Goal: Task Accomplishment & Management: Complete application form

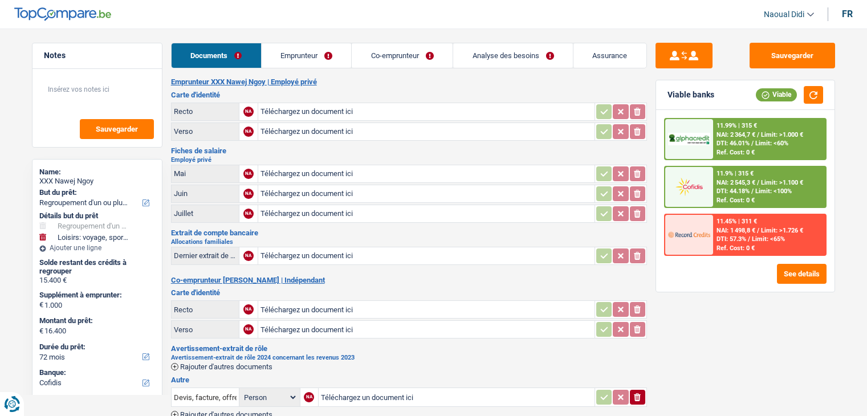
select select "refinancing"
select select "hobbies"
select select "72"
select select "cofidis"
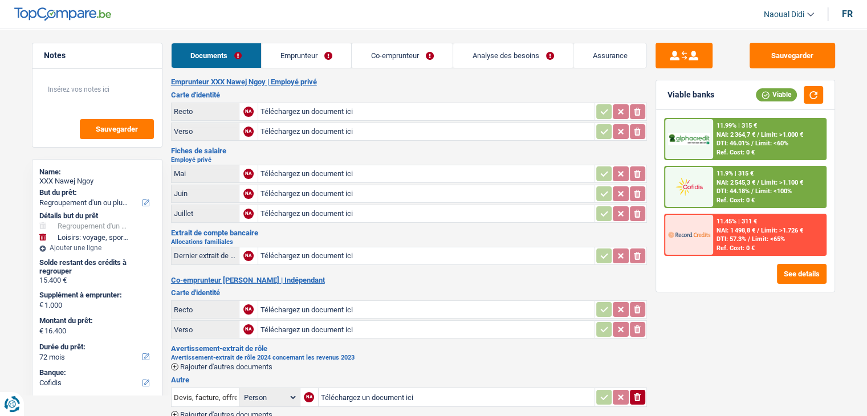
click at [306, 109] on input "Téléchargez un document ici" at bounding box center [427, 111] width 332 height 17
select select "refinancing"
select select "hobbies"
select select "72"
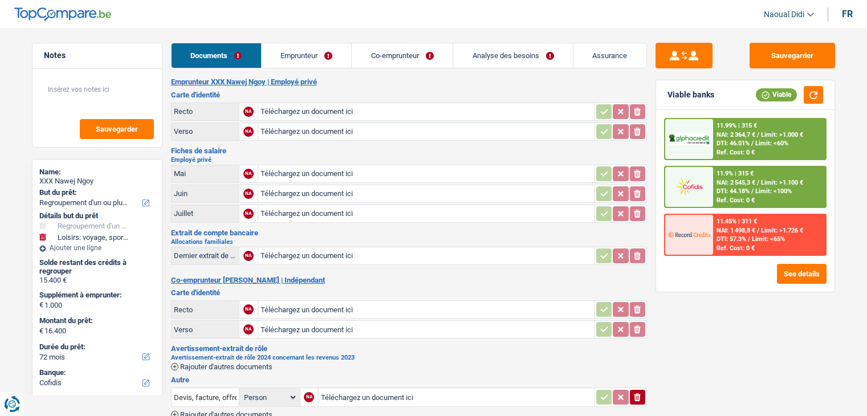
select select "cofidis"
select select "married"
select select "BE"
select select "privateEmployee"
select select "familyAllowances"
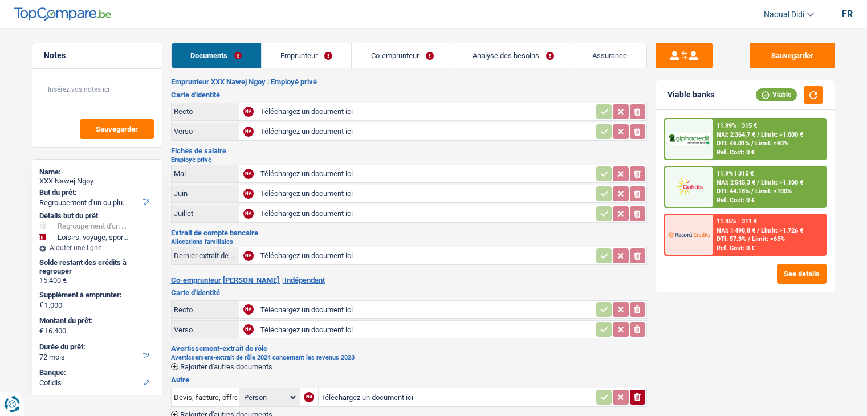
select select "netSalary"
select select "mealVouchers"
select select "BE"
click at [294, 60] on link "Emprunteur" at bounding box center [307, 55] width 90 height 25
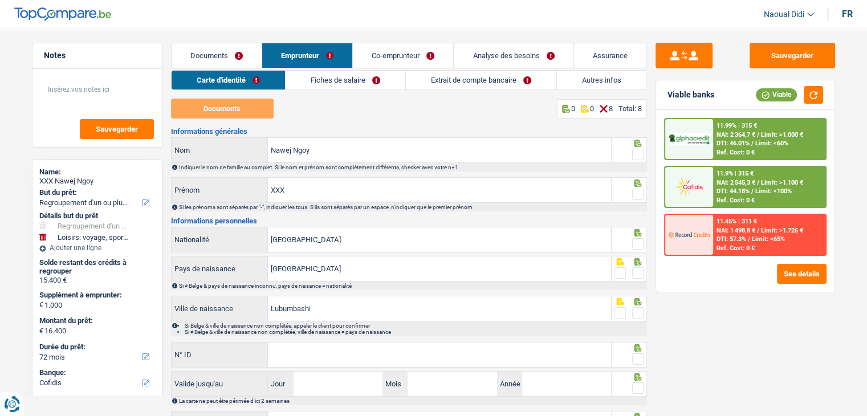
click at [331, 80] on link "Fiches de salaire" at bounding box center [346, 80] width 120 height 19
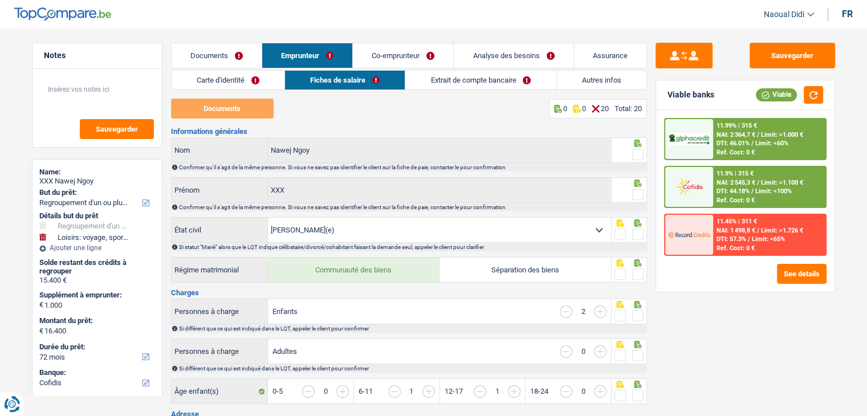
click at [387, 54] on link "Co-emprunteur" at bounding box center [403, 55] width 100 height 25
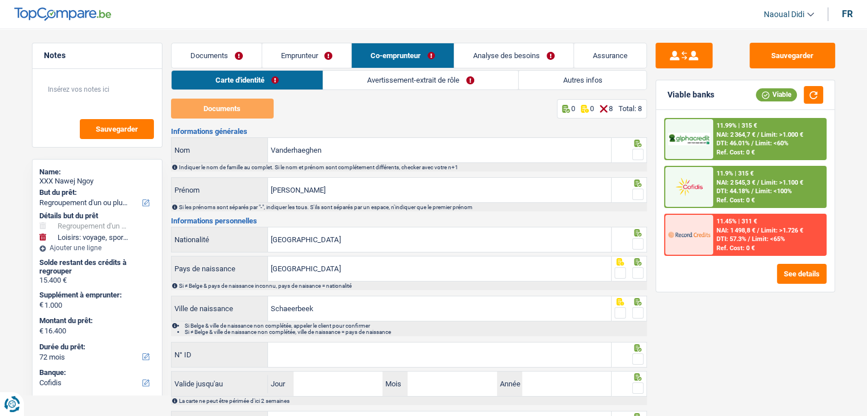
click at [301, 58] on link "Emprunteur" at bounding box center [307, 55] width 90 height 25
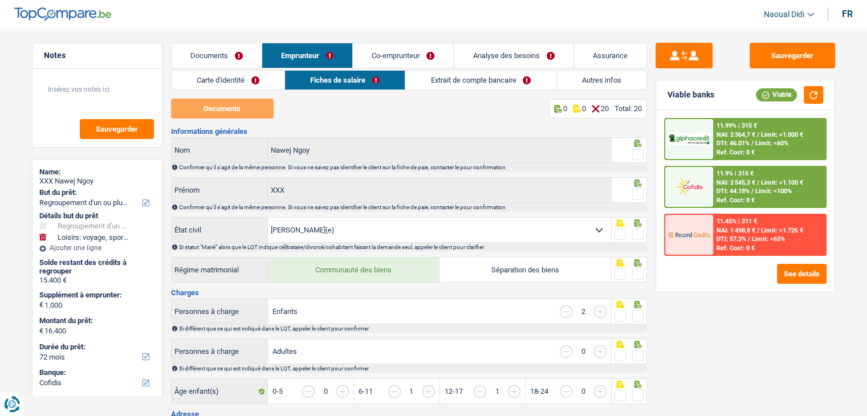
click at [444, 85] on link "Extrait de compte bancaire" at bounding box center [481, 80] width 151 height 19
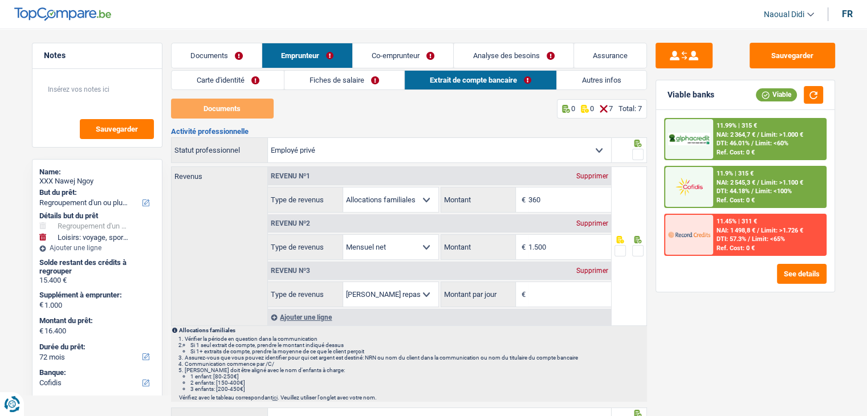
click at [234, 79] on link "Carte d'identité" at bounding box center [228, 80] width 113 height 19
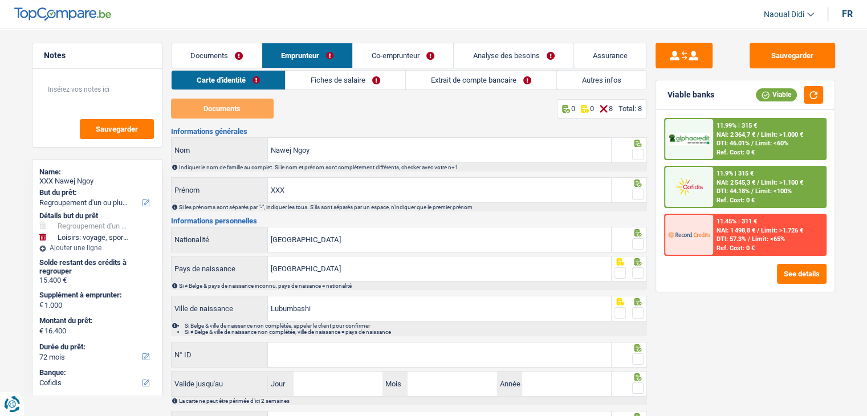
click at [387, 55] on link "Co-emprunteur" at bounding box center [403, 55] width 100 height 25
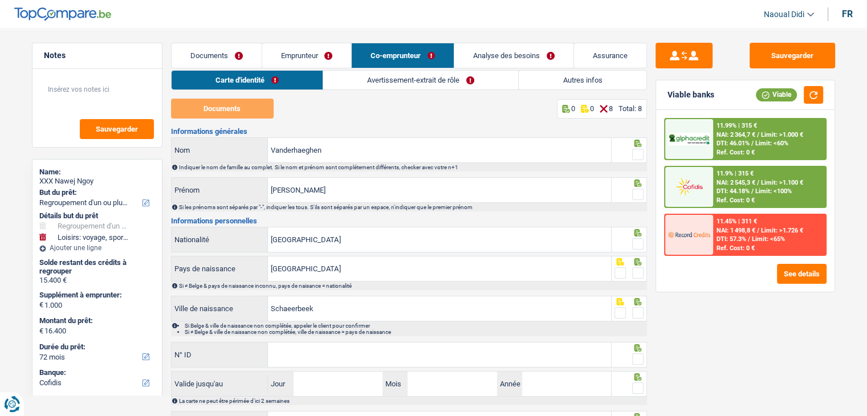
click at [300, 57] on link "Emprunteur" at bounding box center [307, 55] width 90 height 25
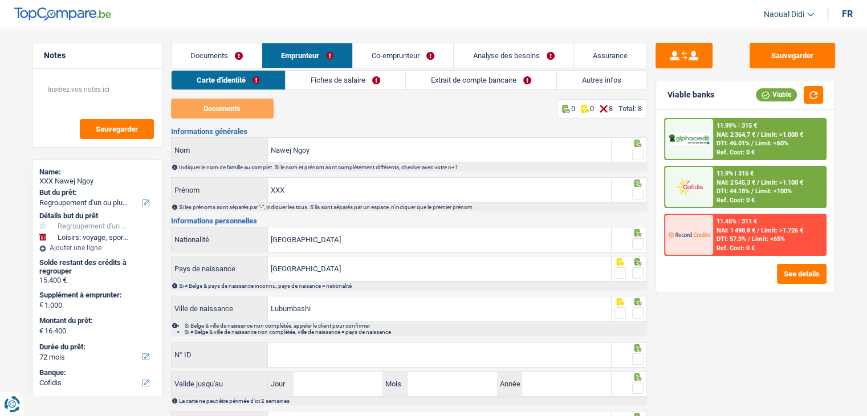
click at [323, 83] on link "Fiches de salaire" at bounding box center [346, 80] width 120 height 19
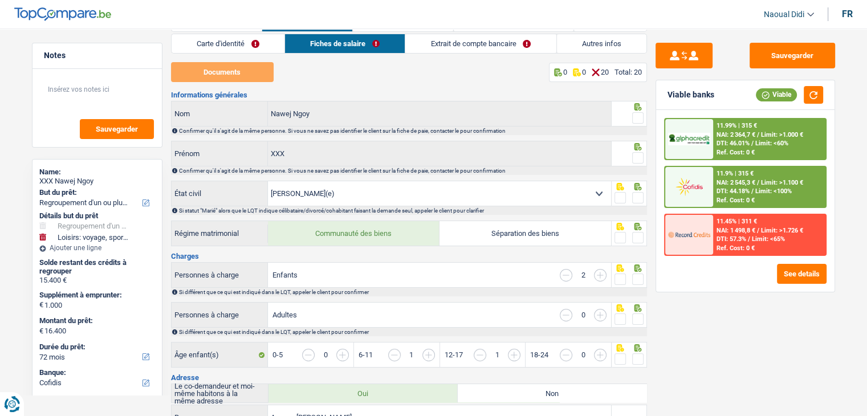
scroll to position [57, 0]
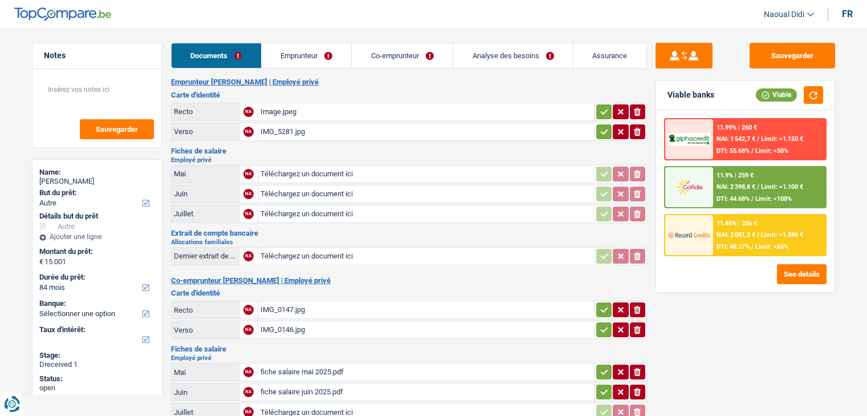
select select "other"
select select "84"
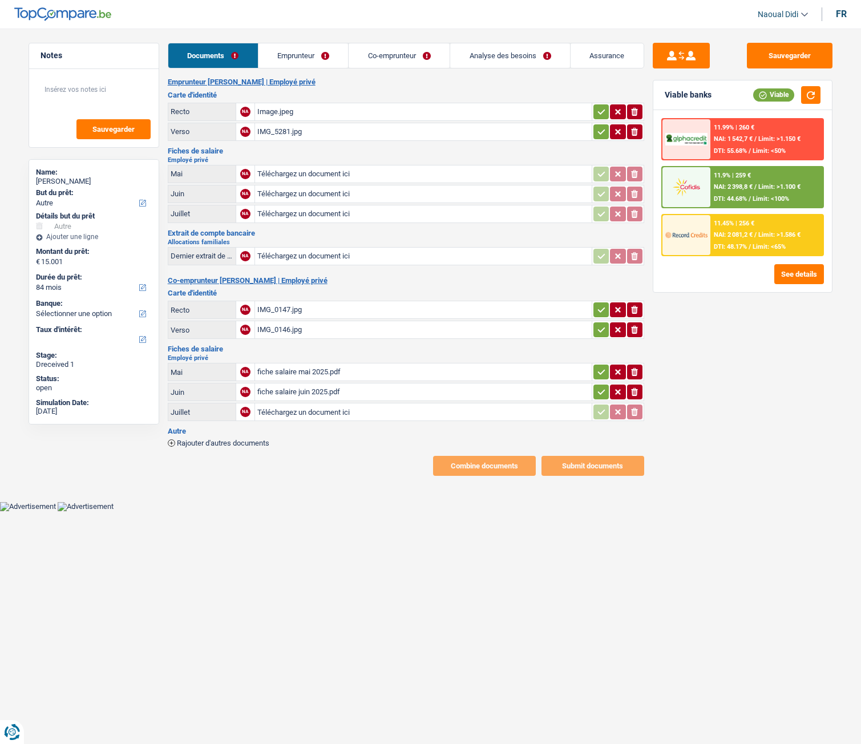
click at [286, 109] on div "Image.jpeg" at bounding box center [423, 111] width 332 height 17
click at [275, 134] on div "IMG_5281.jpg" at bounding box center [423, 131] width 332 height 17
click at [279, 309] on div "IMG_0147.jpg" at bounding box center [423, 309] width 332 height 17
click at [286, 374] on div "fiche salaire mai 2025.pdf" at bounding box center [423, 371] width 332 height 17
click at [286, 170] on input "Téléchargez un document ici" at bounding box center [423, 173] width 332 height 17
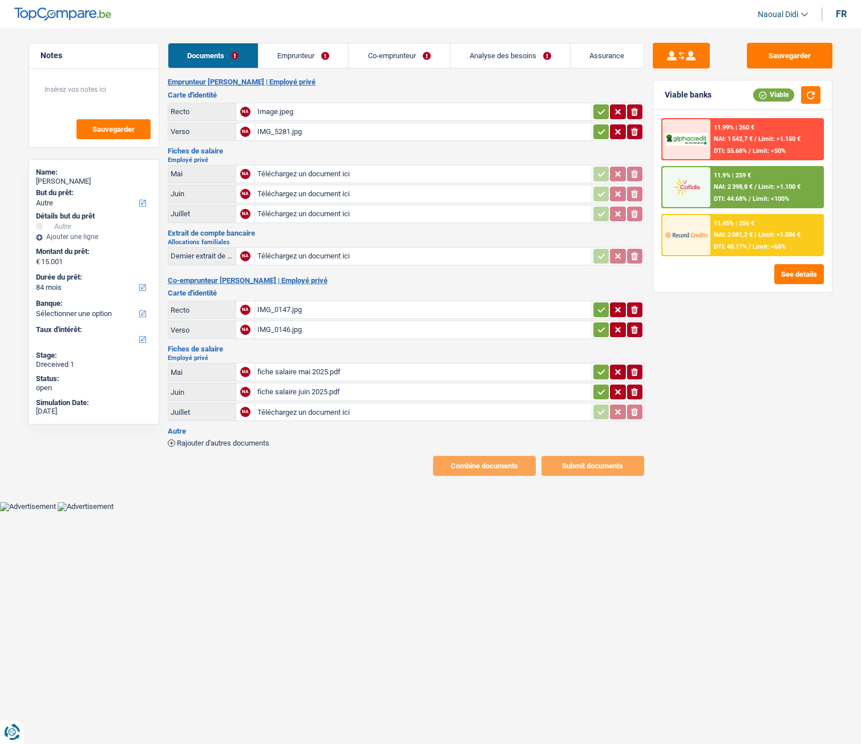
type input "C:\fakepath\Fiche-de-paie Marie mai 5.pdf"
click at [291, 191] on input "Téléchargez un document ici" at bounding box center [423, 193] width 332 height 17
type input "C:\fakepath\Fiche-de-paie Marie Juin .pdf"
click at [307, 212] on input "Téléchargez un document ici" at bounding box center [423, 213] width 332 height 17
type input "C:\fakepath\Fiche-de-paie Marie juillet .pdf"
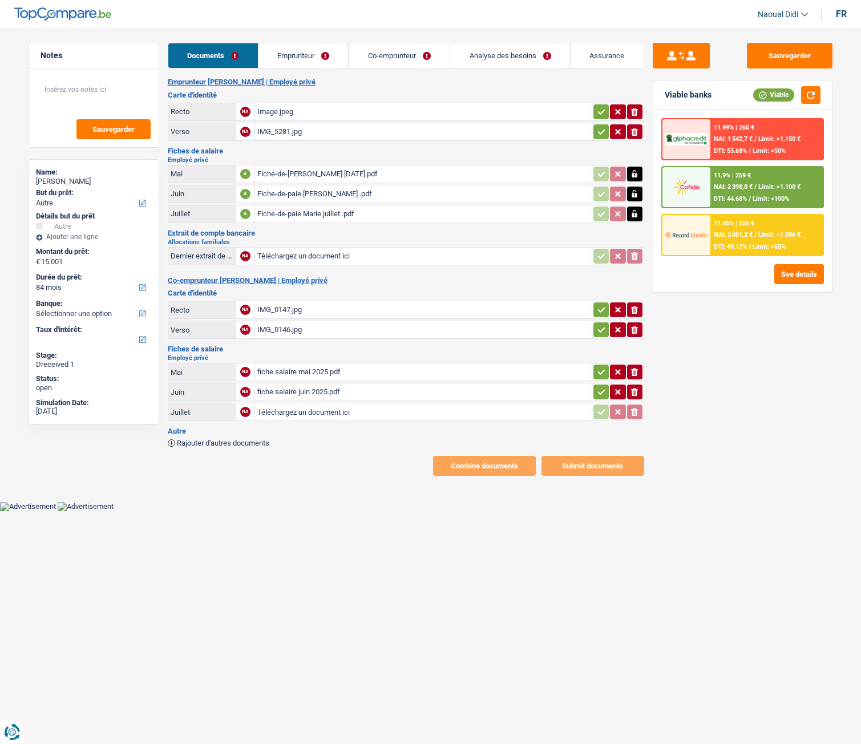
click at [290, 247] on td "Téléchargez un document ici" at bounding box center [422, 256] width 337 height 18
click at [290, 249] on input "Téléchargez un document ici" at bounding box center [423, 256] width 332 height 17
type input "C:\fakepath\IMG_1660.PNG"
click at [600, 391] on icon "button" at bounding box center [601, 391] width 9 height 11
click at [599, 370] on icon "button" at bounding box center [601, 371] width 9 height 11
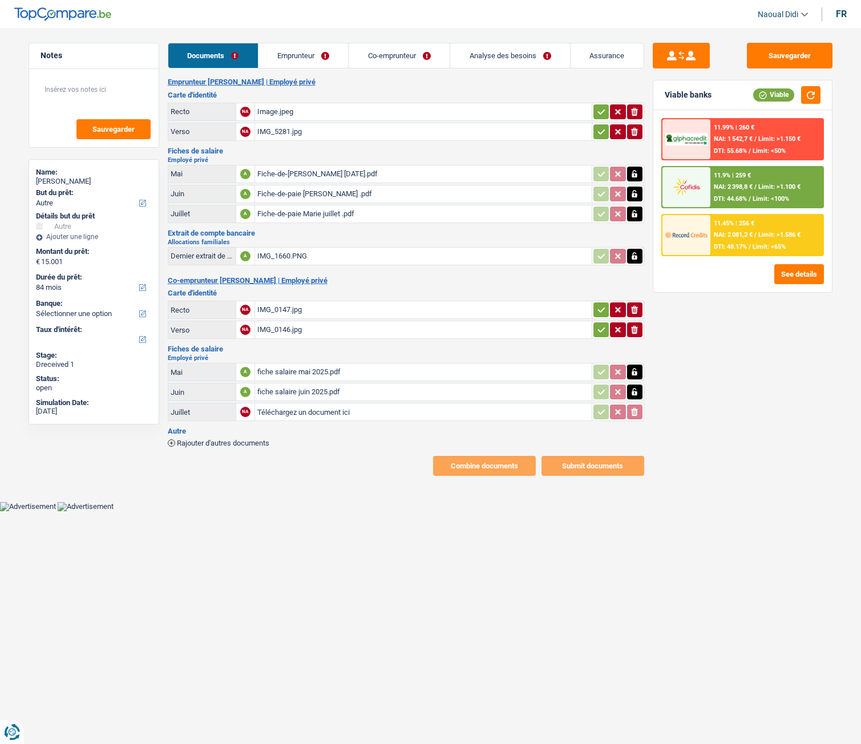
click at [297, 415] on input "Téléchargez un document ici" at bounding box center [423, 411] width 332 height 17
type input "C:\fakepath\fiche salaire juillet .pdf"
click at [597, 329] on icon "button" at bounding box center [601, 329] width 9 height 11
click at [600, 309] on icon "button" at bounding box center [601, 309] width 9 height 11
click at [601, 127] on icon "button" at bounding box center [601, 131] width 9 height 11
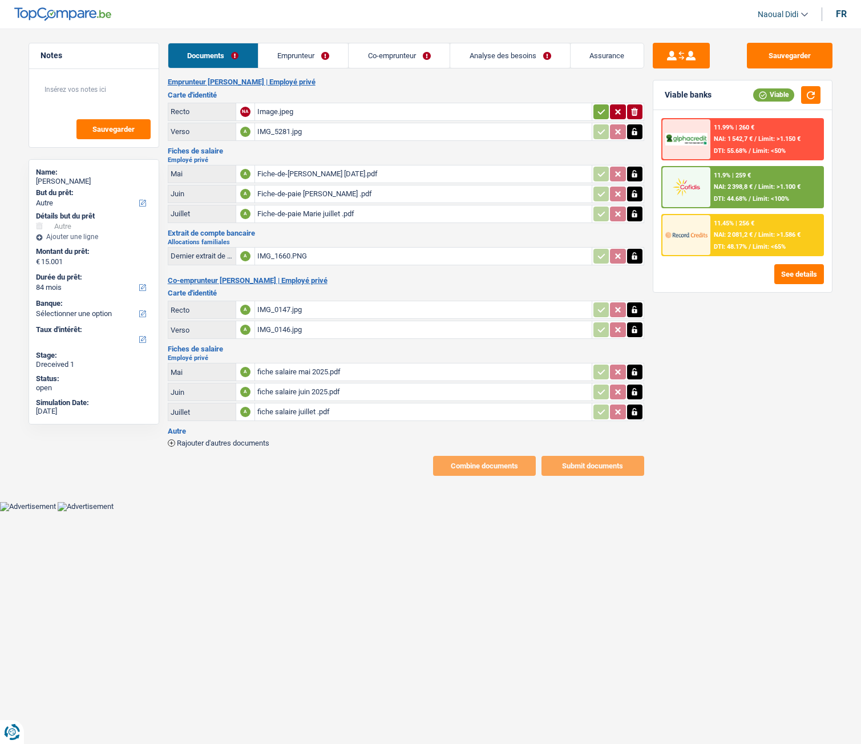
click at [600, 112] on icon "button" at bounding box center [601, 111] width 9 height 11
click at [782, 56] on button "Sauvegarder" at bounding box center [790, 56] width 86 height 26
click at [294, 58] on link "Emprunteur" at bounding box center [303, 55] width 90 height 25
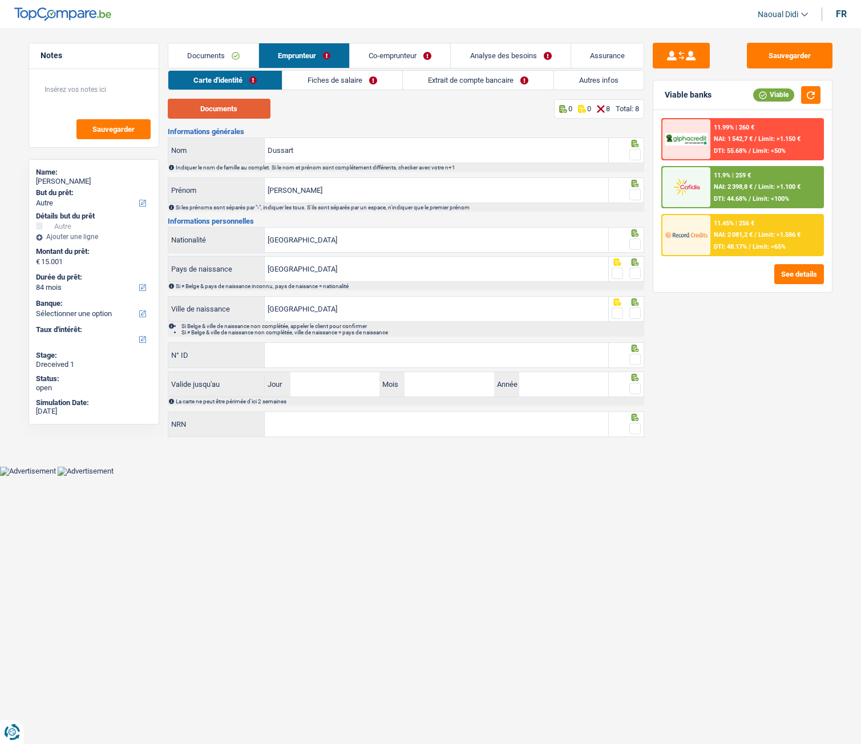
click at [212, 110] on button "Documents" at bounding box center [219, 109] width 103 height 20
click at [327, 144] on input "Dussart" at bounding box center [436, 150] width 343 height 25
click at [314, 183] on input "Marie" at bounding box center [436, 190] width 343 height 25
click at [310, 245] on input "[GEOGRAPHIC_DATA]" at bounding box center [436, 240] width 343 height 25
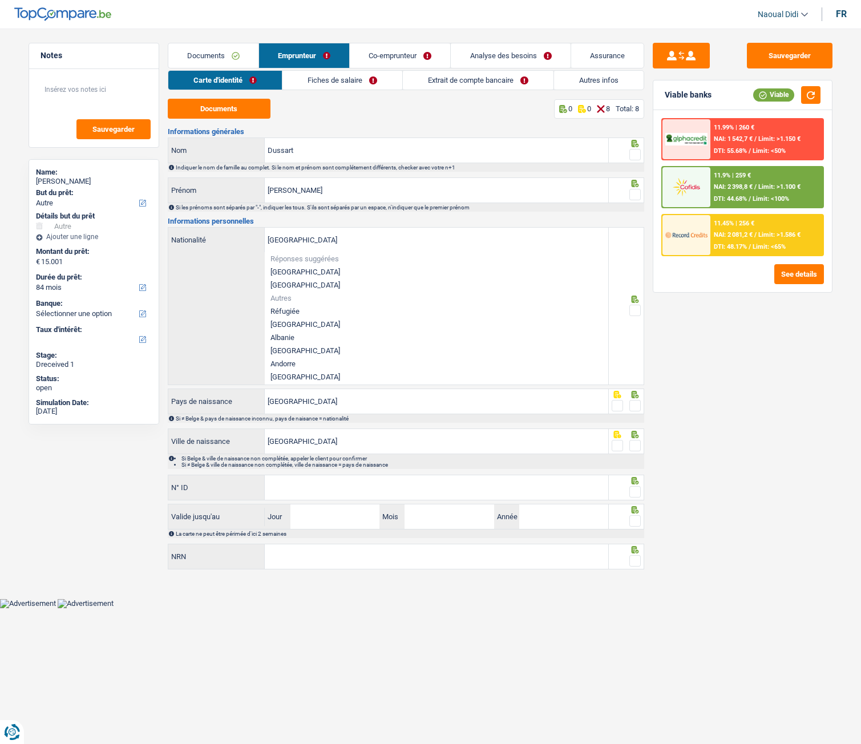
click at [230, 282] on div "Belgique Nationalité Réponses suggérées Belgique Luxembourg Autres Réfugiée Afg…" at bounding box center [388, 306] width 440 height 157
click at [700, 352] on div "Sauvegarder Viable banks Viable 11.99% | 260 € NAI: 1 542,7 € / Limit: >1.150 €…" at bounding box center [742, 383] width 197 height 680
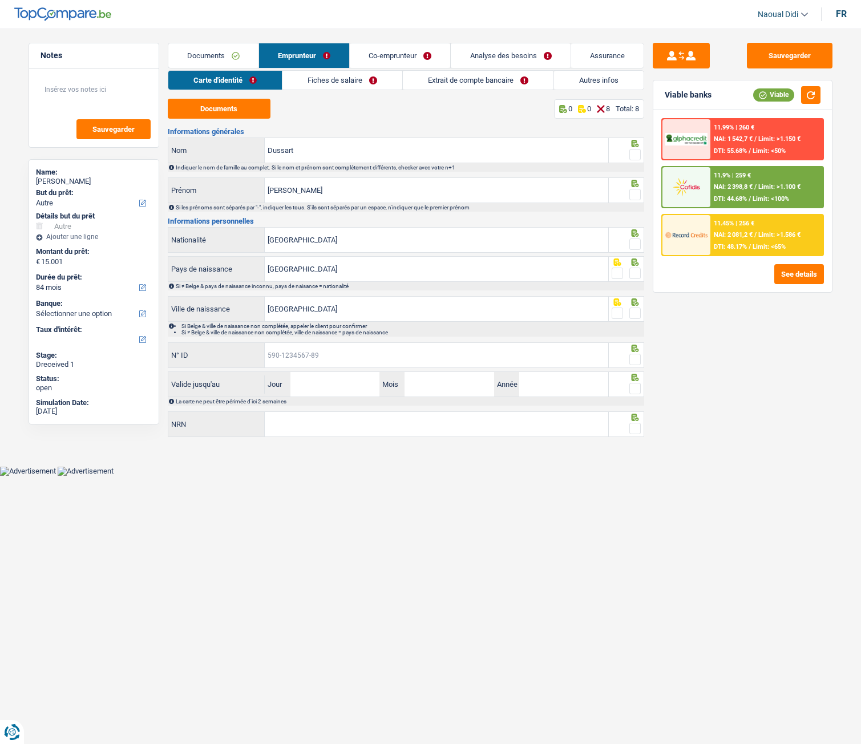
click at [373, 355] on input "N° ID" at bounding box center [436, 355] width 343 height 25
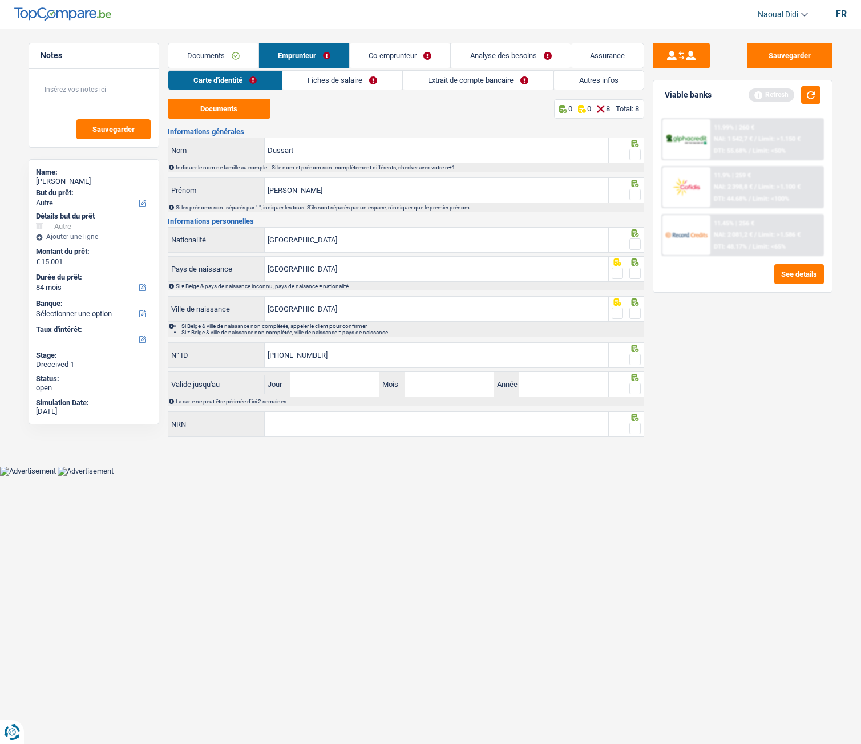
type input "592-8670259-92"
click at [635, 357] on span at bounding box center [634, 359] width 11 height 11
click at [0, 0] on input "radio" at bounding box center [0, 0] width 0 height 0
click at [633, 315] on span at bounding box center [634, 312] width 11 height 11
click at [0, 0] on input "radio" at bounding box center [0, 0] width 0 height 0
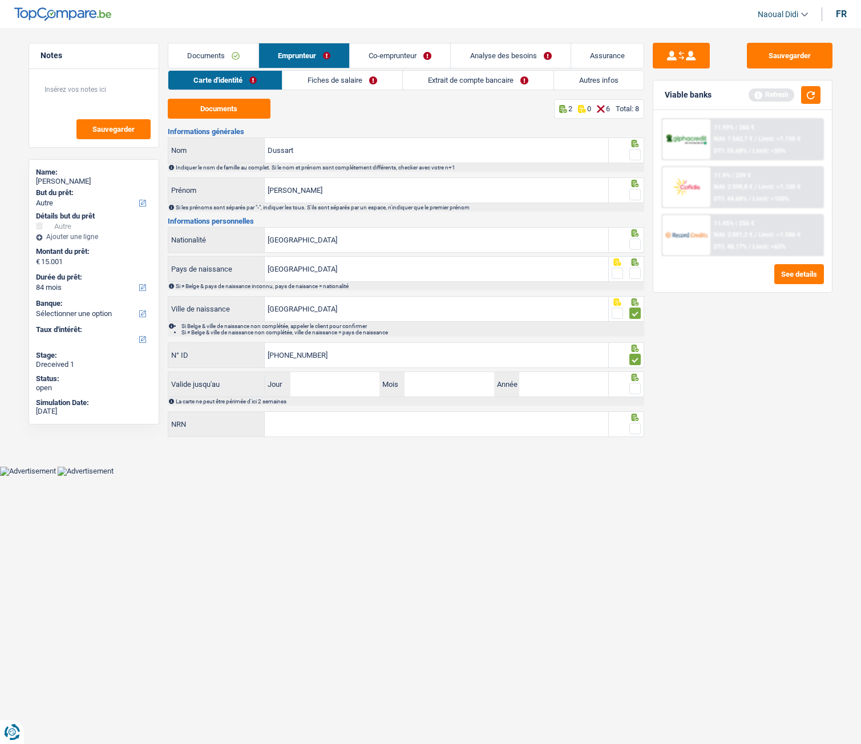
click at [633, 271] on span at bounding box center [634, 272] width 11 height 11
click at [0, 0] on input "radio" at bounding box center [0, 0] width 0 height 0
click at [634, 246] on span at bounding box center [634, 243] width 11 height 11
click at [0, 0] on input "radio" at bounding box center [0, 0] width 0 height 0
click at [634, 190] on span at bounding box center [634, 194] width 11 height 11
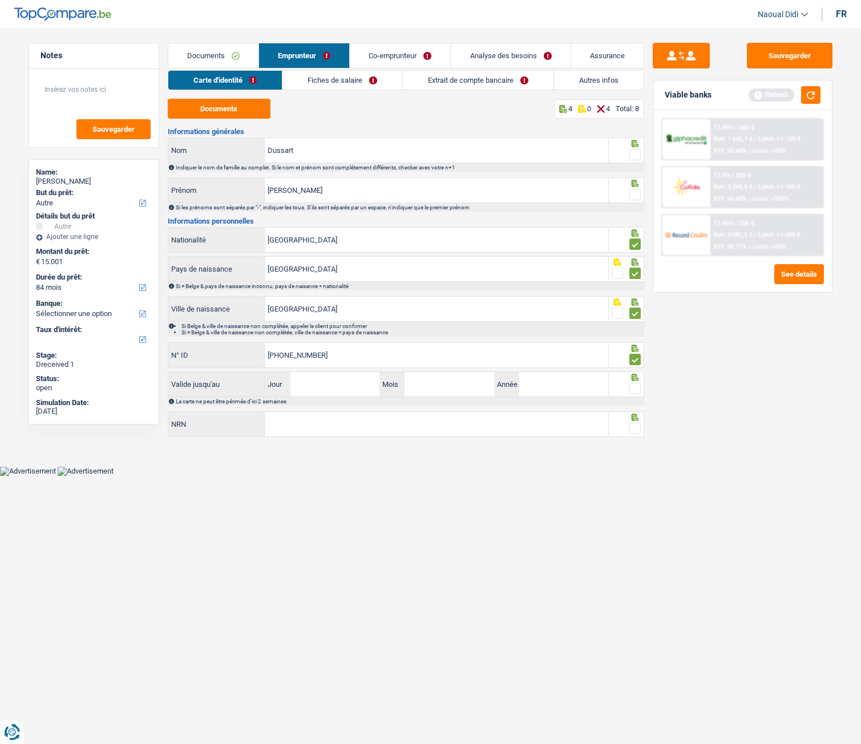
click at [0, 0] on input "radio" at bounding box center [0, 0] width 0 height 0
click at [634, 152] on span at bounding box center [634, 154] width 11 height 11
click at [0, 0] on input "radio" at bounding box center [0, 0] width 0 height 0
click at [319, 386] on input "Jour" at bounding box center [334, 384] width 89 height 25
type input "18"
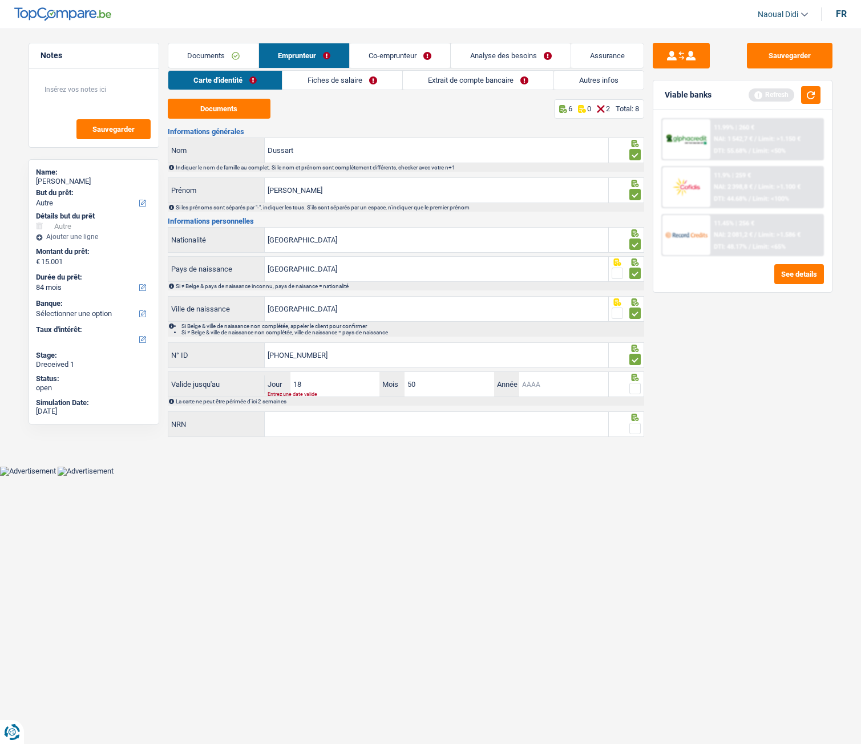
click at [566, 382] on input "Année" at bounding box center [563, 384] width 89 height 25
click at [457, 383] on input "50" at bounding box center [448, 384] width 89 height 25
type input "5"
click at [319, 384] on input "18" at bounding box center [334, 384] width 89 height 25
type input "15"
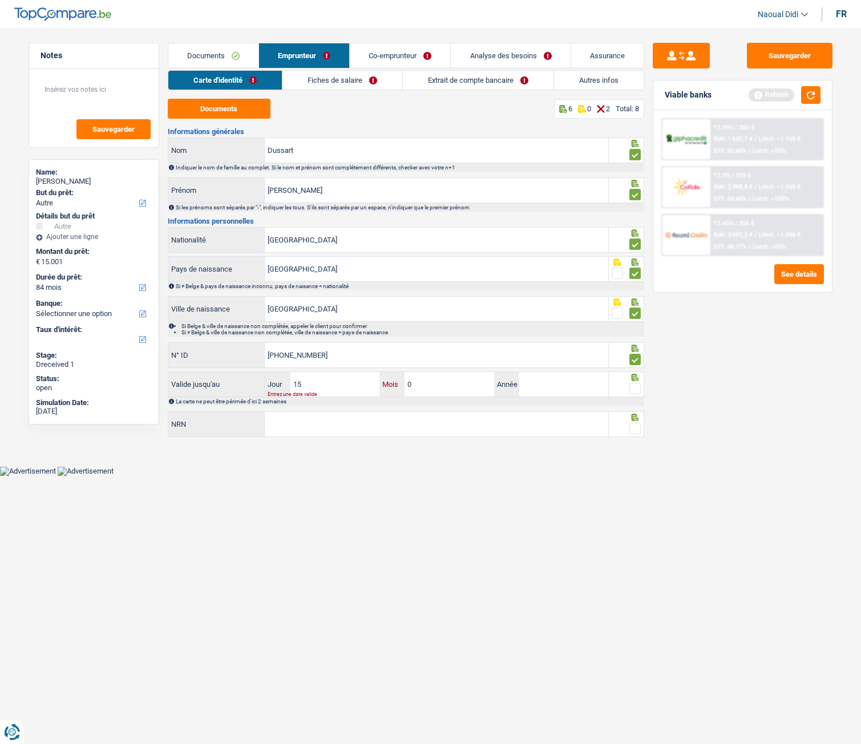
type input "09"
type input "2024"
click at [306, 415] on input "NRN" at bounding box center [436, 424] width 343 height 25
click at [418, 415] on input "NRN" at bounding box center [436, 424] width 343 height 25
type input "01.10.18-174.85"
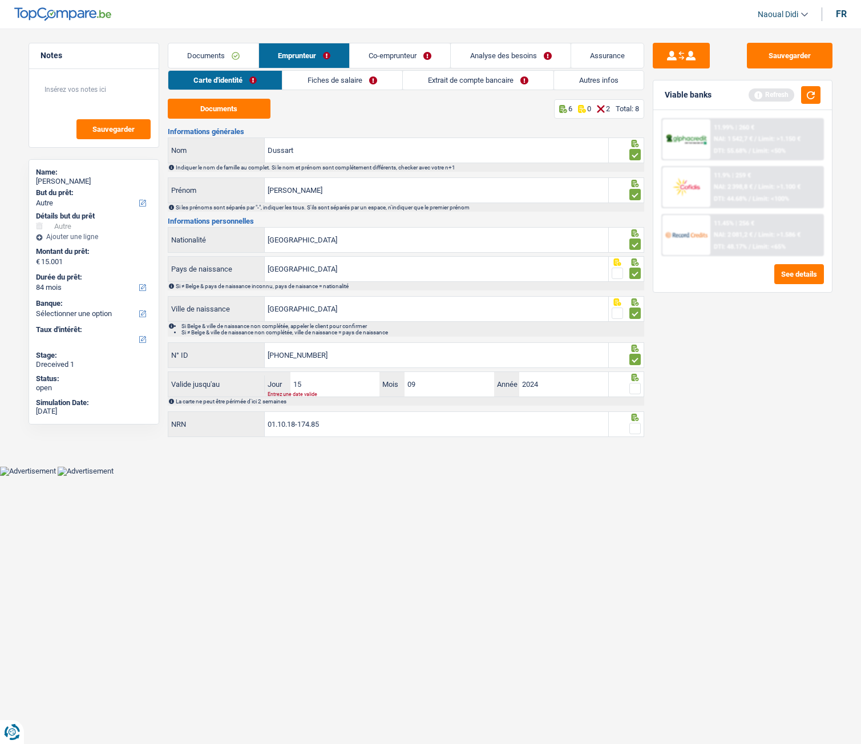
click at [635, 415] on span at bounding box center [634, 428] width 11 height 11
click at [0, 0] on input "radio" at bounding box center [0, 0] width 0 height 0
click at [633, 388] on span at bounding box center [634, 388] width 11 height 11
click at [0, 0] on input "radio" at bounding box center [0, 0] width 0 height 0
click at [772, 56] on button "Sauvegarder" at bounding box center [790, 56] width 86 height 26
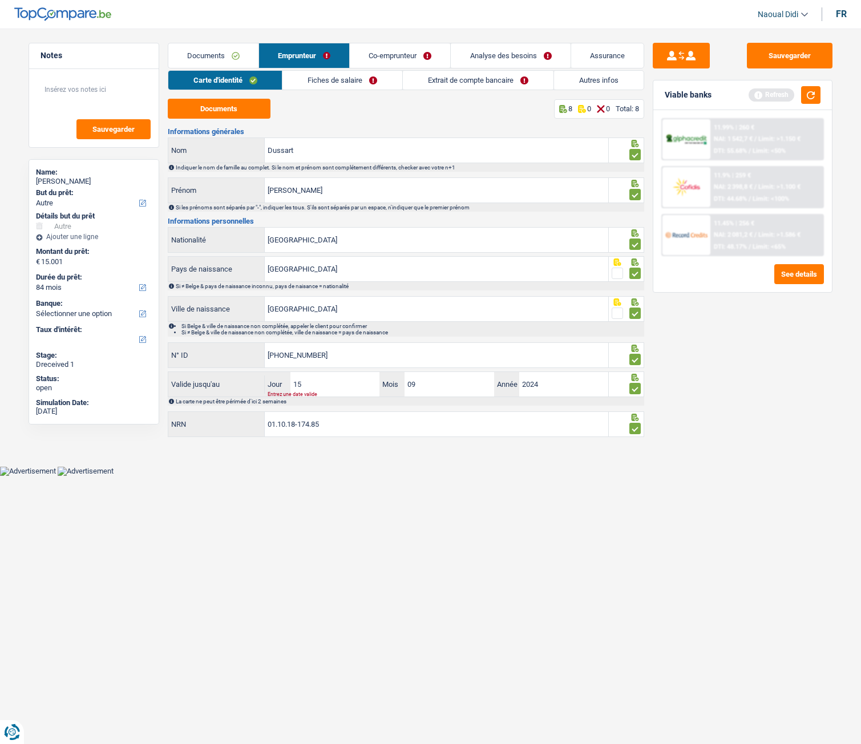
click at [324, 84] on link "Fiches de salaire" at bounding box center [342, 80] width 120 height 19
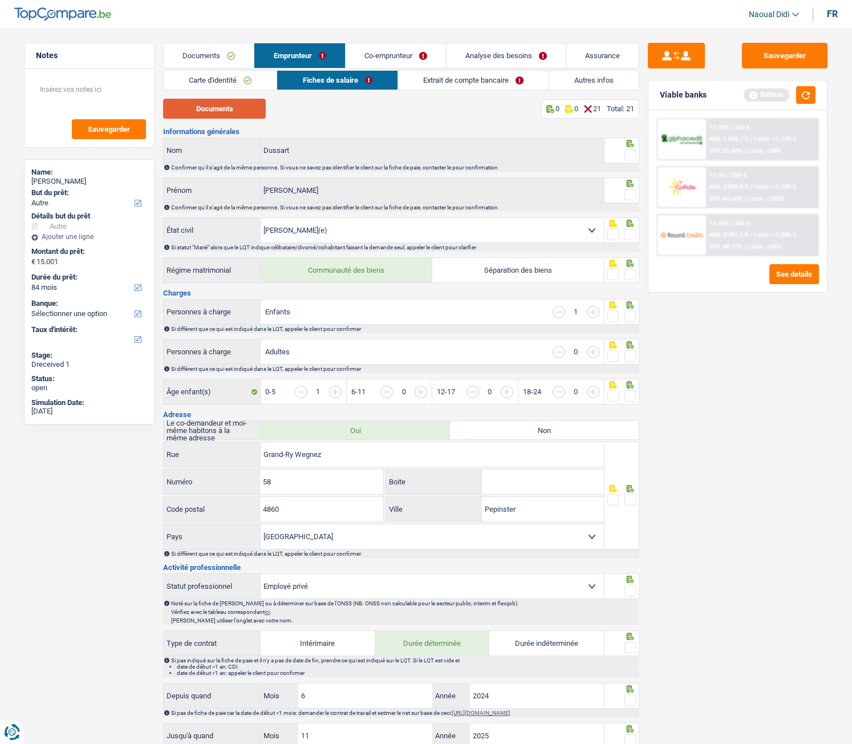
click at [203, 103] on button "Documents" at bounding box center [214, 109] width 103 height 20
click at [628, 152] on span at bounding box center [630, 154] width 11 height 11
click at [0, 0] on input "radio" at bounding box center [0, 0] width 0 height 0
click at [628, 197] on span at bounding box center [630, 194] width 11 height 11
click at [0, 0] on input "radio" at bounding box center [0, 0] width 0 height 0
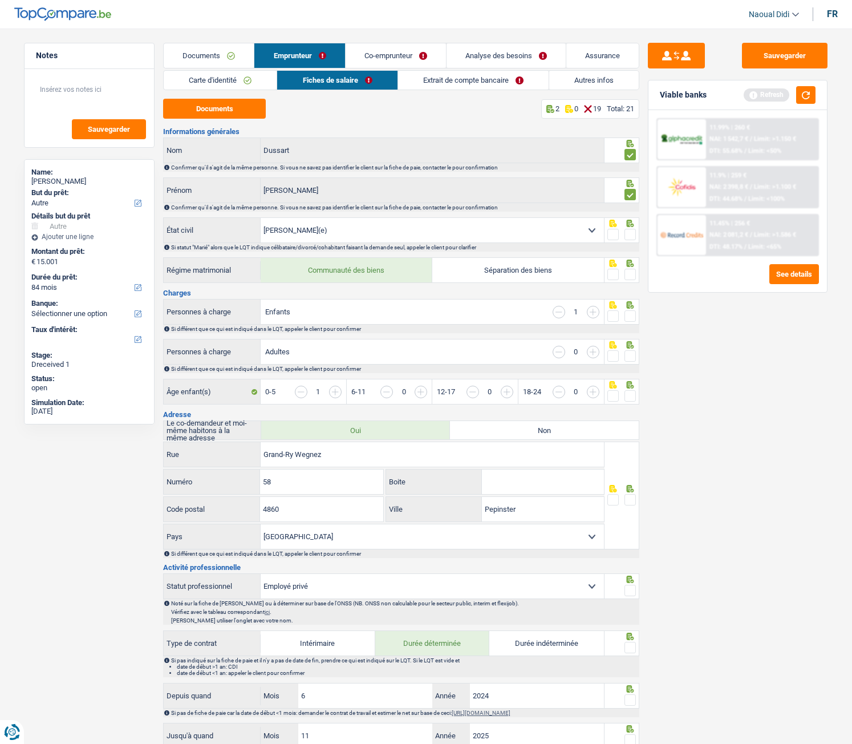
click at [627, 236] on span at bounding box center [630, 234] width 11 height 11
click at [0, 0] on input "radio" at bounding box center [0, 0] width 0 height 0
click at [454, 79] on link "Extrait de compte bancaire" at bounding box center [473, 80] width 151 height 19
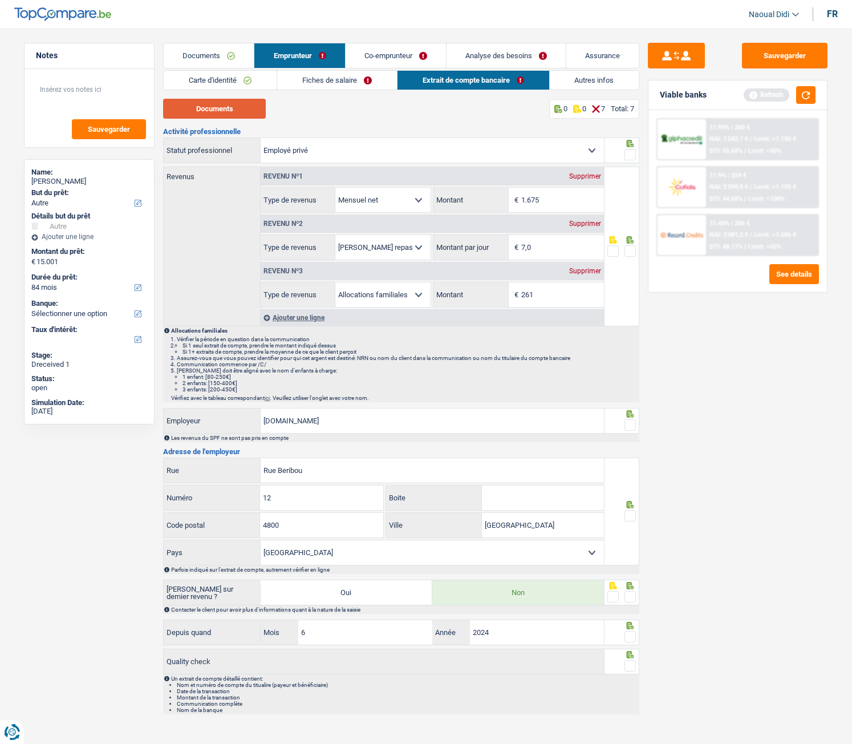
click at [242, 106] on button "Documents" at bounding box center [214, 109] width 103 height 20
click at [350, 83] on link "Fiches de salaire" at bounding box center [337, 80] width 120 height 19
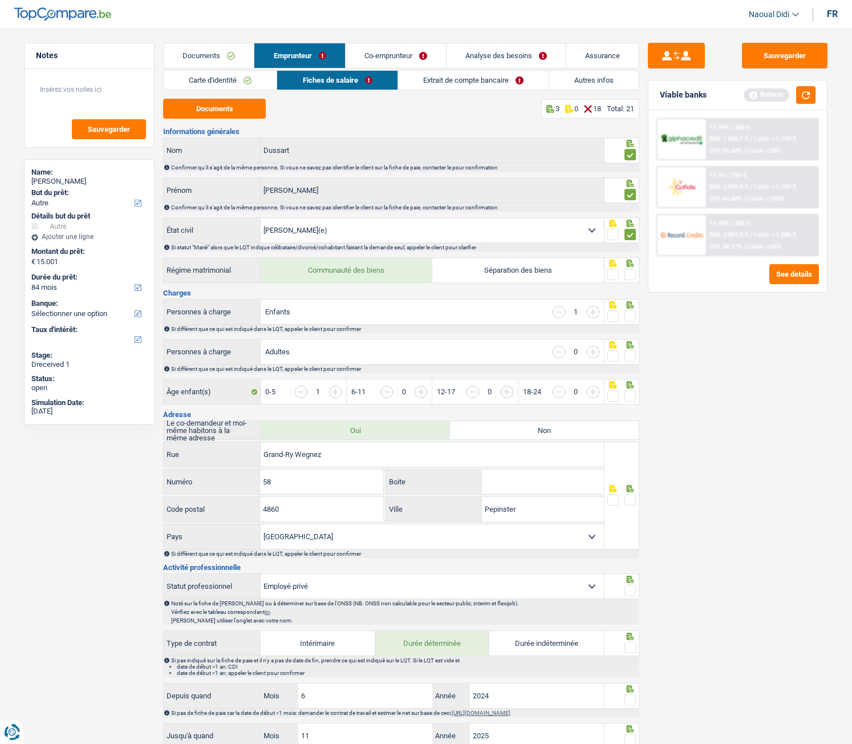
click at [631, 278] on span at bounding box center [630, 274] width 11 height 11
click at [0, 0] on input "radio" at bounding box center [0, 0] width 0 height 0
click at [627, 318] on span at bounding box center [630, 315] width 11 height 11
click at [0, 0] on input "radio" at bounding box center [0, 0] width 0 height 0
click at [633, 359] on span at bounding box center [630, 355] width 11 height 11
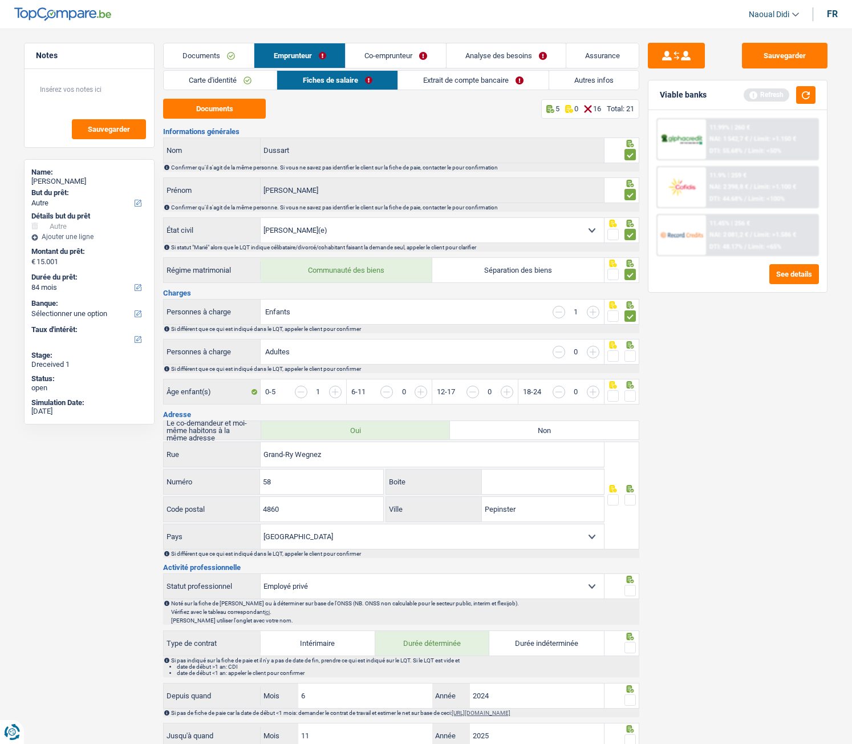
click at [0, 0] on input "radio" at bounding box center [0, 0] width 0 height 0
click at [631, 398] on span at bounding box center [630, 395] width 11 height 11
click at [0, 0] on input "radio" at bounding box center [0, 0] width 0 height 0
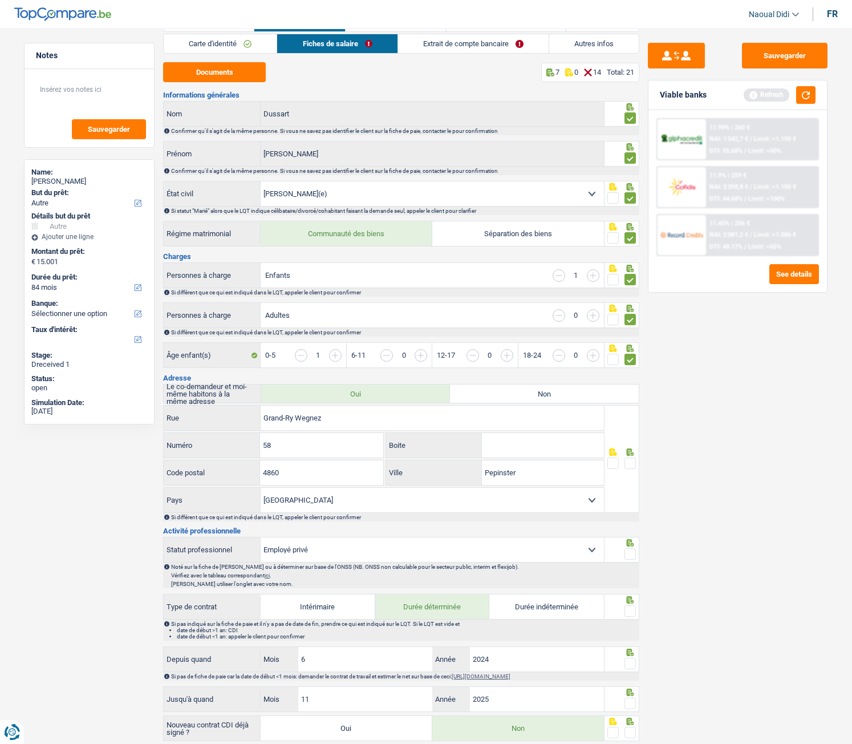
scroll to position [57, 0]
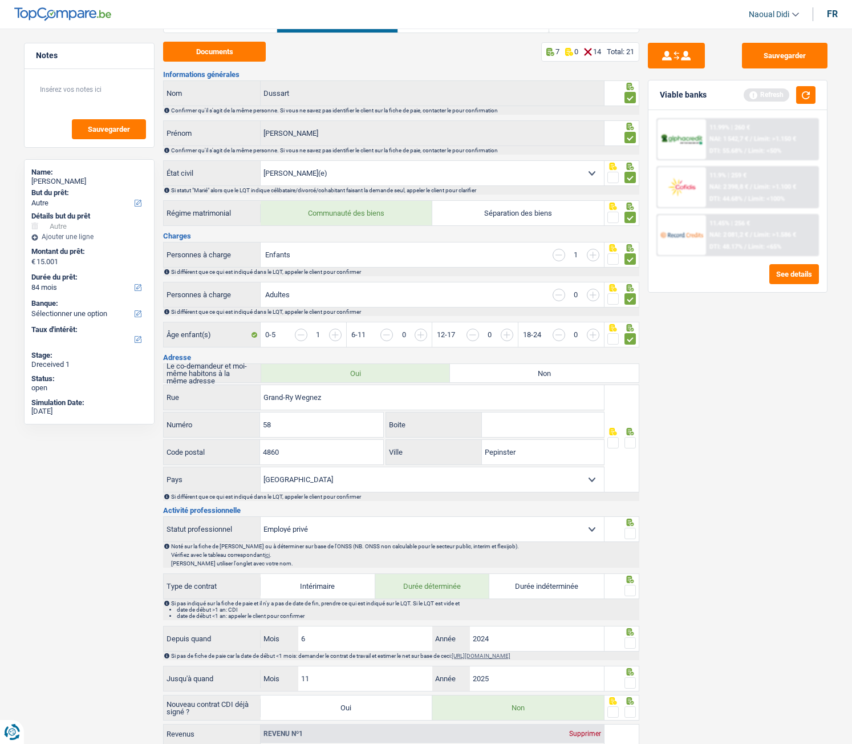
click at [628, 415] on span at bounding box center [630, 442] width 11 height 11
click at [0, 0] on input "radio" at bounding box center [0, 0] width 0 height 0
click at [546, 415] on input "Pepinster" at bounding box center [543, 452] width 122 height 25
type input "P"
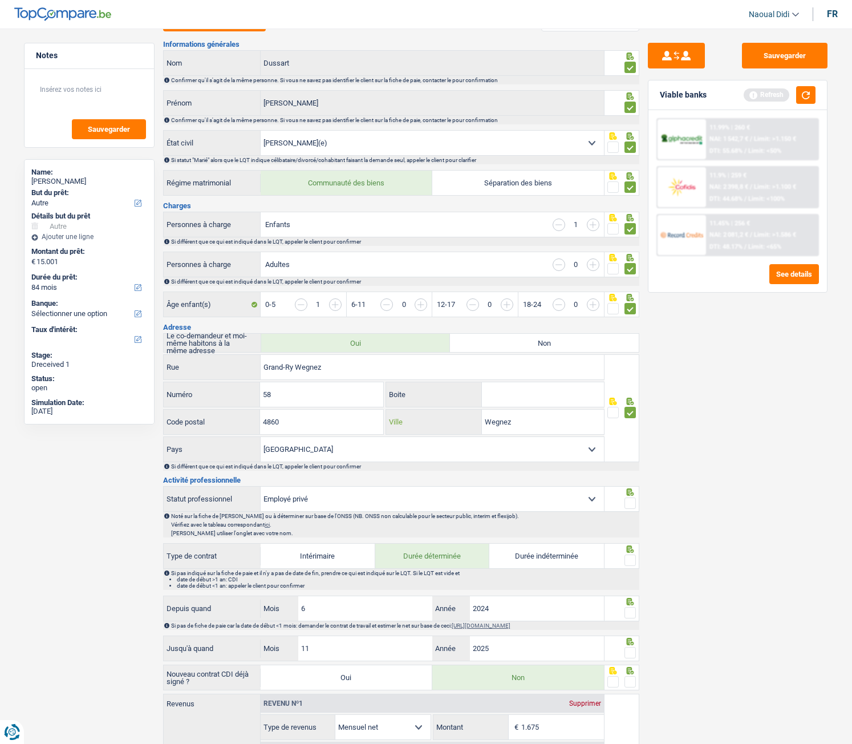
scroll to position [114, 0]
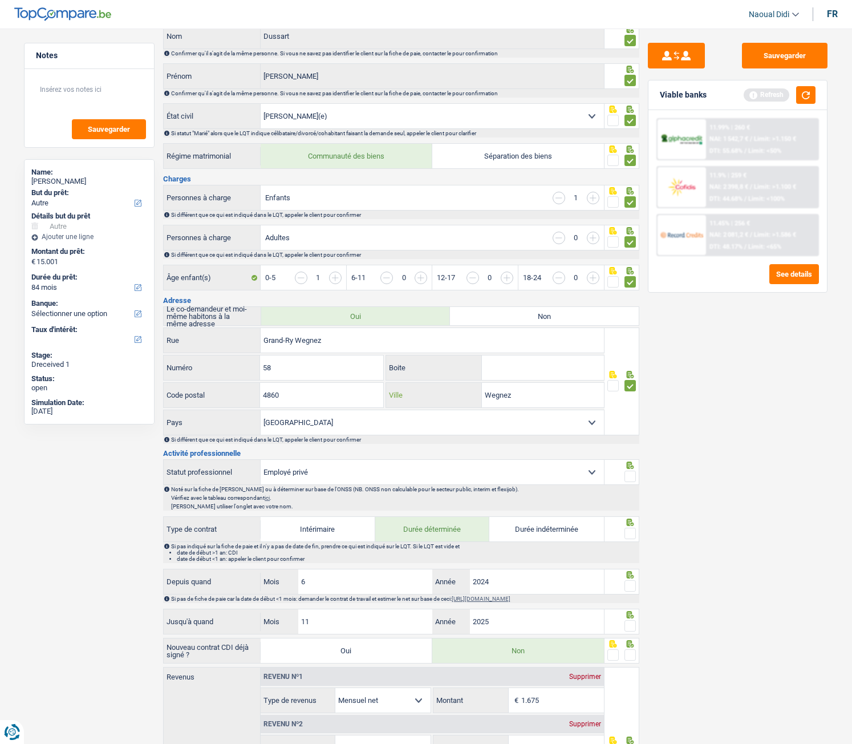
type input "Wegnez"
click at [633, 415] on span at bounding box center [630, 476] width 11 height 11
click at [0, 0] on input "radio" at bounding box center [0, 0] width 0 height 0
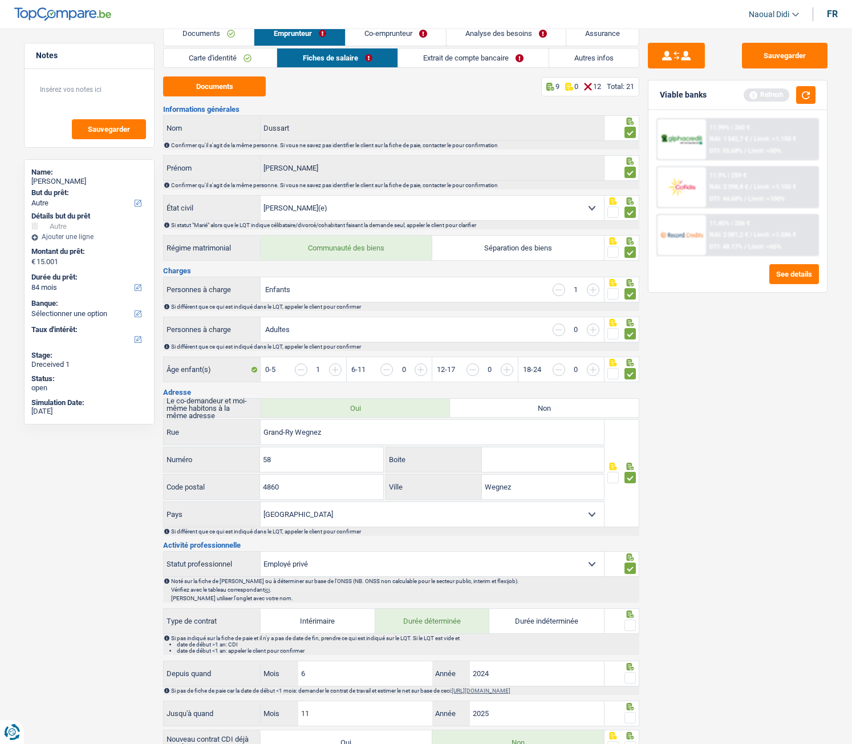
scroll to position [0, 0]
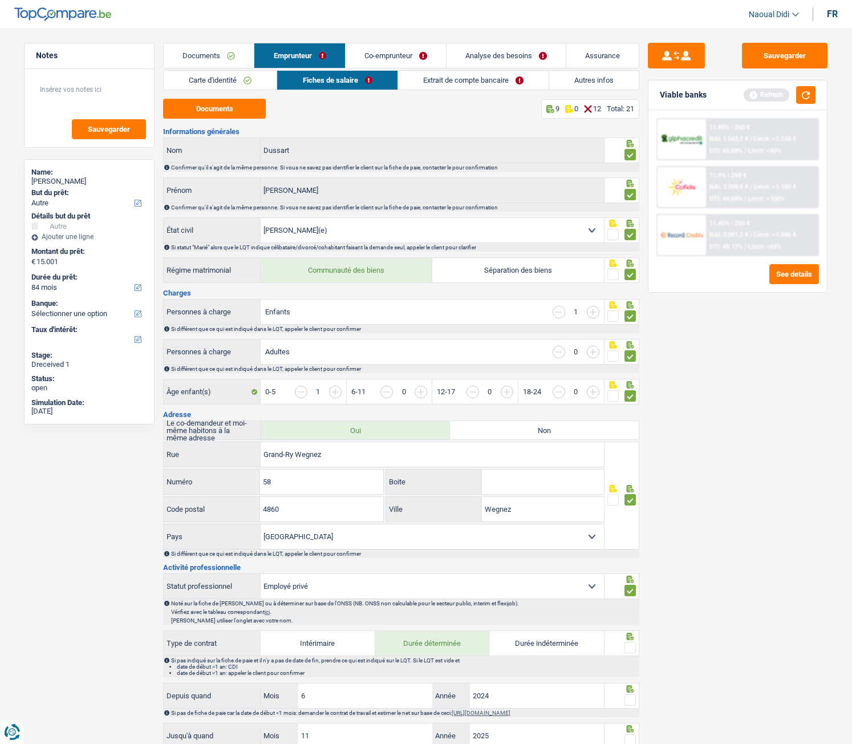
click at [386, 52] on link "Co-emprunteur" at bounding box center [396, 55] width 100 height 25
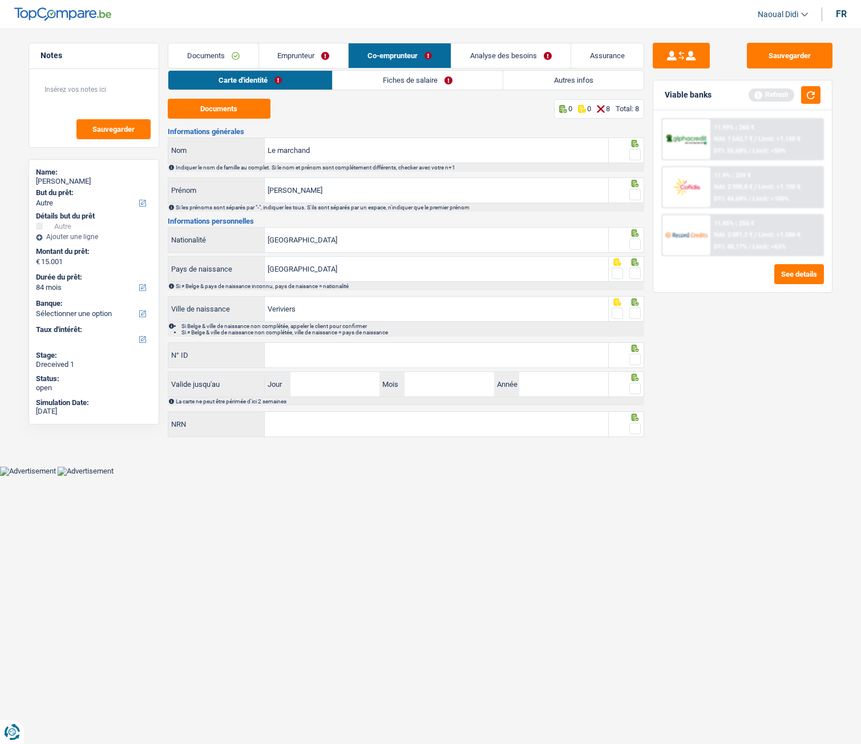
click at [398, 75] on link "Fiches de salaire" at bounding box center [418, 80] width 170 height 19
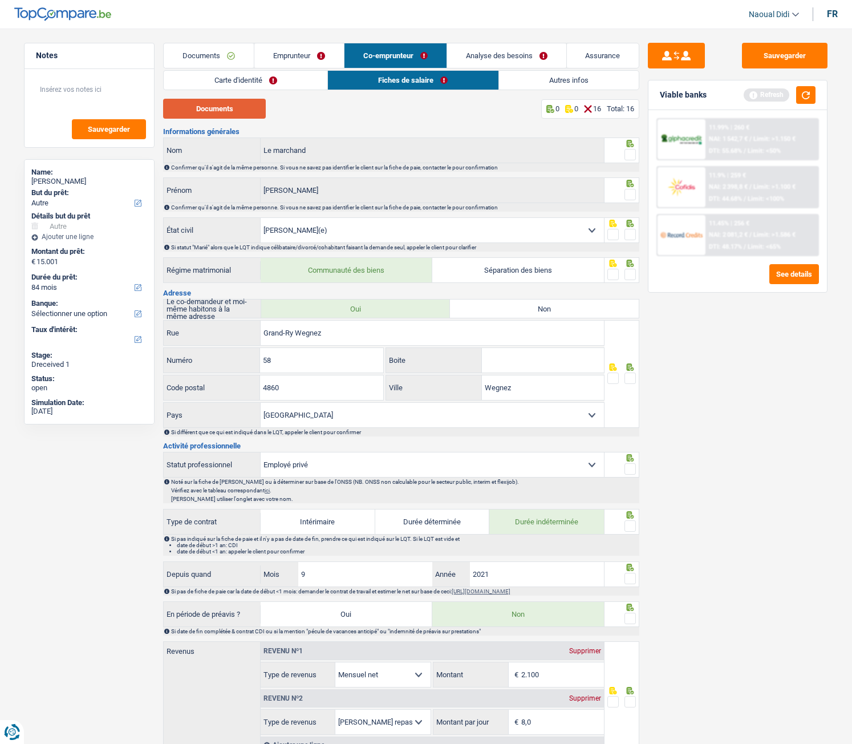
click at [232, 106] on button "Documents" at bounding box center [214, 109] width 103 height 20
click at [591, 231] on select "Célibataire Marié(e) Cohabitant(e) légal(e) Divorcé(e) Veuf(ve) Séparé (de fait…" at bounding box center [432, 230] width 343 height 25
select select "cohabitation"
click at [261, 218] on select "Célibataire Marié(e) Cohabitant(e) légal(e) Divorcé(e) Veuf(ve) Séparé (de fait…" at bounding box center [432, 230] width 343 height 25
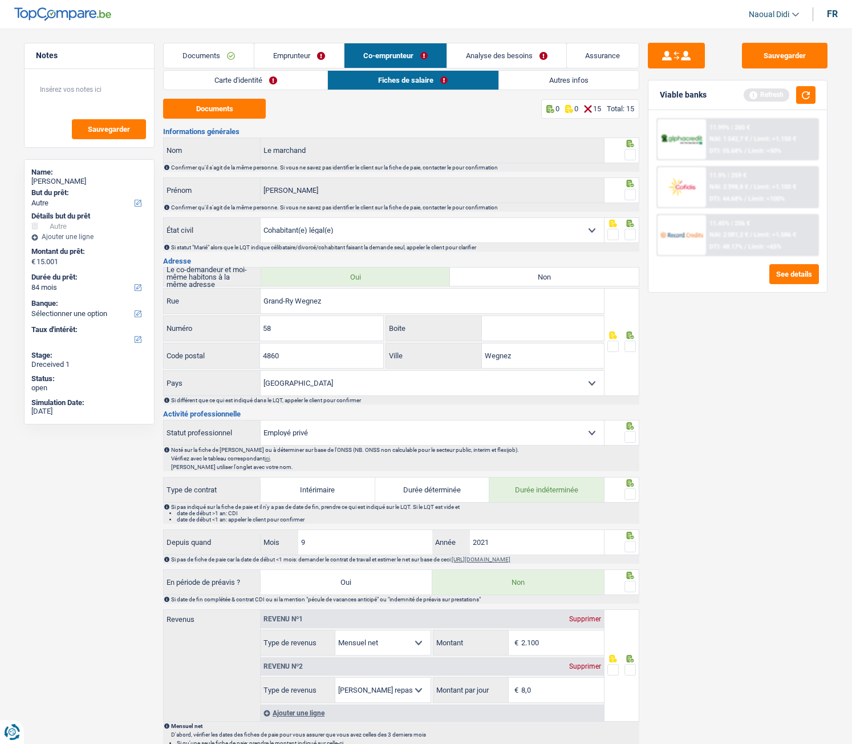
click at [629, 237] on span at bounding box center [630, 234] width 11 height 11
click at [0, 0] on input "radio" at bounding box center [0, 0] width 0 height 0
click at [630, 193] on span at bounding box center [630, 194] width 11 height 11
click at [0, 0] on input "radio" at bounding box center [0, 0] width 0 height 0
click at [631, 145] on icon at bounding box center [630, 143] width 7 height 7
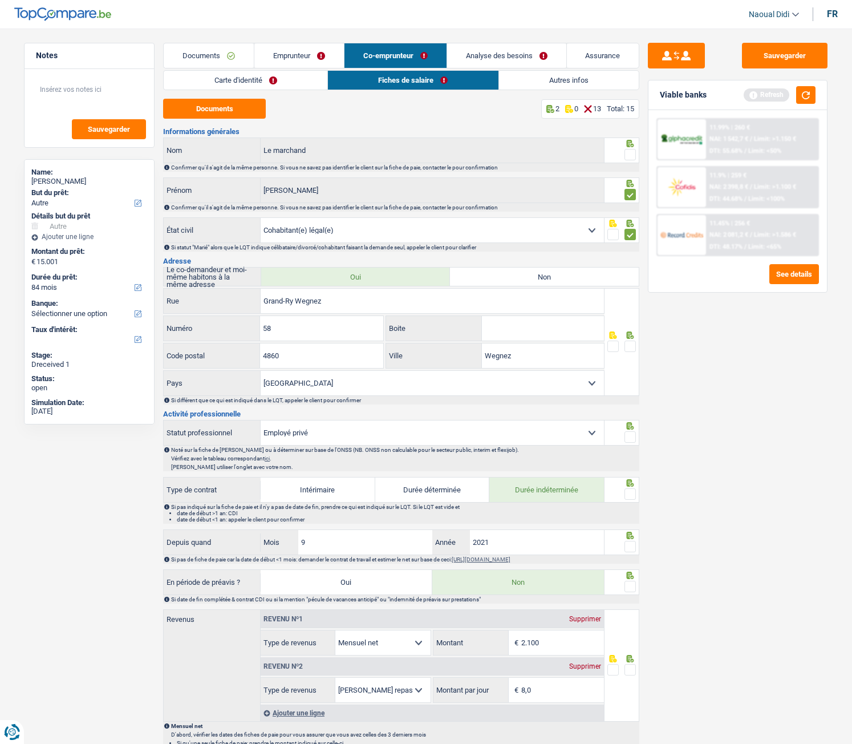
click at [630, 155] on span at bounding box center [630, 154] width 11 height 11
click at [0, 0] on input "radio" at bounding box center [0, 0] width 0 height 0
click at [286, 58] on link "Emprunteur" at bounding box center [299, 55] width 90 height 25
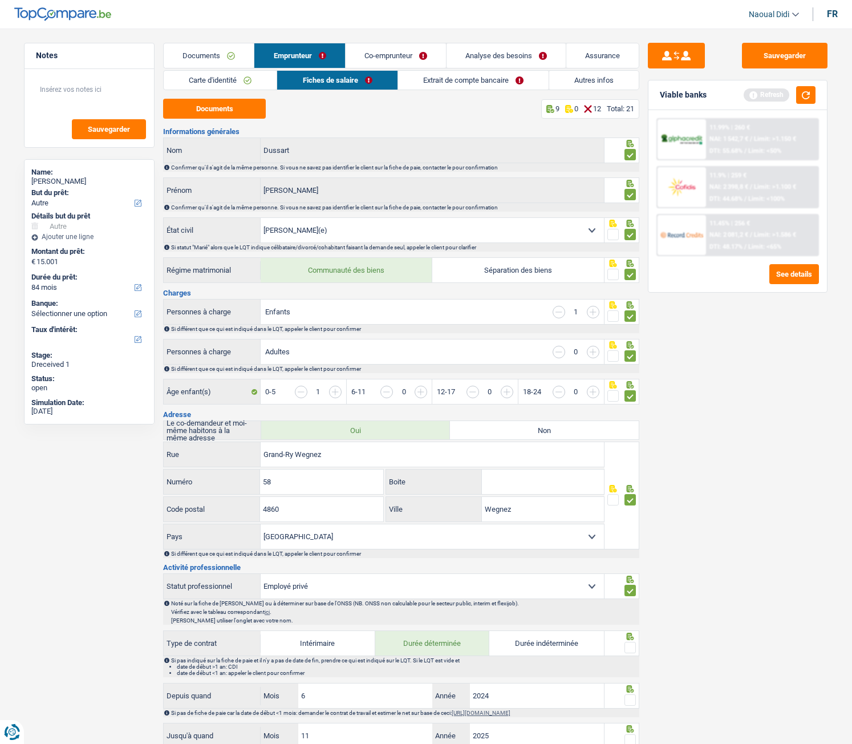
click at [573, 229] on select "Célibataire Marié(e) Cohabitant(e) légal(e) Divorcé(e) Veuf(ve) Séparé (de fait…" at bounding box center [432, 230] width 343 height 25
select select "cohabitation"
click at [261, 218] on select "Célibataire Marié(e) Cohabitant(e) légal(e) Divorcé(e) Veuf(ve) Séparé (de fait…" at bounding box center [432, 230] width 343 height 25
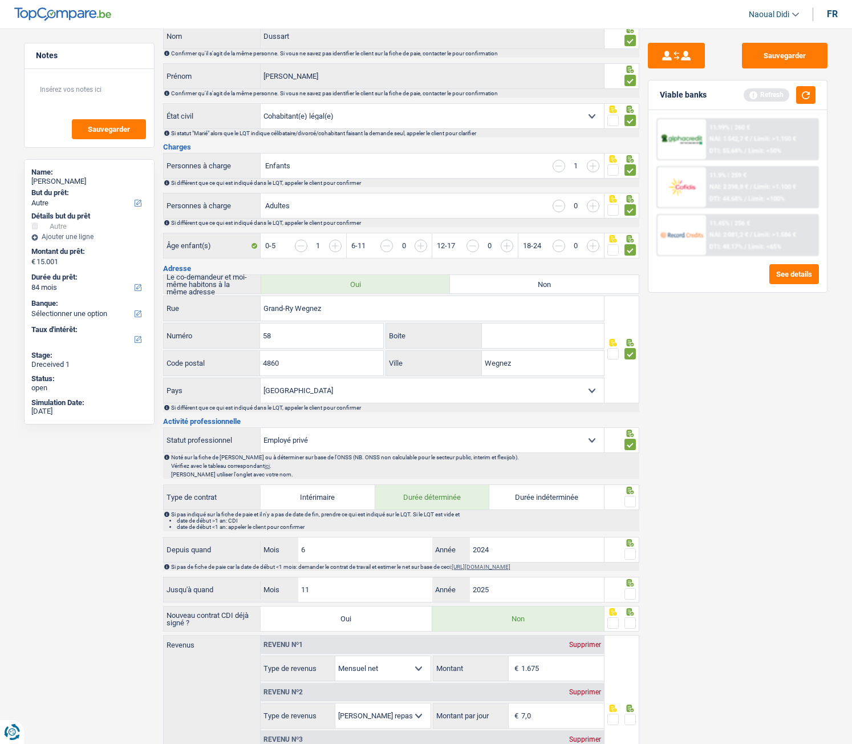
scroll to position [171, 0]
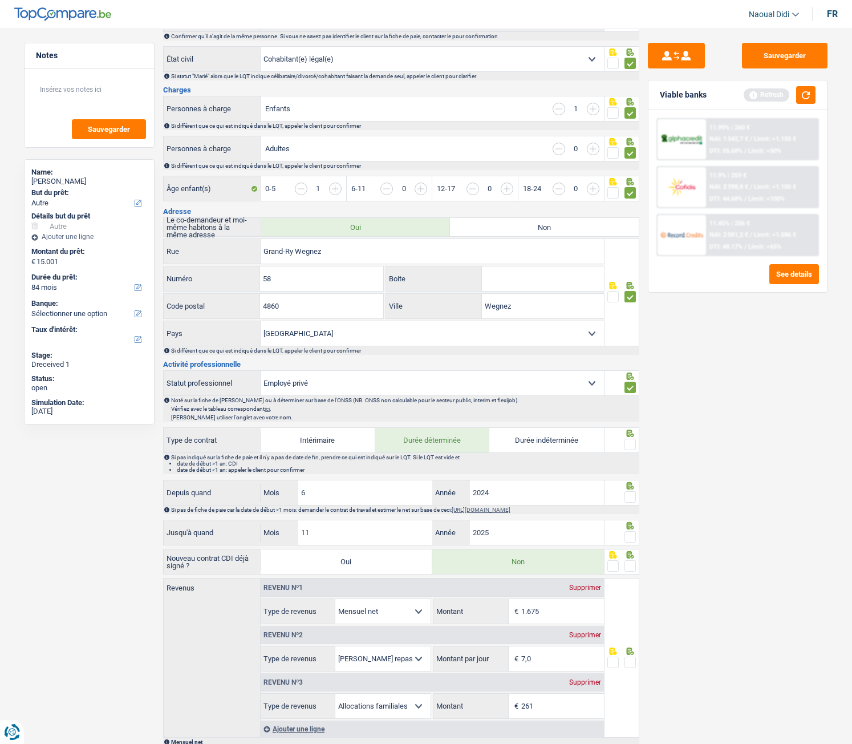
click at [548, 415] on label "Durée indéterminée" at bounding box center [546, 440] width 115 height 25
click at [548, 415] on input "Durée indéterminée" at bounding box center [546, 440] width 115 height 25
radio input "true"
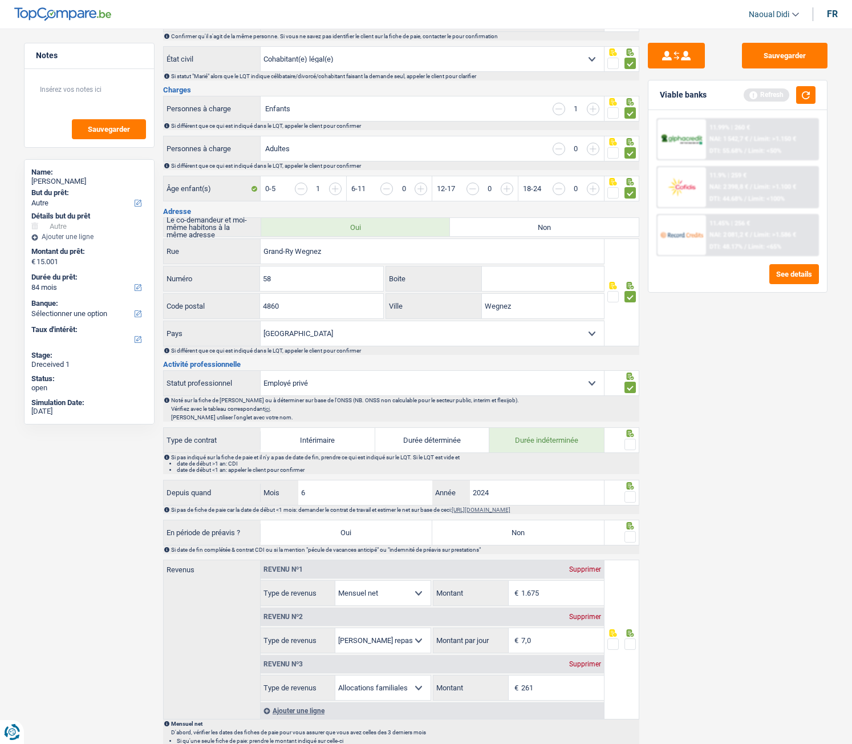
click at [629, 415] on span at bounding box center [630, 444] width 11 height 11
click at [0, 0] on input "radio" at bounding box center [0, 0] width 0 height 0
click at [419, 415] on label "Durée déterminée" at bounding box center [432, 440] width 115 height 25
click at [419, 415] on input "Durée déterminée" at bounding box center [432, 440] width 115 height 25
radio input "true"
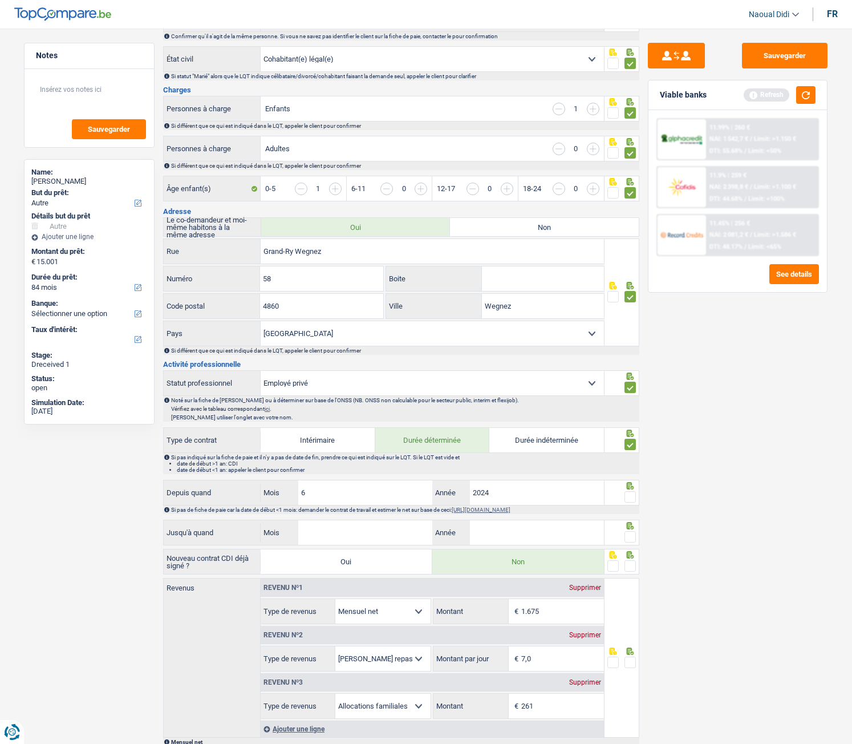
click at [526, 415] on label "Durée indéterminée" at bounding box center [546, 440] width 115 height 25
click at [526, 415] on input "Durée indéterminée" at bounding box center [546, 440] width 115 height 25
radio input "true"
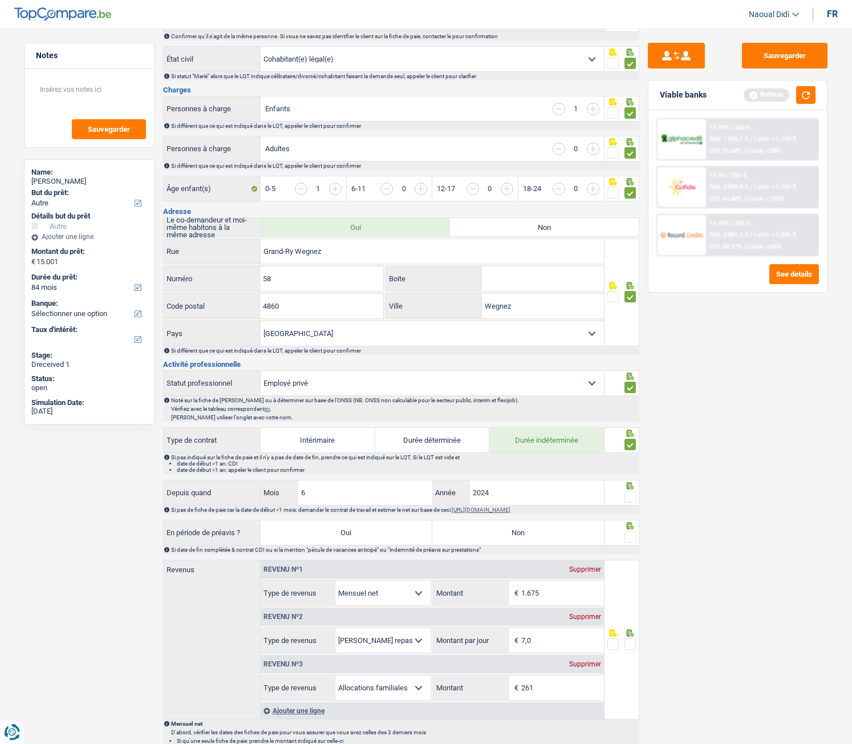
scroll to position [228, 0]
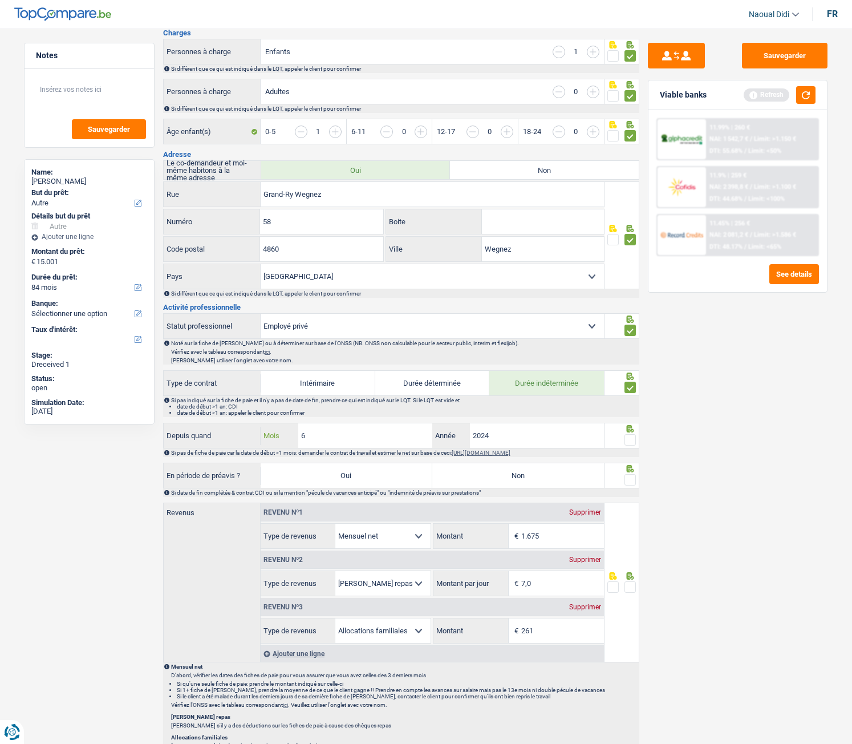
click at [330, 415] on input "6" at bounding box center [365, 435] width 134 height 25
drag, startPoint x: 327, startPoint y: 435, endPoint x: 256, endPoint y: 432, distance: 71.9
click at [256, 415] on div "Depuis quand 6 Mois / 2024 Année" at bounding box center [384, 435] width 440 height 25
type input "8"
click at [632, 415] on span at bounding box center [630, 439] width 11 height 11
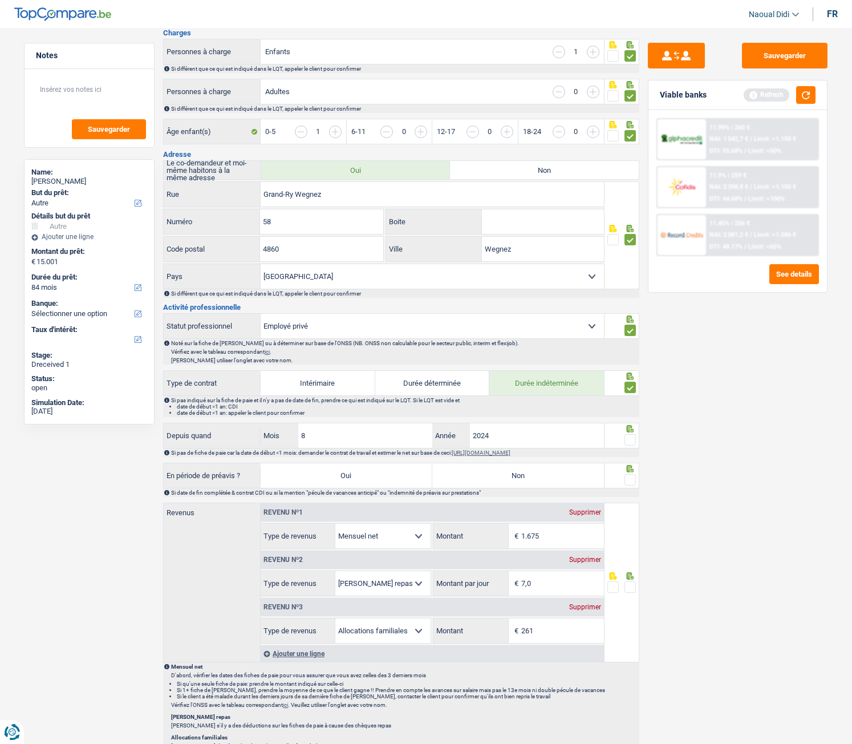
click at [0, 0] on input "radio" at bounding box center [0, 0] width 0 height 0
click at [554, 415] on label "Non" at bounding box center [518, 475] width 172 height 25
click at [554, 415] on input "Non" at bounding box center [518, 475] width 172 height 25
radio input "true"
click at [628, 415] on span at bounding box center [630, 479] width 11 height 11
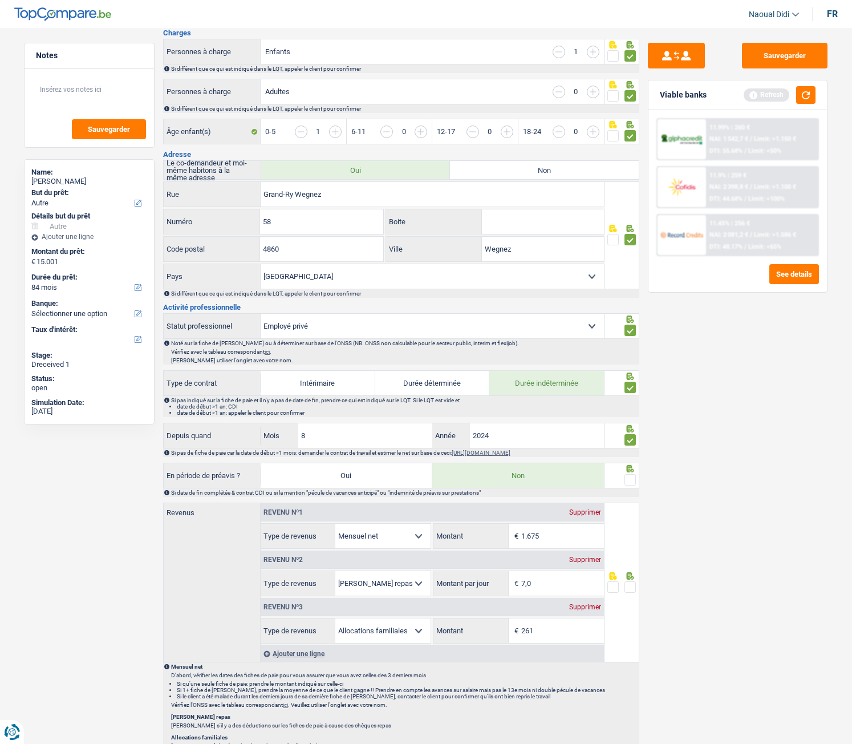
click at [0, 0] on input "radio" at bounding box center [0, 0] width 0 height 0
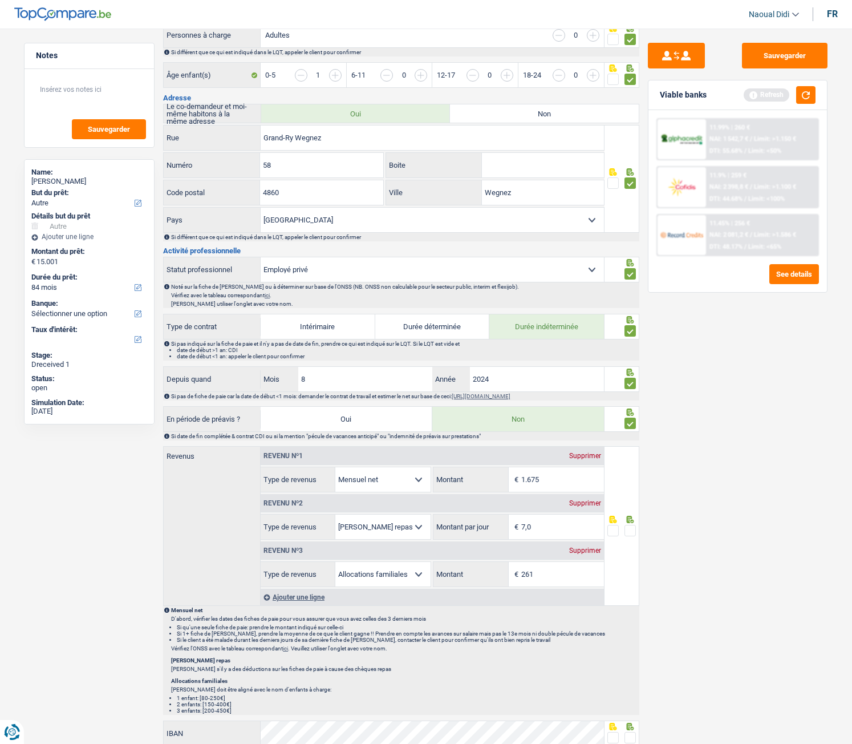
scroll to position [285, 0]
click at [541, 415] on input "1.675" at bounding box center [562, 479] width 83 height 25
type input "1.662"
click at [635, 415] on span at bounding box center [630, 529] width 11 height 11
click at [0, 0] on input "radio" at bounding box center [0, 0] width 0 height 0
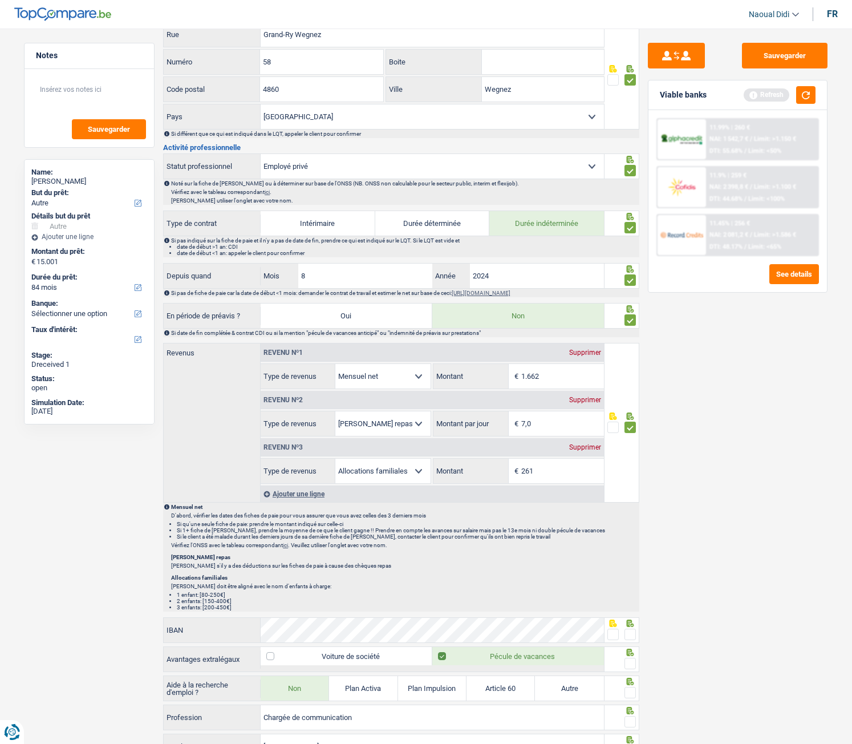
scroll to position [399, 0]
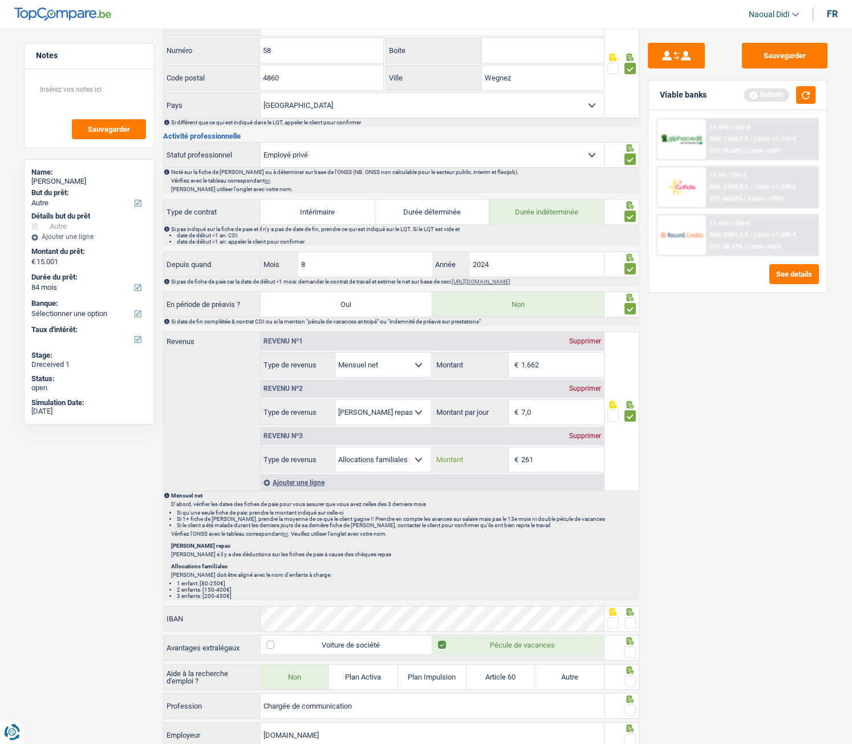
click at [550, 415] on input "261" at bounding box center [562, 459] width 83 height 25
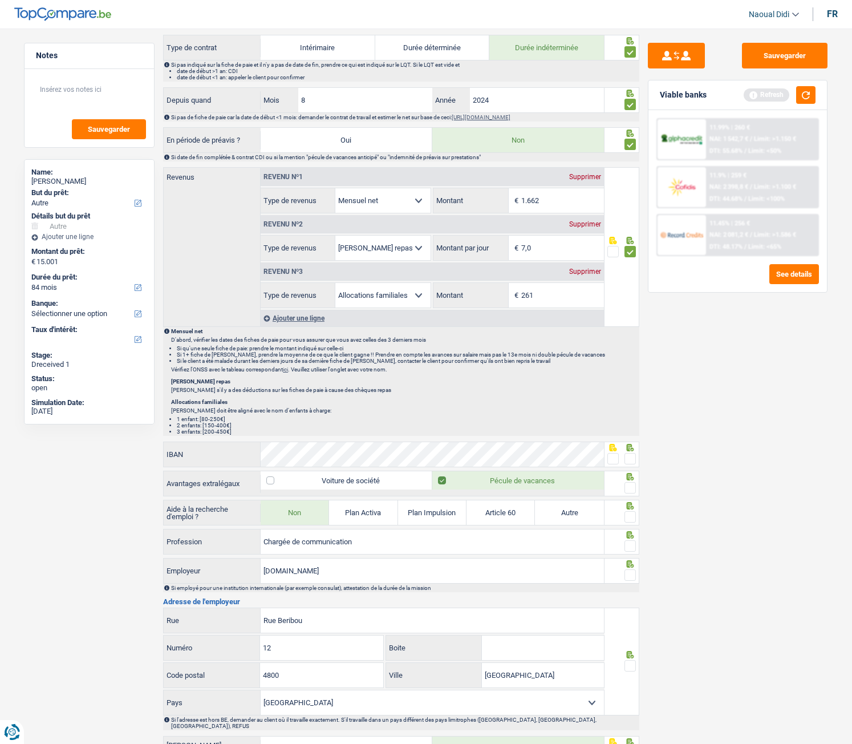
scroll to position [570, 0]
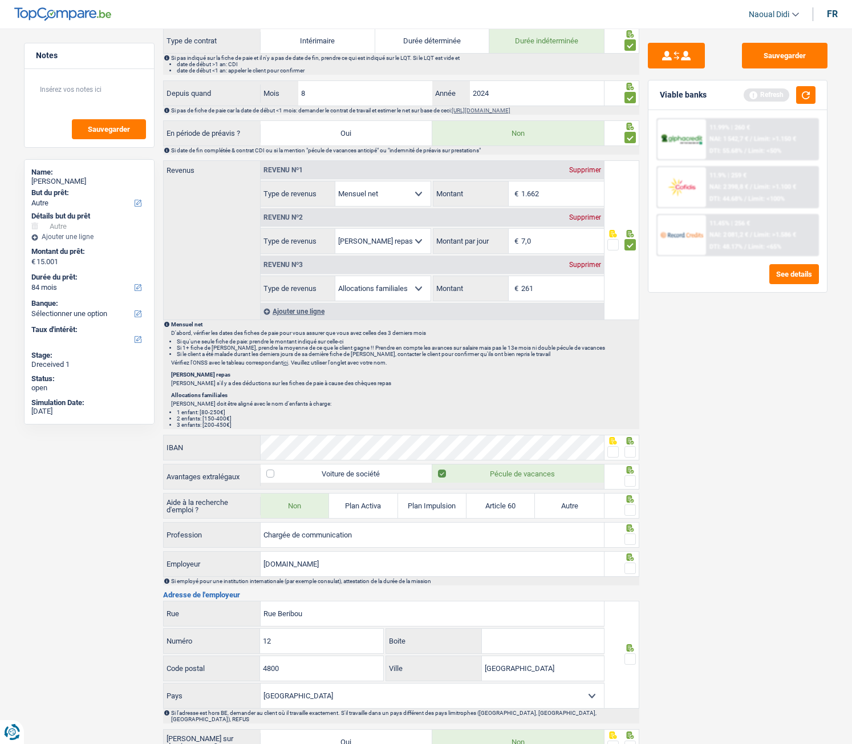
click at [633, 415] on span at bounding box center [630, 451] width 11 height 11
click at [0, 0] on input "radio" at bounding box center [0, 0] width 0 height 0
click at [636, 415] on div at bounding box center [622, 477] width 35 height 26
click at [635, 415] on span at bounding box center [630, 480] width 11 height 11
click at [0, 0] on input "radio" at bounding box center [0, 0] width 0 height 0
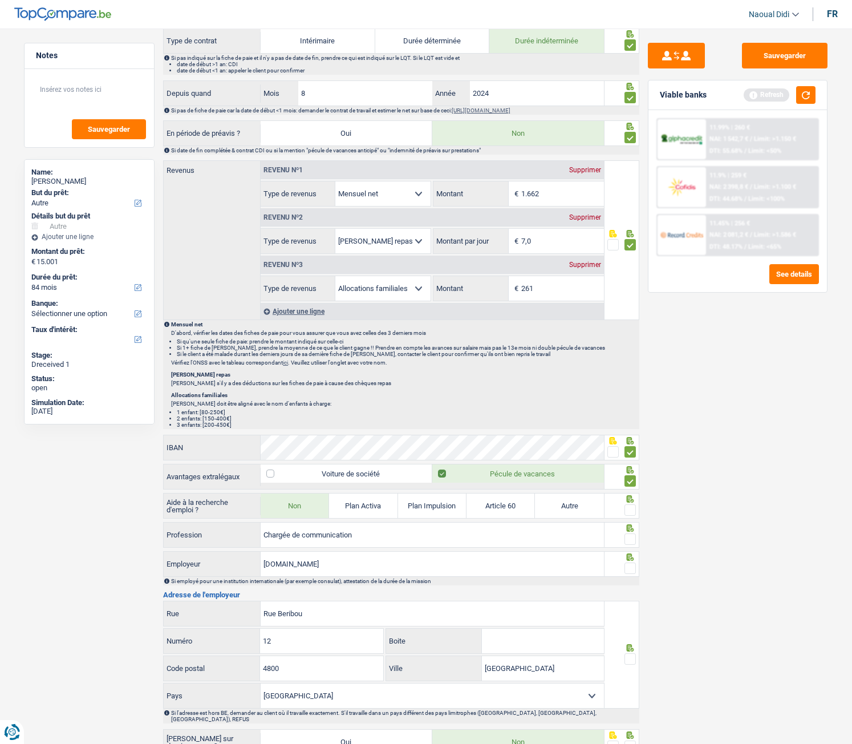
click at [635, 415] on span at bounding box center [630, 509] width 11 height 11
click at [0, 0] on input "radio" at bounding box center [0, 0] width 0 height 0
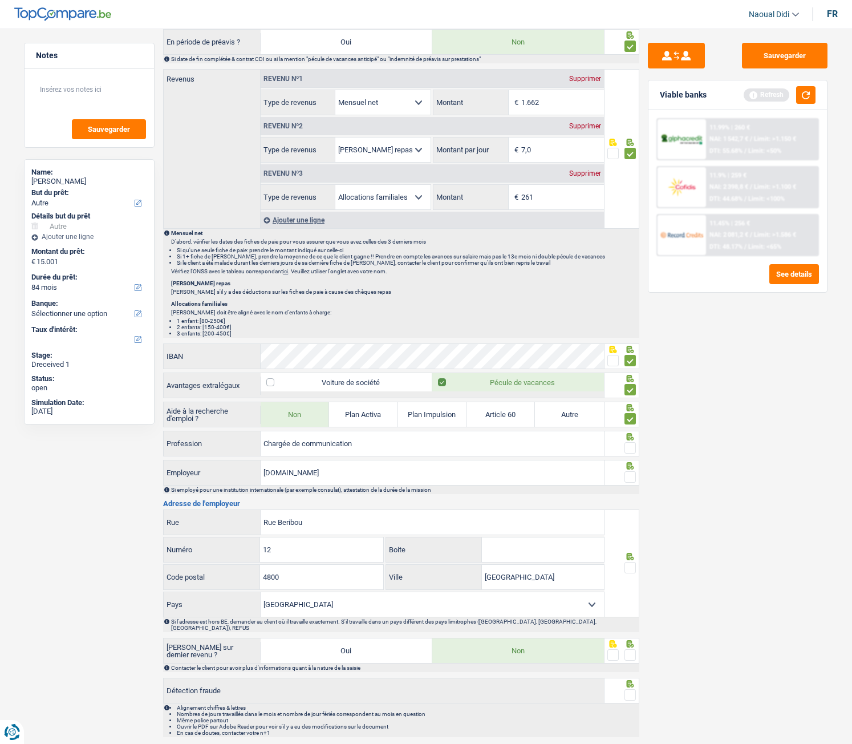
scroll to position [684, 0]
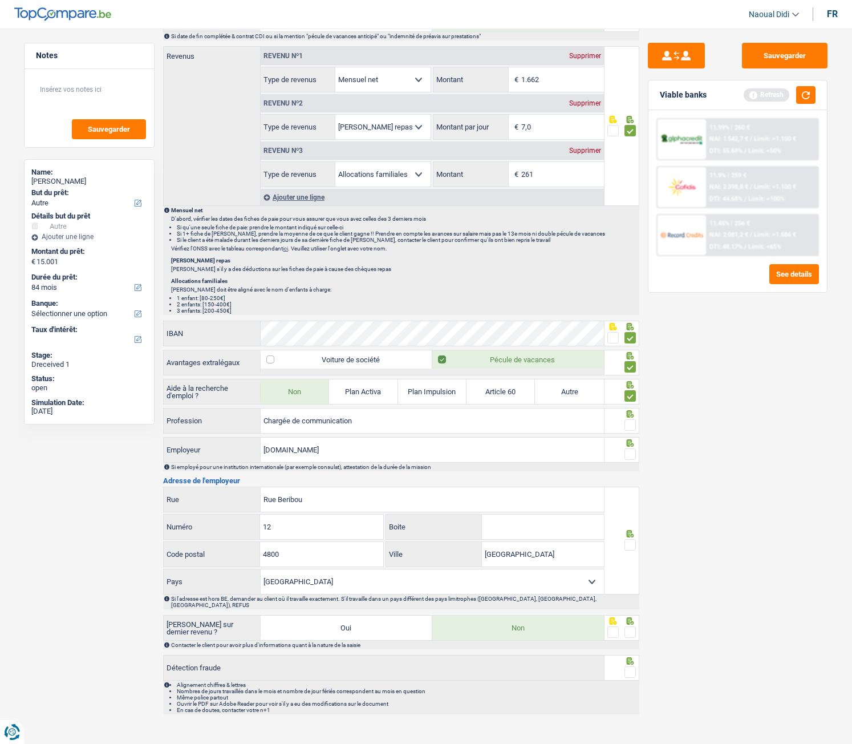
click at [630, 415] on span at bounding box center [630, 424] width 11 height 11
click at [0, 0] on input "radio" at bounding box center [0, 0] width 0 height 0
click at [634, 415] on span at bounding box center [630, 453] width 11 height 11
click at [0, 0] on input "radio" at bounding box center [0, 0] width 0 height 0
click at [633, 415] on span at bounding box center [630, 544] width 11 height 11
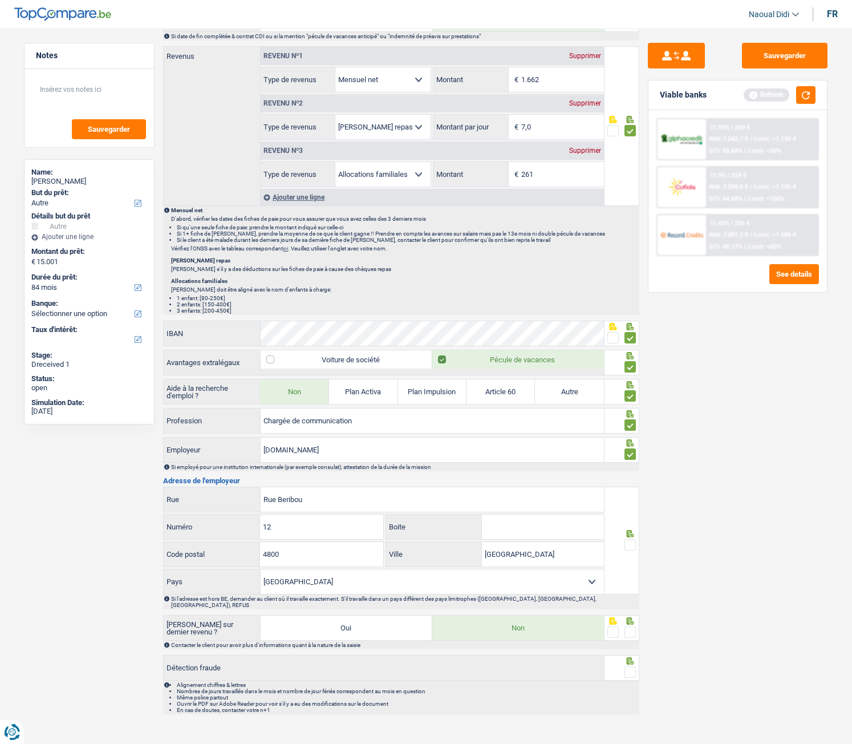
click at [0, 0] on input "radio" at bounding box center [0, 0] width 0 height 0
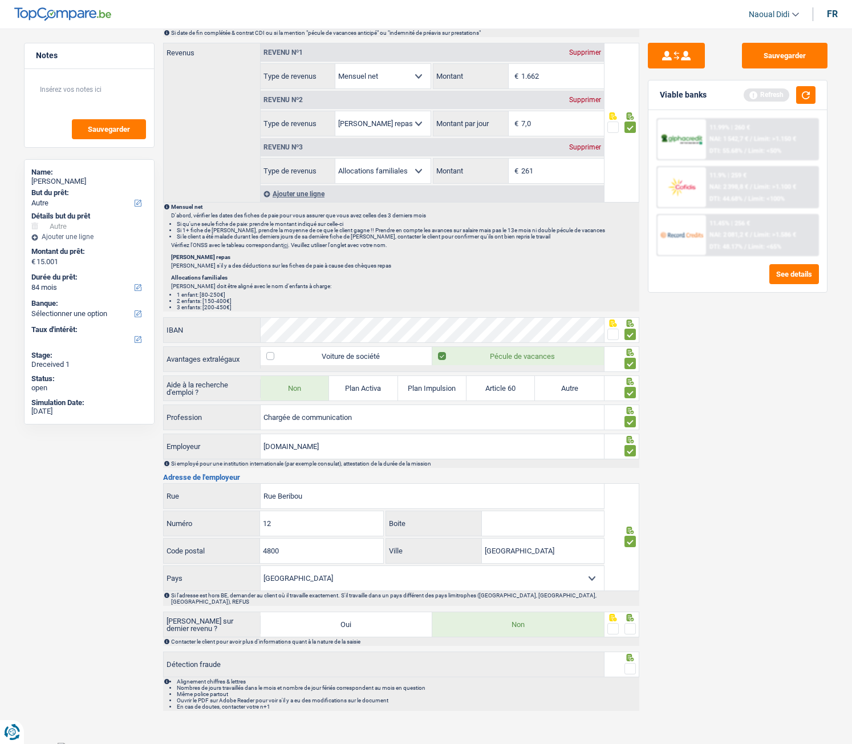
scroll to position [688, 0]
click at [633, 415] on span at bounding box center [630, 627] width 11 height 11
click at [0, 0] on input "radio" at bounding box center [0, 0] width 0 height 0
click at [631, 415] on span at bounding box center [630, 667] width 11 height 11
click at [0, 0] on input "radio" at bounding box center [0, 0] width 0 height 0
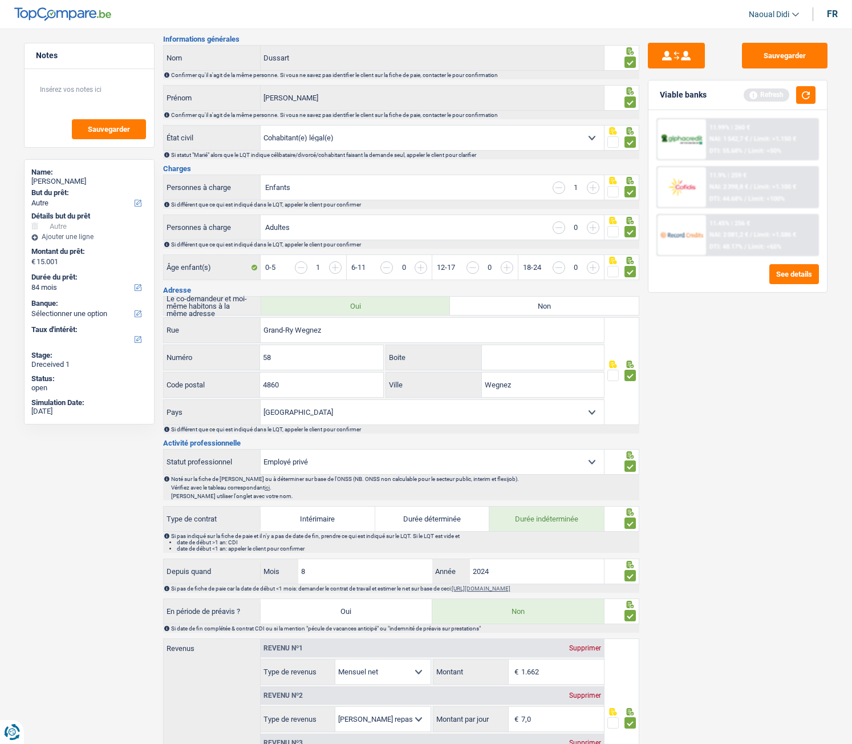
scroll to position [0, 0]
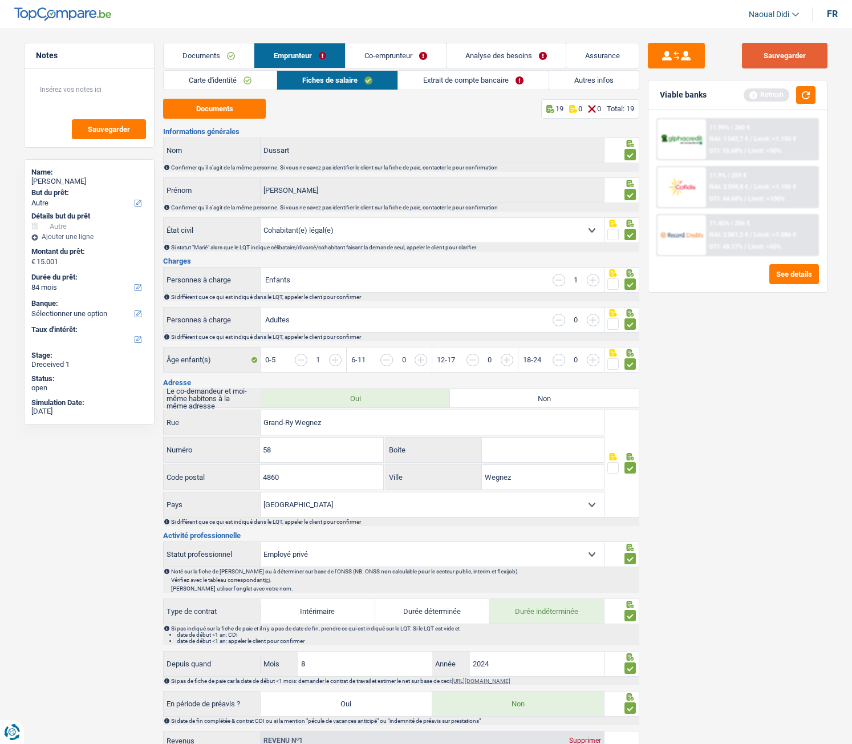
click at [807, 48] on button "Sauvegarder" at bounding box center [785, 56] width 86 height 26
click at [481, 78] on link "Extrait de compte bancaire" at bounding box center [473, 80] width 151 height 19
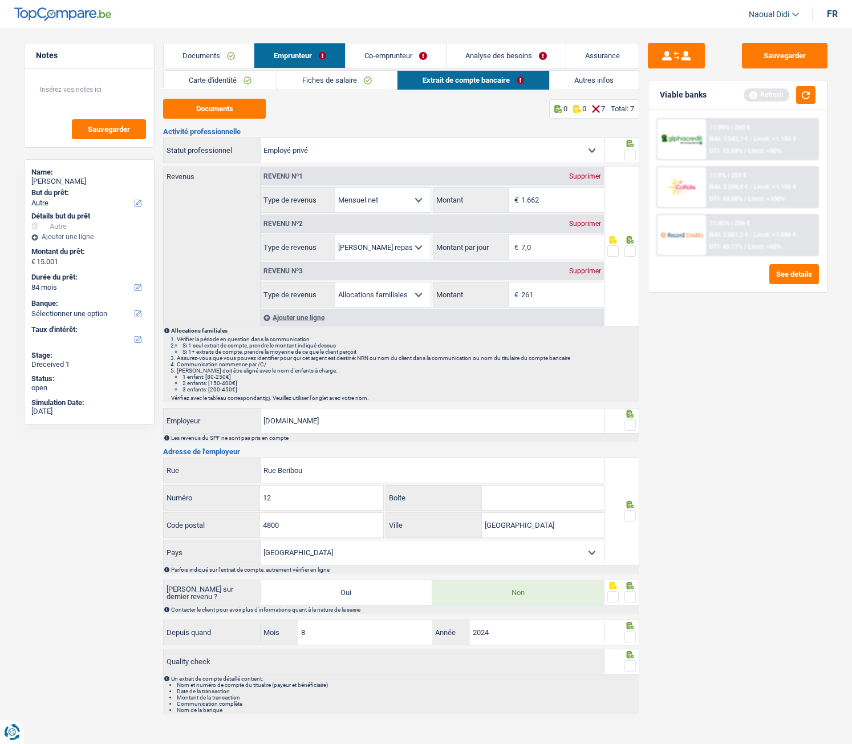
click at [633, 151] on span at bounding box center [630, 154] width 11 height 11
click at [0, 0] on input "radio" at bounding box center [0, 0] width 0 height 0
click at [630, 251] on span at bounding box center [630, 250] width 11 height 11
click at [0, 0] on input "radio" at bounding box center [0, 0] width 0 height 0
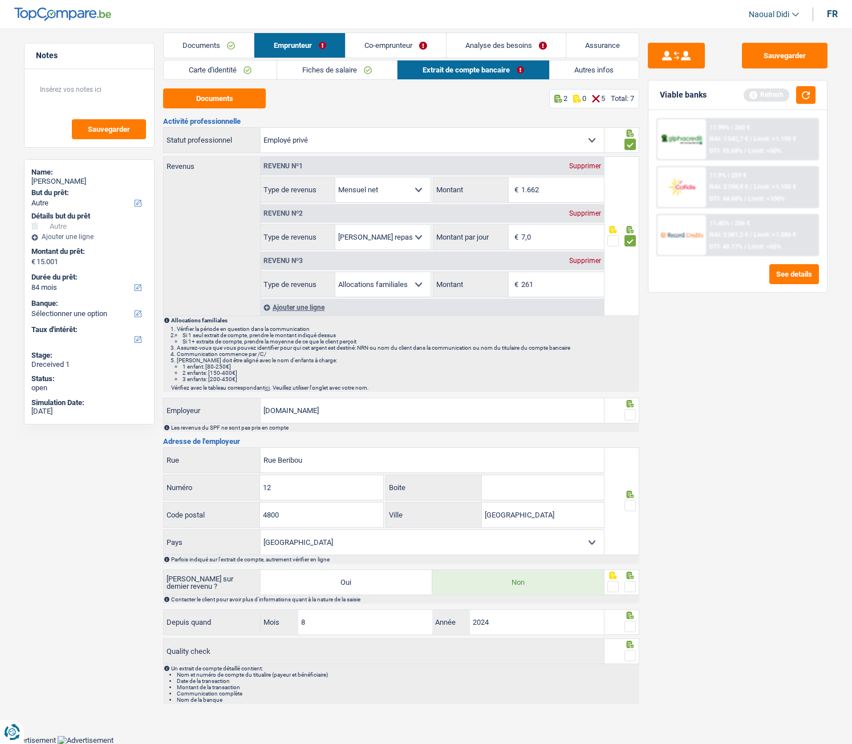
click at [632, 415] on span at bounding box center [630, 414] width 11 height 11
click at [0, 0] on input "radio" at bounding box center [0, 0] width 0 height 0
click at [634, 415] on span at bounding box center [630, 505] width 11 height 11
click at [0, 0] on input "radio" at bounding box center [0, 0] width 0 height 0
click at [636, 415] on div at bounding box center [622, 582] width 35 height 26
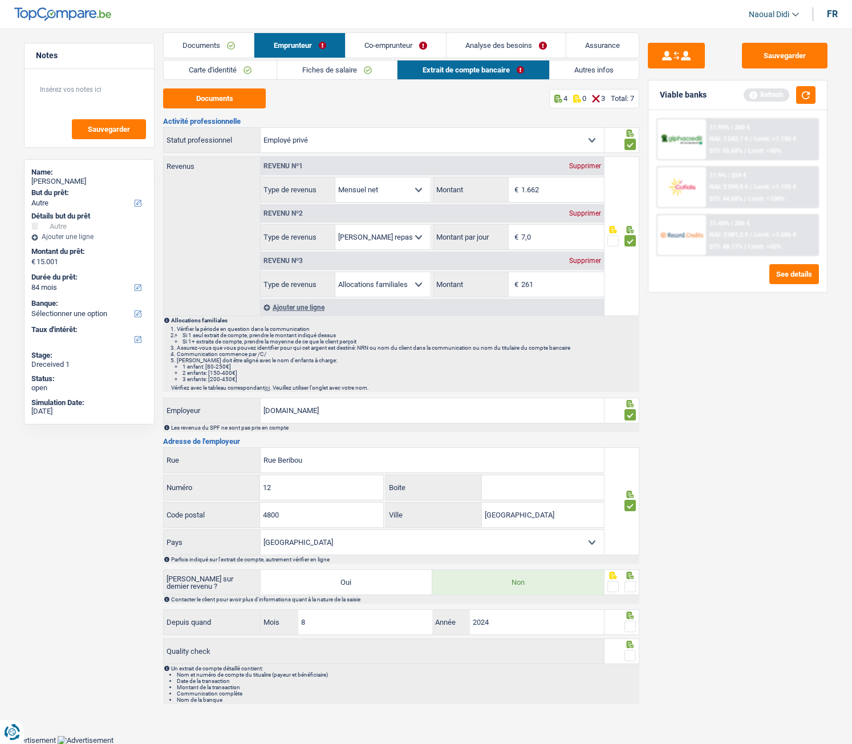
click at [630, 415] on span at bounding box center [630, 586] width 11 height 11
click at [0, 0] on input "radio" at bounding box center [0, 0] width 0 height 0
click at [630, 415] on div at bounding box center [630, 626] width 11 height 14
click at [630, 415] on div at bounding box center [630, 655] width 11 height 14
click at [635, 415] on span at bounding box center [630, 655] width 11 height 11
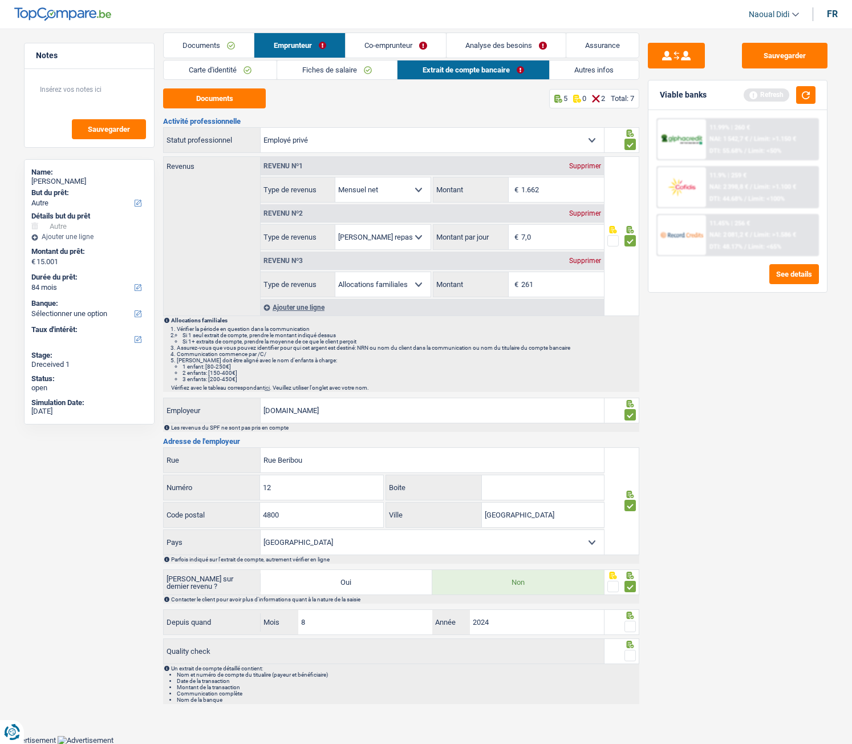
click at [0, 0] on input "radio" at bounding box center [0, 0] width 0 height 0
click at [635, 415] on span at bounding box center [630, 626] width 11 height 11
click at [0, 0] on input "radio" at bounding box center [0, 0] width 0 height 0
click at [785, 56] on button "Sauvegarder" at bounding box center [785, 56] width 86 height 26
click at [589, 71] on link "Autres infos" at bounding box center [595, 69] width 90 height 19
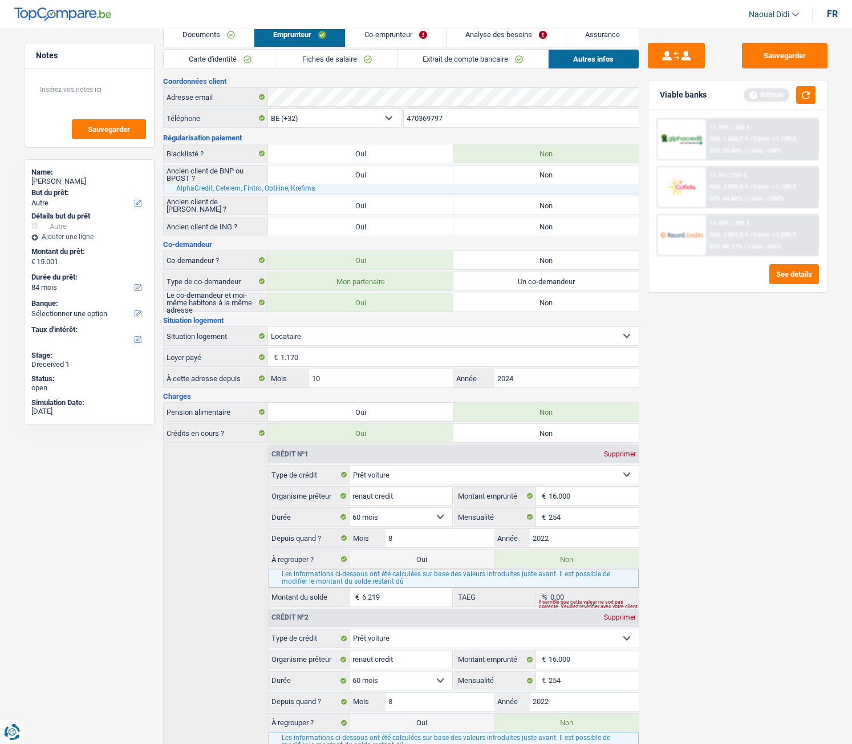
scroll to position [0, 0]
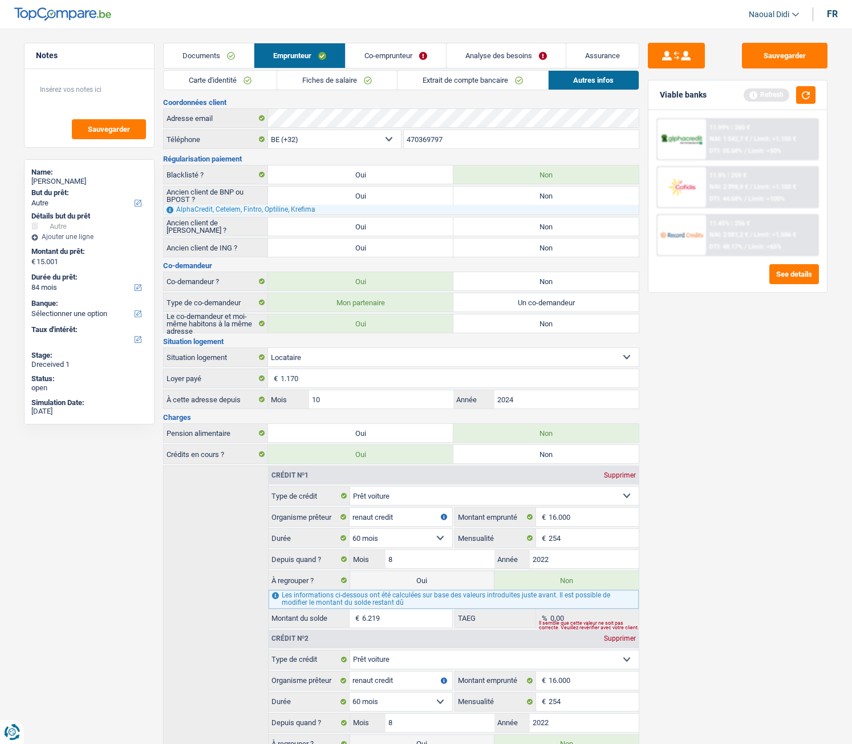
click at [376, 58] on link "Co-emprunteur" at bounding box center [396, 55] width 100 height 25
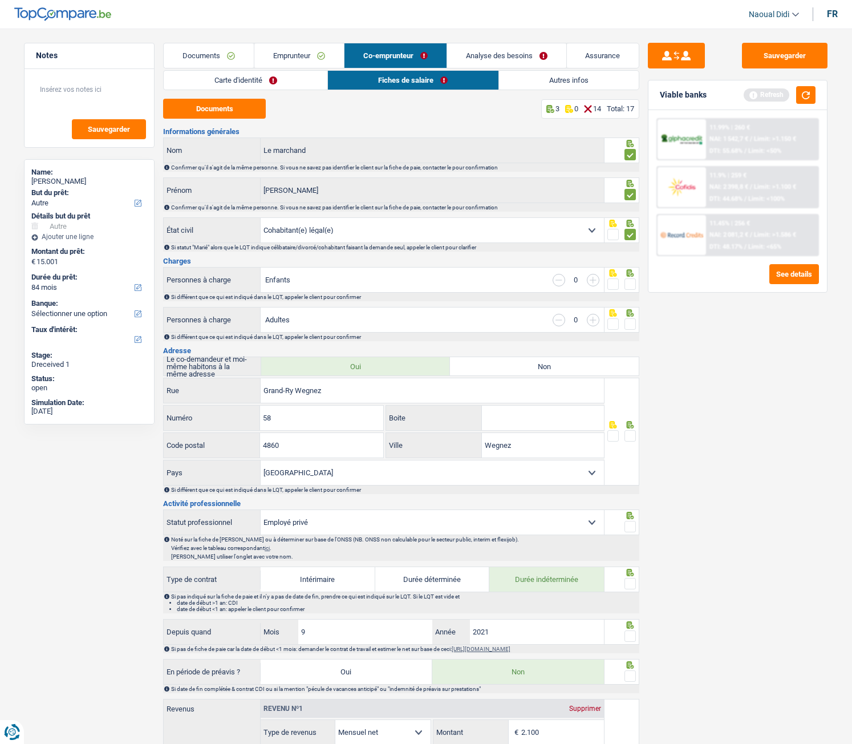
click at [234, 75] on link "Carte d'identité" at bounding box center [246, 80] width 164 height 19
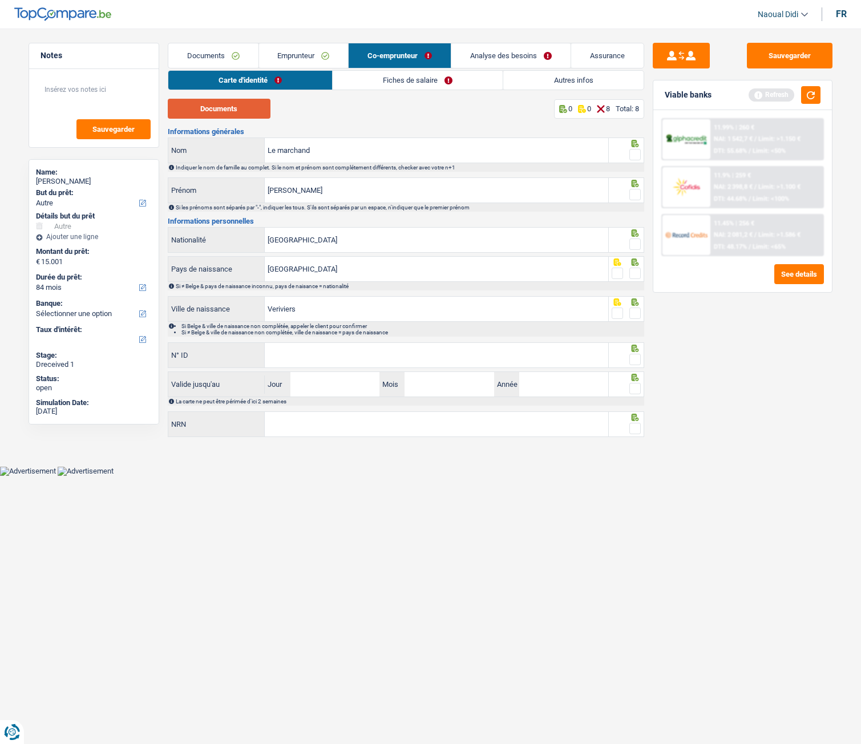
click at [214, 113] on button "Documents" at bounding box center [219, 109] width 103 height 20
click at [366, 149] on input "Le marchand" at bounding box center [436, 150] width 343 height 25
click at [276, 153] on input "Le marchand" at bounding box center [436, 150] width 343 height 25
click at [318, 145] on input "Lemarchand" at bounding box center [436, 150] width 343 height 25
type input "Lemarchand"
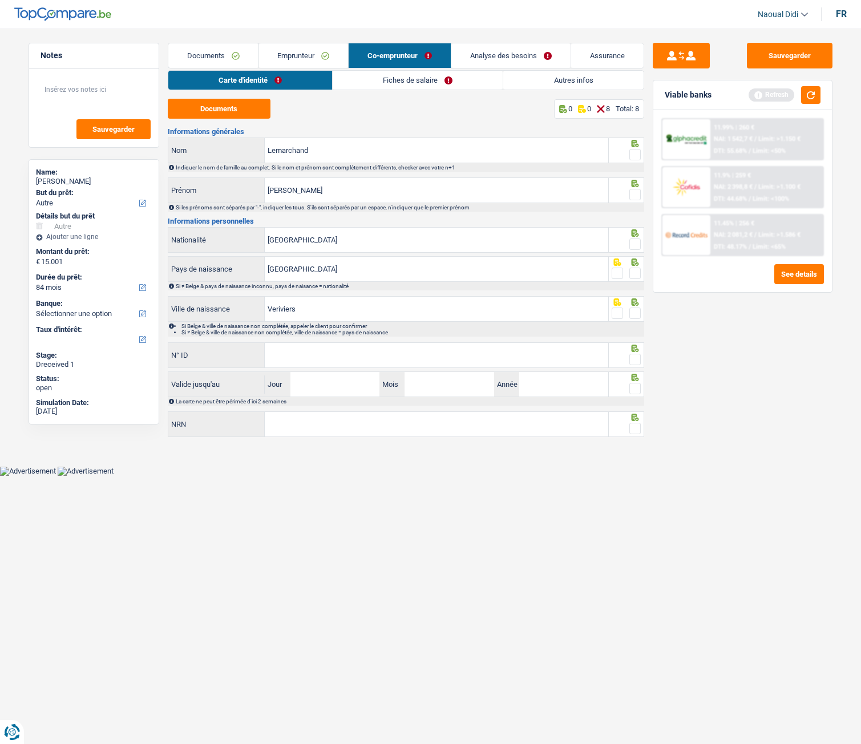
click at [632, 157] on span at bounding box center [634, 154] width 11 height 11
click at [0, 0] on input "radio" at bounding box center [0, 0] width 0 height 0
click at [636, 198] on span at bounding box center [634, 194] width 11 height 11
click at [0, 0] on input "radio" at bounding box center [0, 0] width 0 height 0
click at [633, 248] on span at bounding box center [634, 243] width 11 height 11
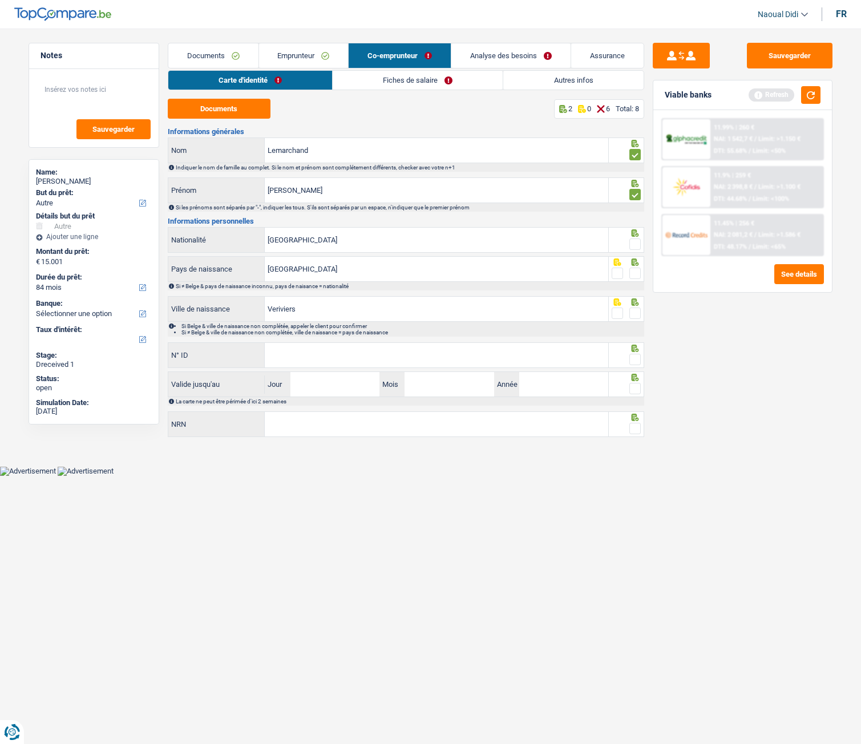
click at [0, 0] on input "radio" at bounding box center [0, 0] width 0 height 0
click at [635, 277] on span at bounding box center [634, 272] width 11 height 11
click at [0, 0] on input "radio" at bounding box center [0, 0] width 0 height 0
click at [637, 311] on span at bounding box center [634, 312] width 11 height 11
click at [0, 0] on input "radio" at bounding box center [0, 0] width 0 height 0
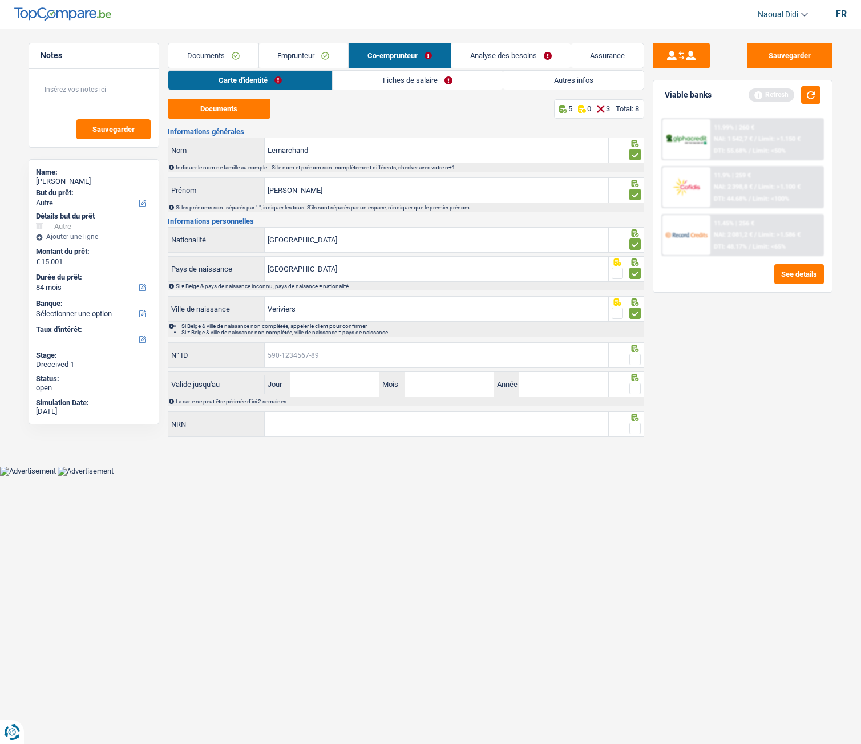
click at [432, 354] on input "N° ID" at bounding box center [436, 355] width 343 height 25
type input "592-9874015-78"
click at [632, 363] on span at bounding box center [634, 359] width 11 height 11
click at [0, 0] on input "radio" at bounding box center [0, 0] width 0 height 0
click at [325, 387] on input "Jour" at bounding box center [334, 384] width 89 height 25
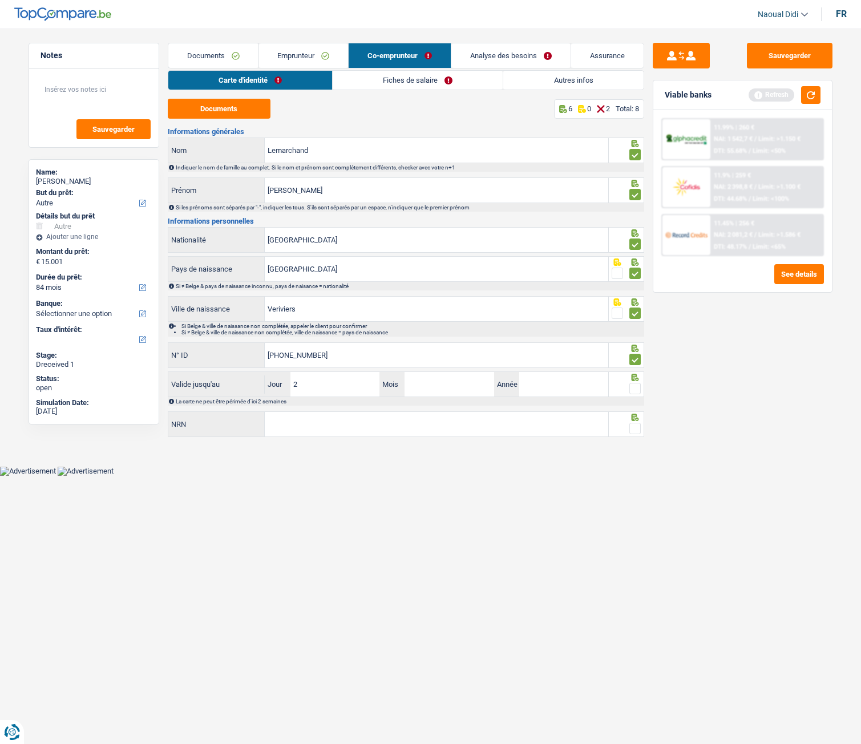
type input "25"
type input "05"
type input "2030"
click at [635, 391] on span at bounding box center [634, 388] width 11 height 11
click at [0, 0] on input "radio" at bounding box center [0, 0] width 0 height 0
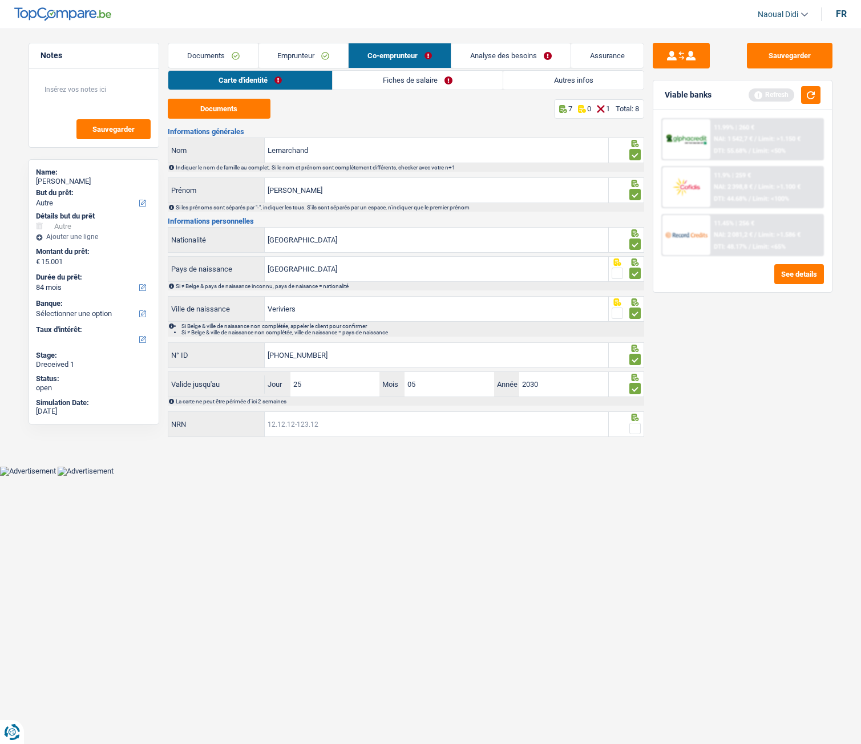
click at [407, 415] on input "NRN" at bounding box center [436, 424] width 343 height 25
type input "98.06.10-335.10"
click at [633, 415] on span at bounding box center [634, 428] width 11 height 11
click at [0, 0] on input "radio" at bounding box center [0, 0] width 0 height 0
click at [795, 55] on button "Sauvegarder" at bounding box center [790, 56] width 86 height 26
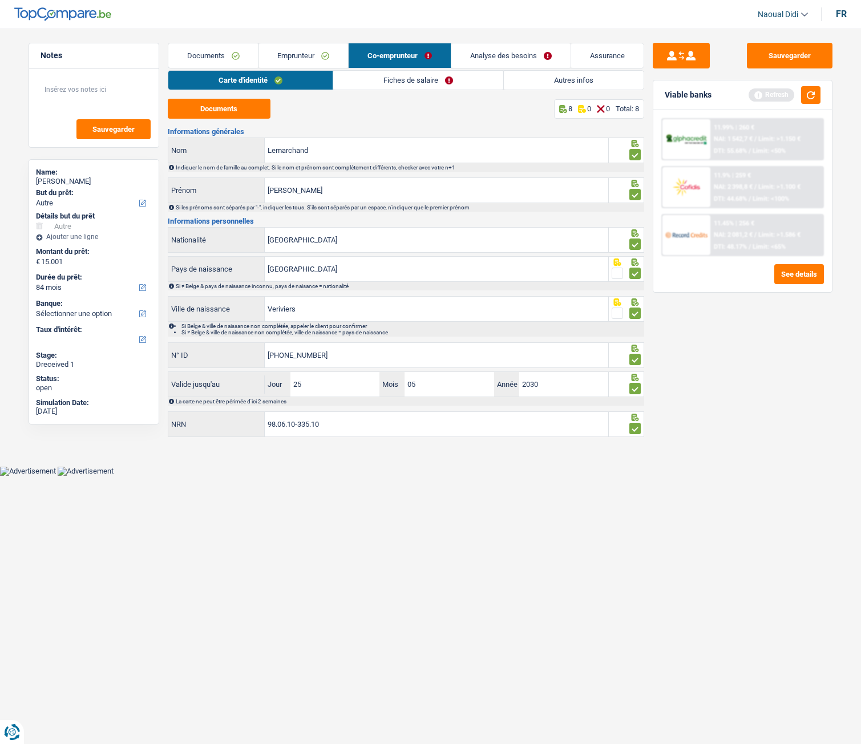
click at [404, 78] on link "Fiches de salaire" at bounding box center [418, 80] width 170 height 19
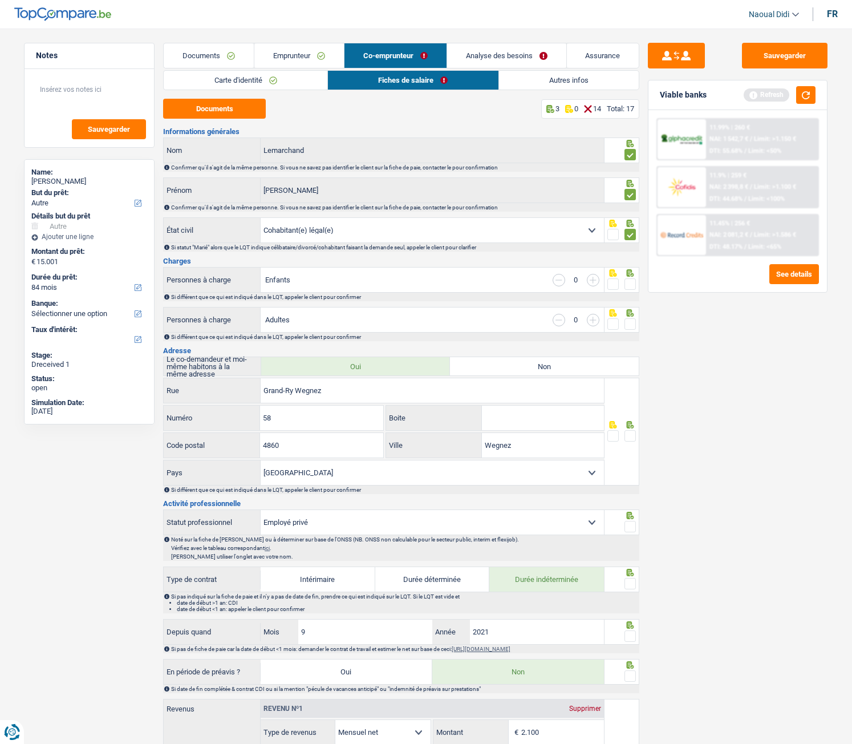
click at [631, 287] on span at bounding box center [630, 283] width 11 height 11
click at [0, 0] on input "radio" at bounding box center [0, 0] width 0 height 0
click at [633, 330] on div at bounding box center [630, 324] width 11 height 14
click at [556, 278] on input "button" at bounding box center [559, 280] width 13 height 13
click at [598, 283] on input "button" at bounding box center [593, 280] width 13 height 13
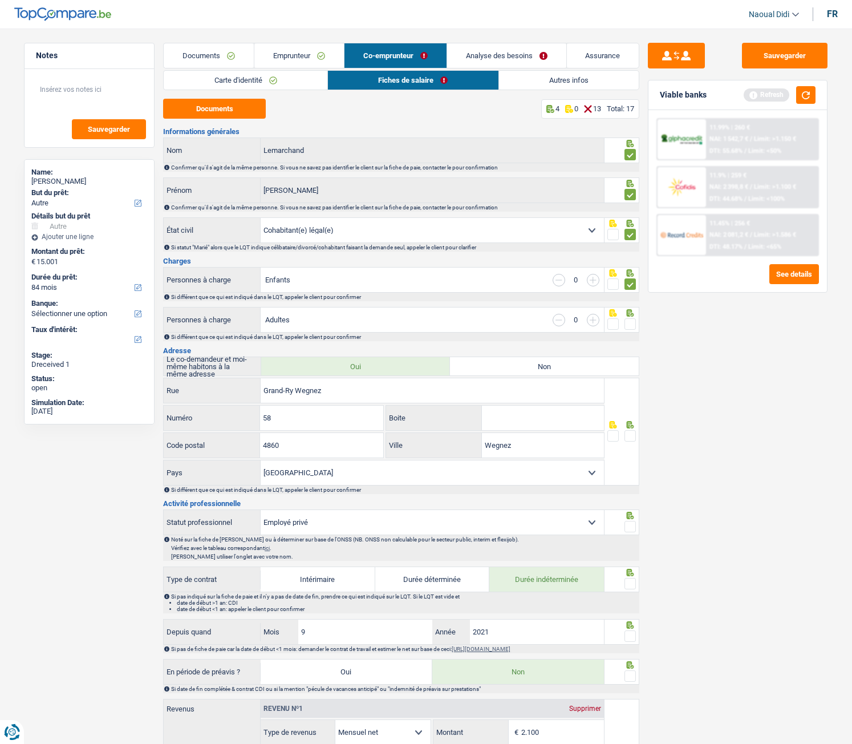
select select "familyAllowances"
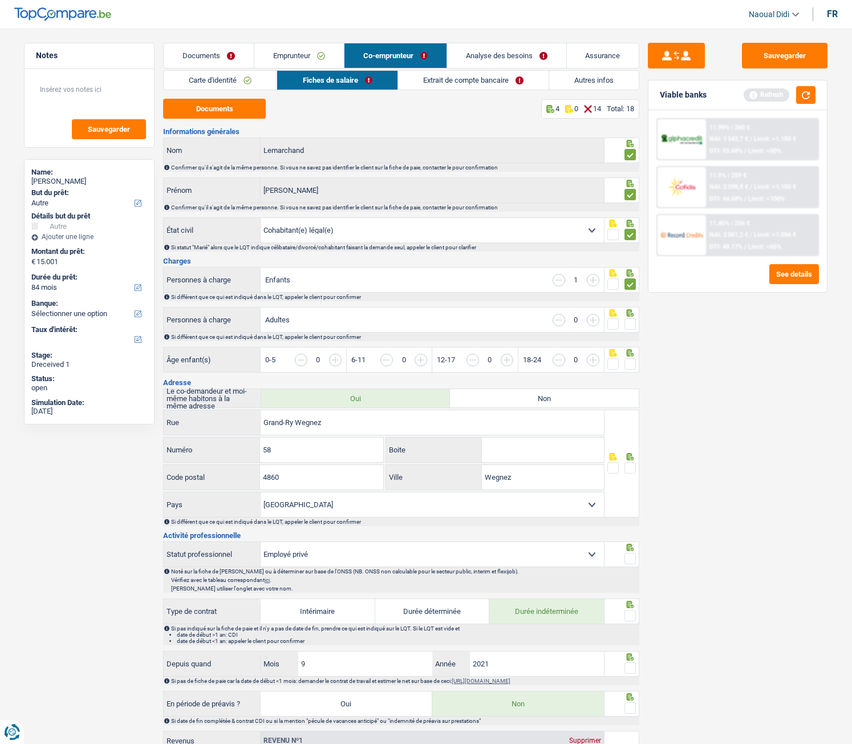
click at [278, 56] on link "Emprunteur" at bounding box center [299, 55] width 90 height 25
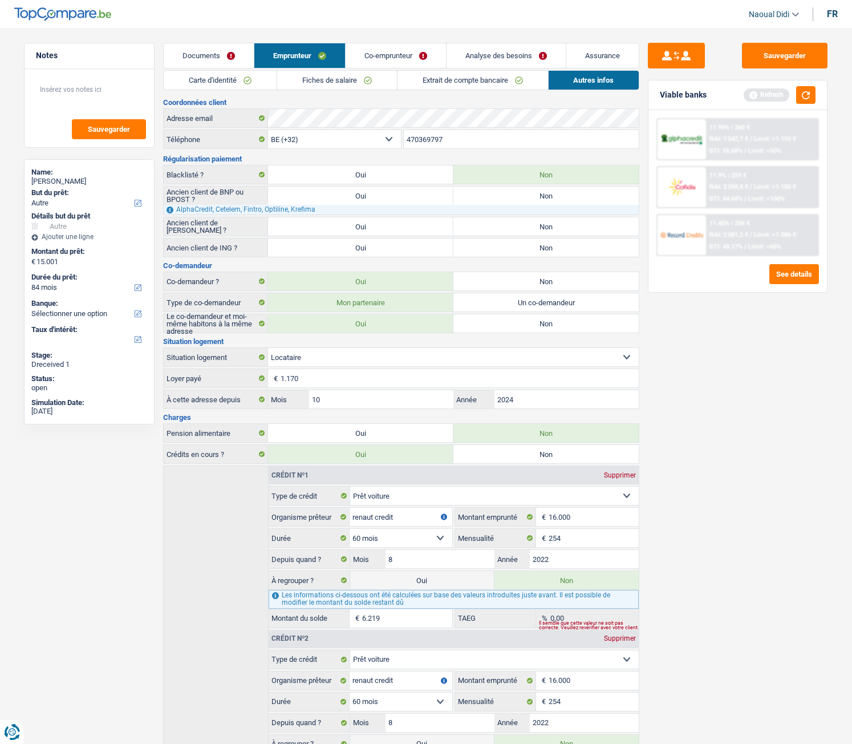
click at [334, 80] on link "Fiches de salaire" at bounding box center [337, 80] width 120 height 19
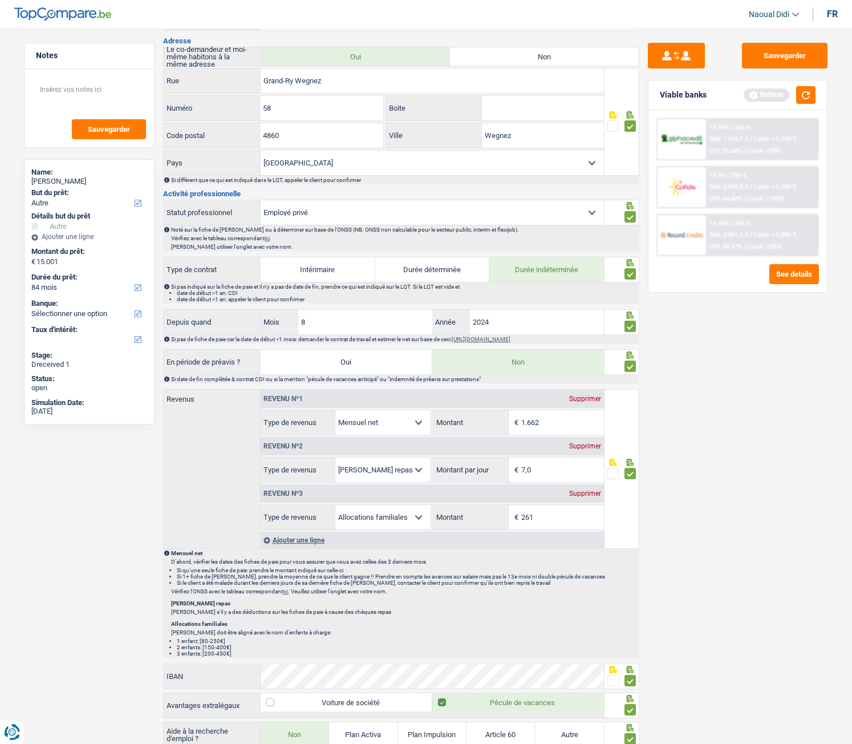
scroll to position [342, 0]
drag, startPoint x: 550, startPoint y: 516, endPoint x: 505, endPoint y: 509, distance: 45.1
click at [505, 415] on div "261 € Montant" at bounding box center [518, 516] width 170 height 25
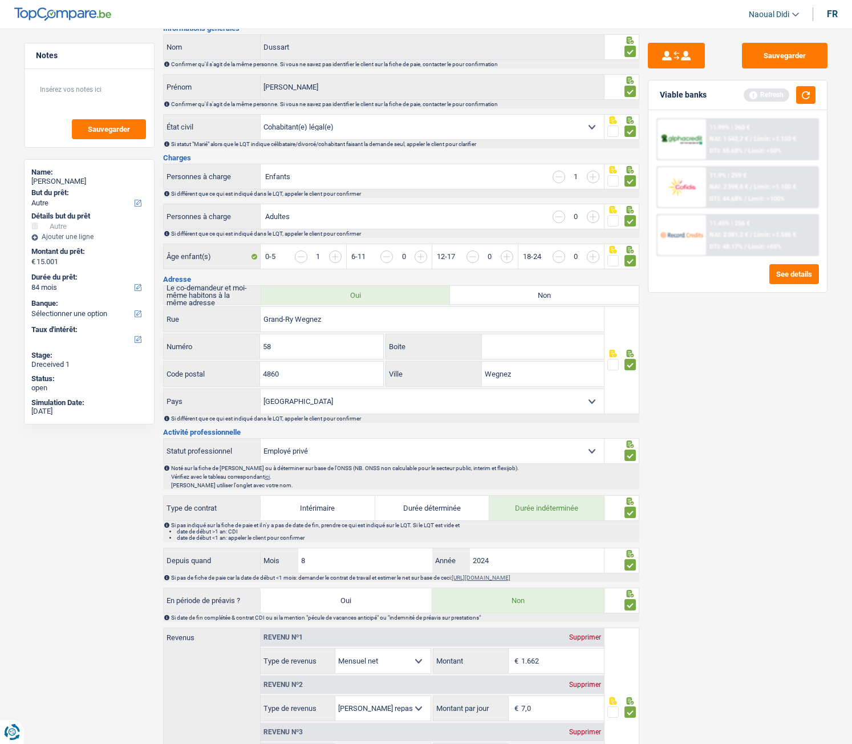
scroll to position [0, 0]
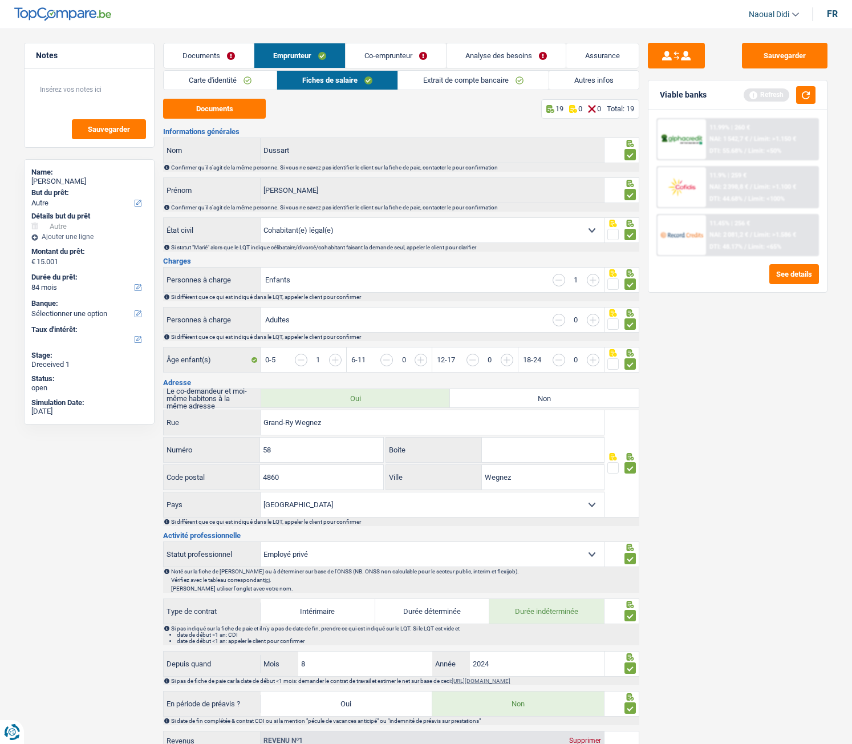
click at [476, 80] on link "Extrait de compte bancaire" at bounding box center [473, 80] width 151 height 19
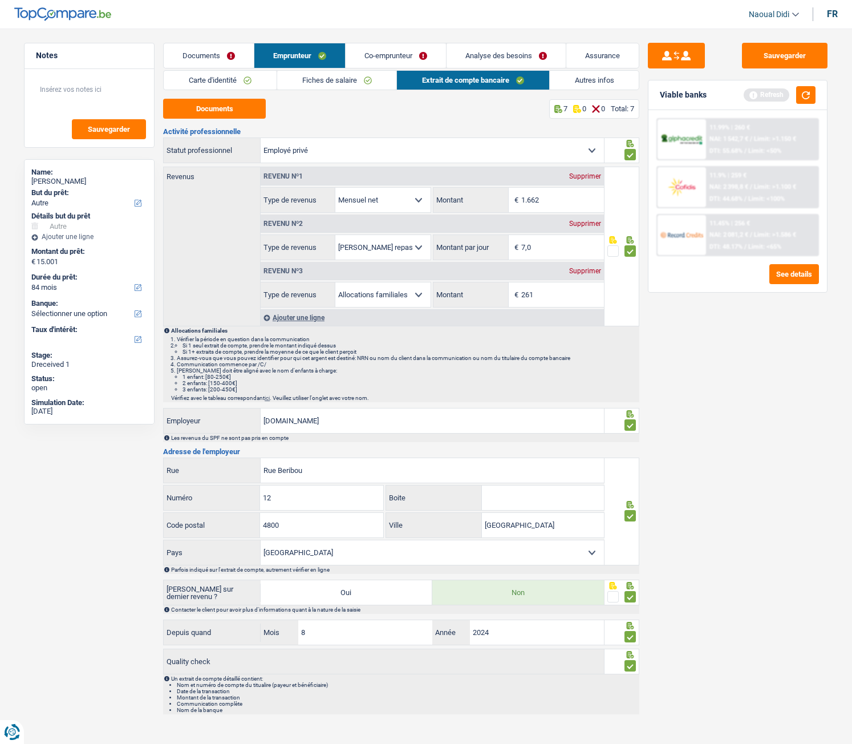
click at [380, 56] on link "Co-emprunteur" at bounding box center [396, 55] width 100 height 25
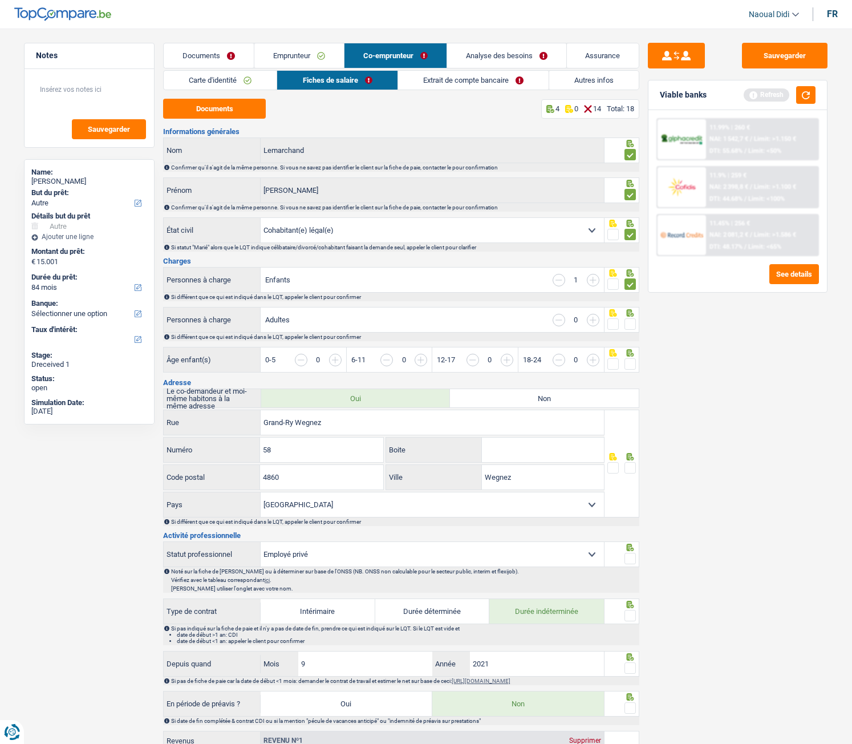
click at [440, 76] on link "Extrait de compte bancaire" at bounding box center [473, 80] width 151 height 19
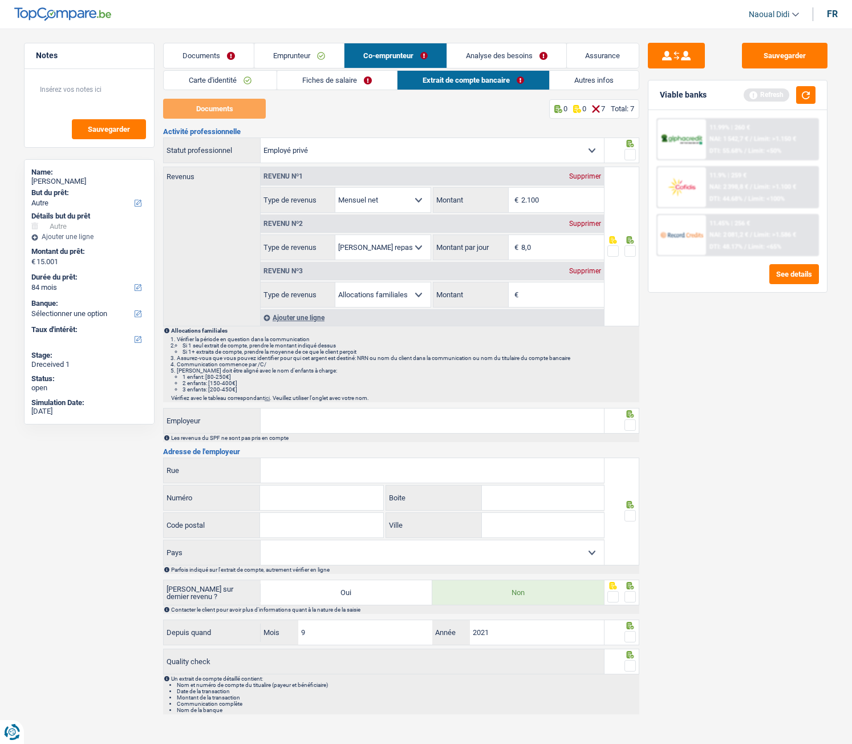
click at [367, 52] on link "Co-emprunteur" at bounding box center [395, 55] width 102 height 25
click at [330, 81] on link "Fiches de salaire" at bounding box center [337, 80] width 120 height 19
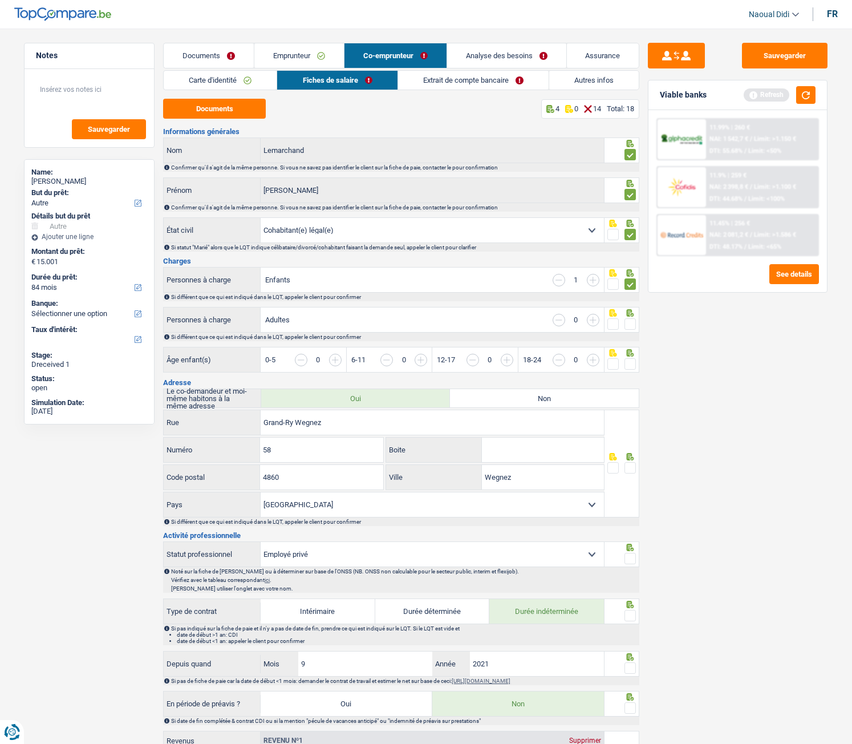
click at [338, 360] on input "button" at bounding box center [549, 366] width 440 height 25
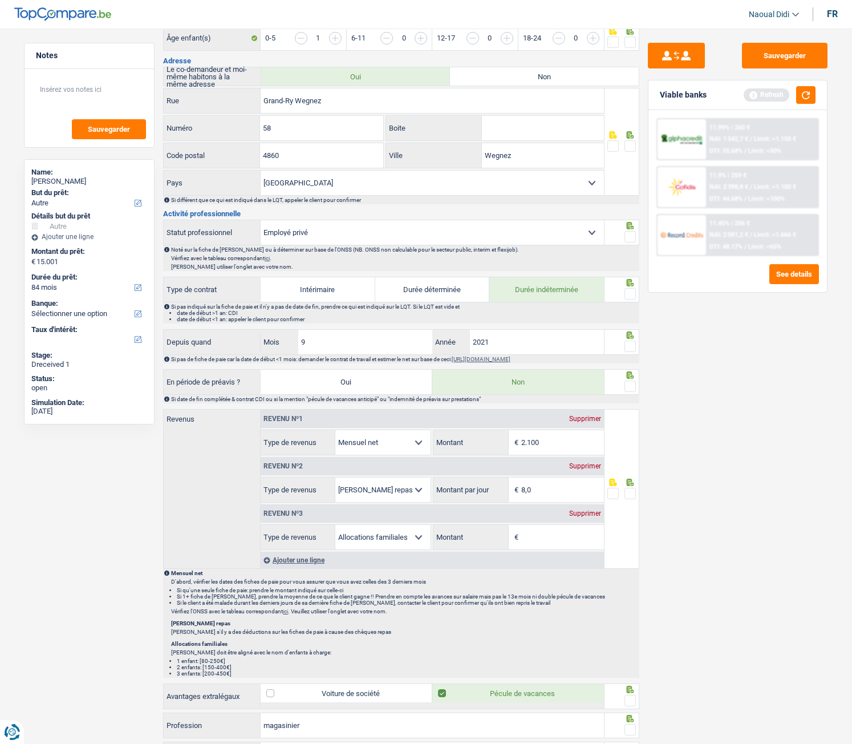
scroll to position [342, 0]
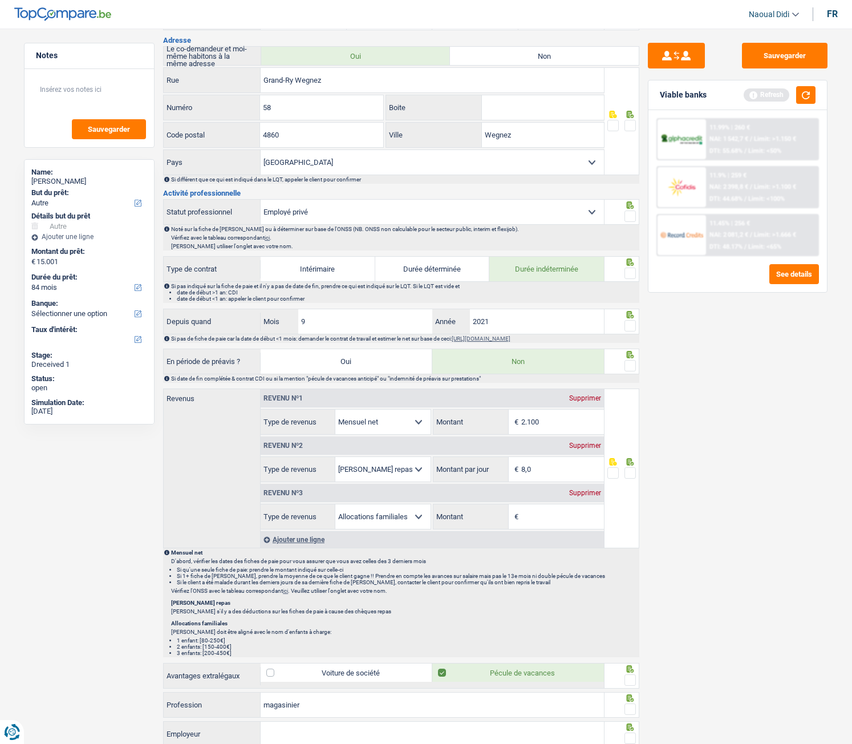
click at [538, 415] on input "Montant" at bounding box center [562, 516] width 83 height 25
paste input "261"
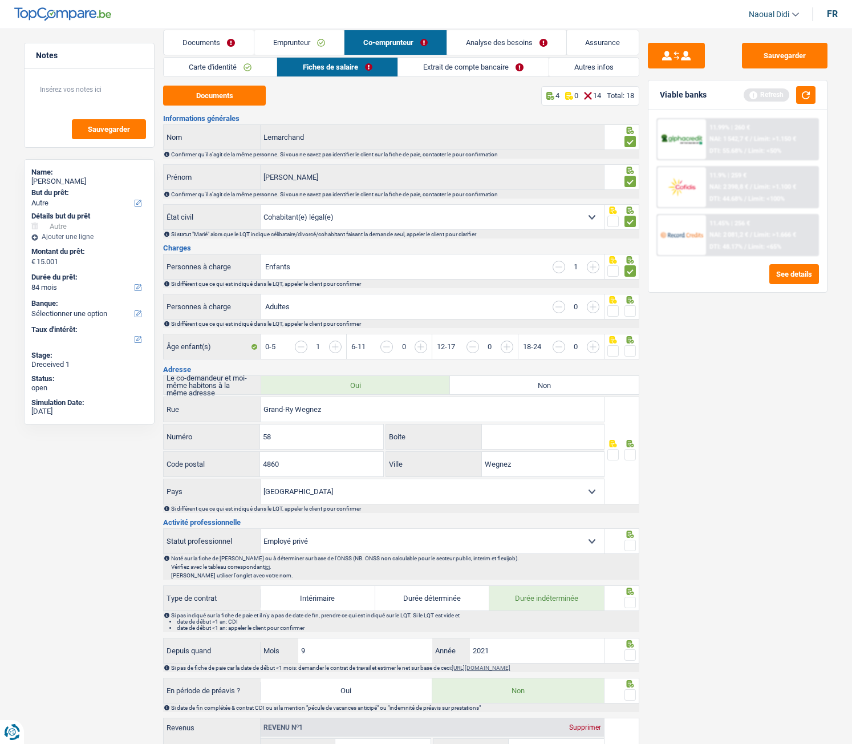
scroll to position [0, 0]
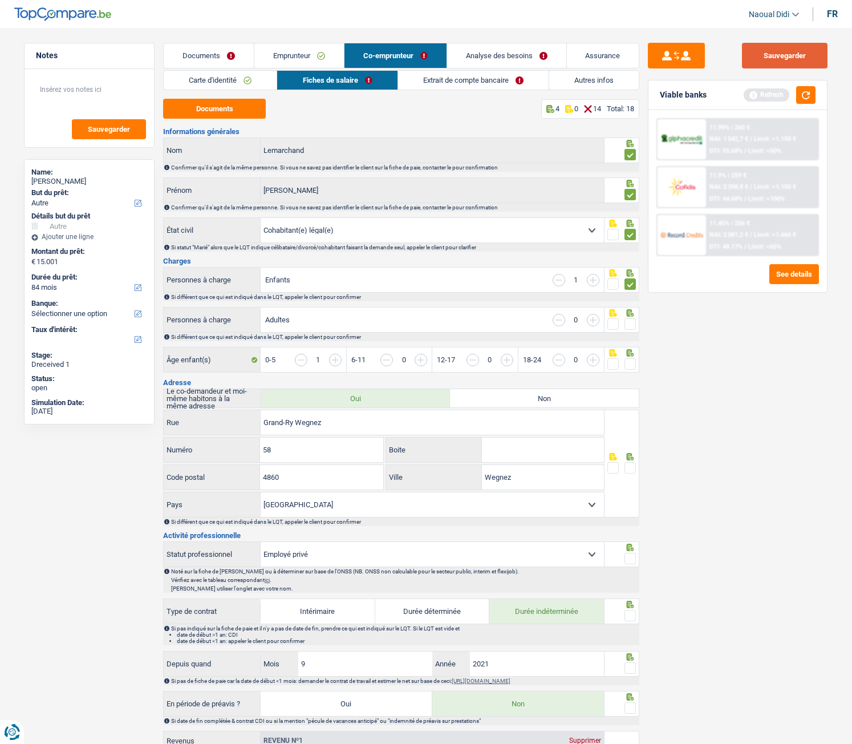
type input "261"
click at [777, 61] on button "Sauvegarder" at bounding box center [785, 56] width 86 height 26
click at [294, 56] on link "Emprunteur" at bounding box center [299, 55] width 90 height 25
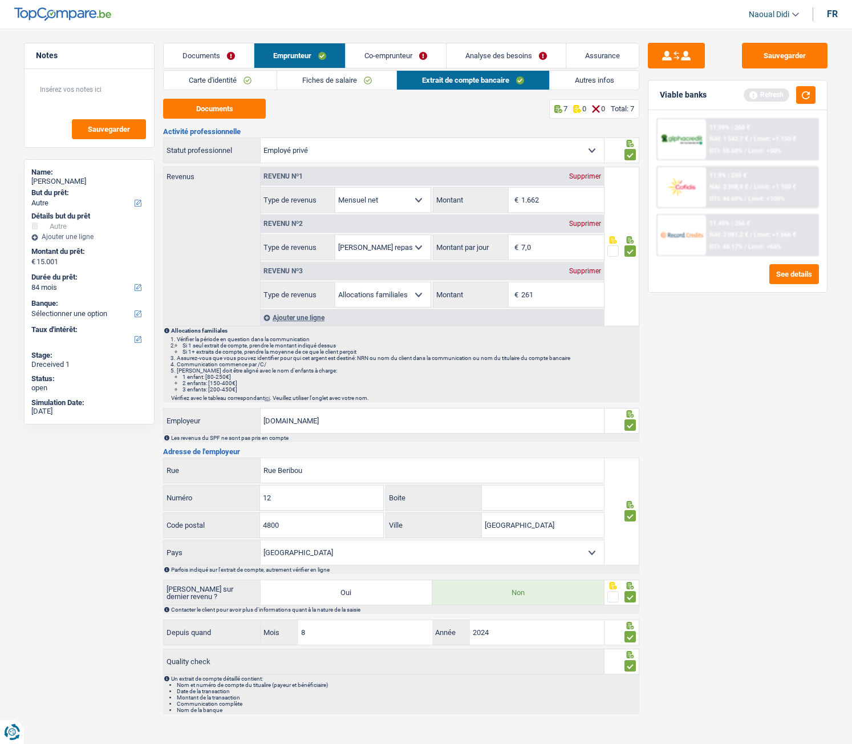
click at [313, 79] on link "Fiches de salaire" at bounding box center [337, 80] width 120 height 19
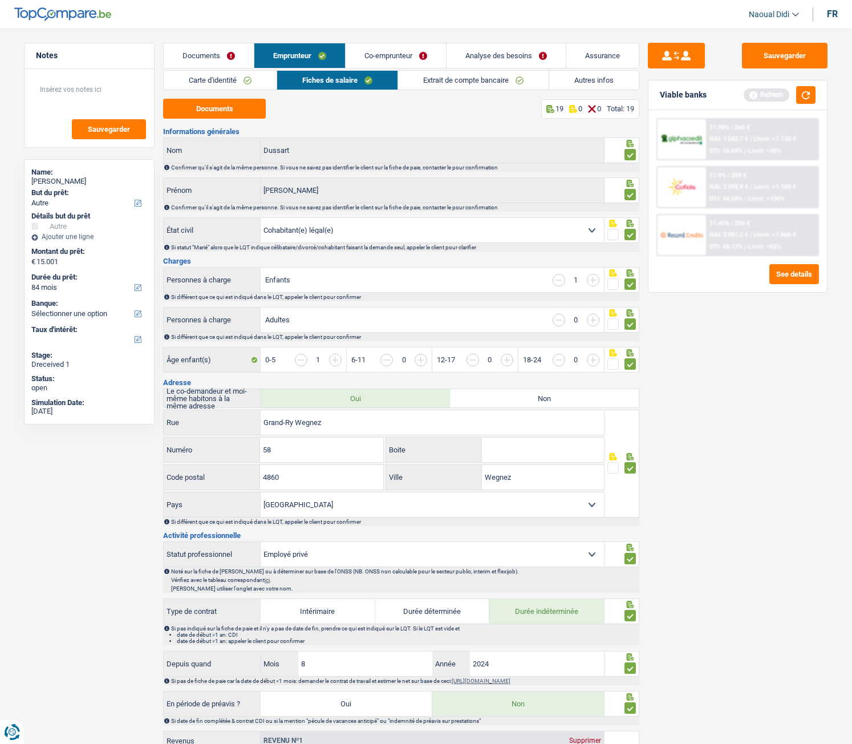
click at [560, 280] on input "button" at bounding box center [559, 280] width 13 height 13
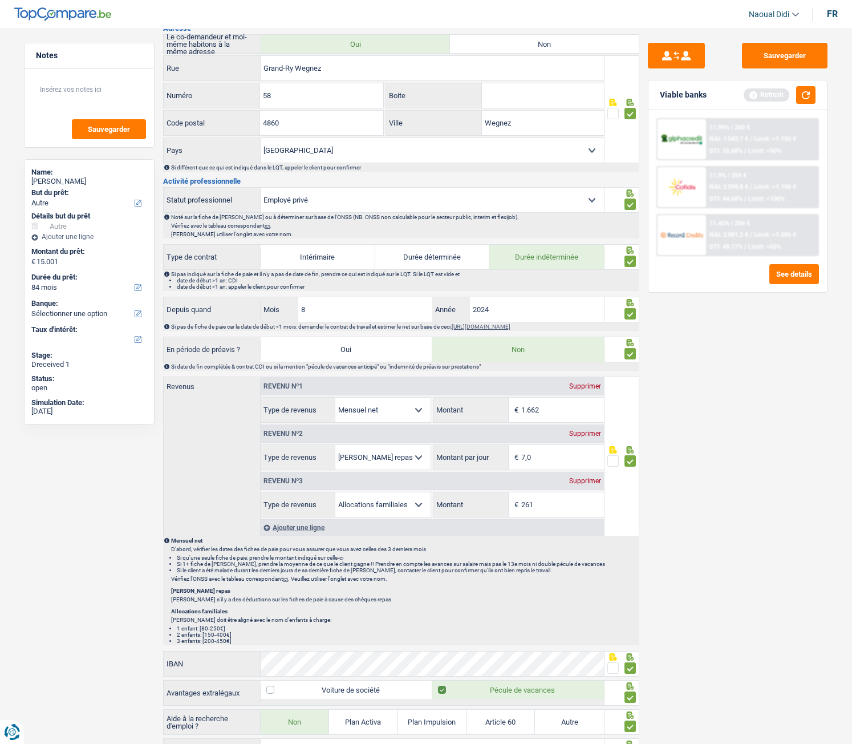
scroll to position [342, 0]
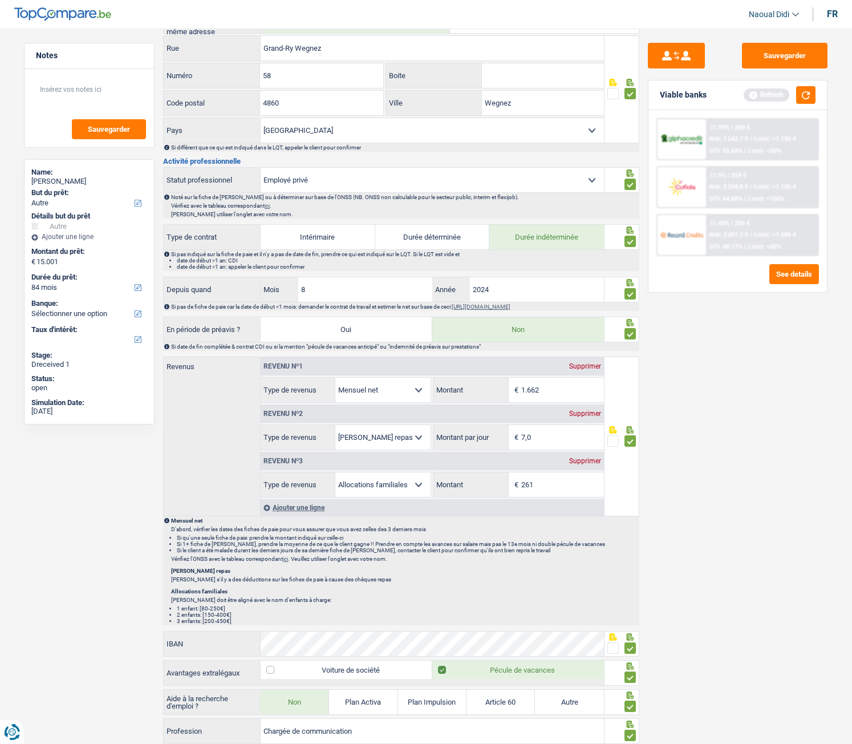
click at [586, 415] on div "Supprimer" at bounding box center [585, 460] width 38 height 7
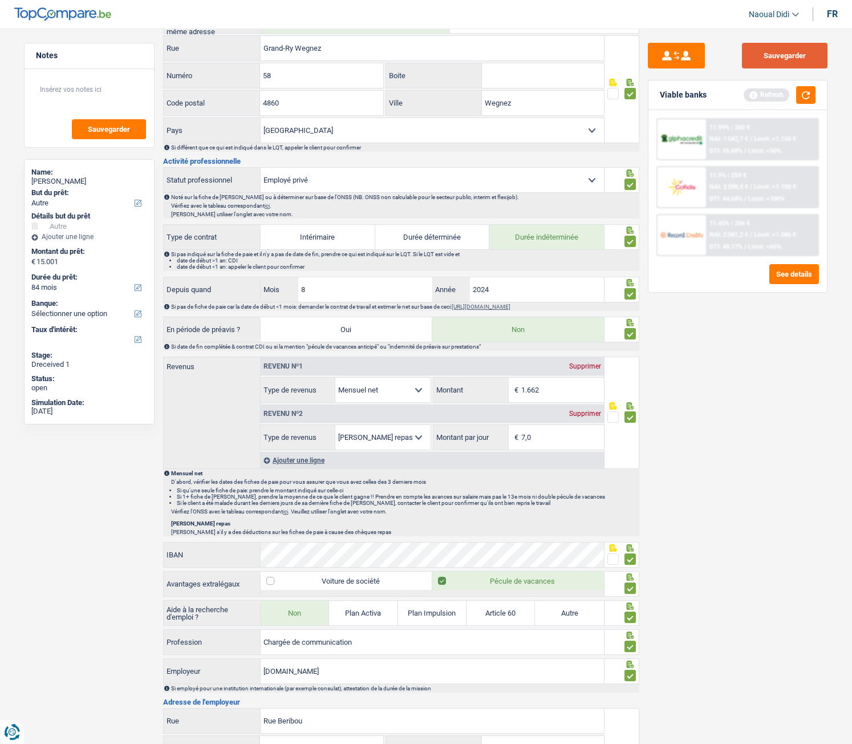
click at [779, 60] on button "Sauvegarder" at bounding box center [785, 56] width 86 height 26
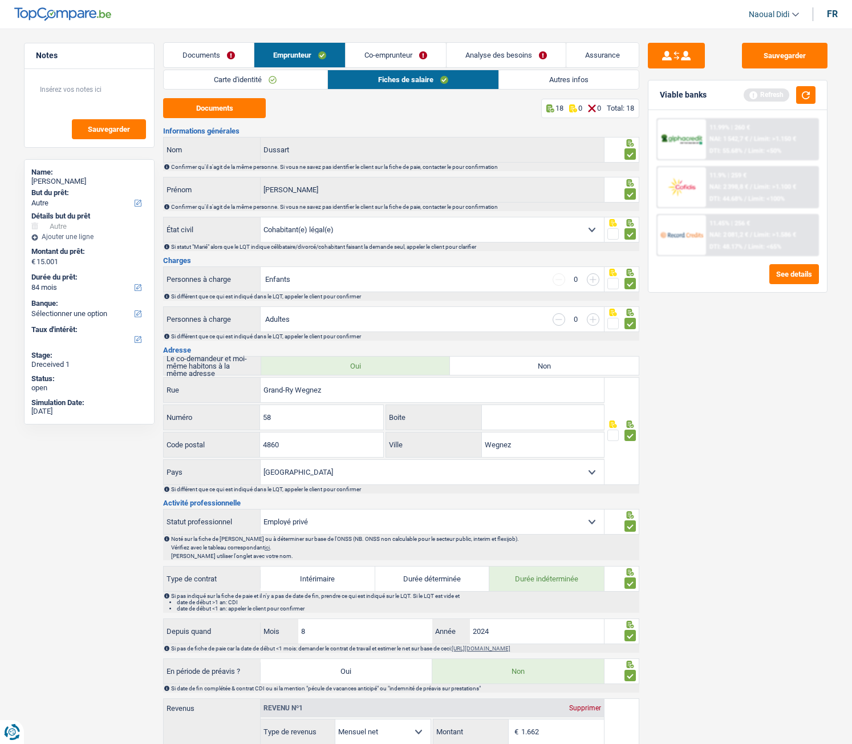
scroll to position [0, 0]
click at [597, 280] on input "button" at bounding box center [593, 280] width 13 height 13
select select "familyAllowances"
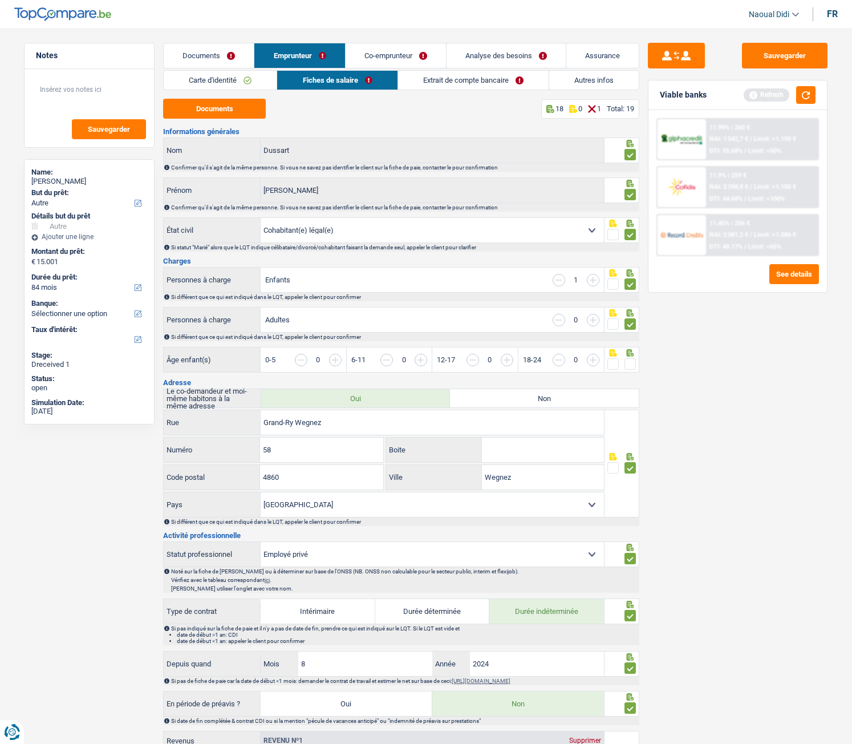
click at [339, 362] on input "button" at bounding box center [549, 366] width 440 height 25
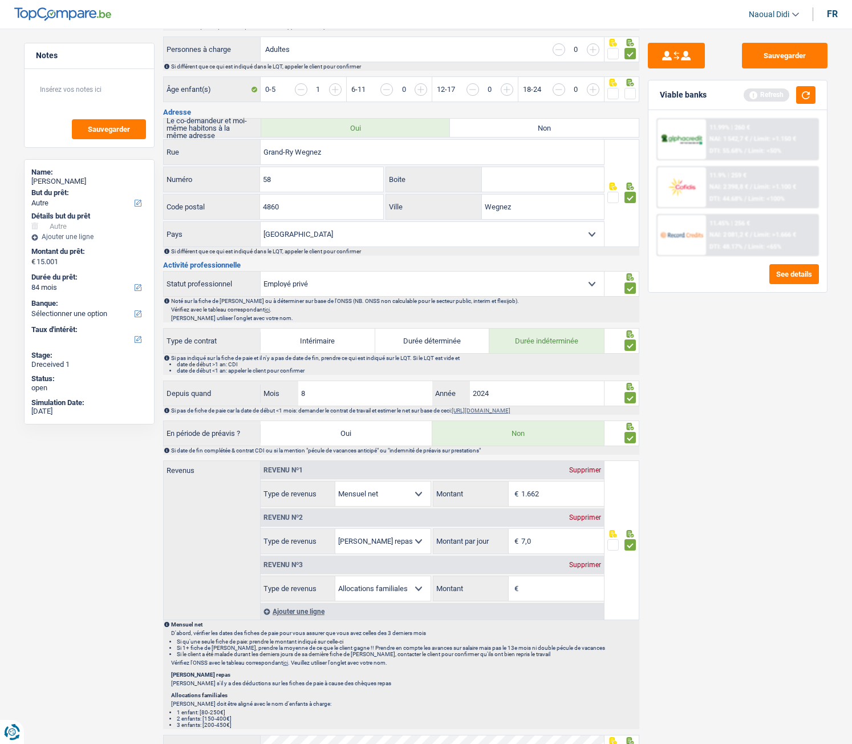
scroll to position [342, 0]
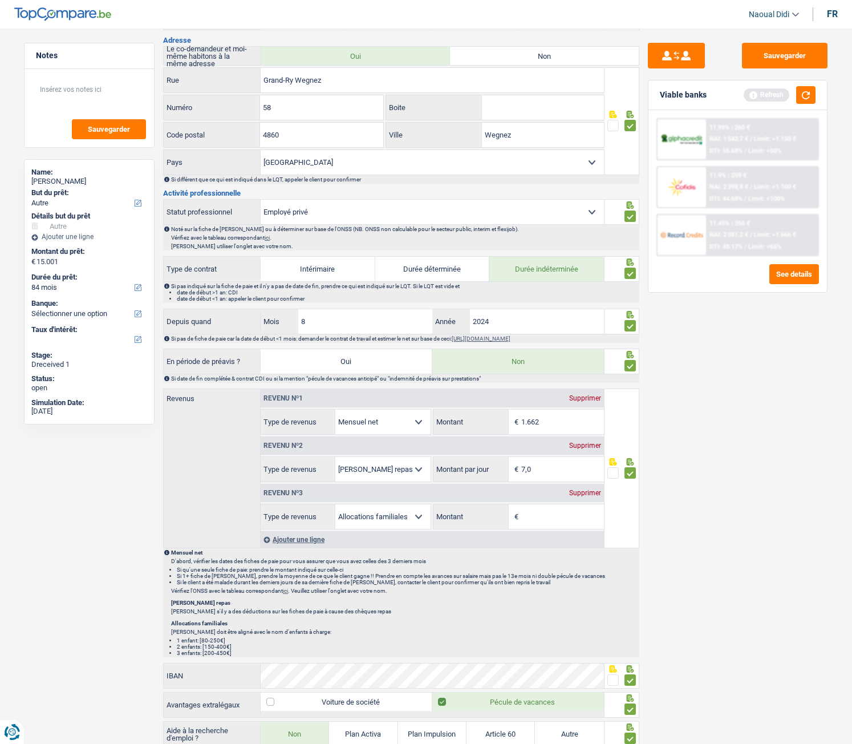
click at [530, 415] on input "Montant" at bounding box center [562, 516] width 83 height 25
paste input "261"
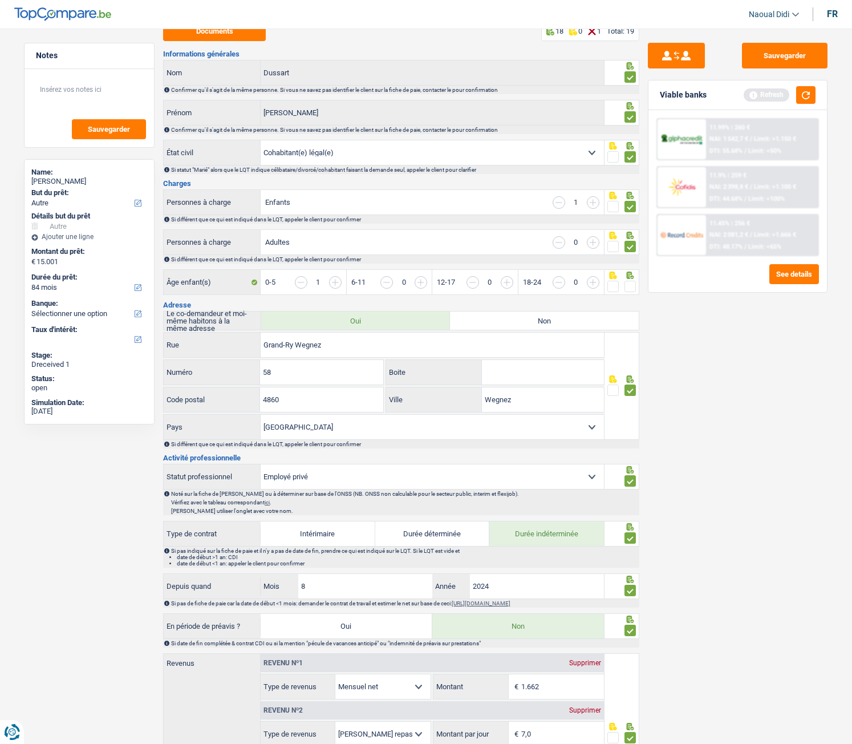
scroll to position [57, 0]
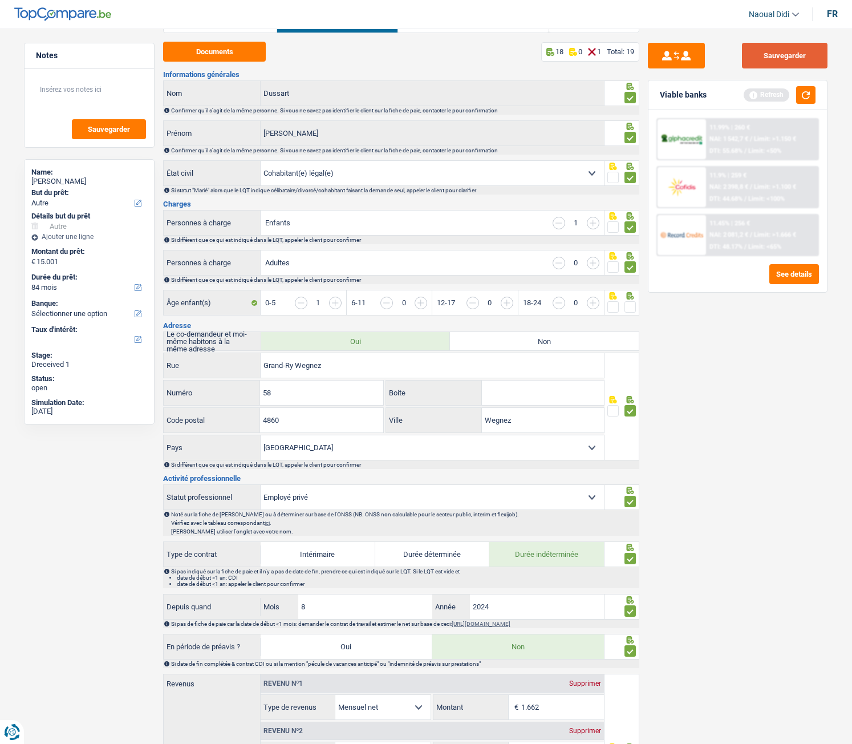
type input "261"
click at [793, 46] on button "Sauvegarder" at bounding box center [785, 56] width 86 height 26
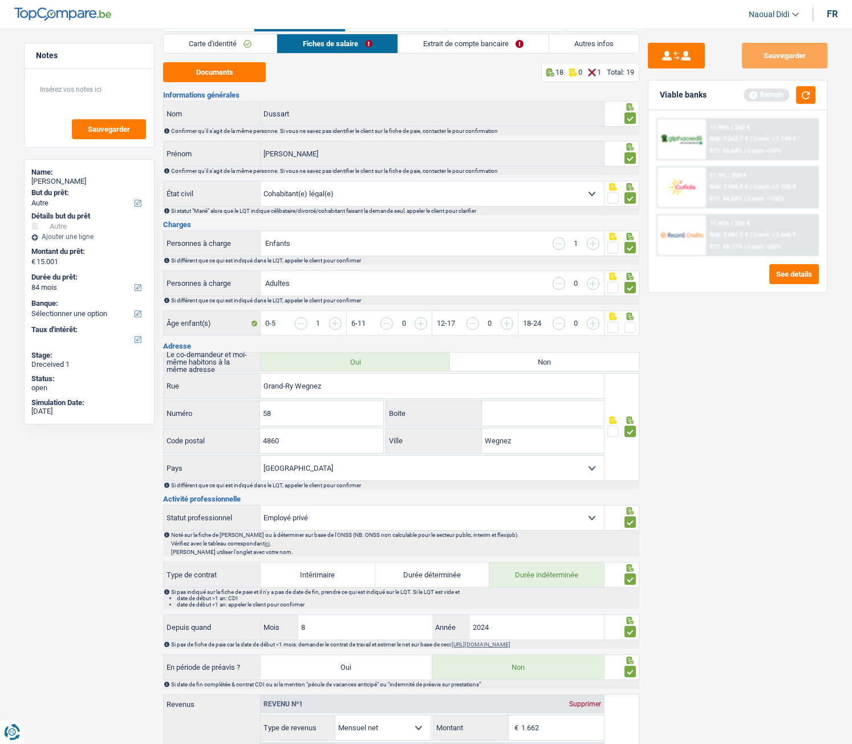
scroll to position [0, 0]
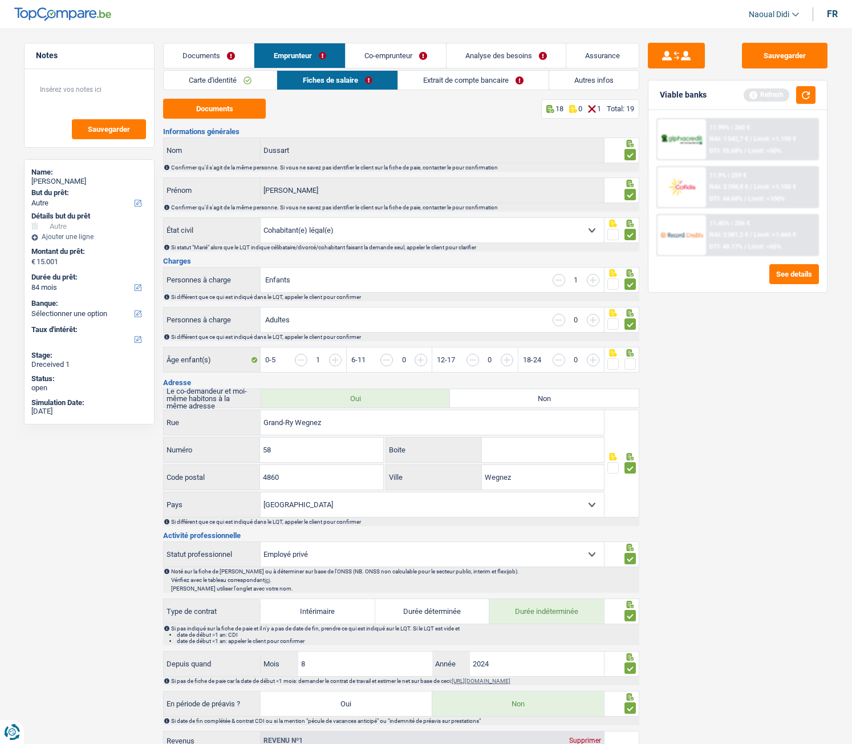
click at [392, 54] on link "Co-emprunteur" at bounding box center [396, 55] width 100 height 25
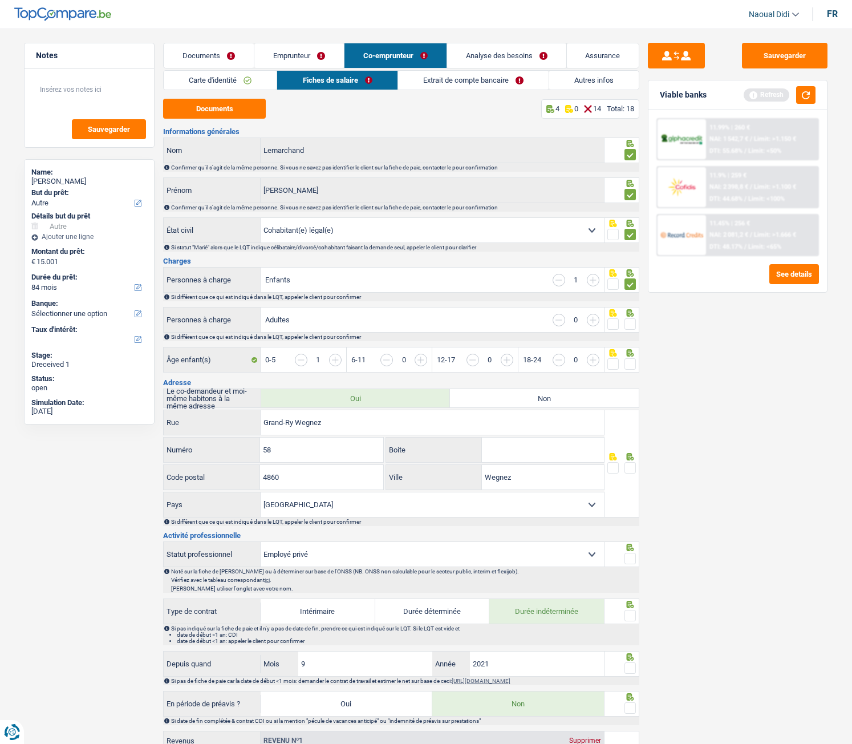
click at [557, 279] on input "button" at bounding box center [559, 280] width 13 height 13
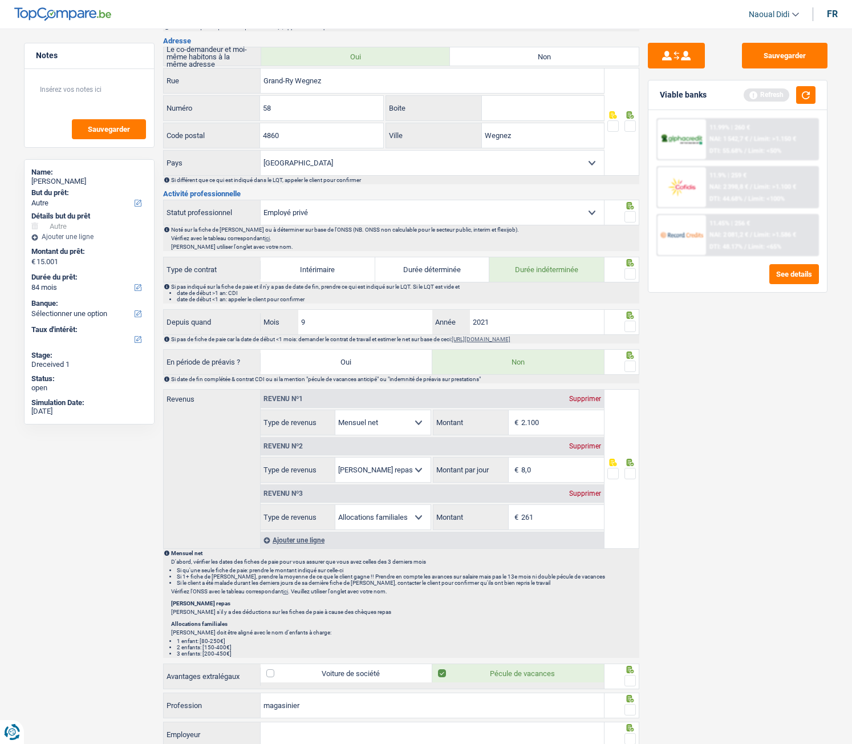
scroll to position [342, 0]
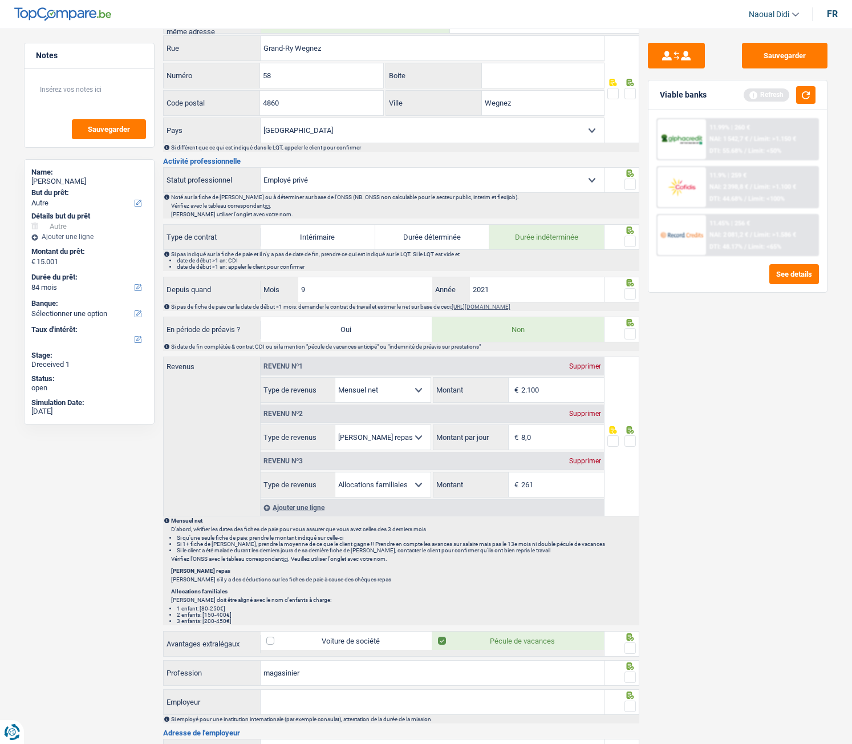
click at [579, 415] on div "Supprimer" at bounding box center [585, 460] width 38 height 7
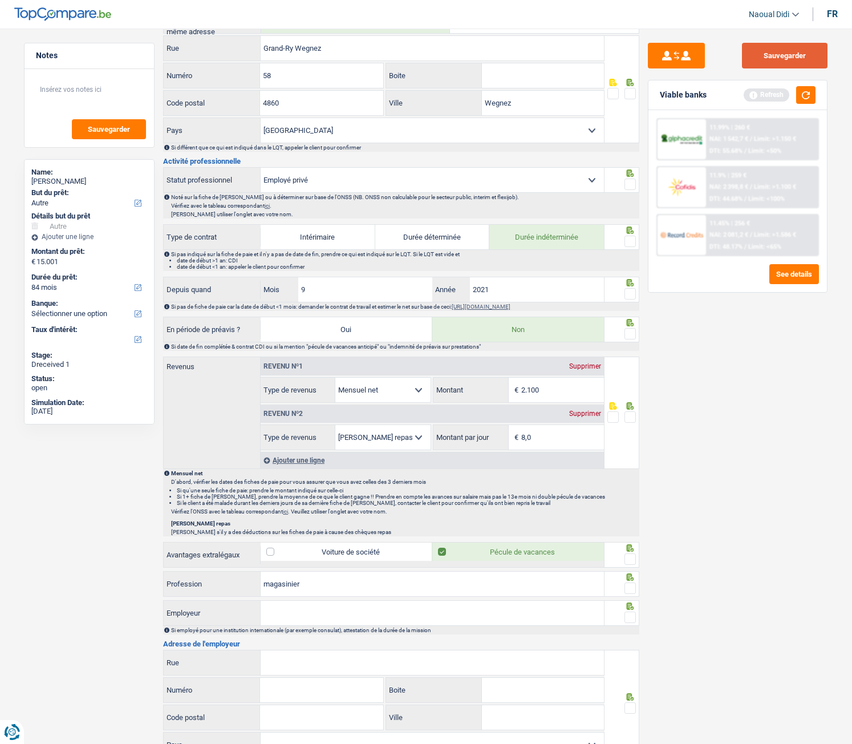
click at [793, 59] on button "Sauvegarder" at bounding box center [785, 56] width 86 height 26
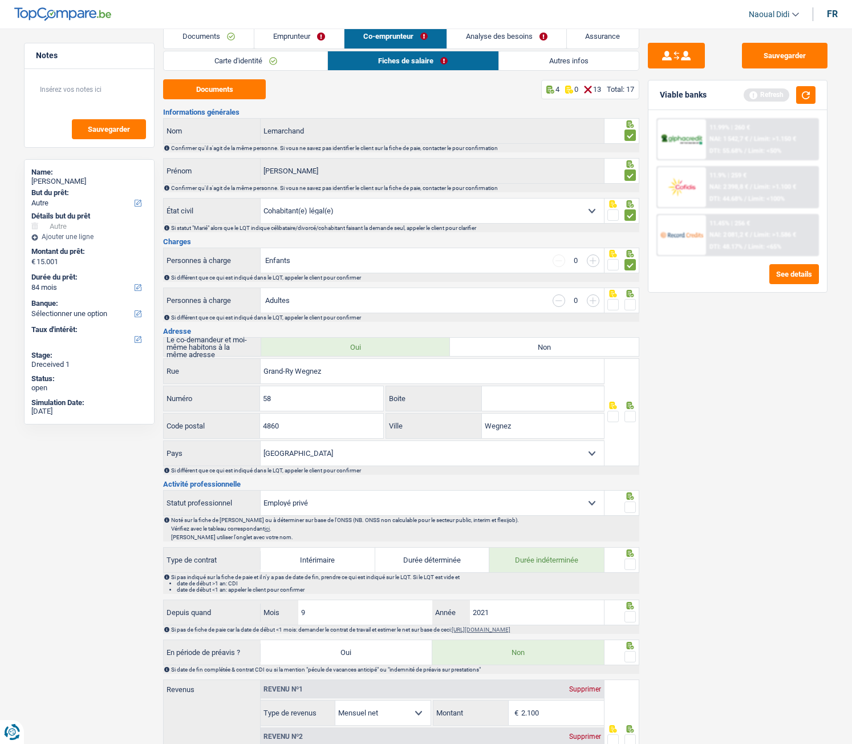
scroll to position [0, 0]
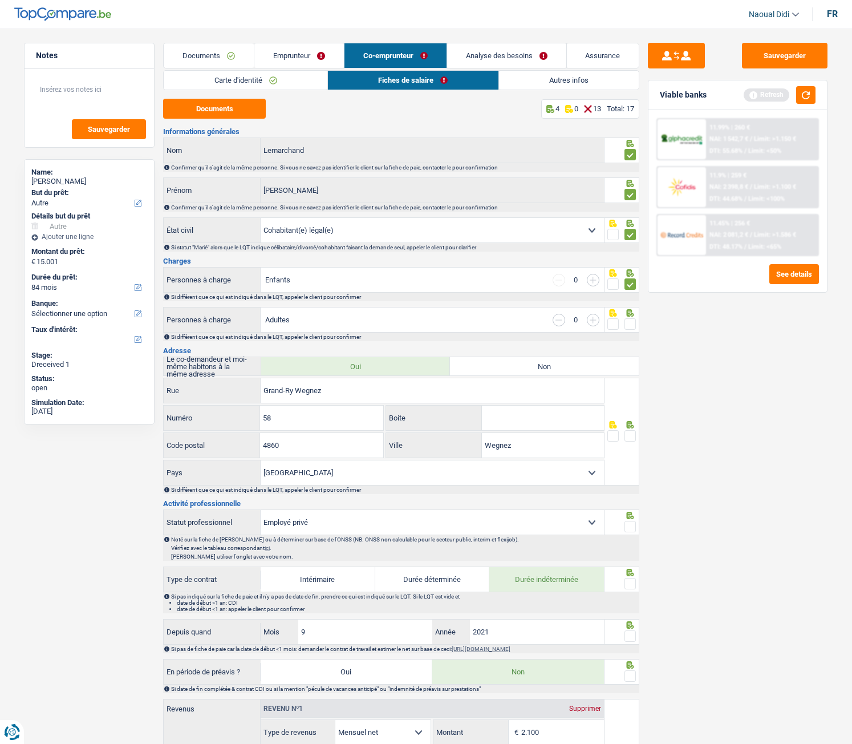
click at [630, 321] on span at bounding box center [630, 323] width 11 height 11
click at [0, 0] on input "radio" at bounding box center [0, 0] width 0 height 0
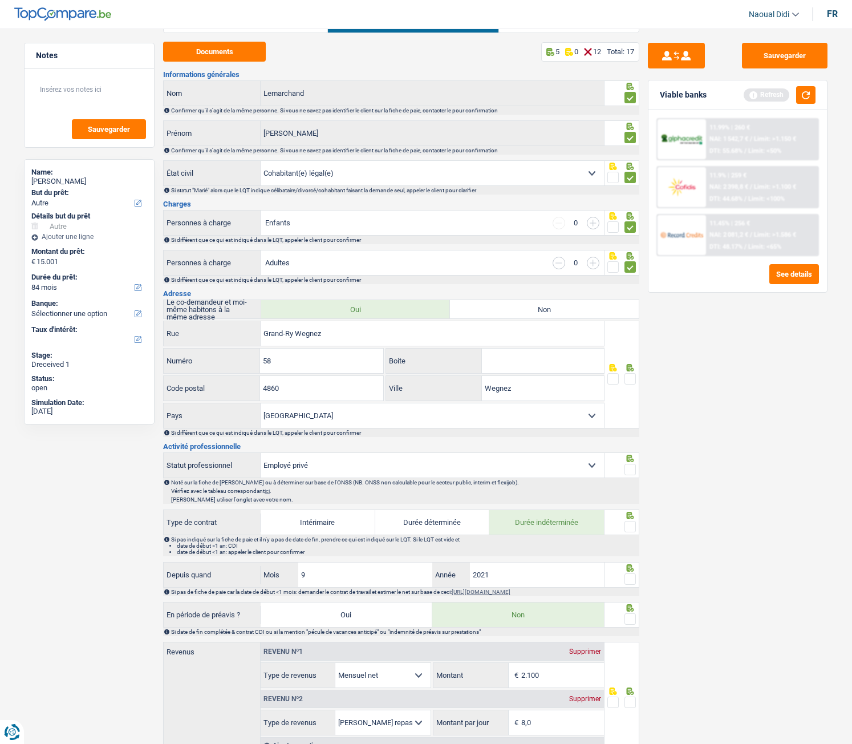
click at [636, 385] on div at bounding box center [622, 375] width 35 height 108
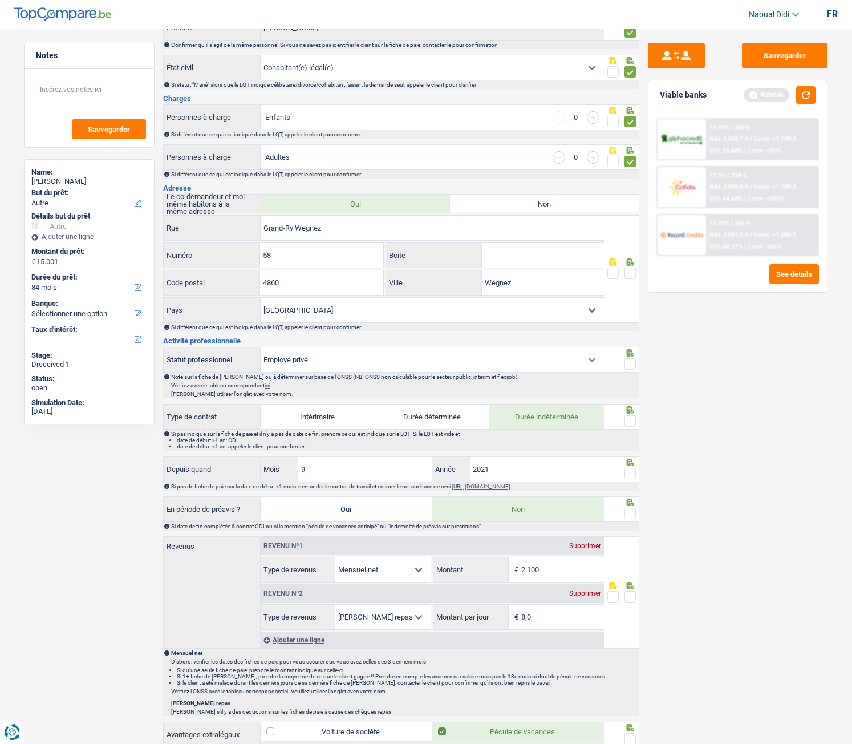
scroll to position [171, 0]
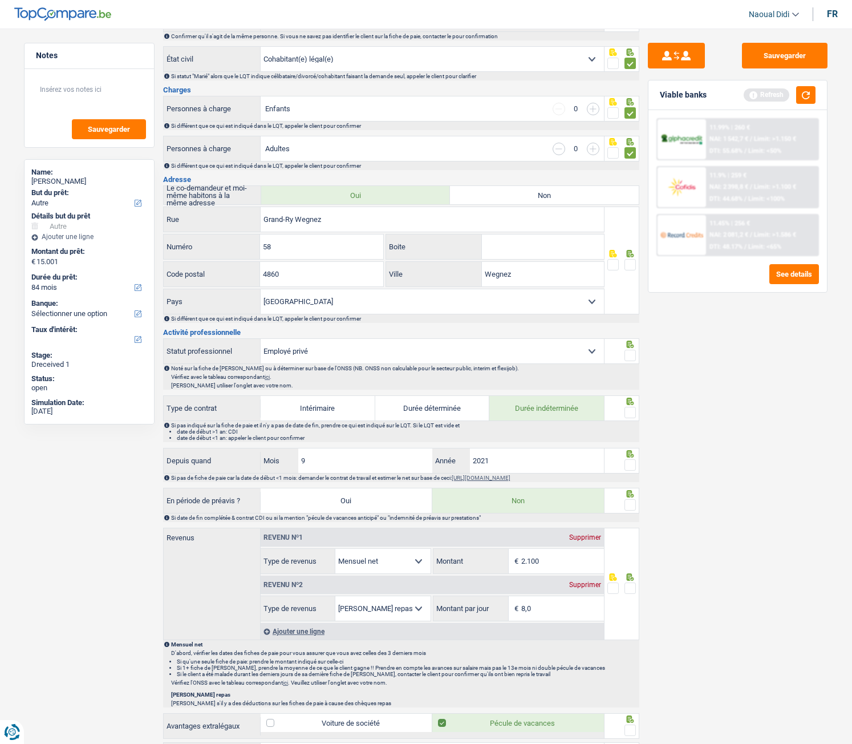
click at [630, 354] on span at bounding box center [630, 355] width 11 height 11
click at [0, 0] on input "radio" at bounding box center [0, 0] width 0 height 0
click at [633, 269] on span at bounding box center [630, 264] width 11 height 11
click at [0, 0] on input "radio" at bounding box center [0, 0] width 0 height 0
click at [628, 408] on span at bounding box center [630, 412] width 11 height 11
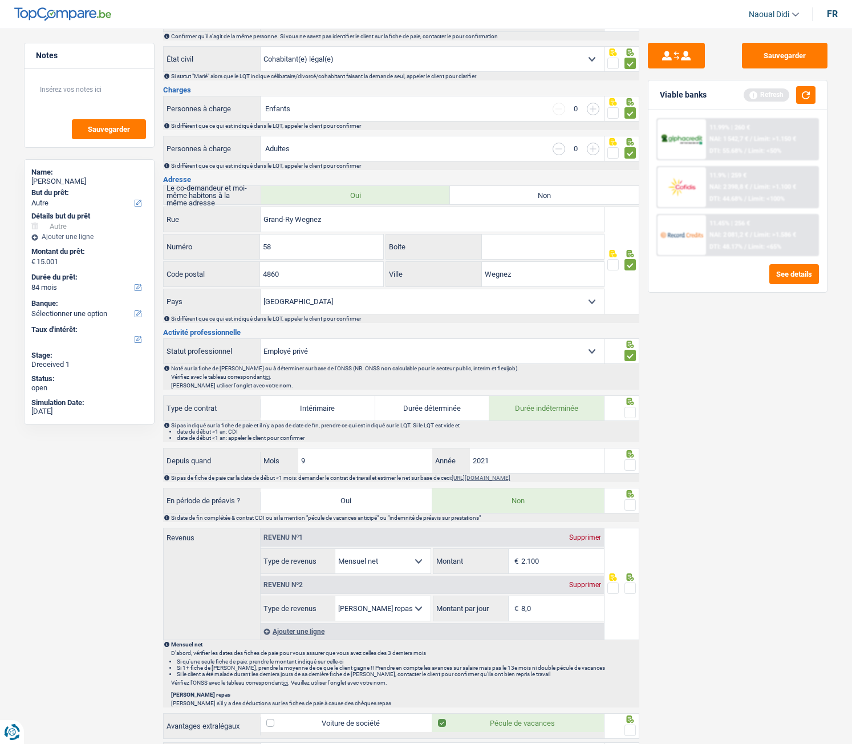
click at [0, 0] on input "radio" at bounding box center [0, 0] width 0 height 0
click at [500, 415] on input "2021" at bounding box center [537, 460] width 134 height 25
type input "2022"
click at [631, 415] on span at bounding box center [630, 464] width 11 height 11
click at [0, 0] on input "radio" at bounding box center [0, 0] width 0 height 0
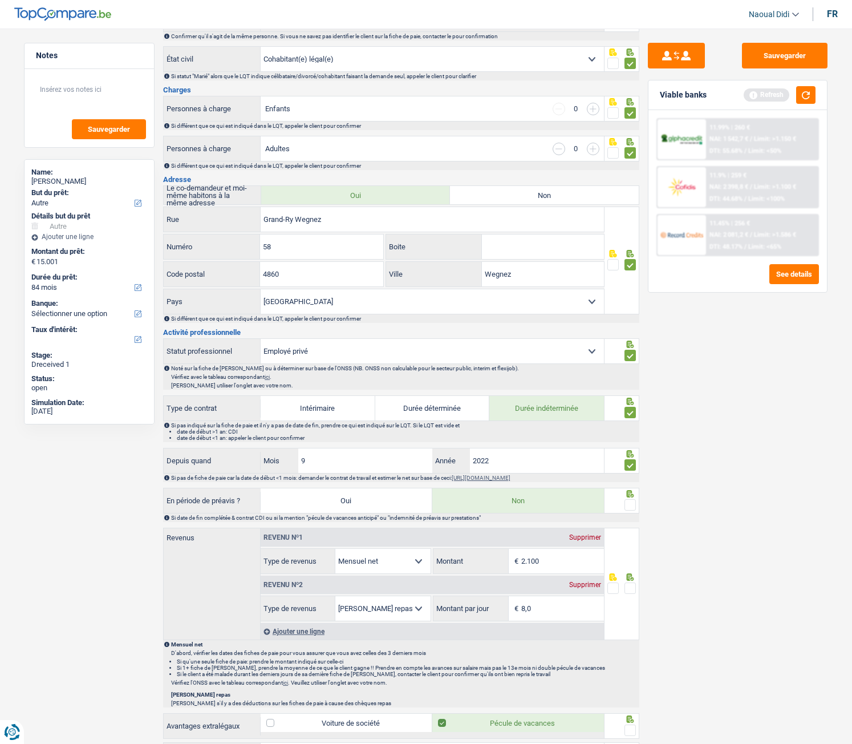
click at [636, 415] on div at bounding box center [622, 501] width 35 height 26
click at [548, 415] on input "2.100" at bounding box center [562, 561] width 83 height 25
type input "2.095"
click at [550, 415] on input "8,0" at bounding box center [562, 608] width 83 height 25
click at [630, 415] on span at bounding box center [630, 587] width 11 height 11
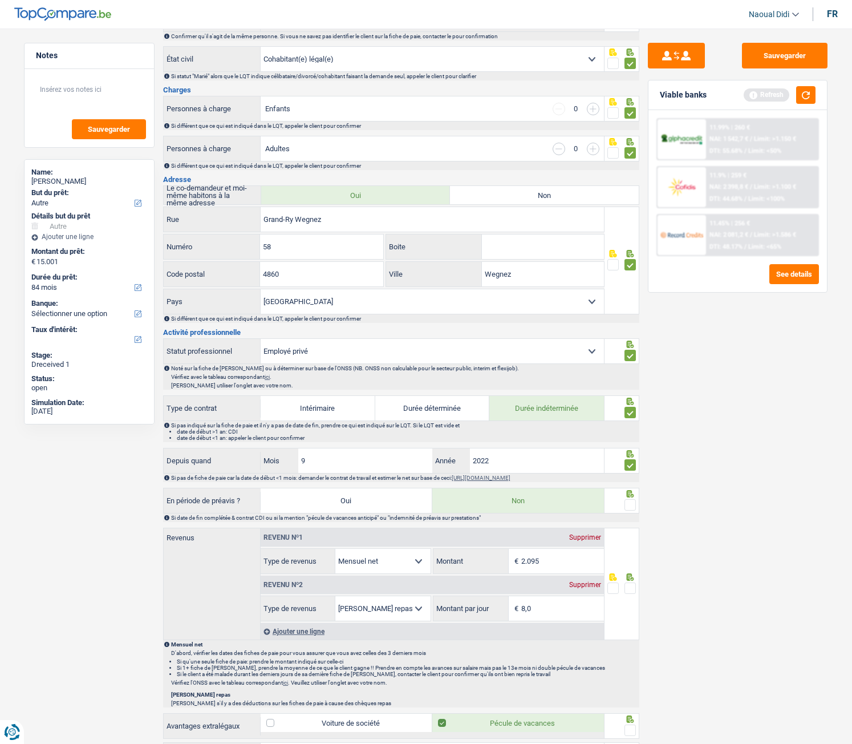
click at [0, 0] on input "radio" at bounding box center [0, 0] width 0 height 0
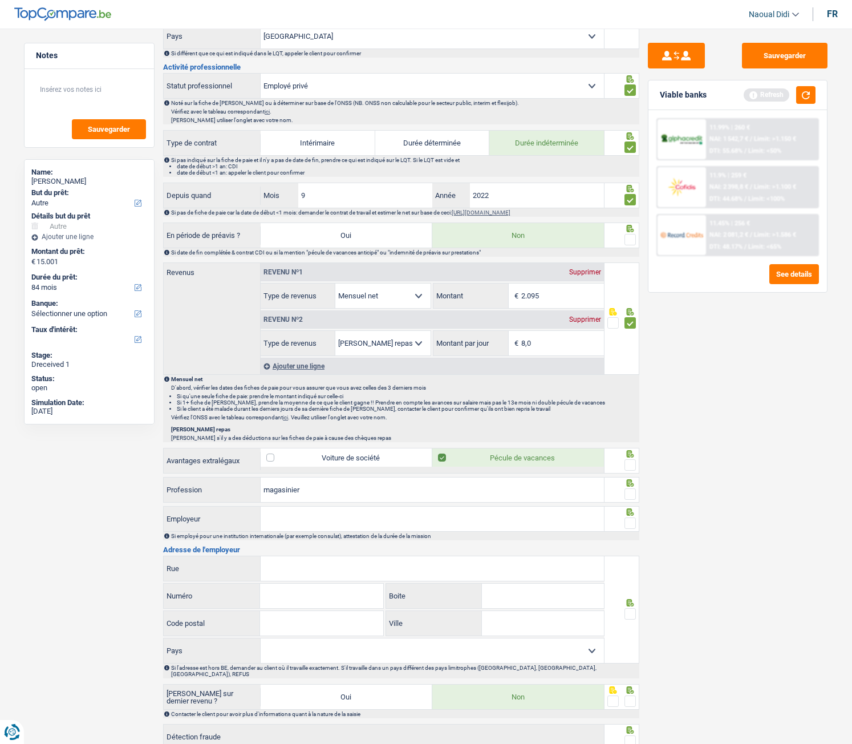
scroll to position [456, 0]
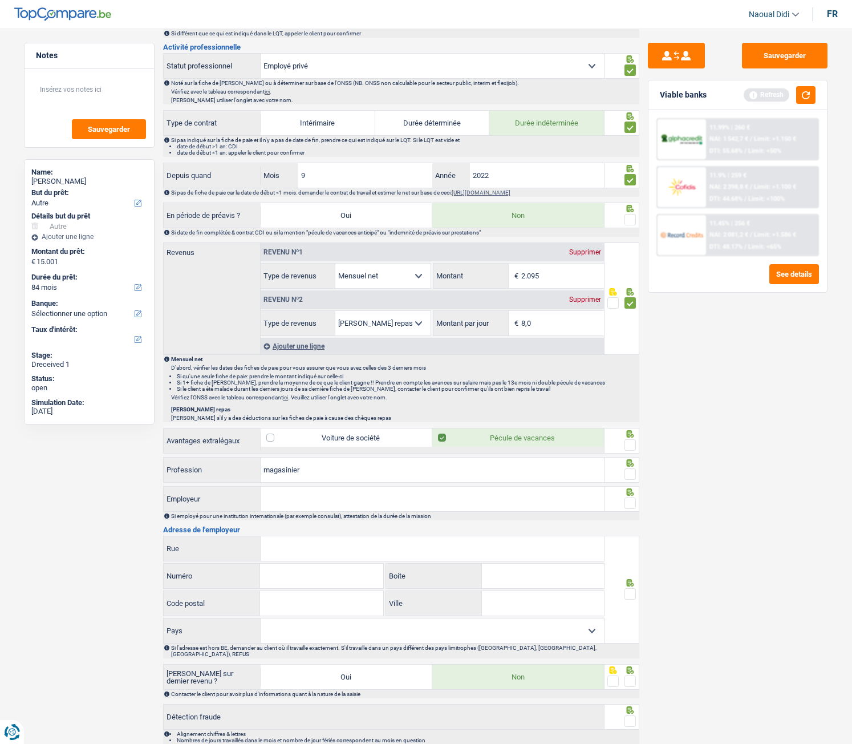
click at [625, 415] on span at bounding box center [630, 444] width 11 height 11
click at [0, 0] on input "radio" at bounding box center [0, 0] width 0 height 0
click at [631, 415] on span at bounding box center [630, 473] width 11 height 11
click at [0, 0] on input "radio" at bounding box center [0, 0] width 0 height 0
click at [342, 415] on input "Employeur" at bounding box center [432, 498] width 343 height 25
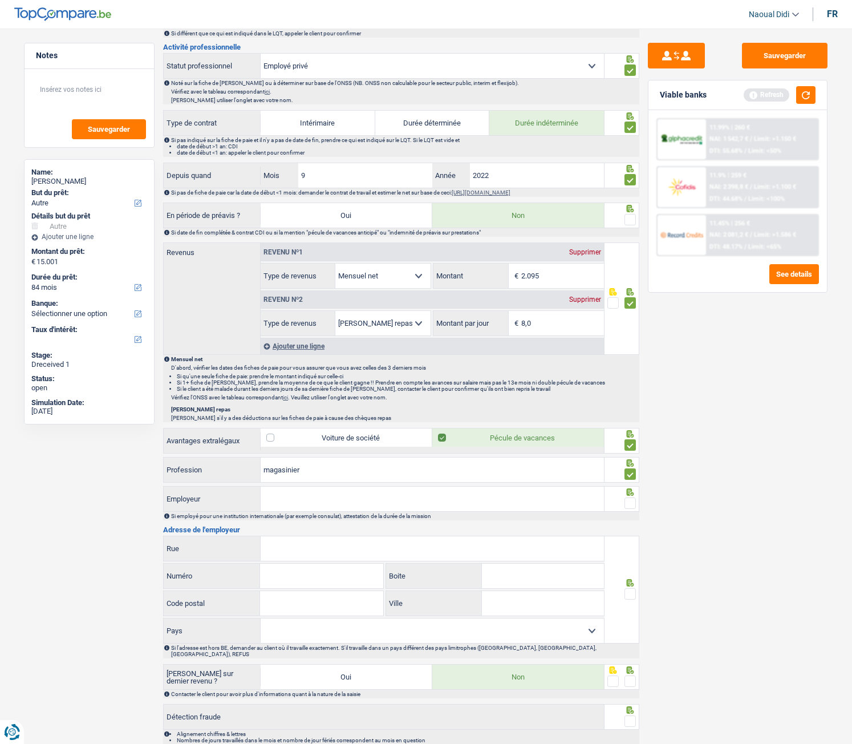
click at [309, 415] on input "Employeur" at bounding box center [432, 498] width 343 height 25
type input "AE VALVES"
click at [302, 415] on input "Rue" at bounding box center [432, 548] width 343 height 25
click at [338, 415] on input "Rue" at bounding box center [432, 548] width 343 height 25
paste input "RUE DE GELEE 20 4800 Verviers"
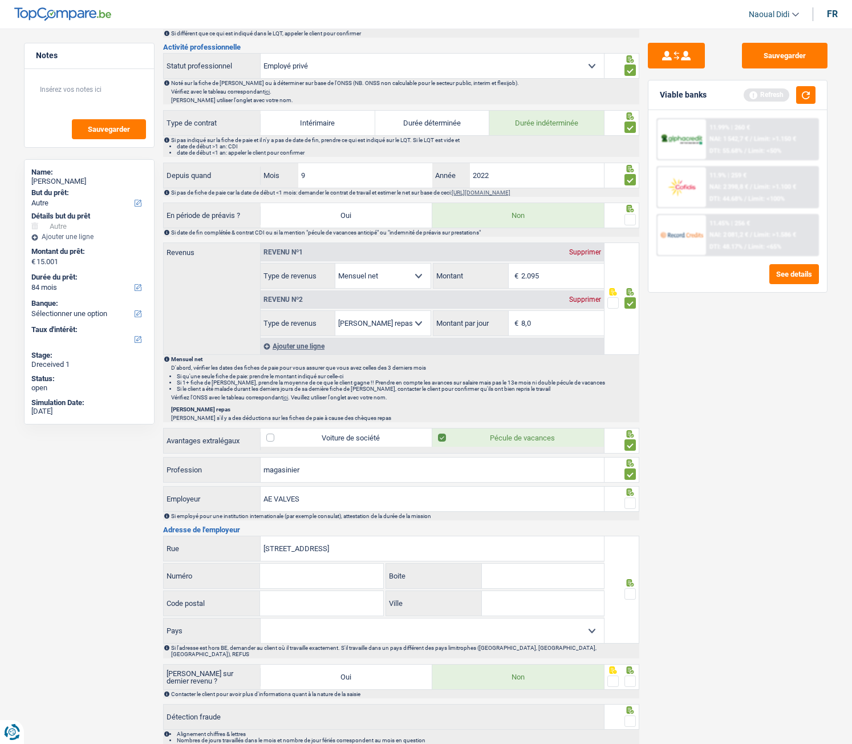
drag, startPoint x: 378, startPoint y: 541, endPoint x: 339, endPoint y: 538, distance: 39.5
click at [339, 415] on input "RUE DE GELEE 20 4800 Verviers" at bounding box center [432, 548] width 343 height 25
type input "RUE DE GELEE 20 4800"
click at [503, 415] on input "Ville" at bounding box center [543, 603] width 122 height 25
paste input "[GEOGRAPHIC_DATA]"
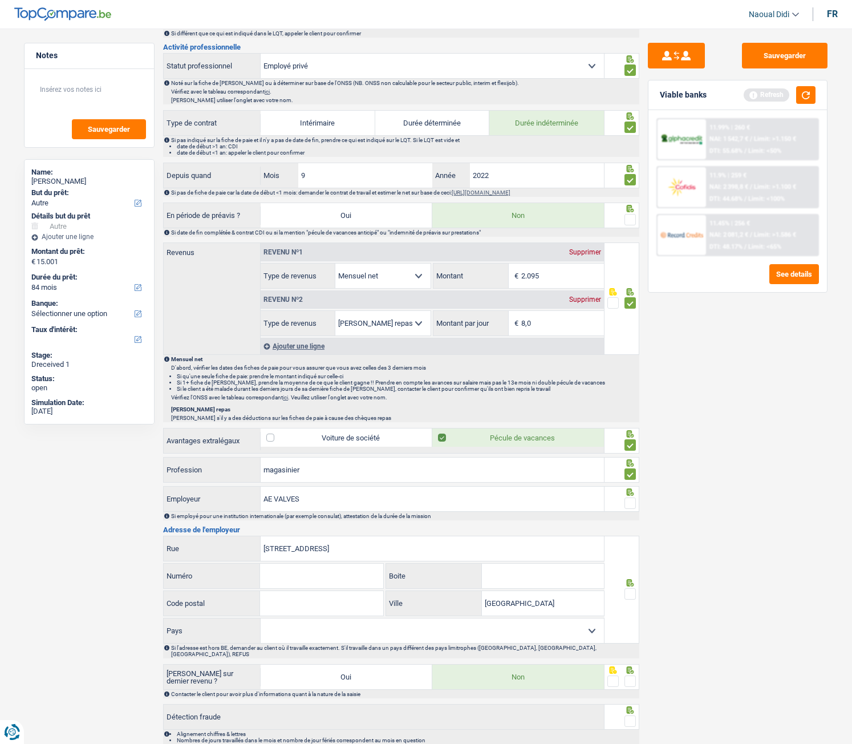
type input "[GEOGRAPHIC_DATA]"
click at [507, 415] on input "Boite" at bounding box center [543, 575] width 122 height 25
click at [292, 415] on input "Numéro" at bounding box center [321, 575] width 123 height 25
type input "20"
click at [291, 415] on input "Code postal" at bounding box center [321, 603] width 123 height 25
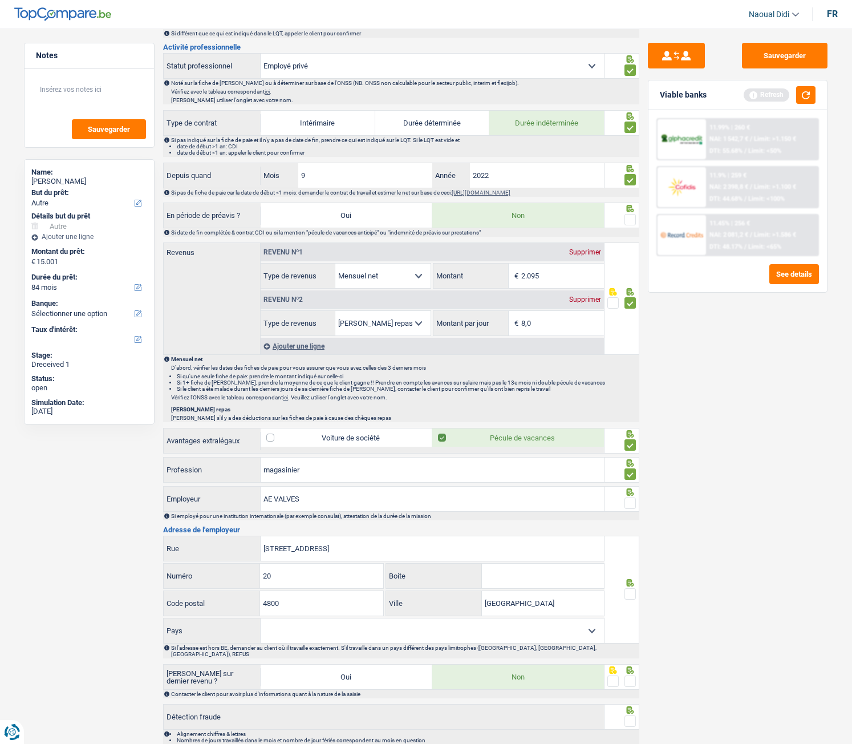
type input "4800"
drag, startPoint x: 313, startPoint y: 548, endPoint x: 384, endPoint y: 553, distance: 70.9
click at [384, 415] on input "RUE DE GELEE 20 4800" at bounding box center [432, 548] width 343 height 25
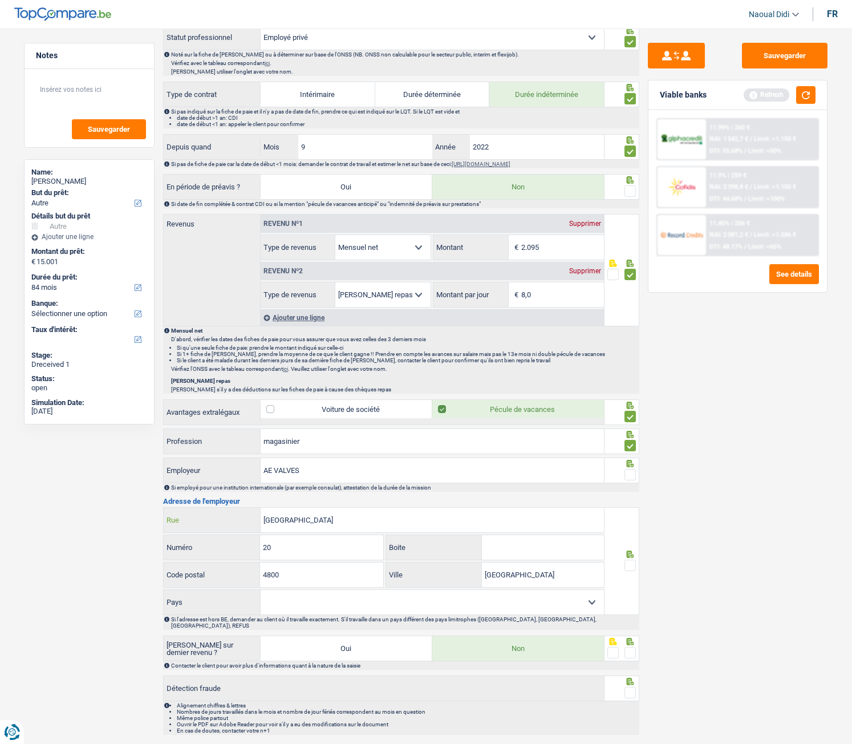
scroll to position [509, 0]
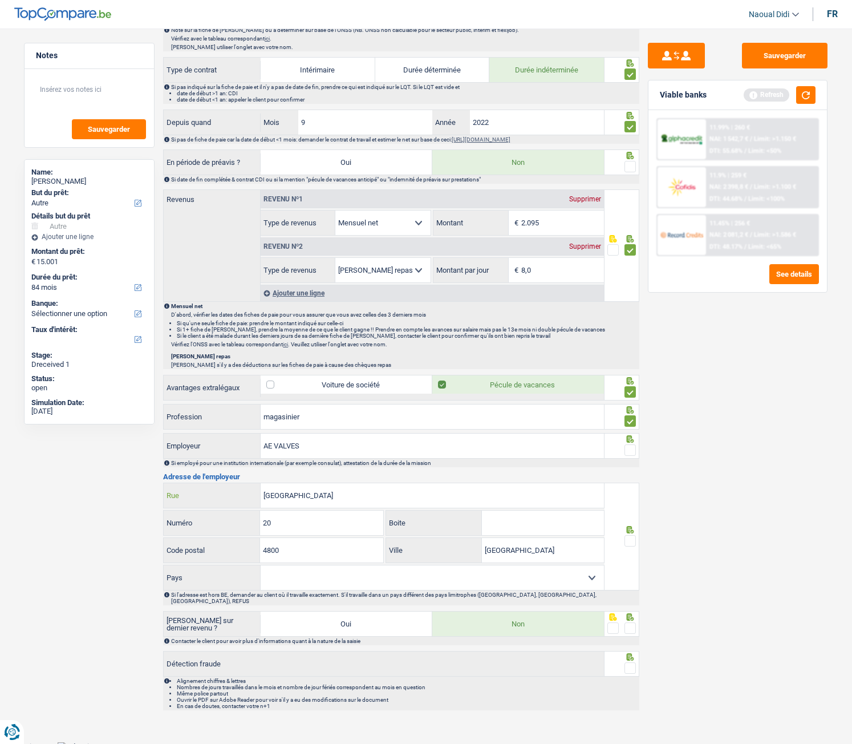
type input "RUE DE GELEE"
click at [633, 415] on span at bounding box center [630, 627] width 11 height 11
click at [0, 0] on input "radio" at bounding box center [0, 0] width 0 height 0
click at [629, 415] on span at bounding box center [630, 540] width 11 height 11
click at [0, 0] on input "radio" at bounding box center [0, 0] width 0 height 0
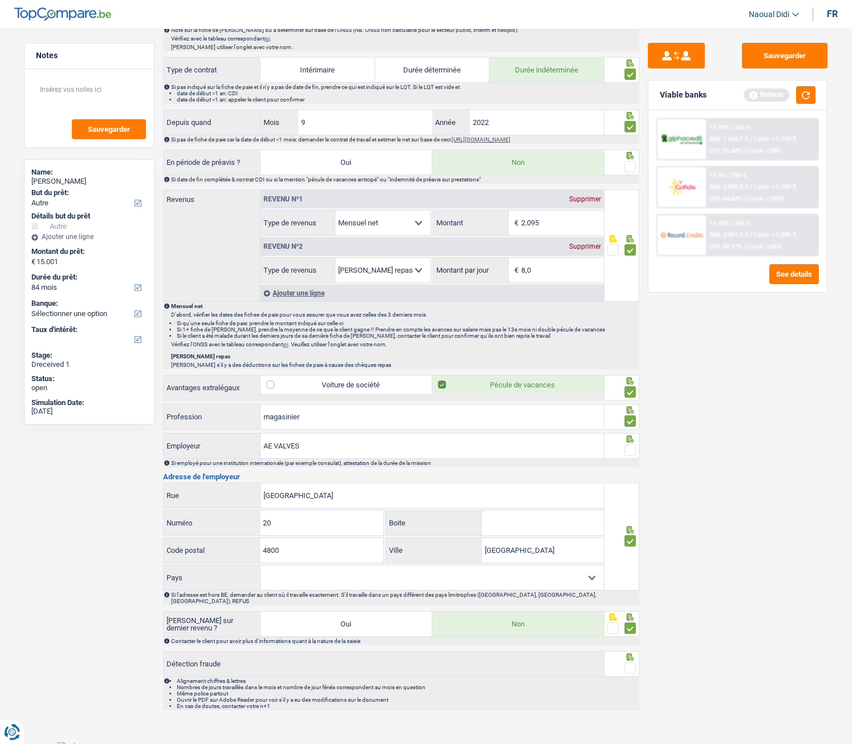
click at [631, 415] on span at bounding box center [630, 449] width 11 height 11
click at [0, 0] on input "radio" at bounding box center [0, 0] width 0 height 0
click at [629, 415] on span at bounding box center [630, 667] width 11 height 11
click at [0, 0] on input "radio" at bounding box center [0, 0] width 0 height 0
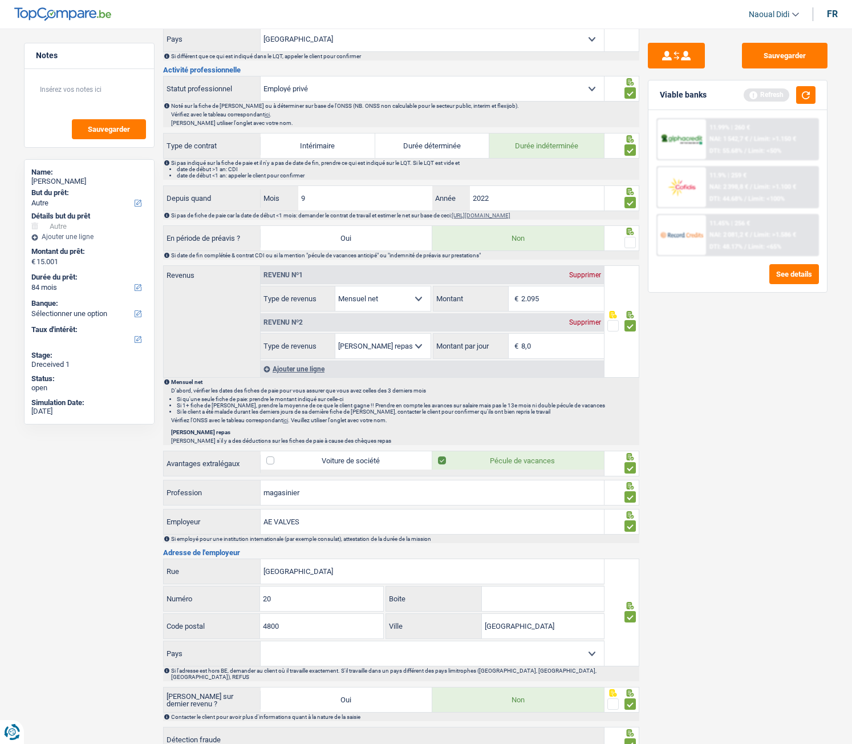
scroll to position [281, 0]
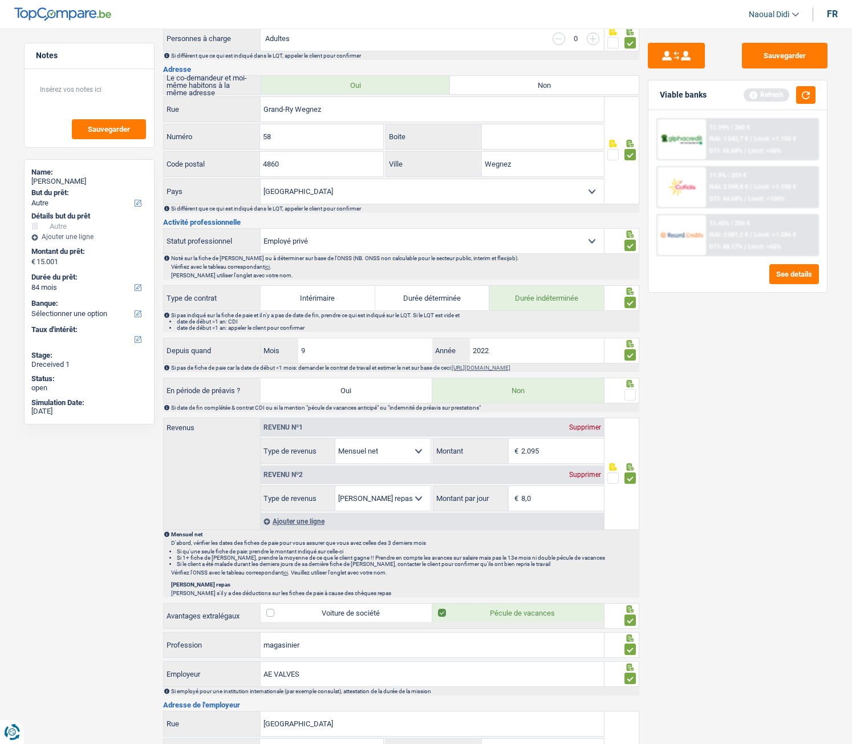
click at [631, 396] on span at bounding box center [630, 394] width 11 height 11
click at [0, 0] on input "radio" at bounding box center [0, 0] width 0 height 0
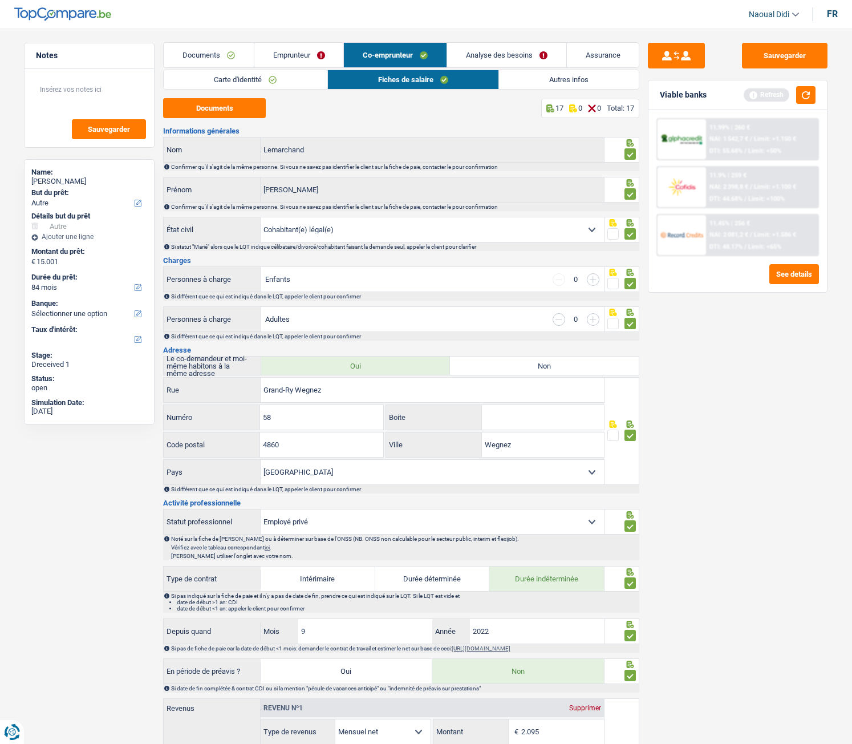
scroll to position [0, 0]
click at [790, 54] on button "Sauvegarder" at bounding box center [785, 56] width 86 height 26
click at [556, 79] on link "Autres infos" at bounding box center [569, 80] width 140 height 19
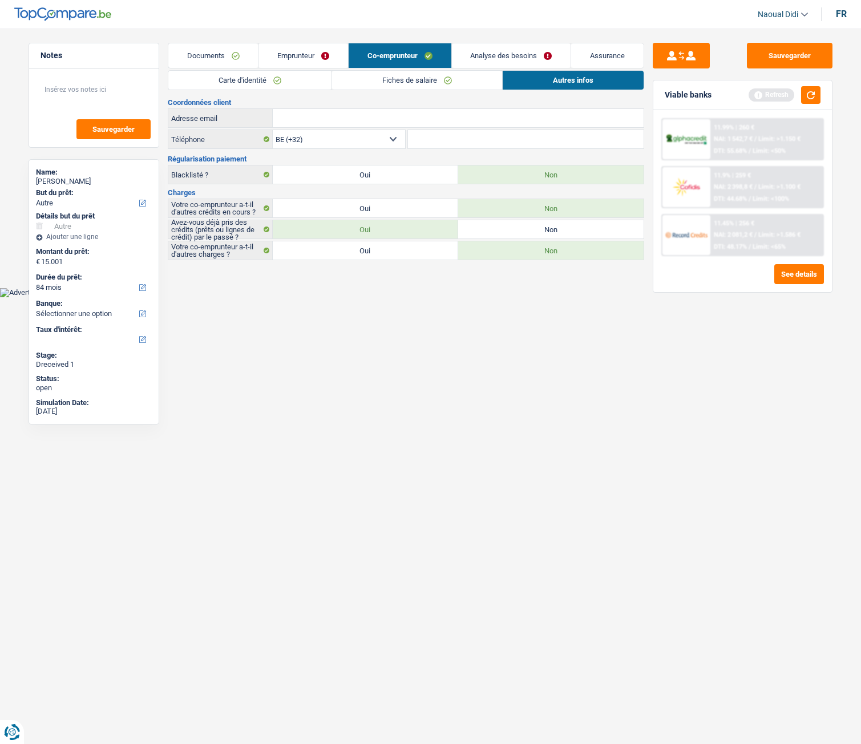
click at [291, 46] on link "Emprunteur" at bounding box center [303, 55] width 90 height 25
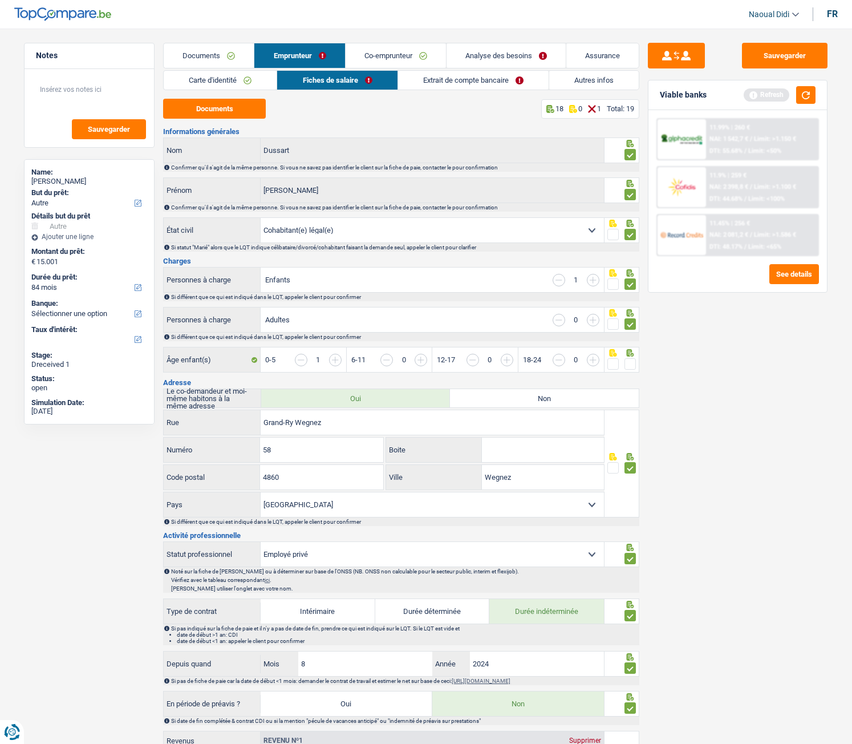
click at [627, 362] on span at bounding box center [630, 363] width 11 height 11
click at [0, 0] on input "radio" at bounding box center [0, 0] width 0 height 0
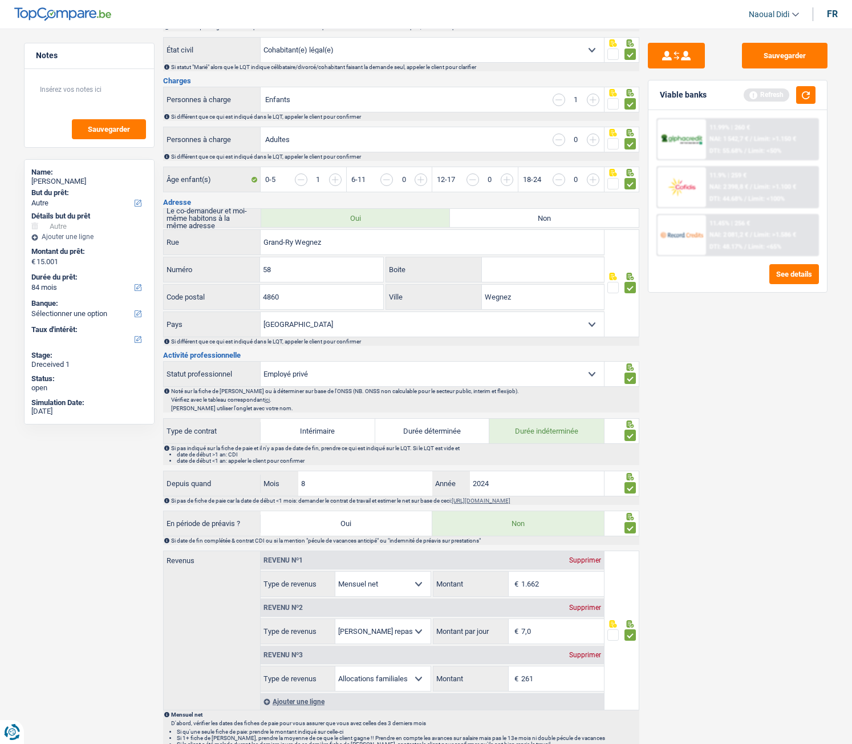
scroll to position [61, 0]
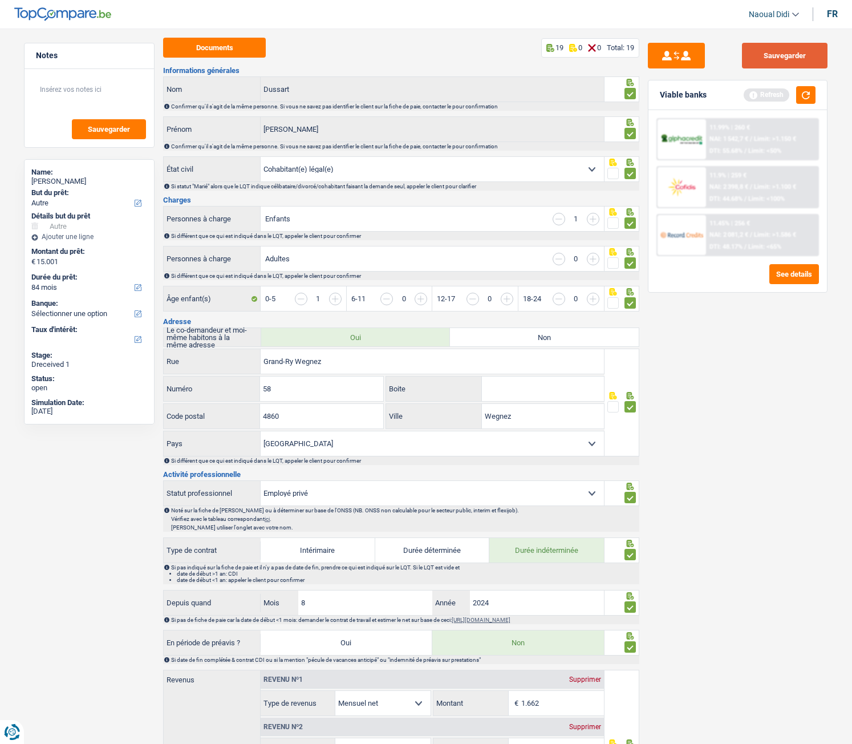
click at [788, 56] on button "Sauvegarder" at bounding box center [785, 56] width 86 height 26
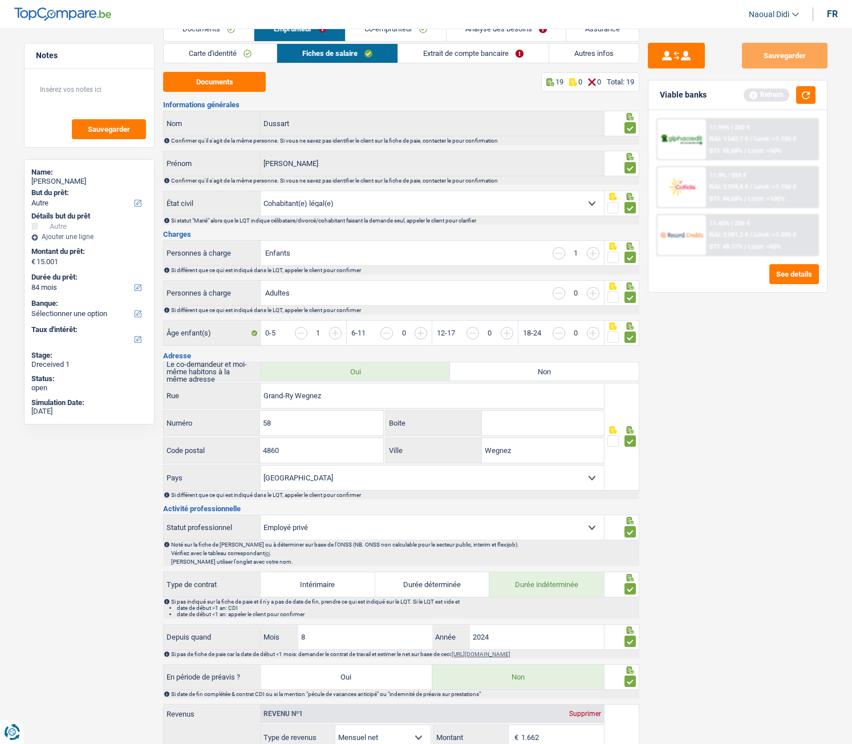
scroll to position [0, 0]
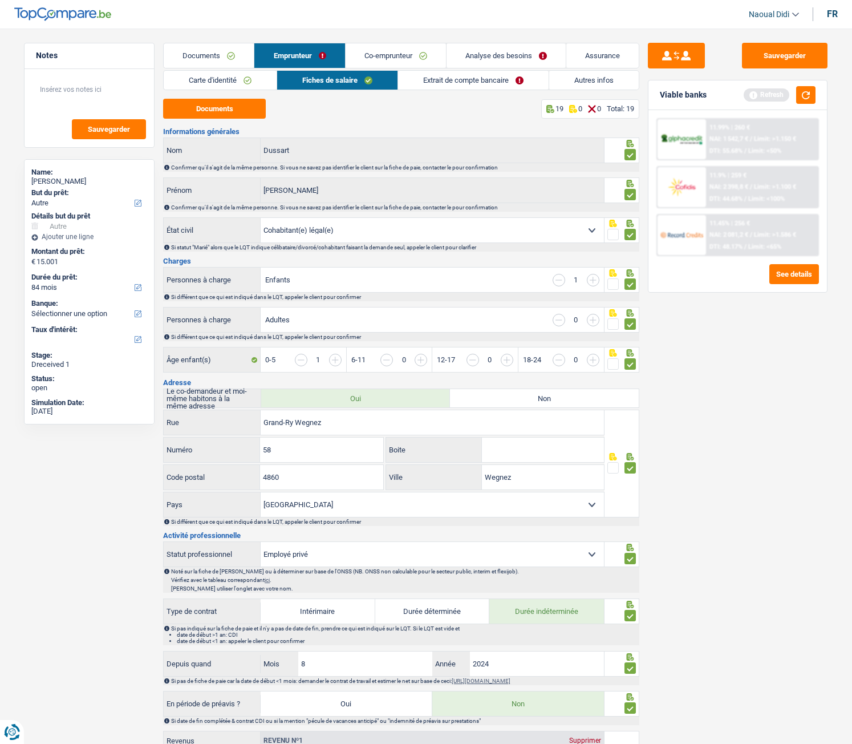
click at [497, 77] on link "Extrait de compte bancaire" at bounding box center [473, 80] width 151 height 19
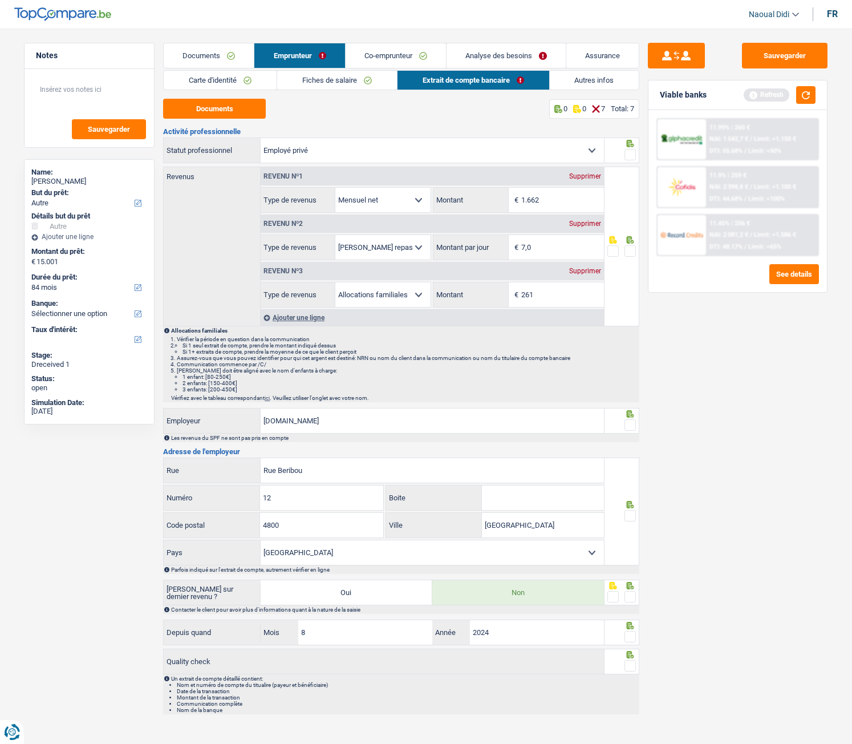
click at [630, 155] on span at bounding box center [630, 154] width 11 height 11
click at [0, 0] on input "radio" at bounding box center [0, 0] width 0 height 0
click at [631, 251] on span at bounding box center [630, 250] width 11 height 11
click at [0, 0] on input "radio" at bounding box center [0, 0] width 0 height 0
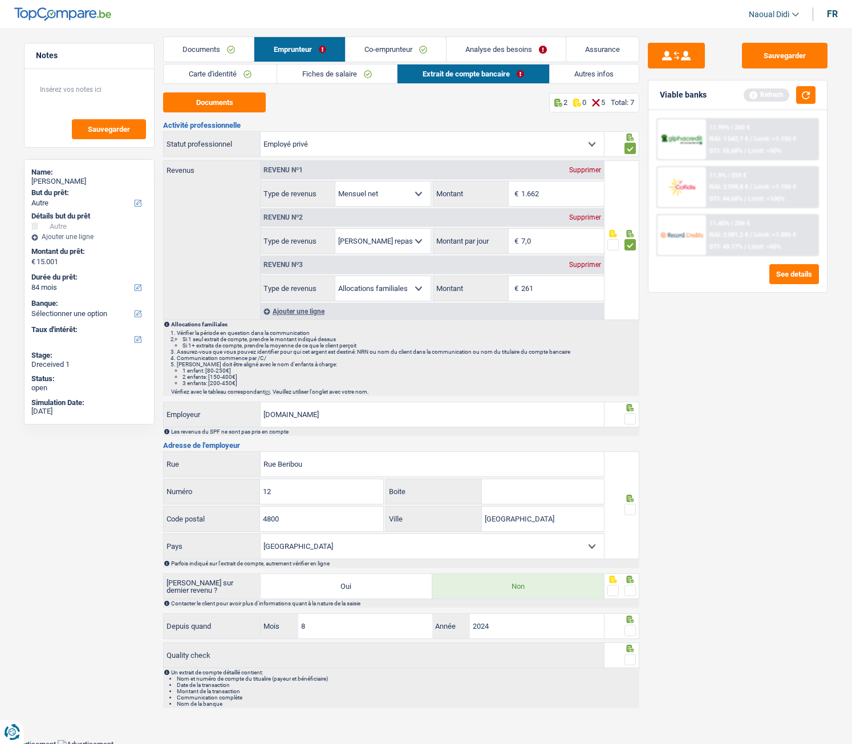
scroll to position [10, 0]
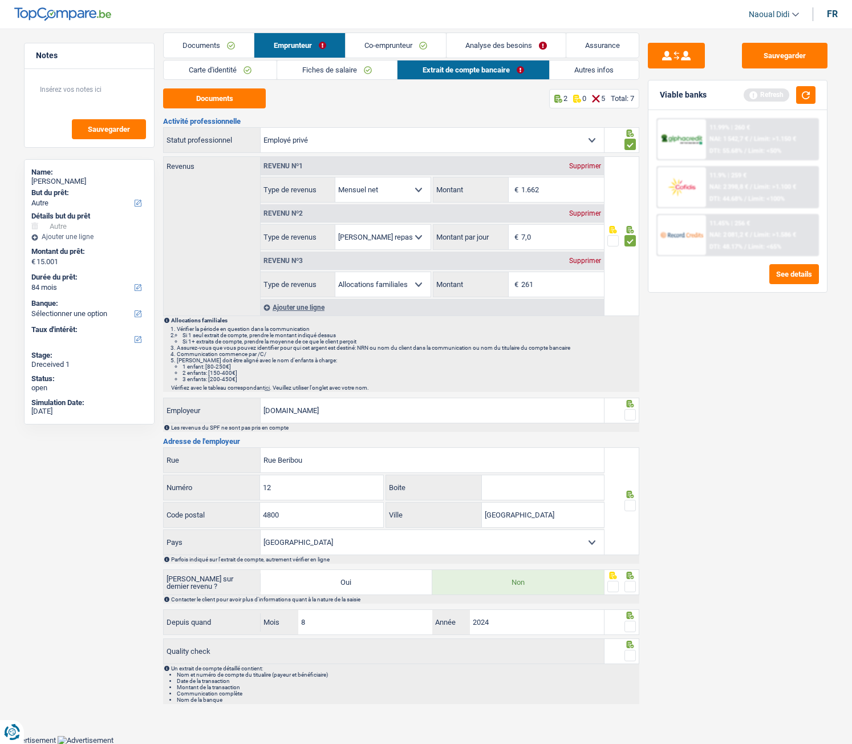
click at [628, 415] on span at bounding box center [630, 414] width 11 height 11
click at [0, 0] on input "radio" at bounding box center [0, 0] width 0 height 0
click at [631, 415] on span at bounding box center [630, 505] width 11 height 11
click at [0, 0] on input "radio" at bounding box center [0, 0] width 0 height 0
click at [635, 415] on span at bounding box center [630, 586] width 11 height 11
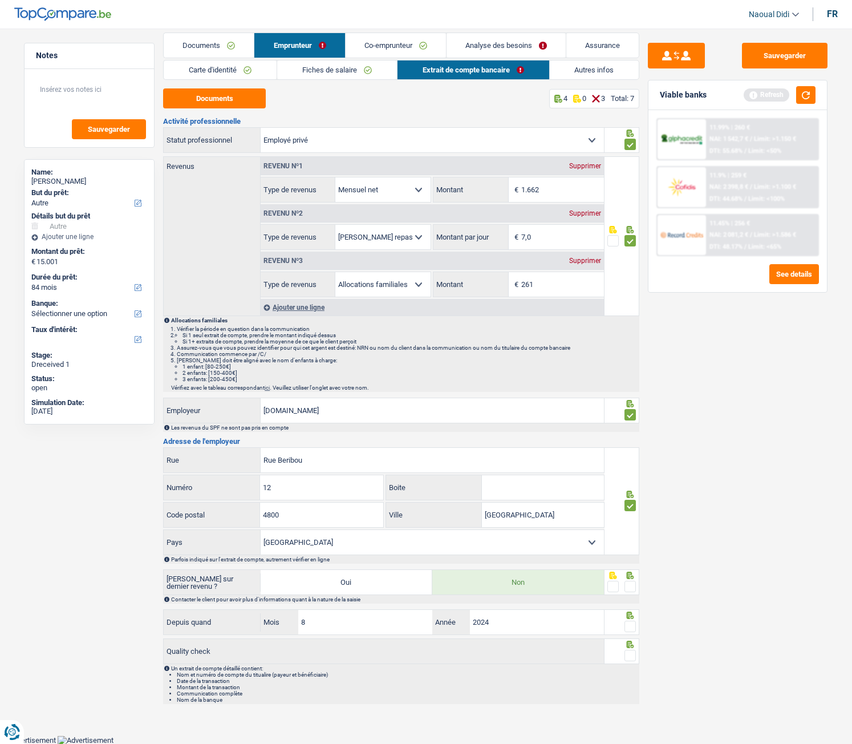
click at [0, 0] on input "radio" at bounding box center [0, 0] width 0 height 0
click at [631, 415] on span at bounding box center [630, 626] width 11 height 11
click at [0, 0] on input "radio" at bounding box center [0, 0] width 0 height 0
click at [626, 415] on span at bounding box center [630, 655] width 11 height 11
click at [0, 0] on input "radio" at bounding box center [0, 0] width 0 height 0
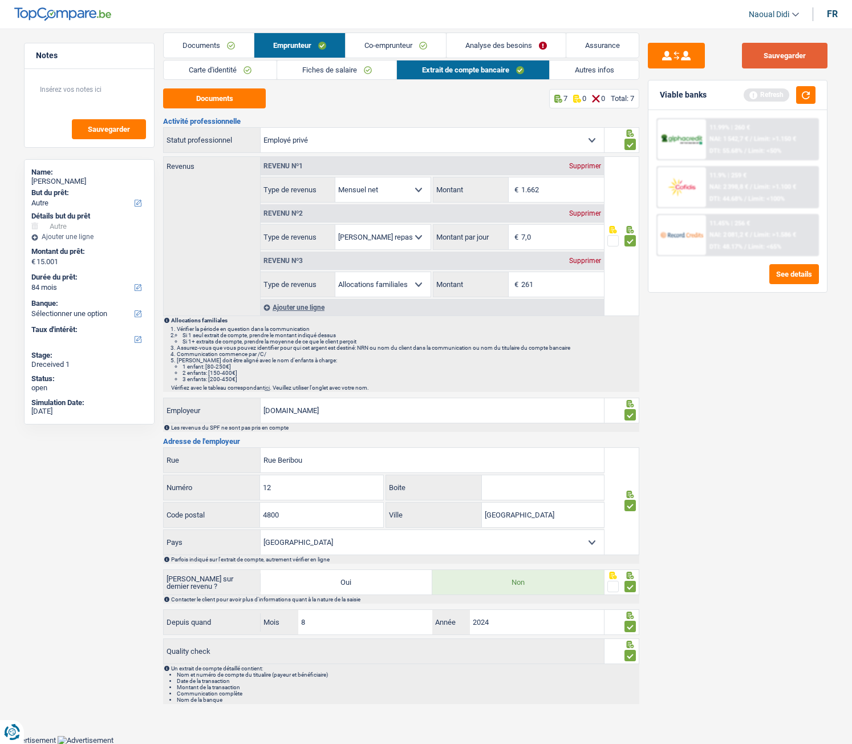
click at [776, 57] on button "Sauvegarder" at bounding box center [785, 56] width 86 height 26
click at [371, 43] on link "Co-emprunteur" at bounding box center [396, 45] width 100 height 25
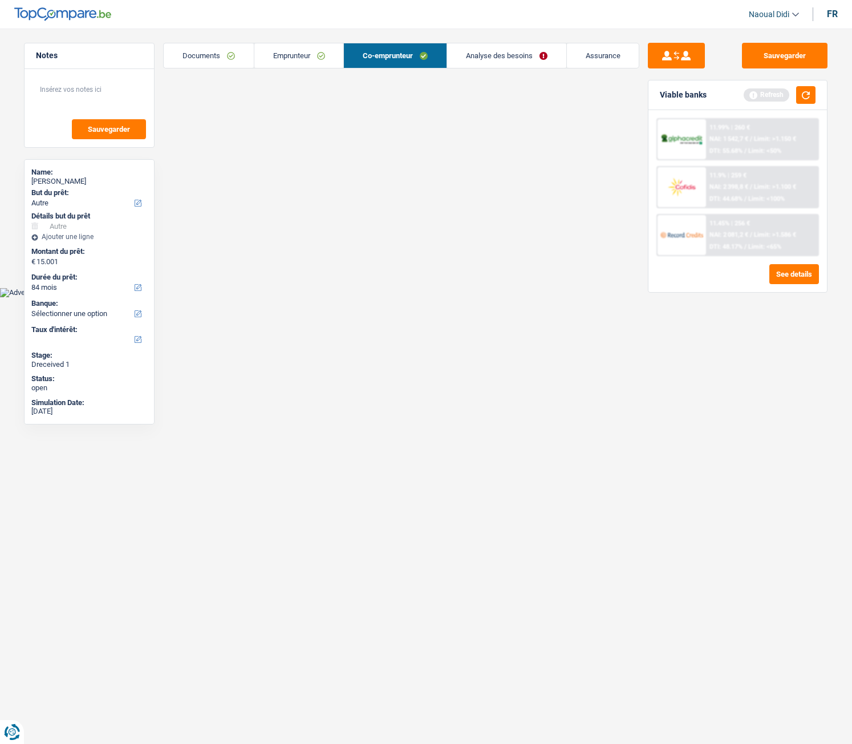
scroll to position [0, 0]
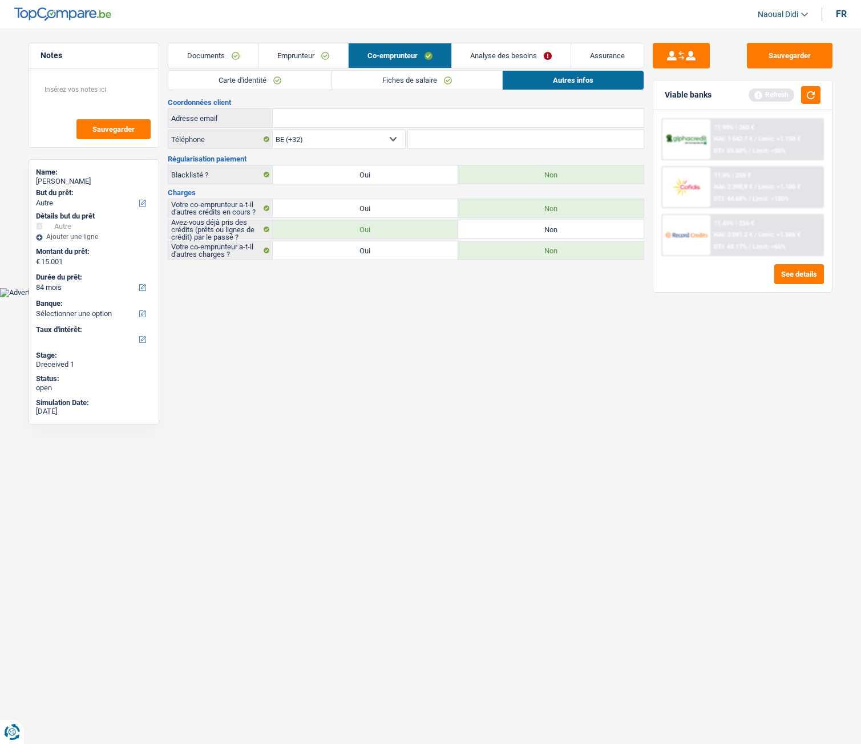
click at [380, 80] on link "Fiches de salaire" at bounding box center [417, 80] width 170 height 19
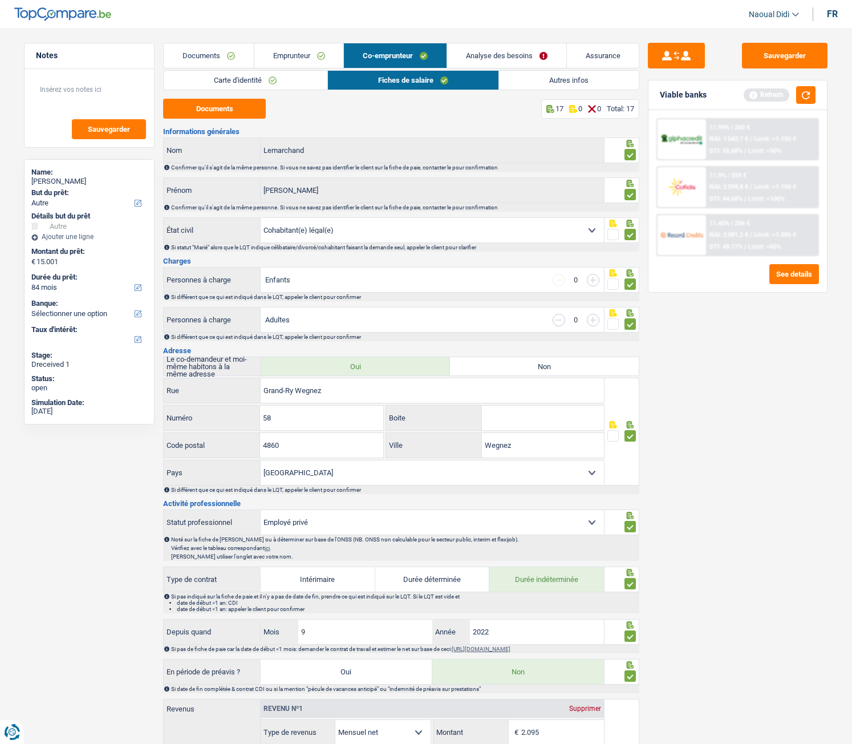
click at [512, 54] on link "Analyse des besoins" at bounding box center [506, 55] width 119 height 25
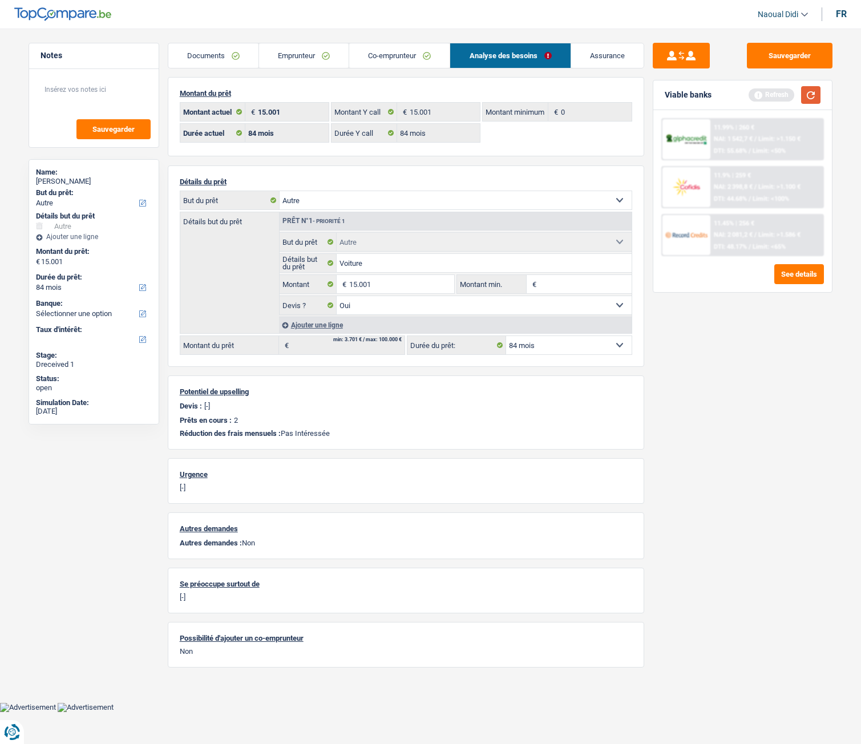
click at [811, 103] on button "button" at bounding box center [810, 95] width 19 height 18
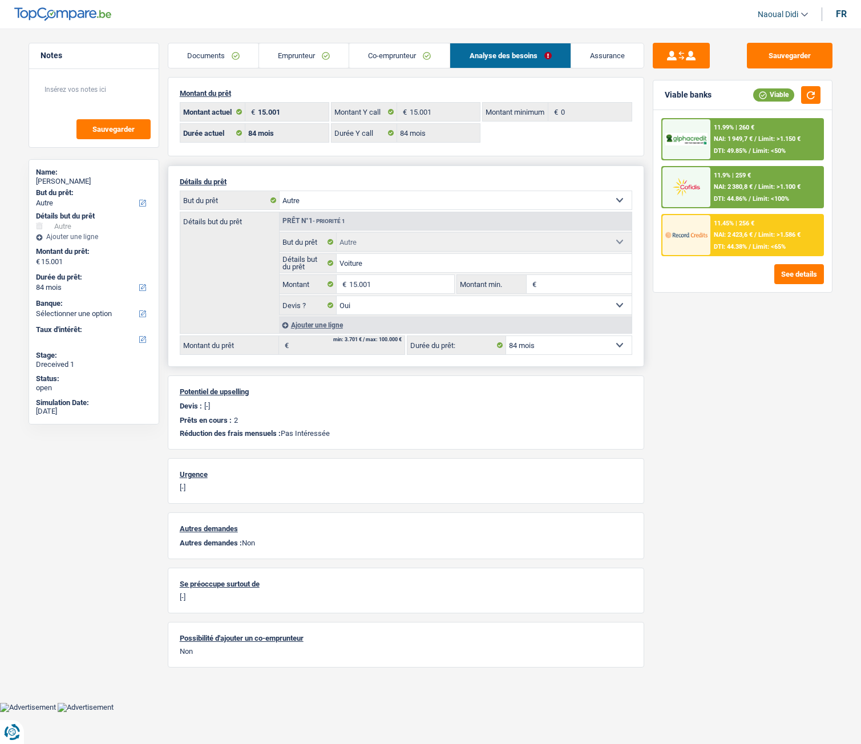
click at [354, 194] on select "Confort maison: meubles, textile, peinture, électroménager, outillage non-profe…" at bounding box center [455, 200] width 352 height 18
click at [355, 203] on select "Confort maison: meubles, textile, peinture, électroménager, outillage non-profe…" at bounding box center [455, 200] width 352 height 18
click at [740, 141] on span "NAI: 1 949,7 €" at bounding box center [732, 138] width 39 height 7
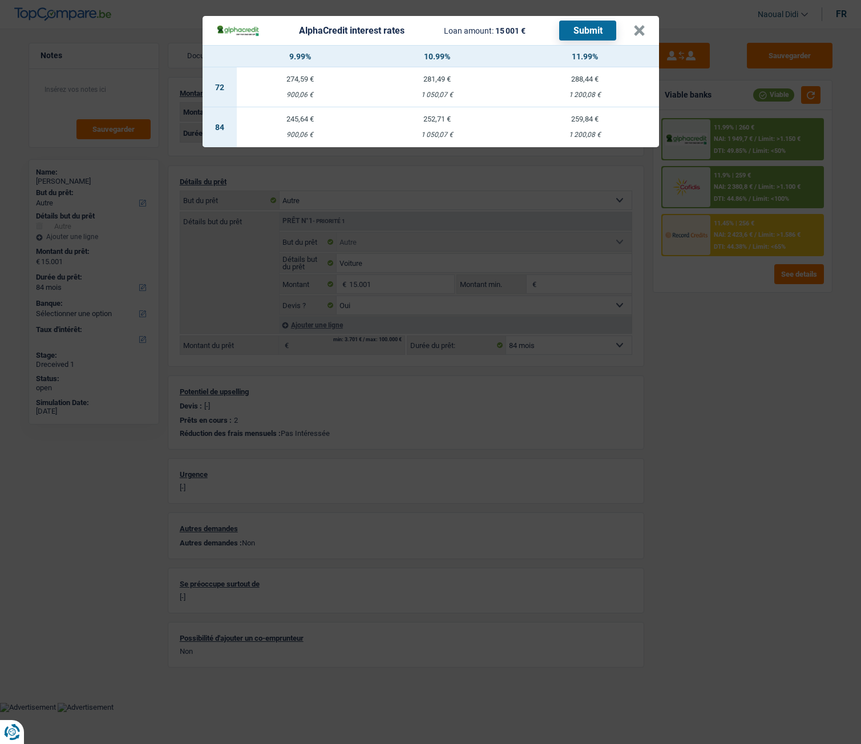
click at [591, 128] on td "259,84 € 1 200,08 €" at bounding box center [585, 127] width 148 height 40
select select "alphacredit"
type input "11,99"
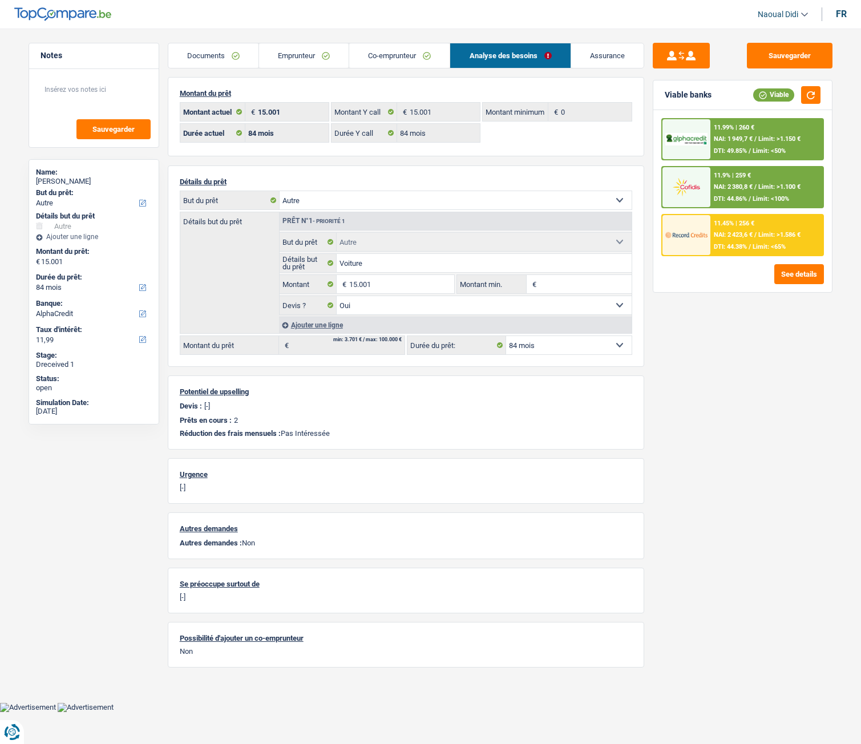
click at [768, 137] on span "Limit: >1.150 €" at bounding box center [779, 138] width 42 height 7
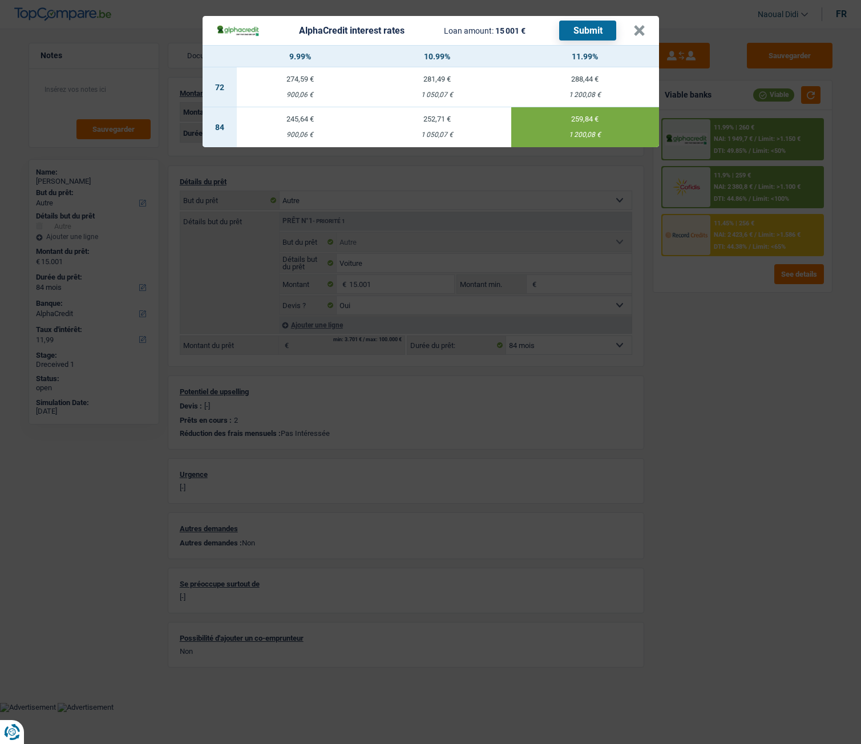
click at [591, 30] on button "Submit" at bounding box center [587, 31] width 57 height 20
click at [639, 30] on button "×" at bounding box center [639, 30] width 12 height 11
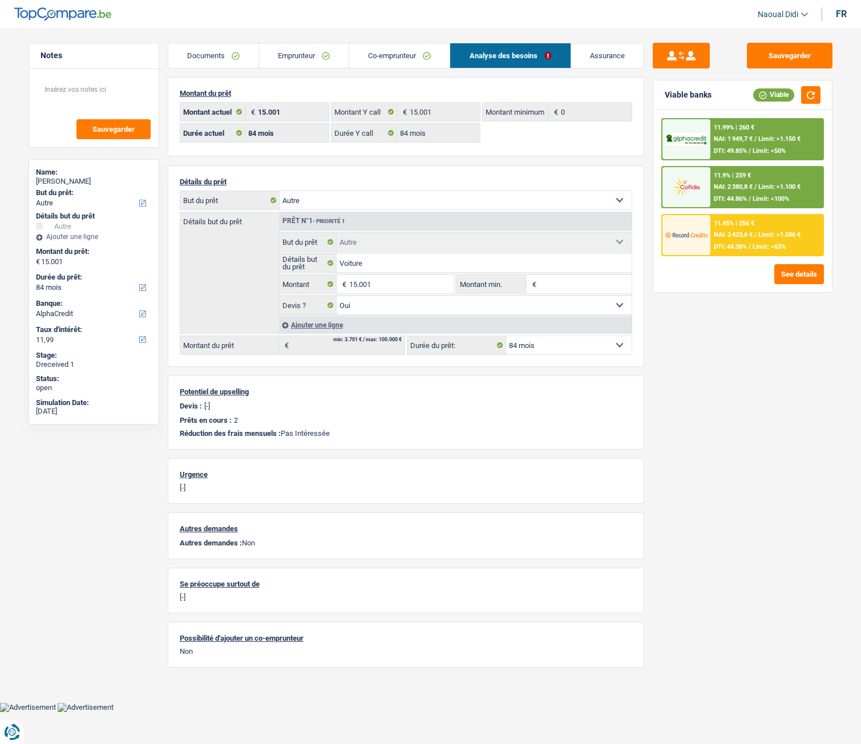
click at [729, 224] on div "11.45% | 256 €" at bounding box center [733, 223] width 40 height 7
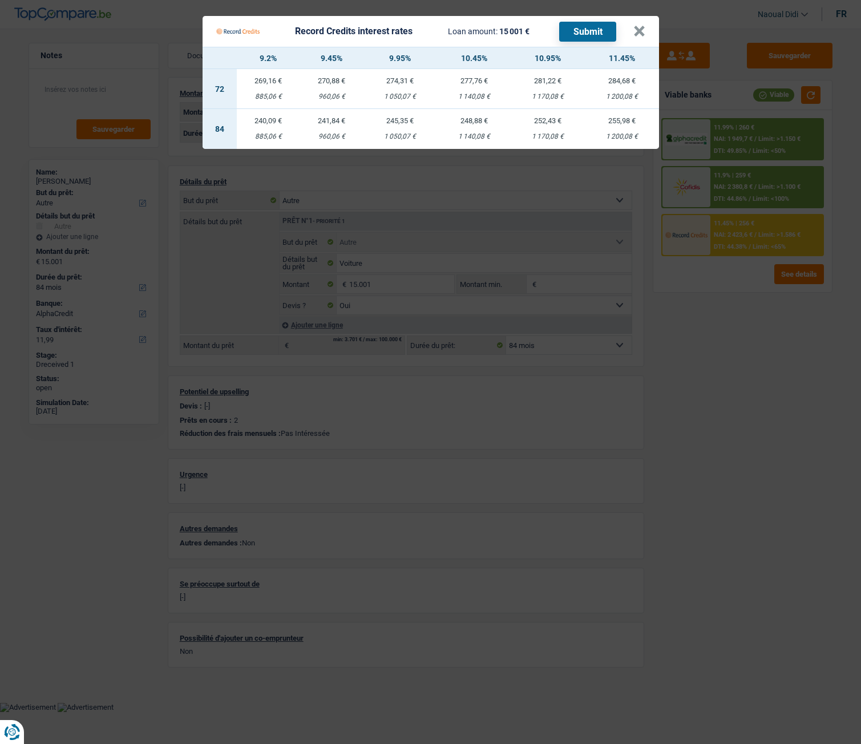
click at [405, 125] on td "245,35 € 1 050,07 €" at bounding box center [400, 129] width 74 height 40
select select "record credits"
type input "9,95"
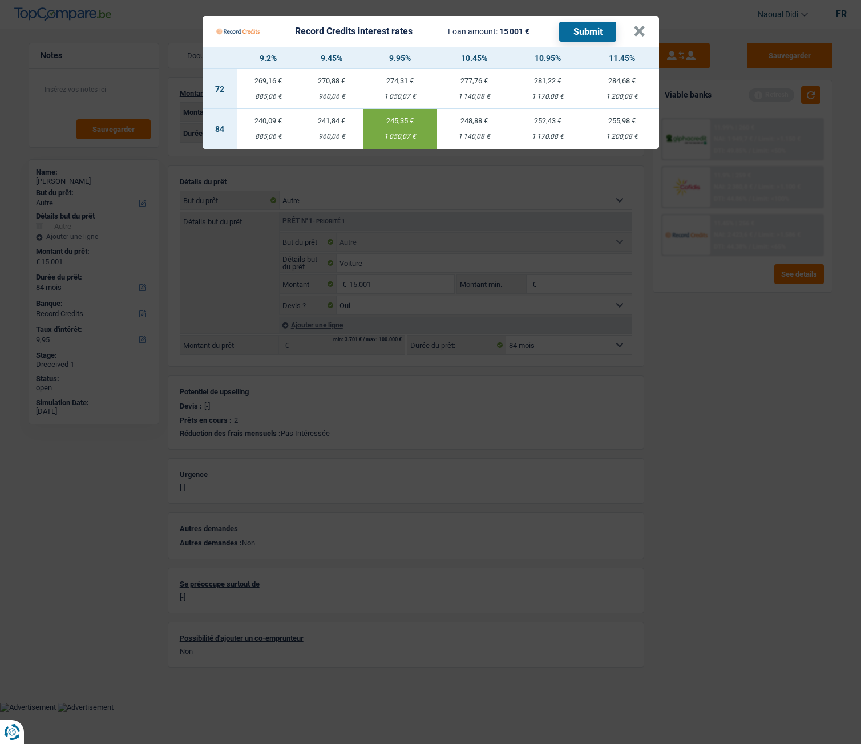
click at [597, 34] on button "Submit" at bounding box center [587, 32] width 57 height 20
click at [640, 30] on button "×" at bounding box center [639, 31] width 12 height 11
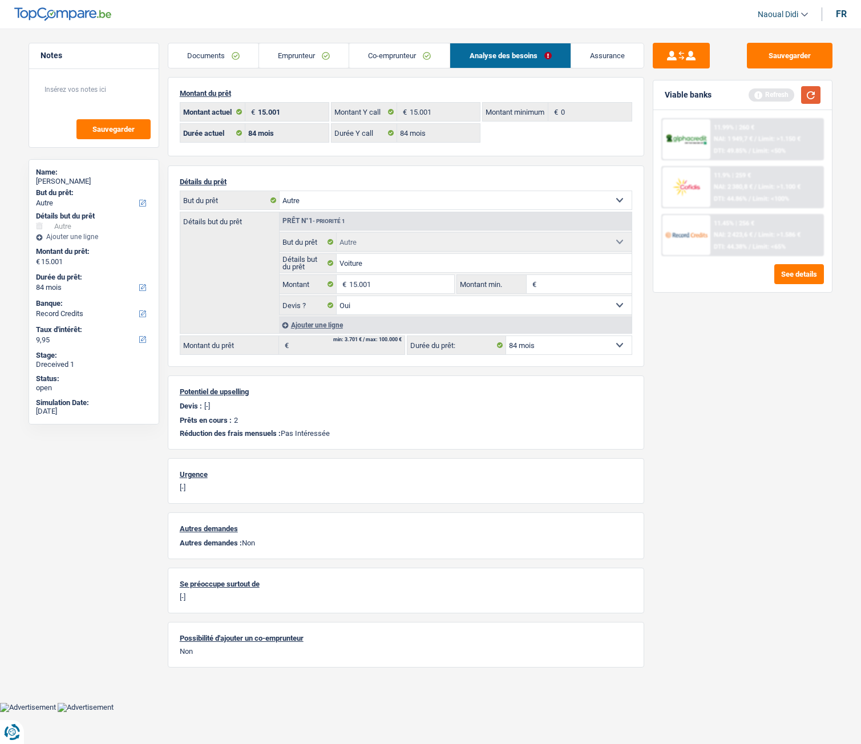
click at [817, 95] on button "button" at bounding box center [810, 95] width 19 height 18
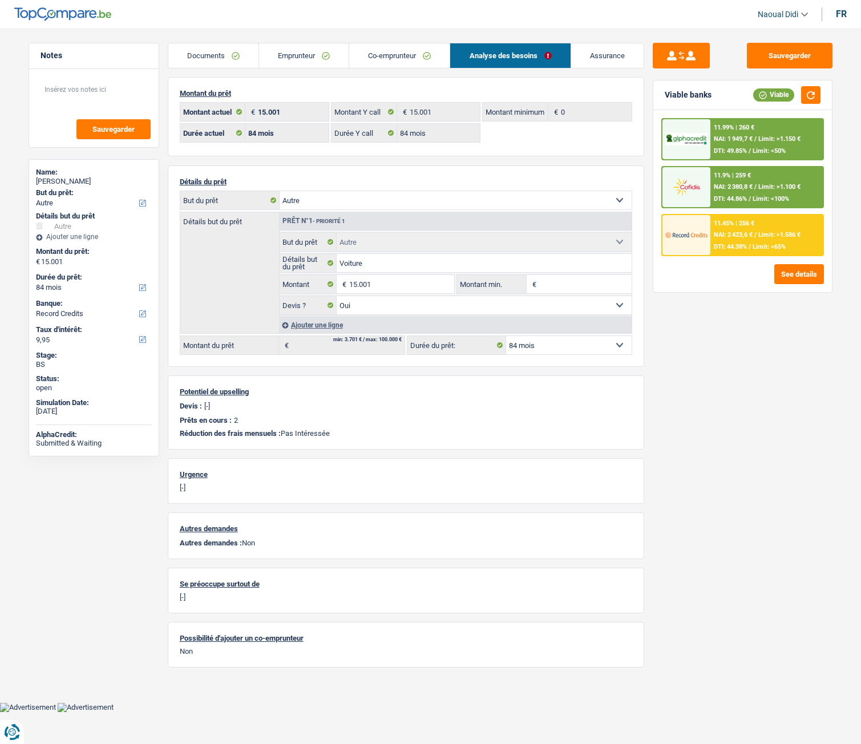
click at [753, 177] on div "11.9% | 259 € NAI: 2 380,8 € / Limit: >1.100 € DTI: 44.86% / Limit: <100%" at bounding box center [766, 187] width 112 height 40
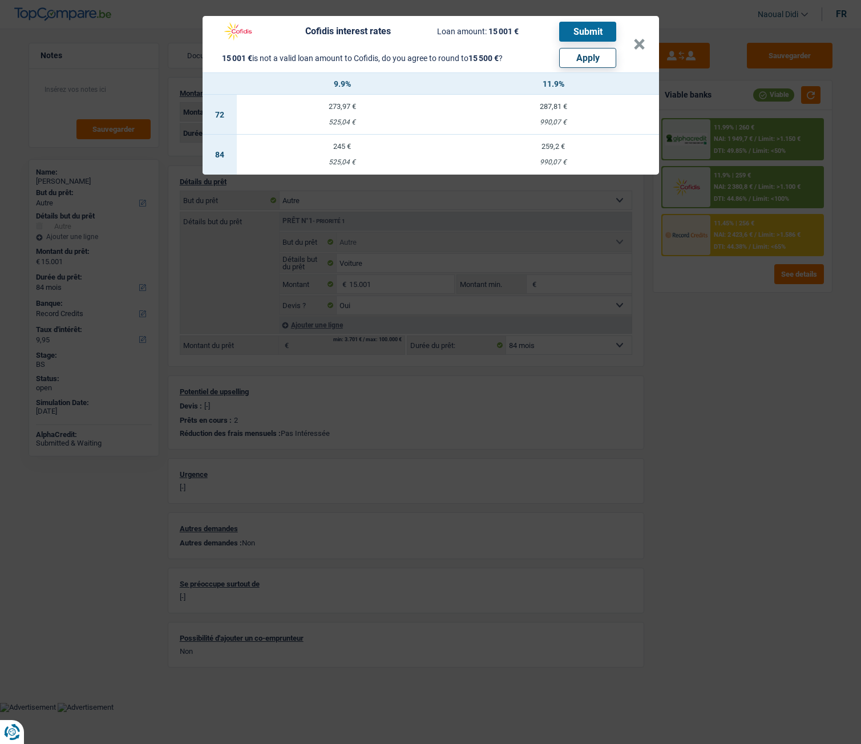
click at [583, 58] on button "Apply" at bounding box center [587, 58] width 57 height 20
type input "15.500"
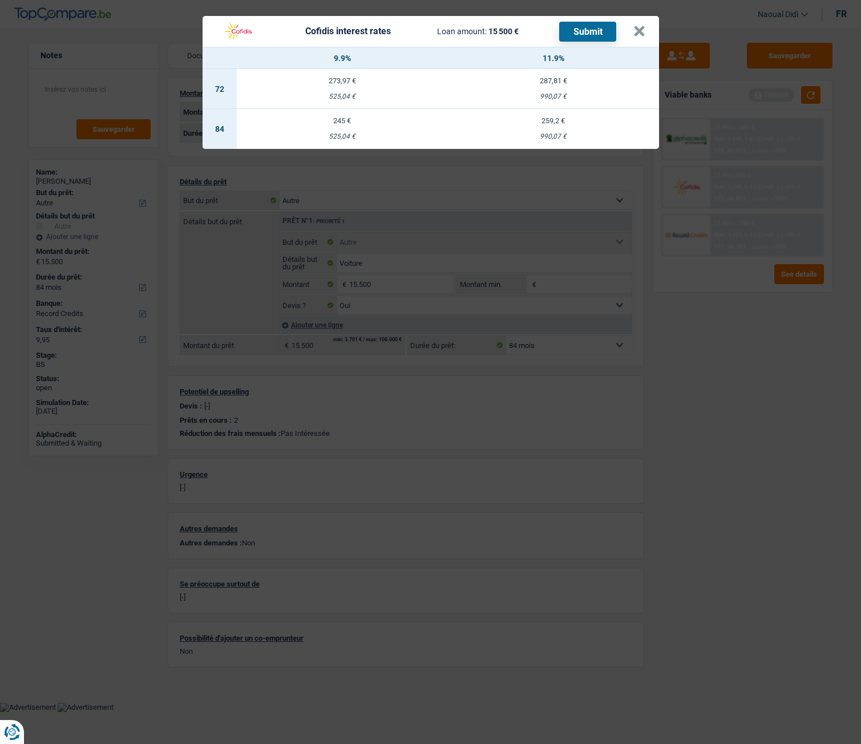
click at [556, 133] on div "990,07 €" at bounding box center [553, 136] width 211 height 7
select select "cofidis"
type input "11,90"
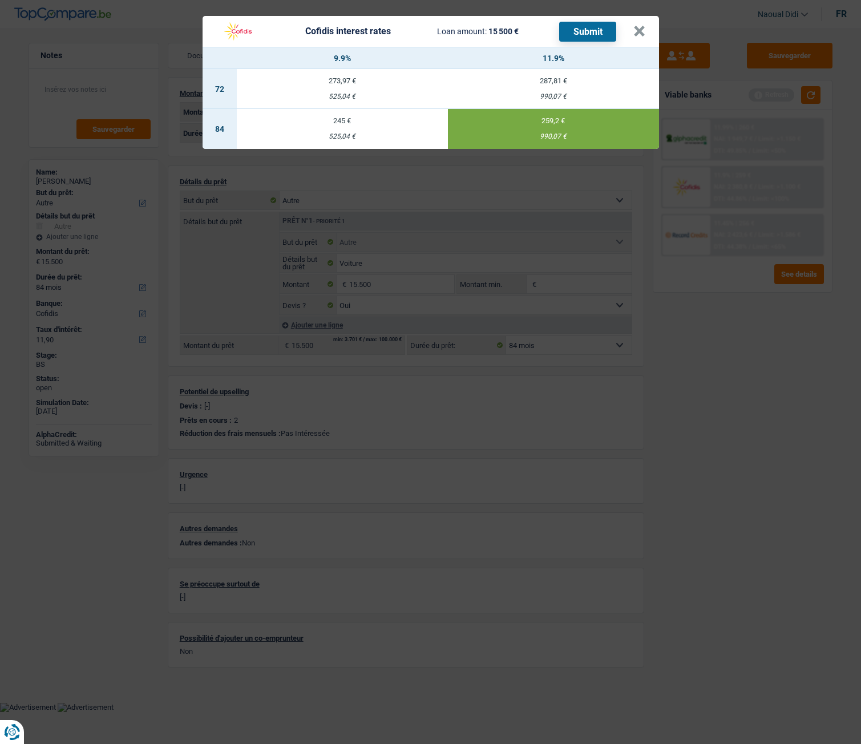
click at [591, 31] on button "Submit" at bounding box center [587, 32] width 57 height 20
click at [639, 31] on button "×" at bounding box center [639, 31] width 12 height 11
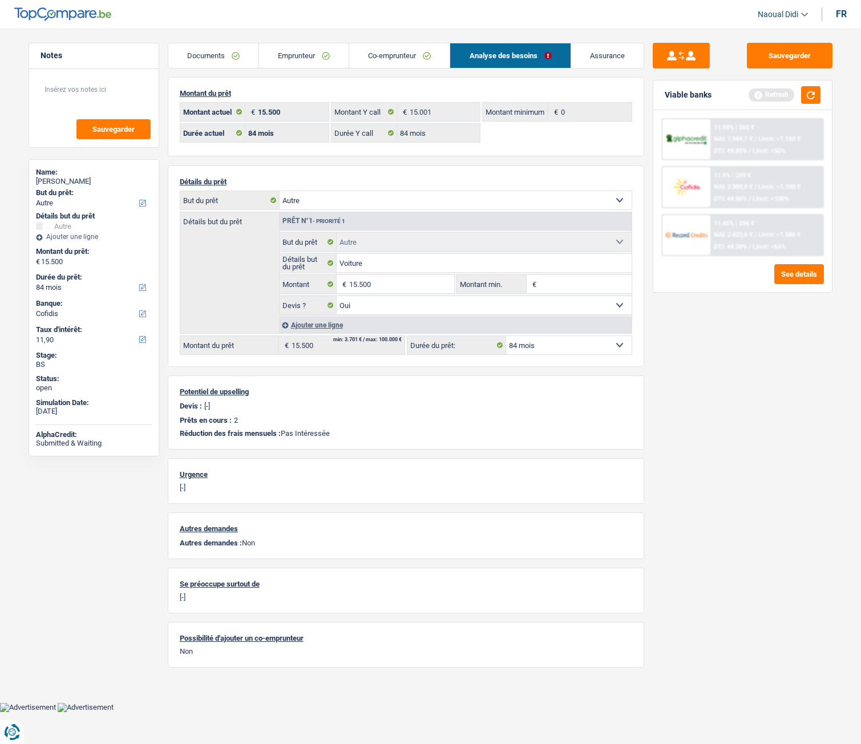
click at [296, 46] on link "Emprunteur" at bounding box center [304, 55] width 90 height 25
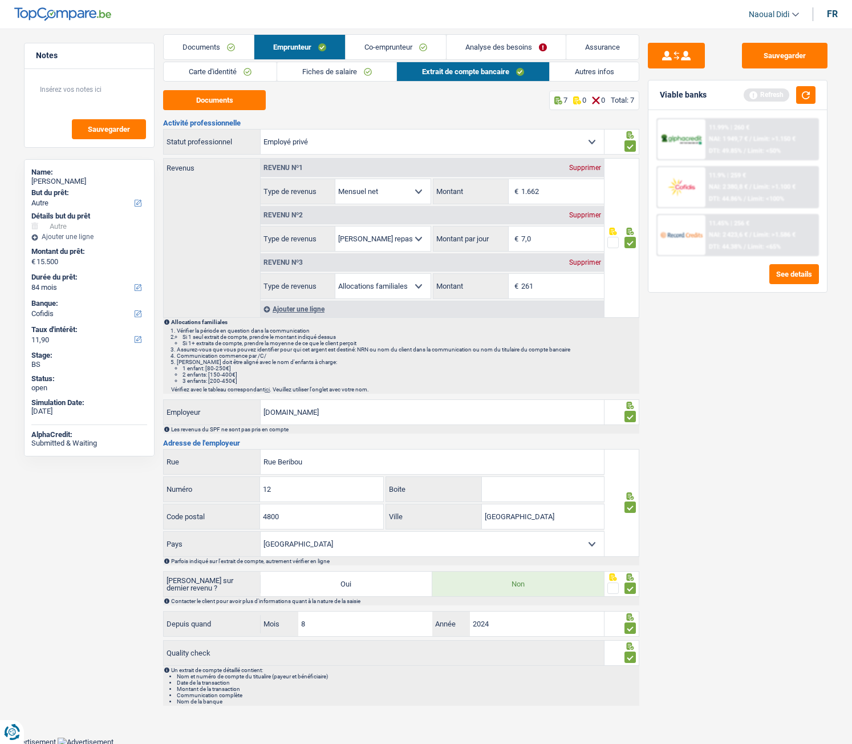
scroll to position [10, 0]
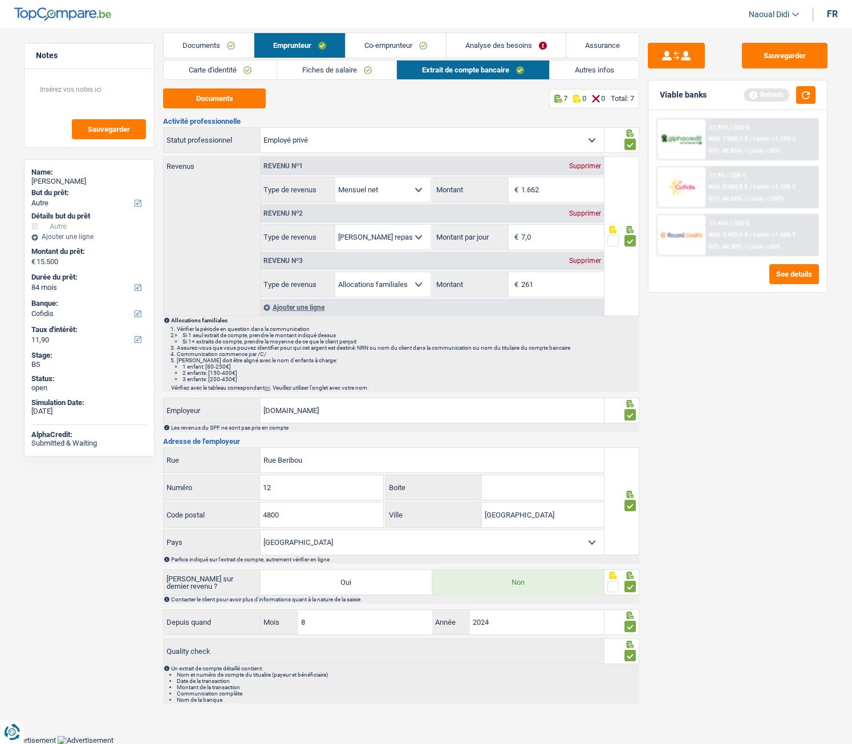
click at [216, 37] on link "Documents" at bounding box center [209, 45] width 90 height 25
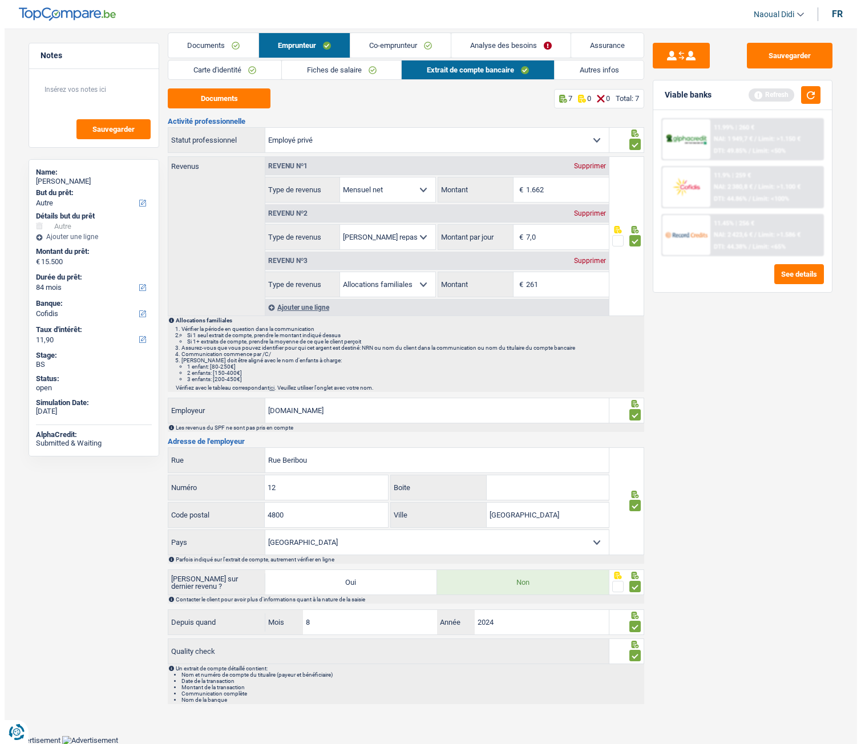
scroll to position [0, 0]
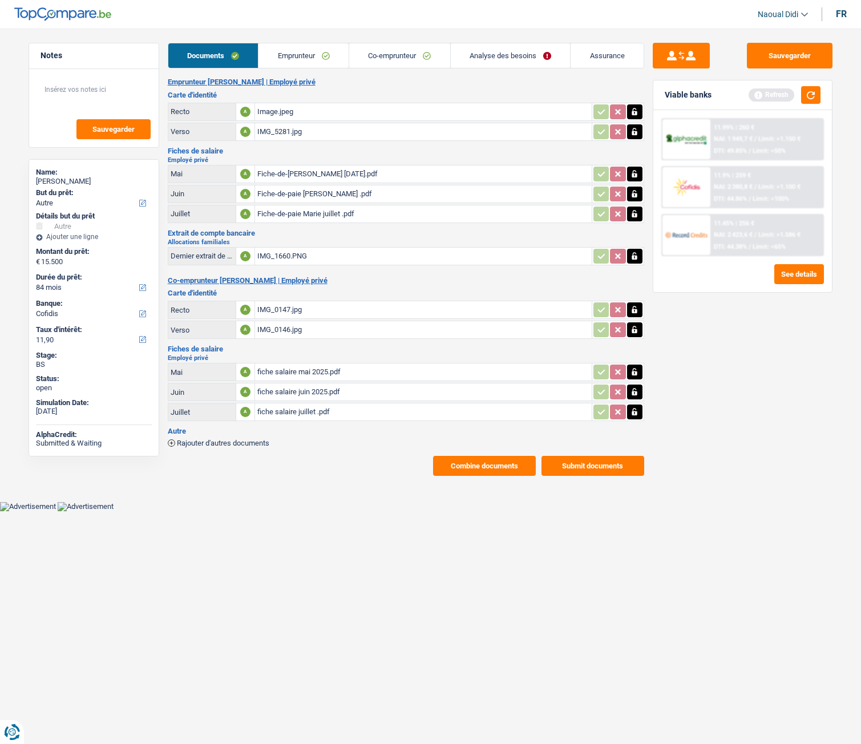
click at [277, 61] on link "Emprunteur" at bounding box center [303, 55] width 90 height 25
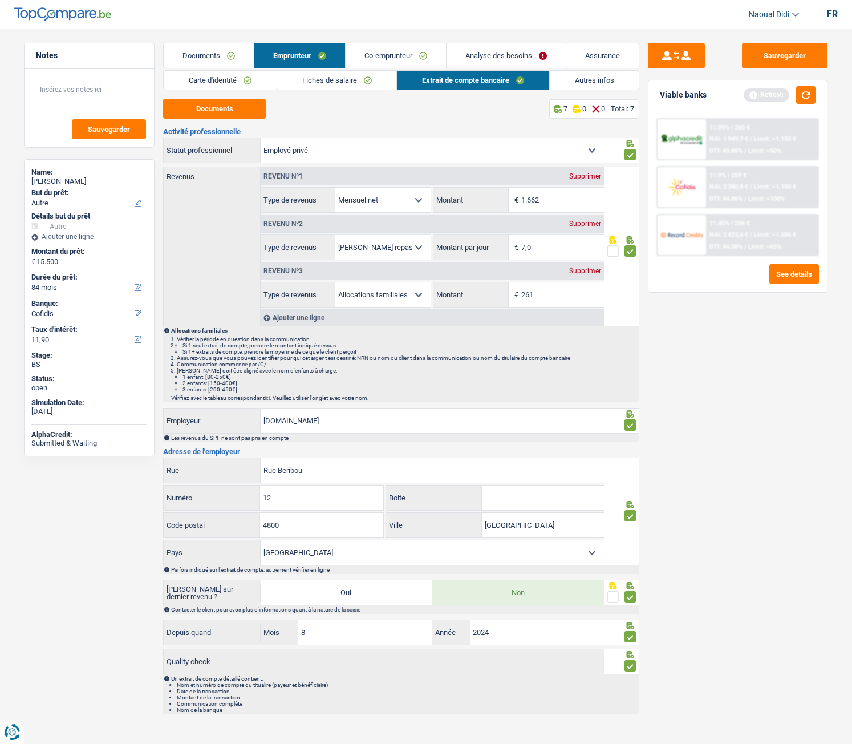
click at [217, 72] on link "Carte d'identité" at bounding box center [220, 80] width 113 height 19
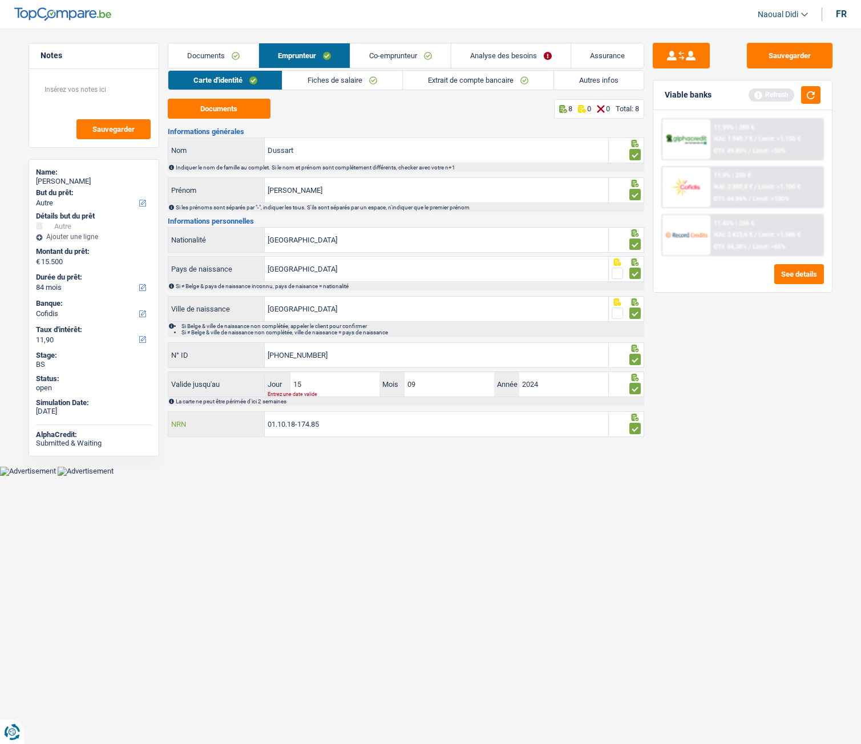
drag, startPoint x: 331, startPoint y: 425, endPoint x: 198, endPoint y: 411, distance: 133.1
click at [198, 411] on div "01.10.18-174.85 NRN" at bounding box center [388, 424] width 441 height 26
click at [232, 101] on button "Documents" at bounding box center [219, 109] width 103 height 20
click at [789, 56] on button "Sauvegarder" at bounding box center [790, 56] width 86 height 26
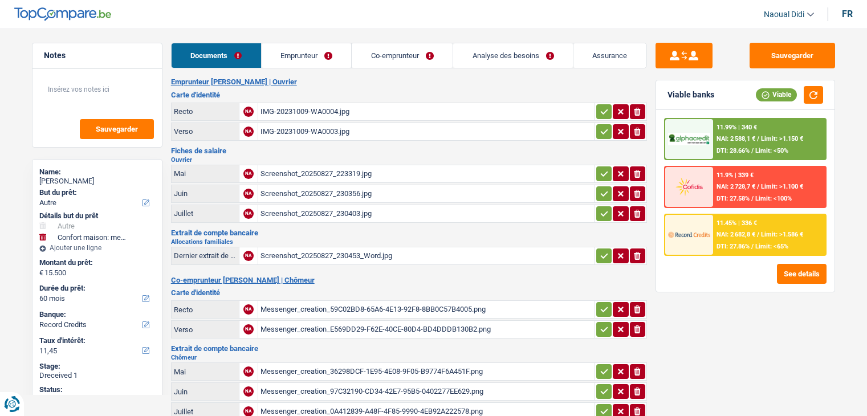
select select "other"
select select "household"
select select "60"
select select "record credits"
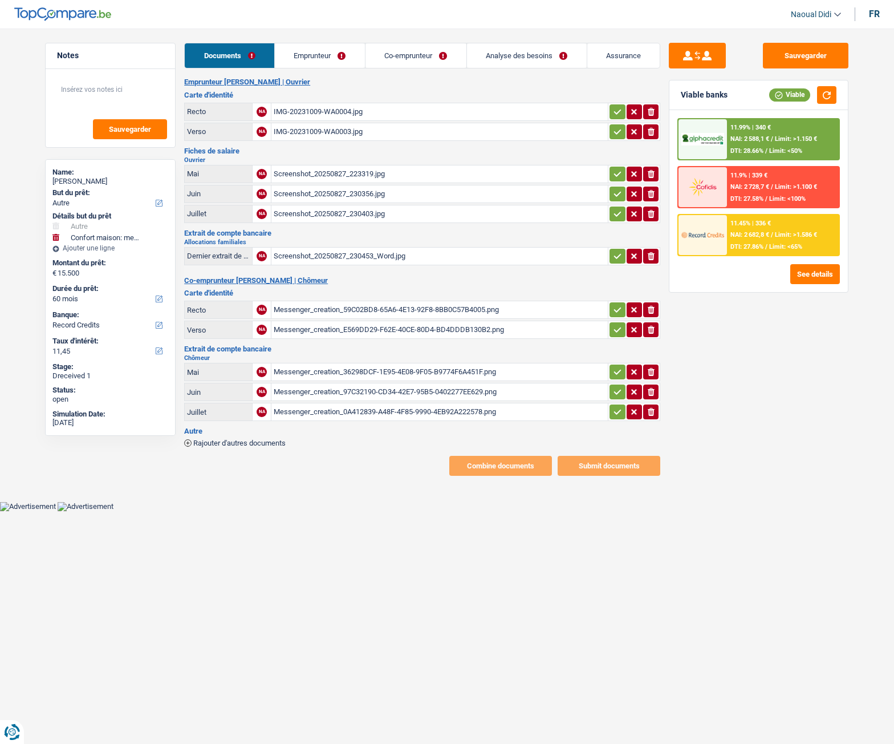
click at [316, 52] on link "Emprunteur" at bounding box center [320, 55] width 90 height 25
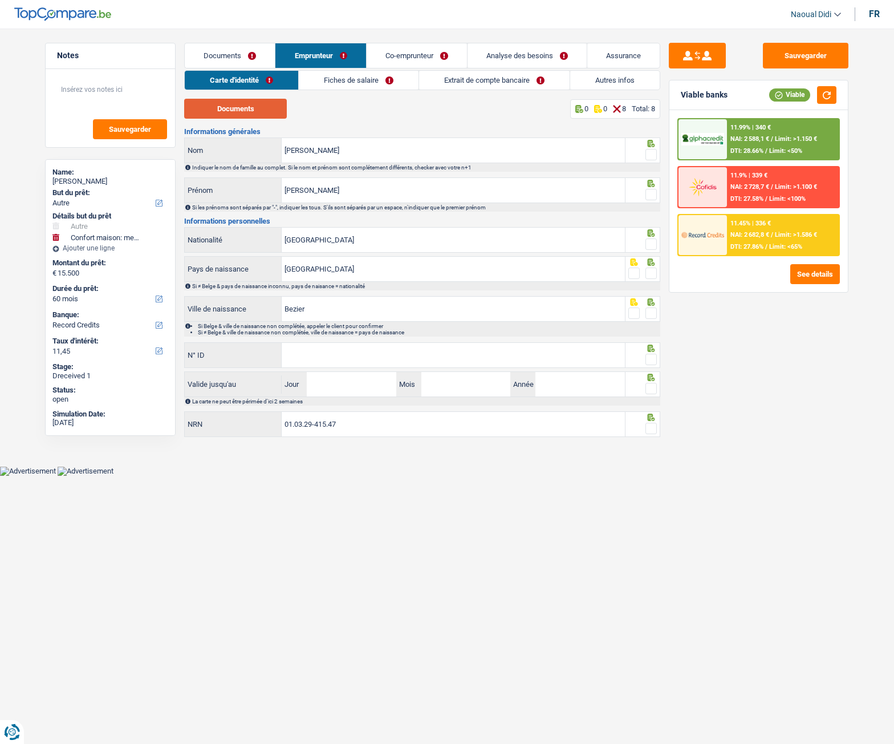
click at [233, 112] on button "Documents" at bounding box center [235, 109] width 103 height 20
drag, startPoint x: 355, startPoint y: 144, endPoint x: 334, endPoint y: 163, distance: 28.3
click at [355, 144] on input "Julien" at bounding box center [453, 150] width 343 height 25
click at [321, 195] on input "[PERSON_NAME]" at bounding box center [453, 190] width 343 height 25
drag, startPoint x: 315, startPoint y: 191, endPoint x: 164, endPoint y: 155, distance: 155.9
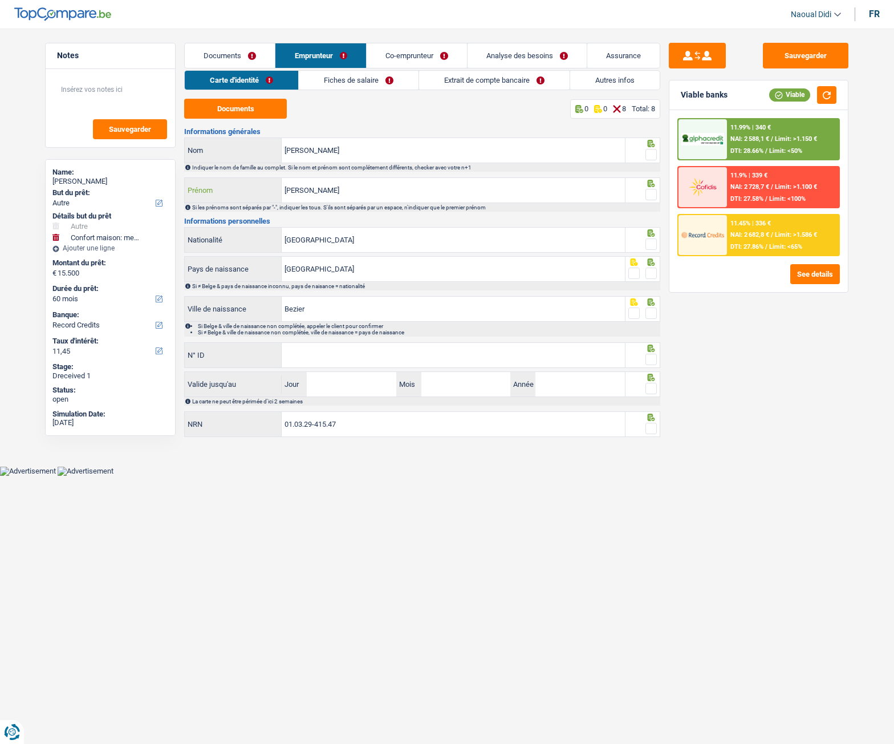
click at [164, 155] on div "Notes Sauvegarder Name: Havard Julien But du prêt: Confort maison: meubles, tex…" at bounding box center [447, 242] width 821 height 398
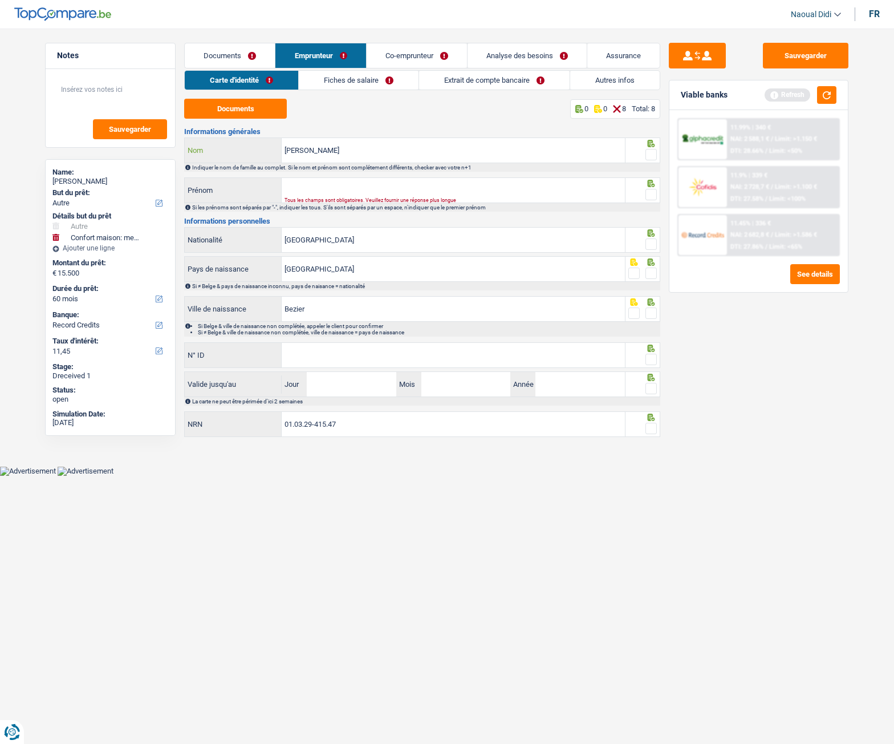
drag, startPoint x: 306, startPoint y: 152, endPoint x: 221, endPoint y: 140, distance: 86.3
click at [221, 140] on div "Julien Nom" at bounding box center [405, 150] width 440 height 25
paste input "[PERSON_NAME]"
type input "[PERSON_NAME]"
click at [299, 192] on input "Prénom" at bounding box center [453, 190] width 343 height 25
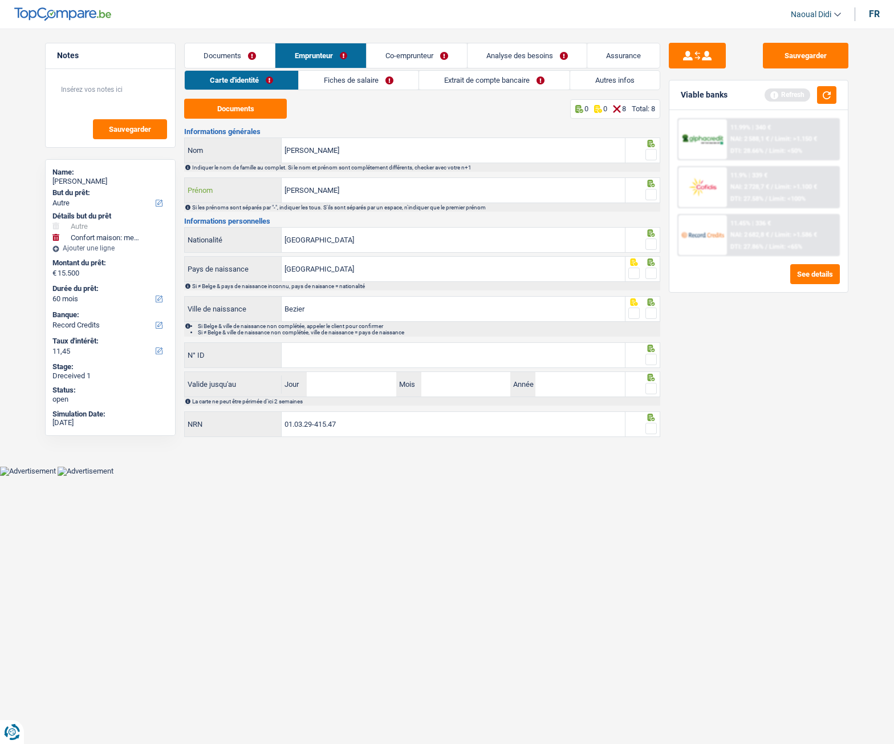
type input "[PERSON_NAME]"
click at [647, 157] on span at bounding box center [651, 154] width 11 height 11
click at [0, 0] on input "radio" at bounding box center [0, 0] width 0 height 0
click at [652, 199] on span at bounding box center [651, 194] width 11 height 11
click at [0, 0] on input "radio" at bounding box center [0, 0] width 0 height 0
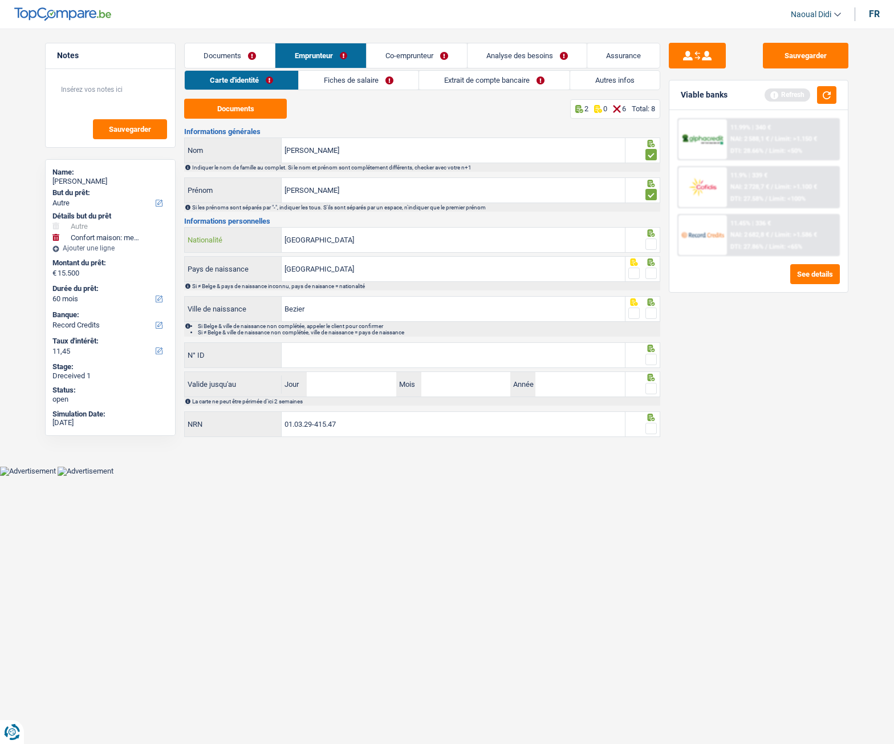
click at [391, 242] on input "[GEOGRAPHIC_DATA]" at bounding box center [453, 240] width 343 height 25
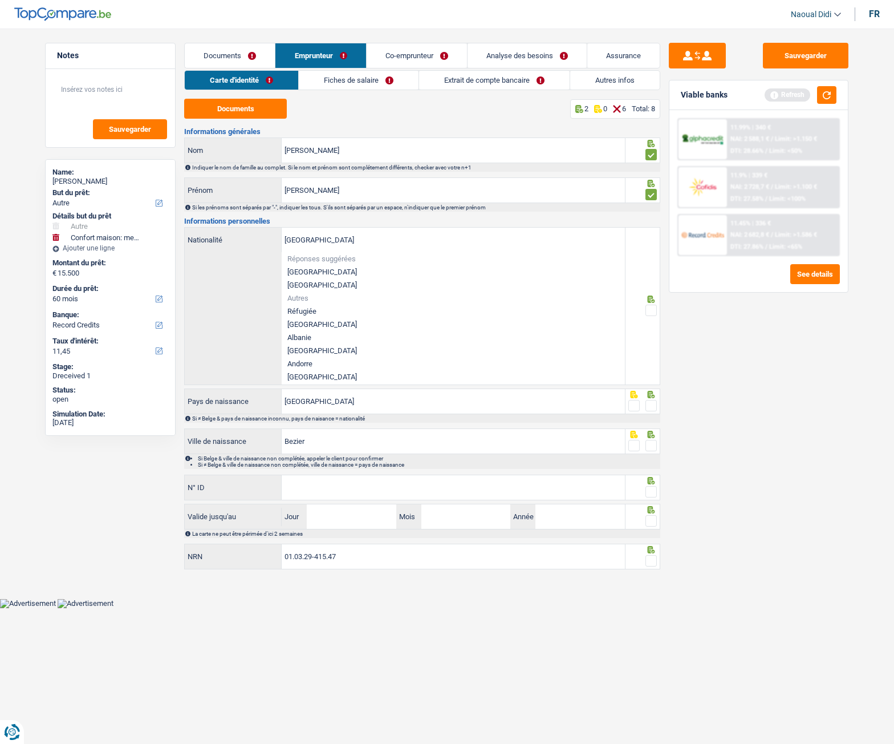
click at [696, 361] on div "Sauvegarder Viable banks Refresh 11.99% | 340 € NAI: 2 588,1 € / Limit: >1.150 …" at bounding box center [758, 383] width 197 height 680
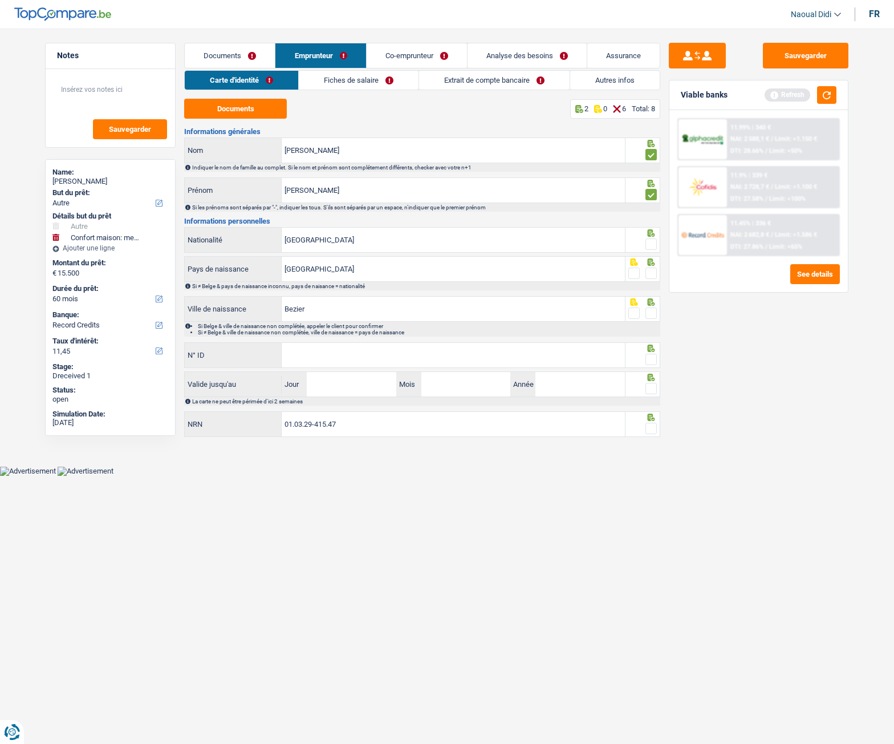
click at [654, 242] on span at bounding box center [651, 243] width 11 height 11
click at [0, 0] on input "radio" at bounding box center [0, 0] width 0 height 0
click at [650, 277] on span at bounding box center [651, 272] width 11 height 11
click at [0, 0] on input "radio" at bounding box center [0, 0] width 0 height 0
click at [649, 316] on span at bounding box center [651, 312] width 11 height 11
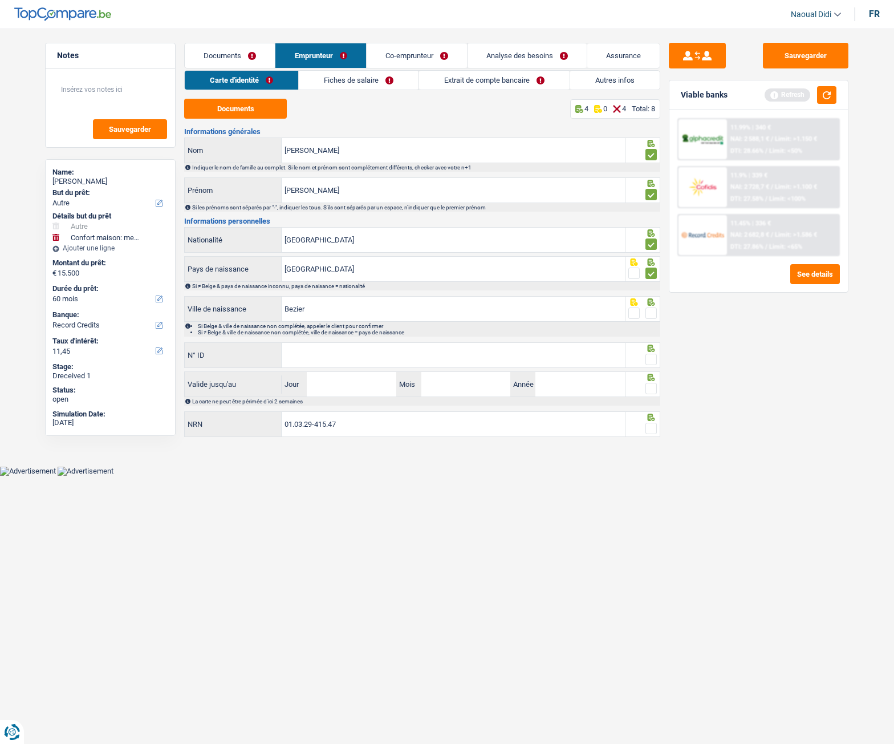
click at [0, 0] on input "radio" at bounding box center [0, 0] width 0 height 0
click at [330, 360] on input "N° ID" at bounding box center [453, 355] width 343 height 25
type input "[PHONE_NUMBER]"
click at [353, 387] on input "Jour" at bounding box center [351, 384] width 89 height 25
type input "29"
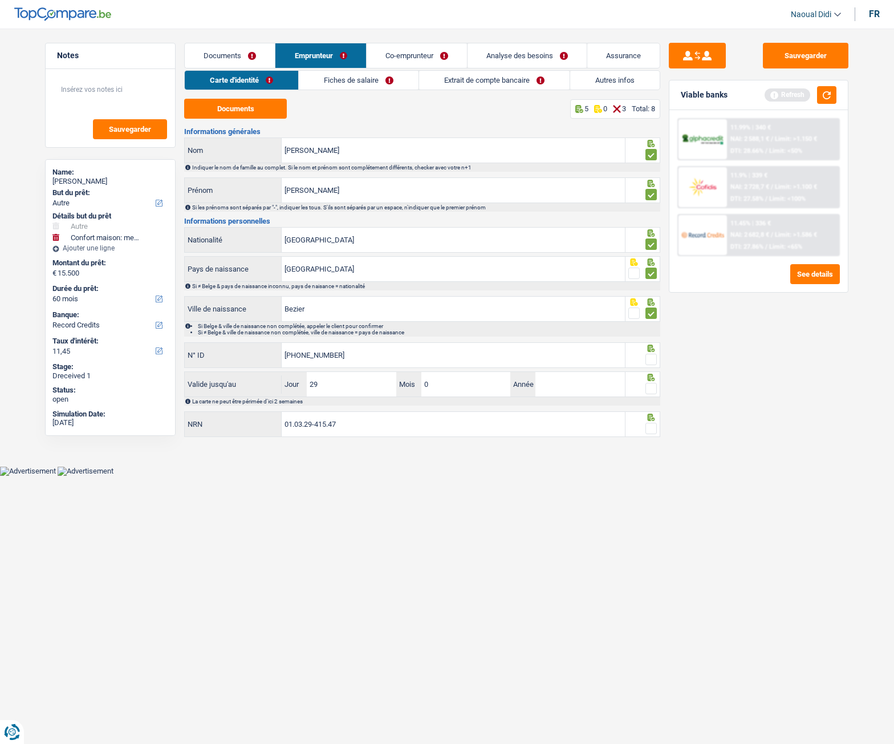
type input "03"
type input "2033"
click at [652, 387] on span at bounding box center [651, 388] width 11 height 11
click at [0, 0] on input "radio" at bounding box center [0, 0] width 0 height 0
click at [648, 358] on span at bounding box center [651, 359] width 11 height 11
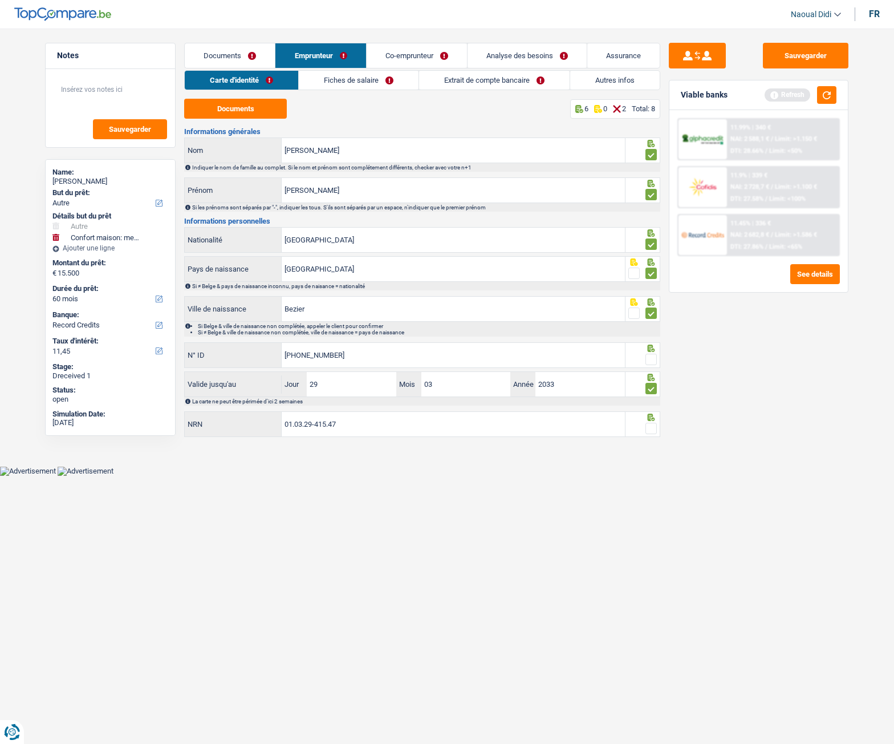
click at [0, 0] on input "radio" at bounding box center [0, 0] width 0 height 0
click at [651, 416] on span at bounding box center [651, 428] width 11 height 11
click at [0, 0] on input "radio" at bounding box center [0, 0] width 0 height 0
click at [784, 59] on button "Sauvegarder" at bounding box center [806, 56] width 86 height 26
click at [337, 80] on link "Fiches de salaire" at bounding box center [359, 80] width 120 height 19
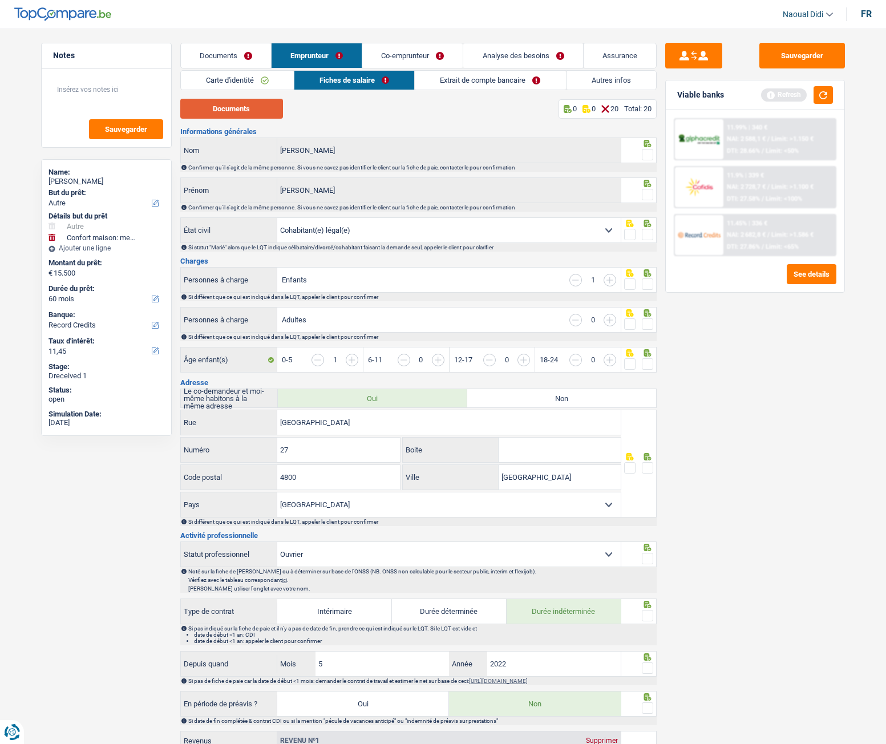
click at [235, 108] on button "Documents" at bounding box center [231, 109] width 103 height 20
click at [646, 152] on span at bounding box center [647, 154] width 11 height 11
click at [0, 0] on input "radio" at bounding box center [0, 0] width 0 height 0
click at [648, 197] on span at bounding box center [647, 194] width 11 height 11
click at [0, 0] on input "radio" at bounding box center [0, 0] width 0 height 0
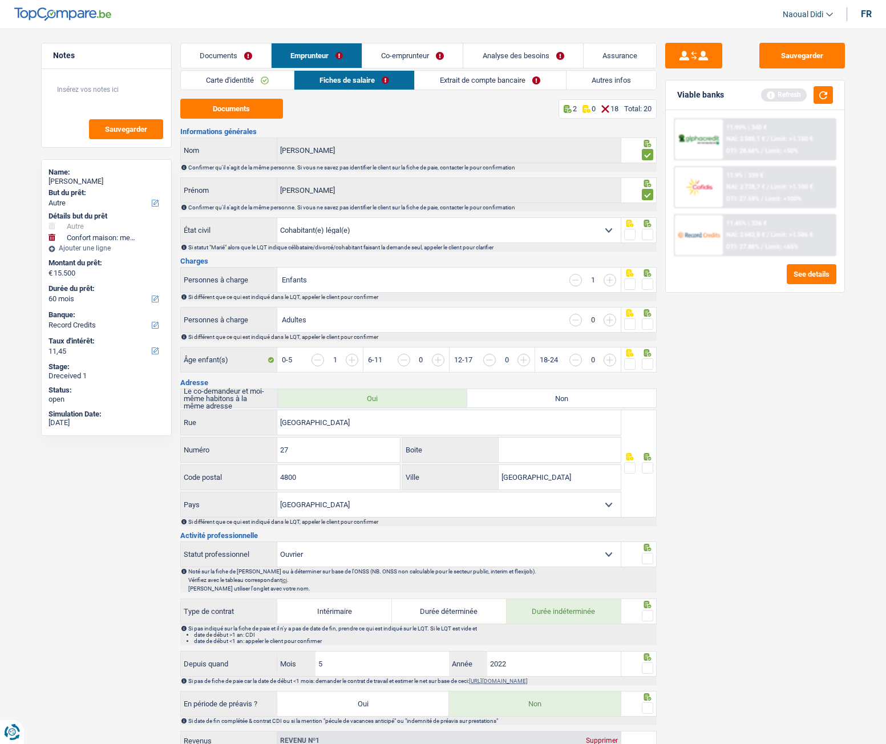
click at [647, 238] on span at bounding box center [647, 234] width 11 height 11
click at [0, 0] on input "radio" at bounding box center [0, 0] width 0 height 0
click at [650, 286] on span at bounding box center [647, 283] width 11 height 11
click at [0, 0] on input "radio" at bounding box center [0, 0] width 0 height 0
click at [605, 321] on input "button" at bounding box center [609, 320] width 13 height 13
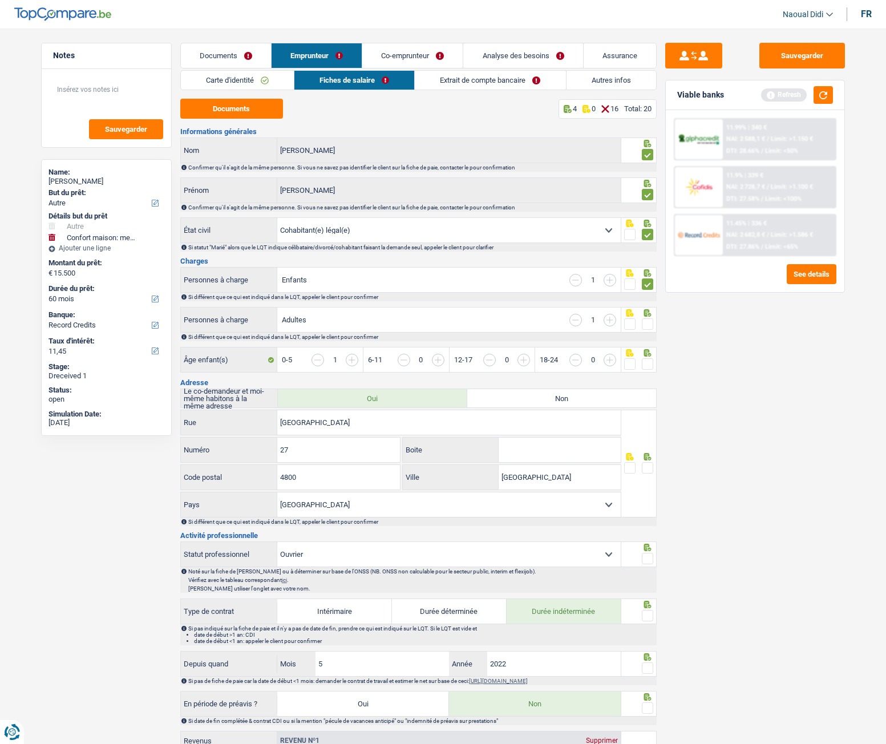
click at [650, 326] on span at bounding box center [647, 323] width 11 height 11
click at [0, 0] on input "radio" at bounding box center [0, 0] width 0 height 0
click at [395, 54] on link "Co-emprunteur" at bounding box center [412, 55] width 100 height 25
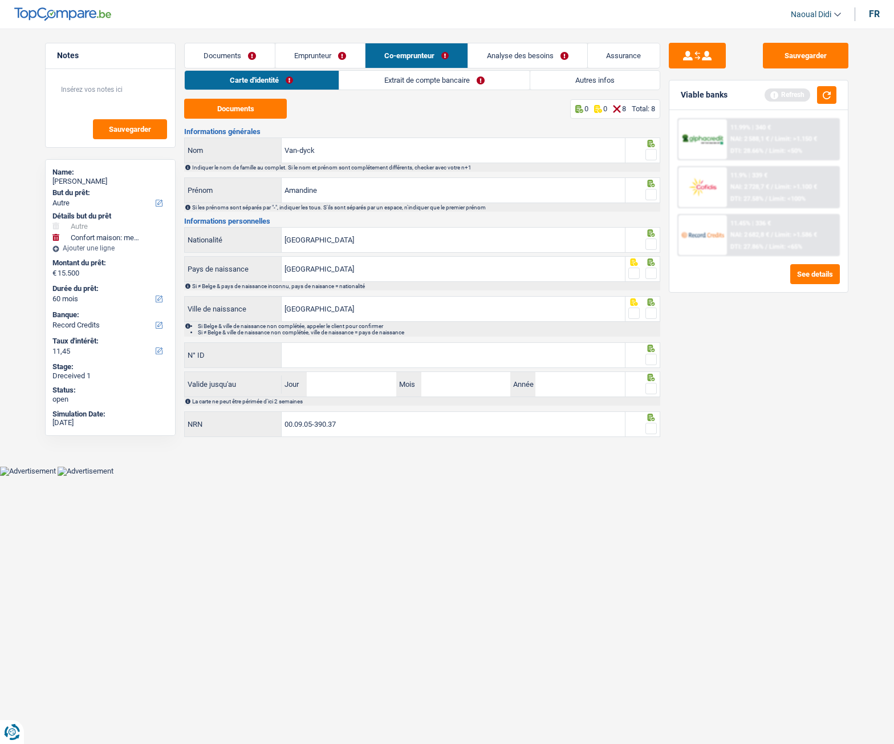
click at [449, 78] on link "Extrait de compte bancaire" at bounding box center [434, 80] width 190 height 19
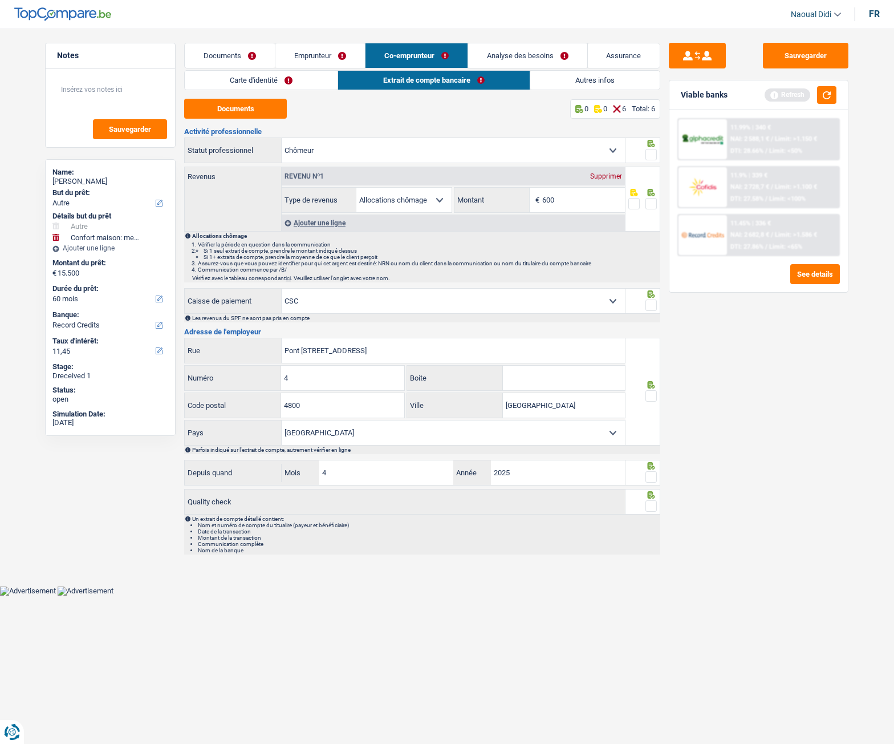
click at [297, 55] on link "Emprunteur" at bounding box center [320, 55] width 90 height 25
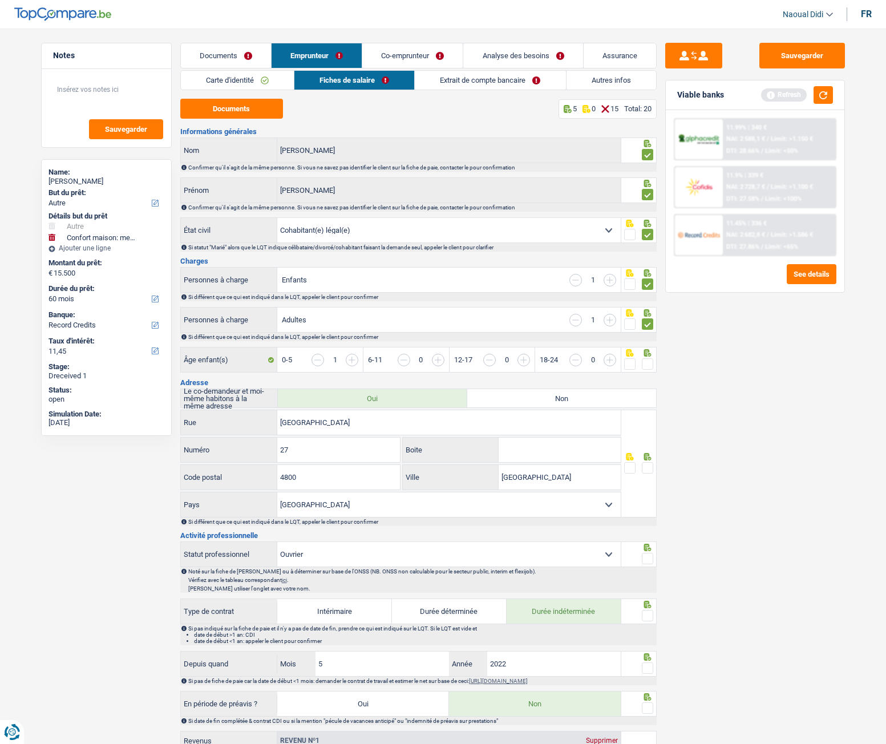
click at [643, 366] on span at bounding box center [647, 363] width 11 height 11
click at [0, 0] on input "radio" at bounding box center [0, 0] width 0 height 0
click at [362, 416] on input "Grand Place" at bounding box center [448, 422] width 343 height 25
drag, startPoint x: 360, startPoint y: 424, endPoint x: 195, endPoint y: 412, distance: 165.3
click at [195, 412] on div "Grand Place Rue" at bounding box center [401, 422] width 440 height 25
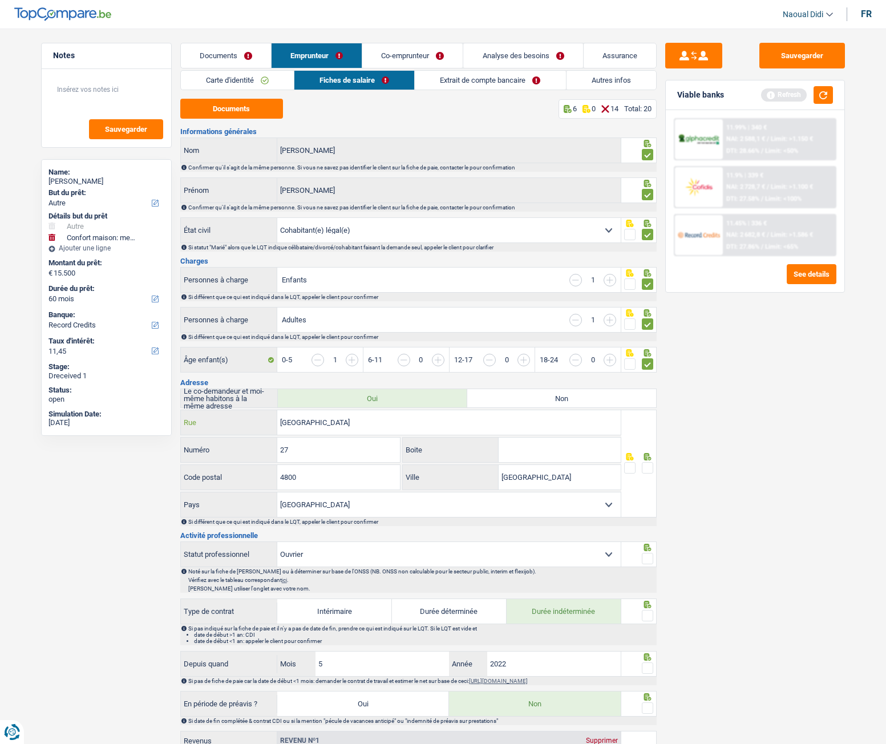
click at [330, 416] on input "Grand Place" at bounding box center [448, 422] width 343 height 25
drag, startPoint x: 330, startPoint y: 424, endPoint x: 240, endPoint y: 413, distance: 90.3
click at [240, 413] on div "Grand Place Rue" at bounding box center [401, 422] width 440 height 25
paste input "ALLEEDES SANS SOUCIS 4 4190 FERRIERES"
type input "ALLEEDES SANS SOUCIS 4 4190 FERRIERES"
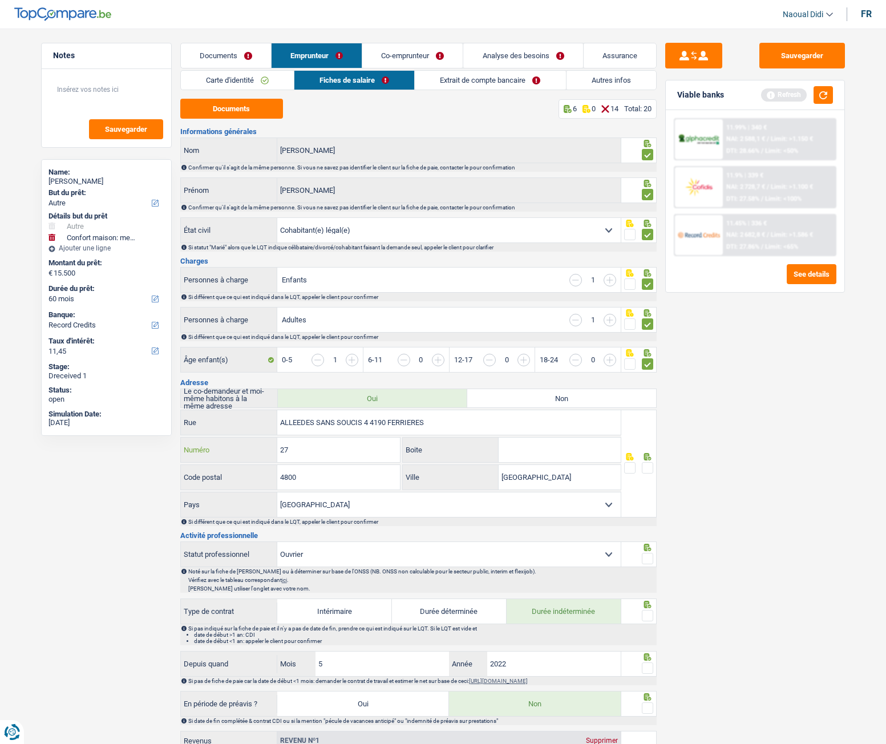
drag, startPoint x: 301, startPoint y: 448, endPoint x: 209, endPoint y: 440, distance: 92.1
click at [209, 416] on div "27 Numéro" at bounding box center [291, 449] width 220 height 25
type input "4"
click at [307, 416] on input "4800" at bounding box center [338, 477] width 123 height 25
type input "4190"
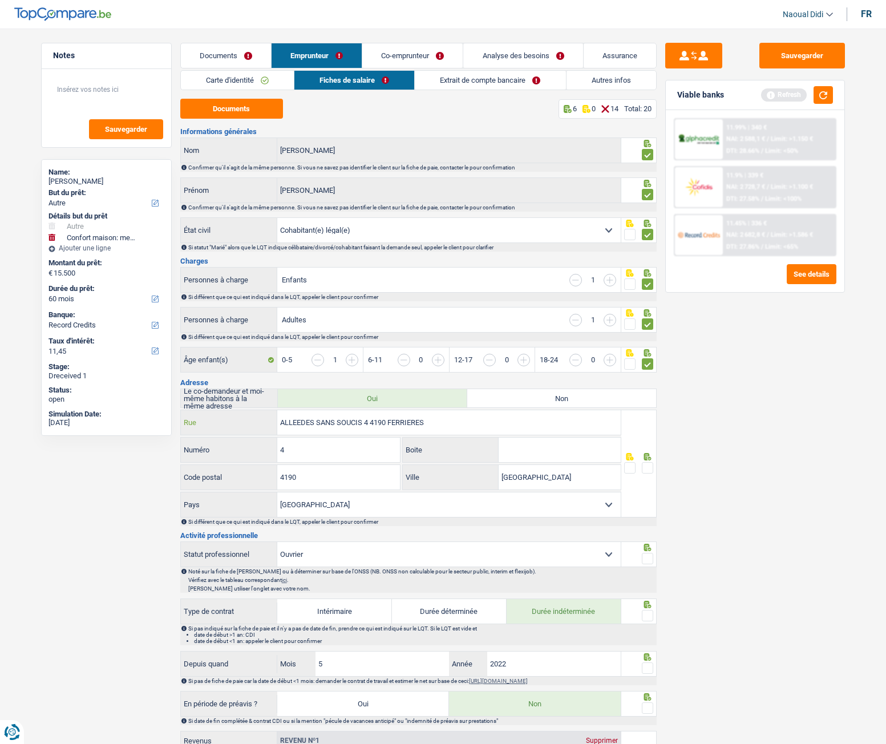
drag, startPoint x: 412, startPoint y: 424, endPoint x: 390, endPoint y: 421, distance: 23.0
click at [390, 416] on input "ALLEEDES SANS SOUCIS 4 4190 FERRIERES" at bounding box center [448, 422] width 343 height 25
type input "ALLEEDES SANS SOUCIS 4 4190"
drag, startPoint x: 546, startPoint y: 475, endPoint x: 465, endPoint y: 470, distance: 81.7
click at [465, 416] on div "Verviers Ville" at bounding box center [512, 477] width 218 height 25
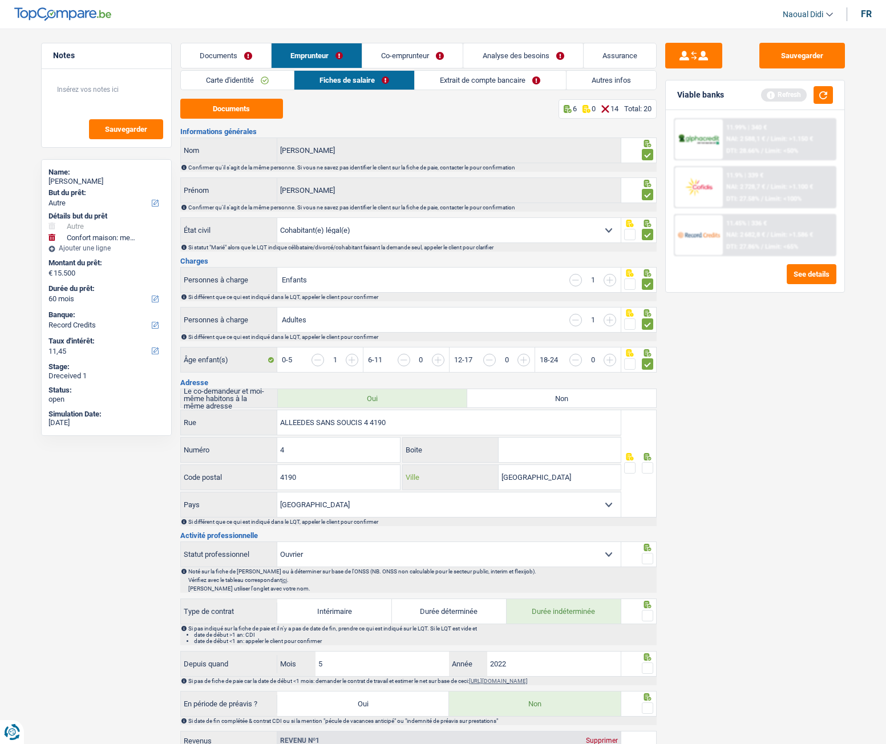
paste input "FERRIERES"
type input "FERRIERES"
drag, startPoint x: 391, startPoint y: 422, endPoint x: 365, endPoint y: 418, distance: 26.5
click at [365, 416] on input "ALLEEDES SANS SOUCIS 4 4190" at bounding box center [448, 422] width 343 height 25
type input "ALLEEDES SANS SOUCIS"
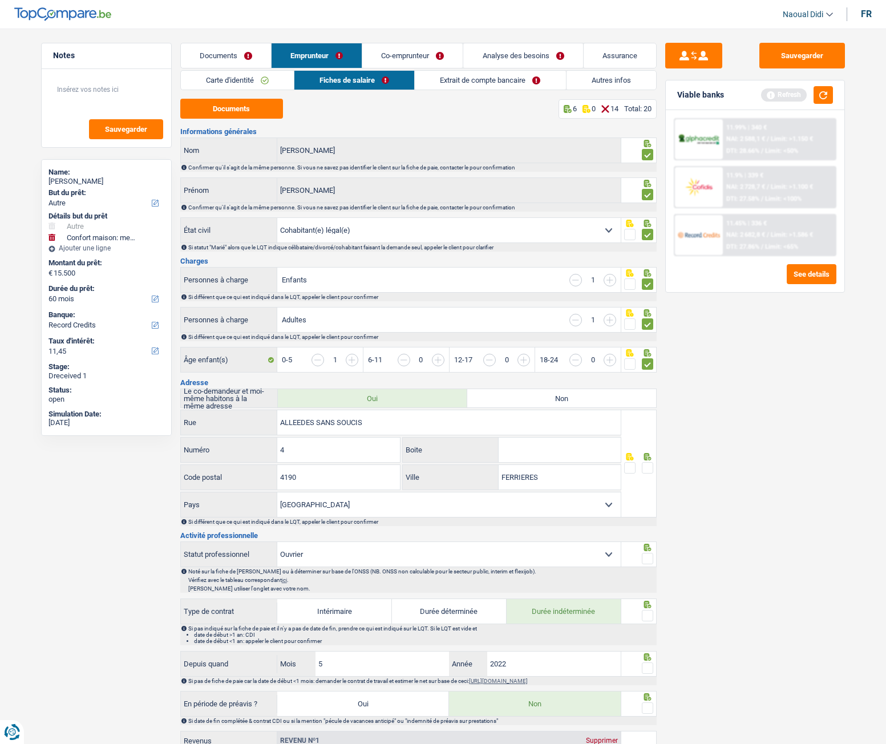
click at [646, 416] on span at bounding box center [647, 467] width 11 height 11
click at [0, 0] on input "radio" at bounding box center [0, 0] width 0 height 0
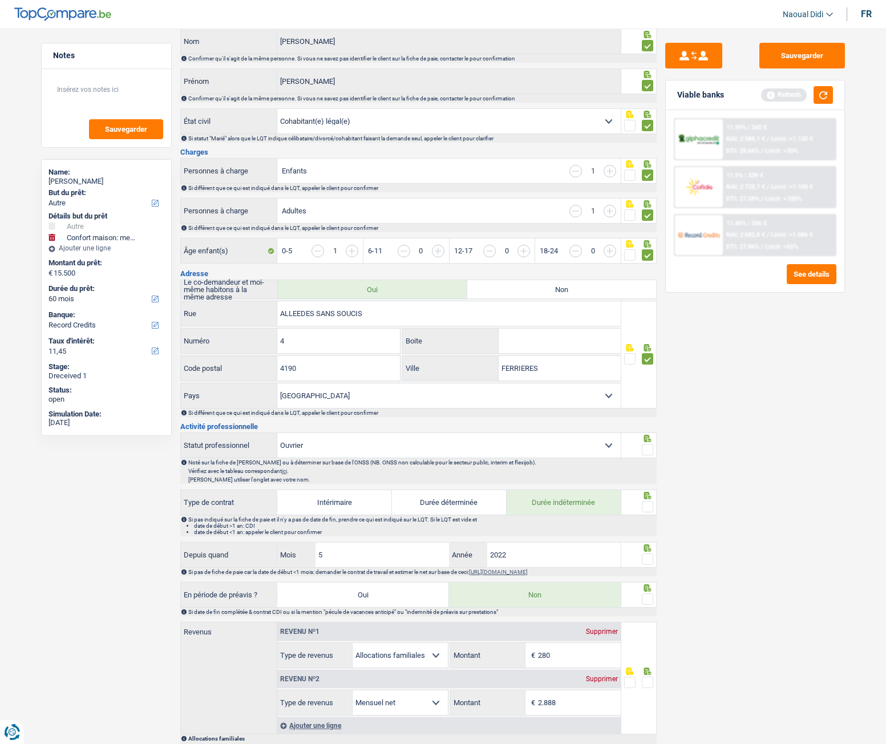
scroll to position [114, 0]
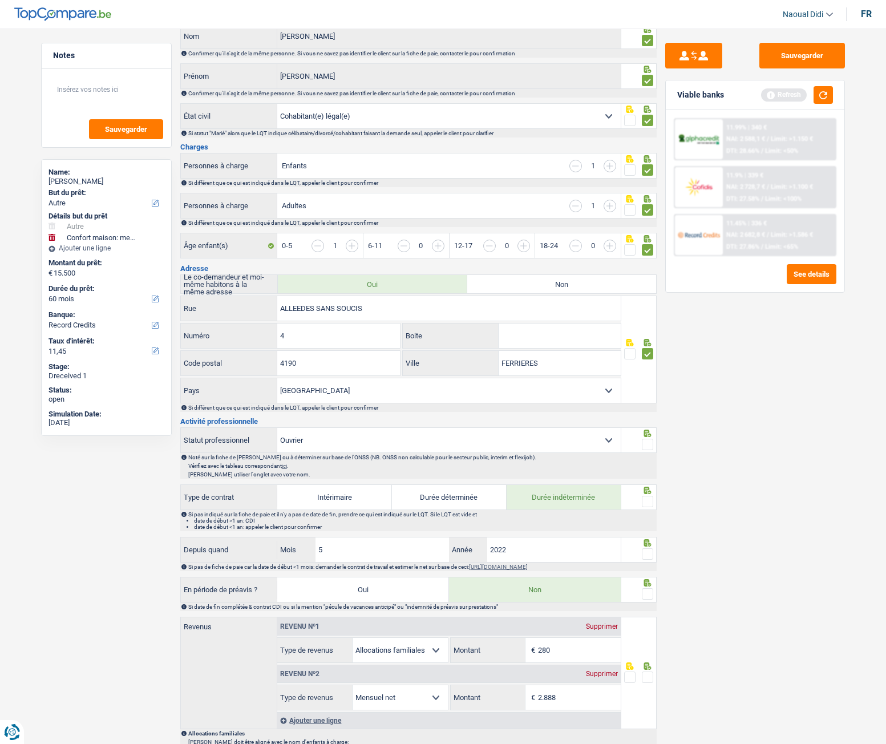
click at [651, 416] on span at bounding box center [647, 444] width 11 height 11
click at [0, 0] on input "radio" at bounding box center [0, 0] width 0 height 0
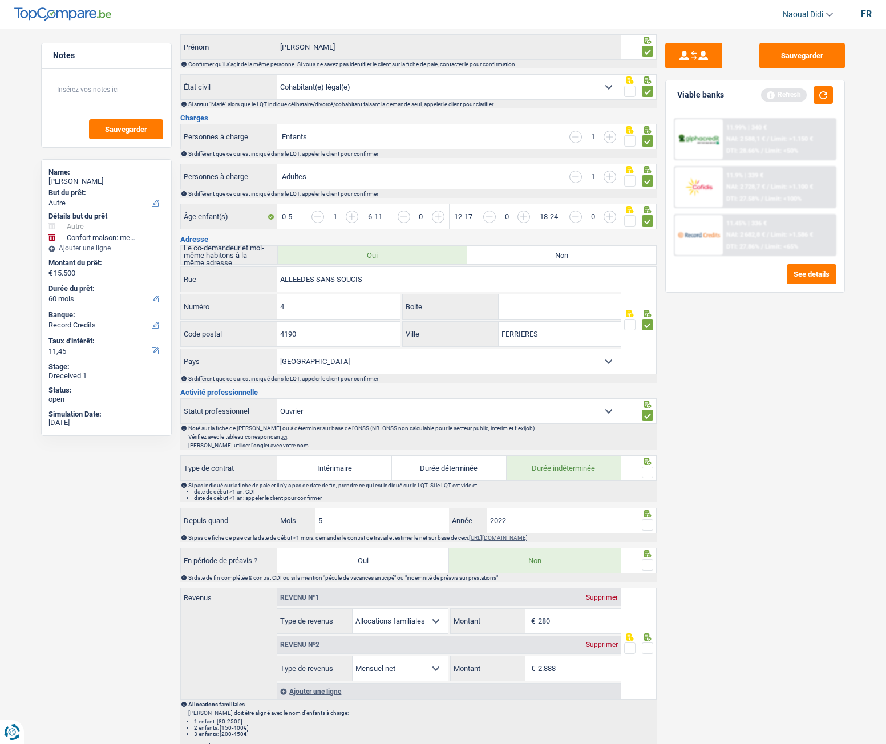
scroll to position [171, 0]
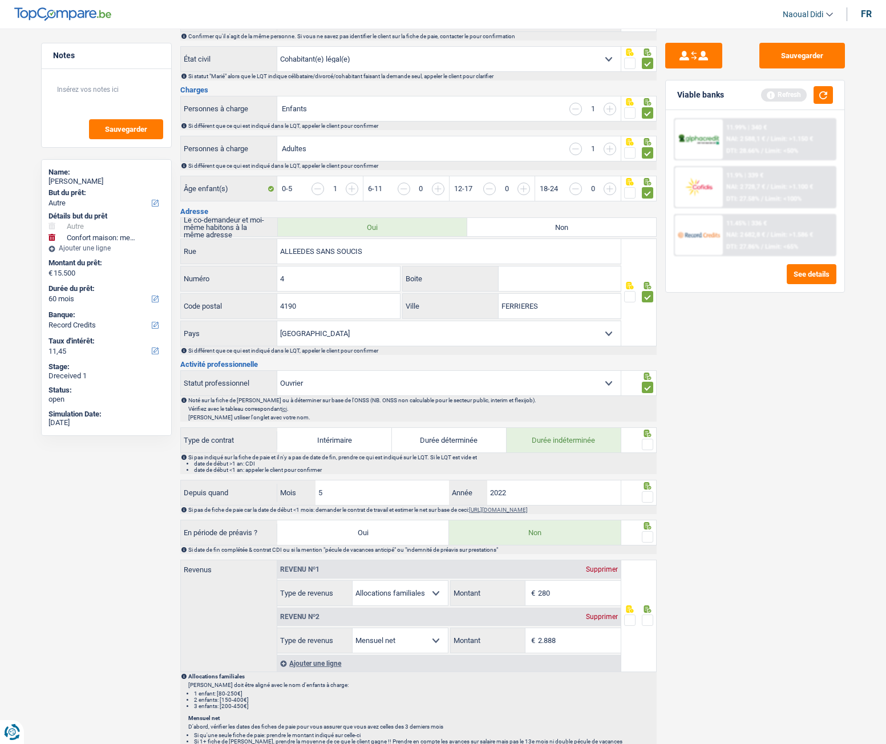
click at [650, 416] on span at bounding box center [647, 444] width 11 height 11
click at [0, 0] on input "radio" at bounding box center [0, 0] width 0 height 0
click at [647, 416] on span at bounding box center [647, 496] width 11 height 11
click at [0, 0] on input "radio" at bounding box center [0, 0] width 0 height 0
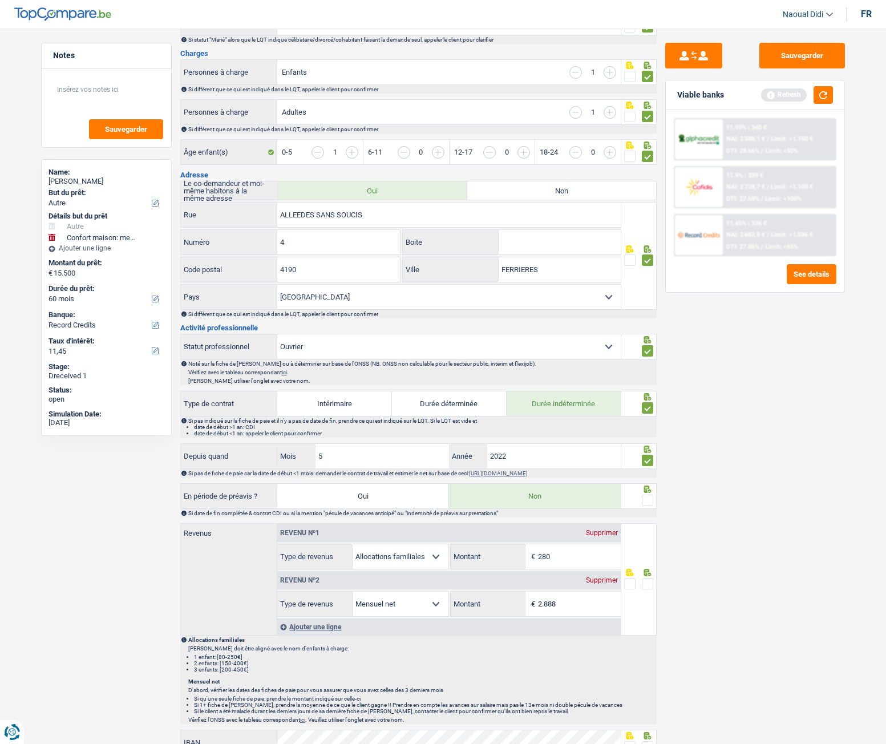
scroll to position [228, 0]
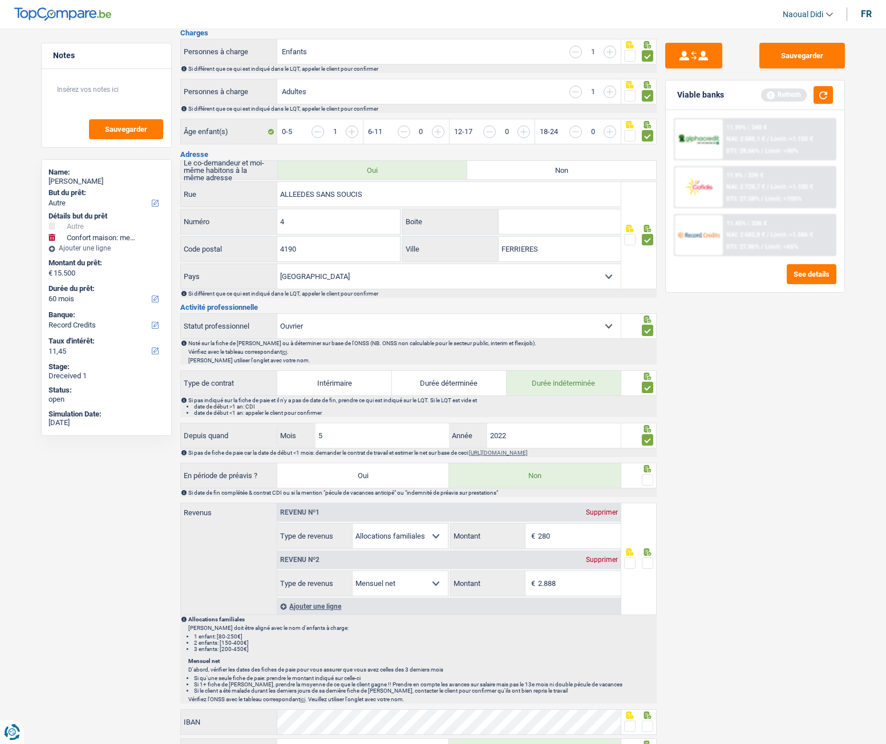
click at [647, 416] on span at bounding box center [647, 479] width 11 height 11
click at [0, 0] on input "radio" at bounding box center [0, 0] width 0 height 0
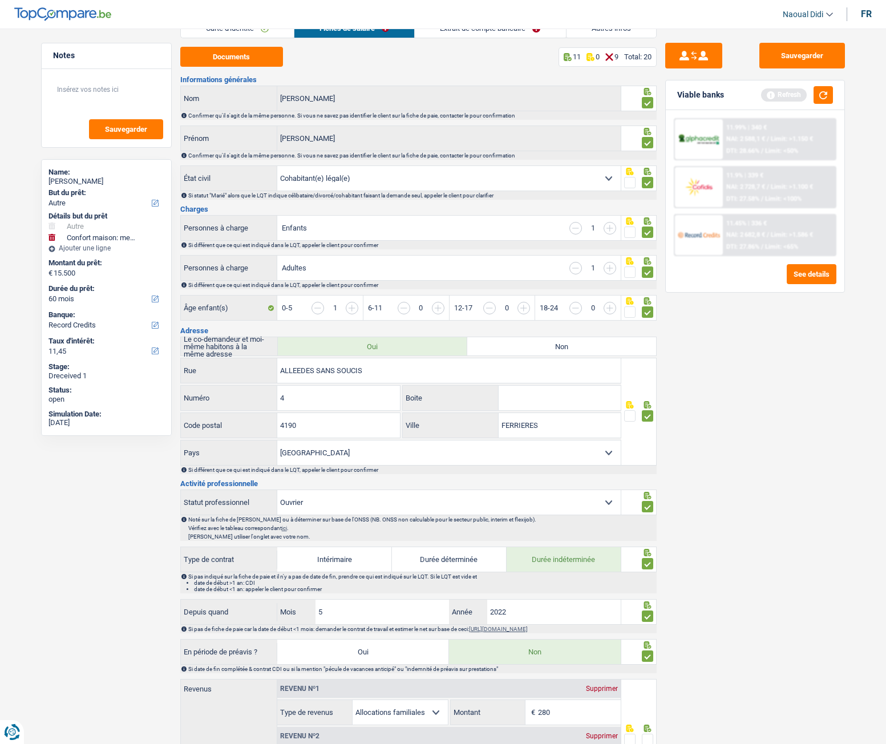
scroll to position [0, 0]
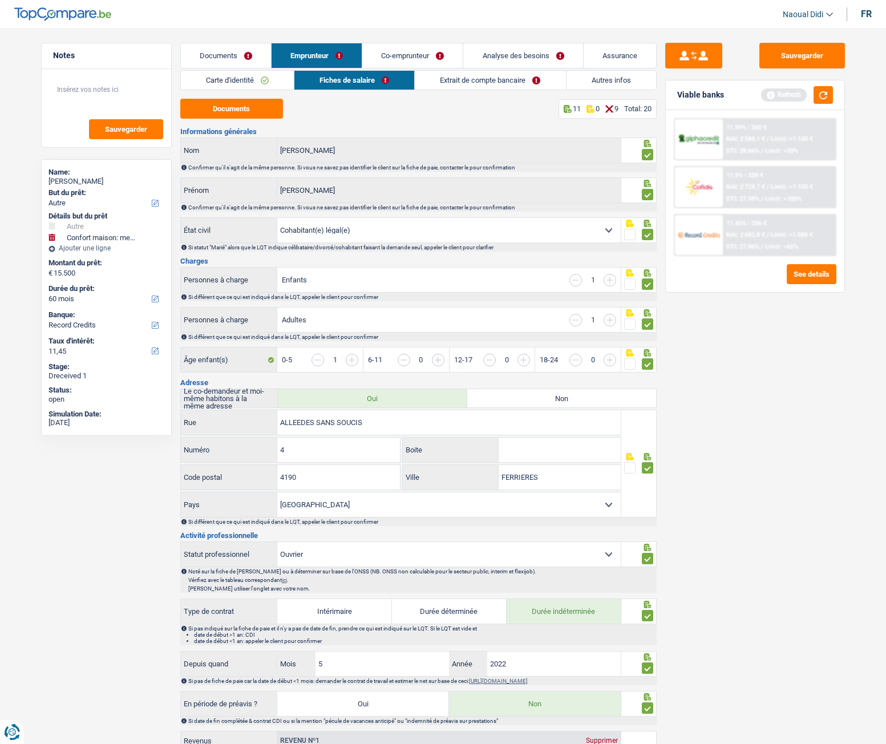
click at [490, 88] on link "Extrait de compte bancaire" at bounding box center [490, 80] width 151 height 19
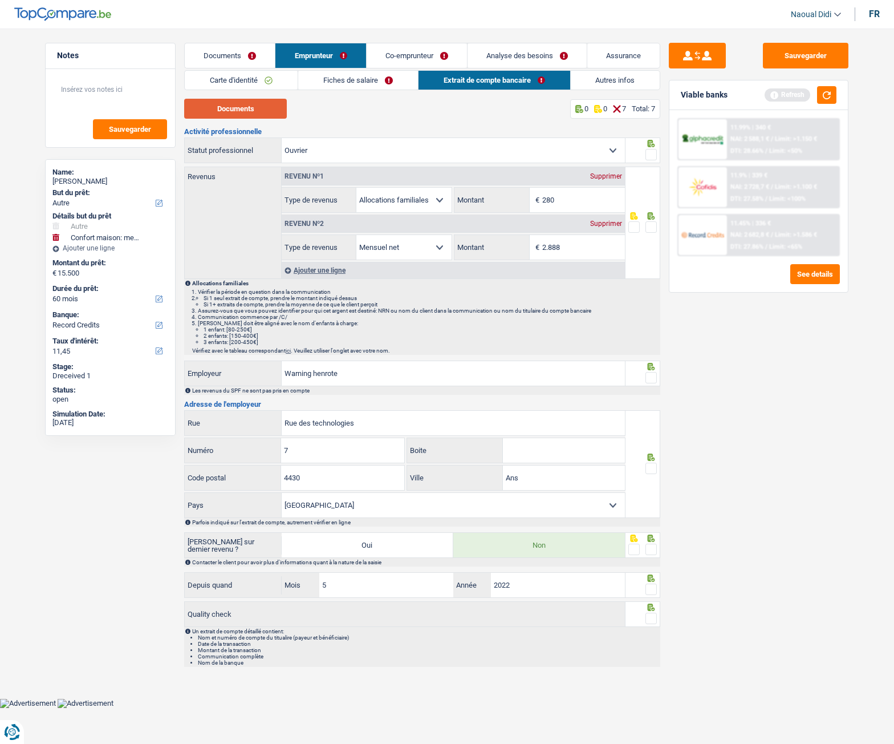
click at [232, 111] on button "Documents" at bounding box center [235, 109] width 103 height 20
click at [341, 76] on link "Fiches de salaire" at bounding box center [358, 80] width 120 height 19
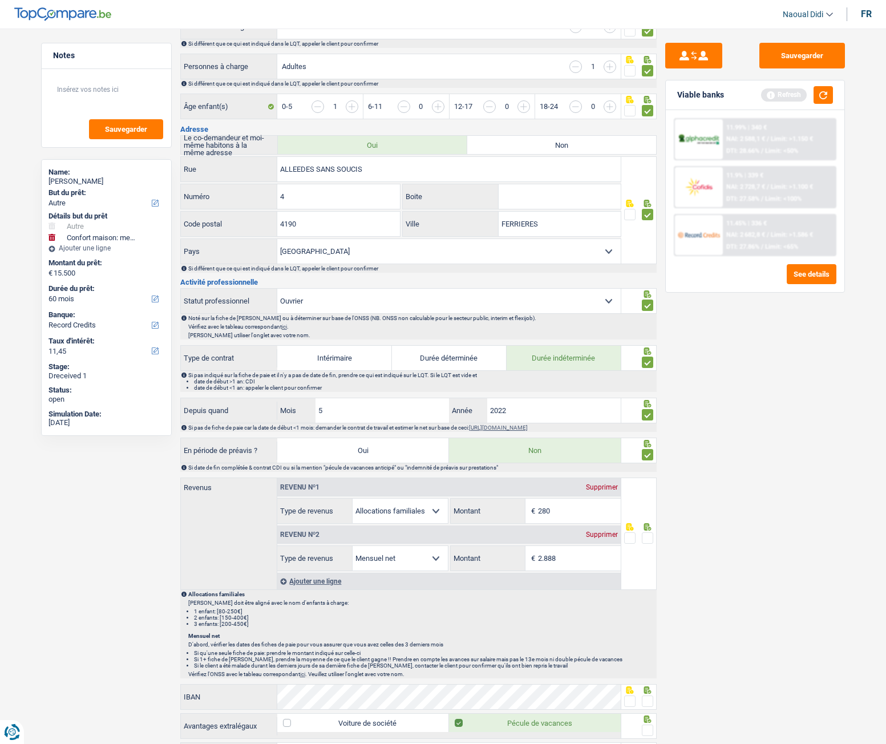
scroll to position [285, 0]
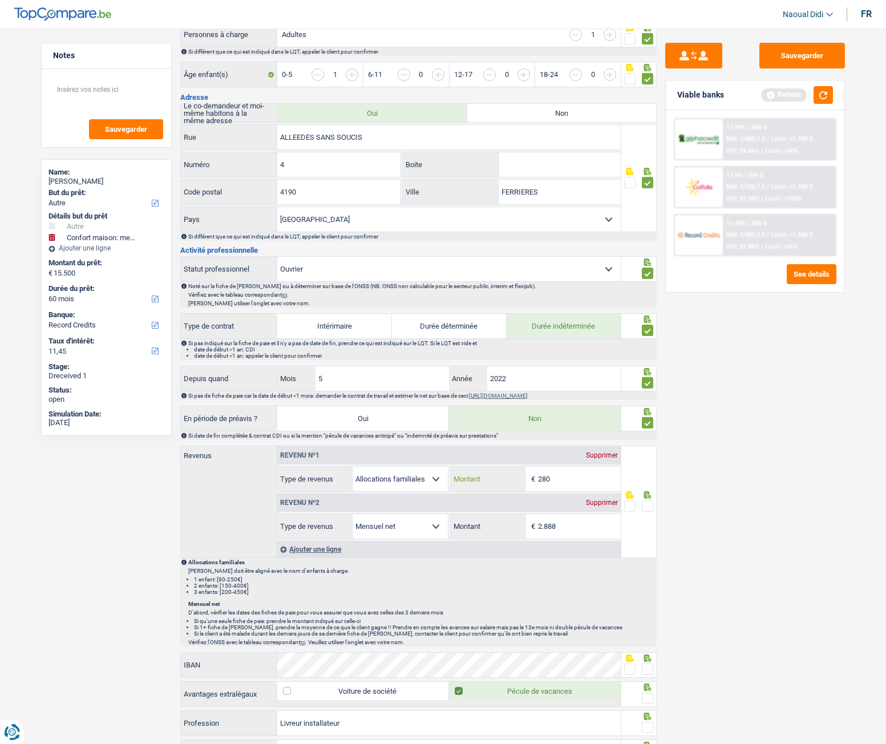
click at [562, 416] on input "280" at bounding box center [579, 479] width 83 height 25
type input "285"
click at [748, 416] on div "Sauvegarder Viable banks Refresh 11.99% | 340 € NAI: 2 588,1 € / Limit: >1.150 …" at bounding box center [754, 383] width 197 height 680
click at [567, 416] on input "2.888" at bounding box center [579, 526] width 83 height 25
type input "2.781"
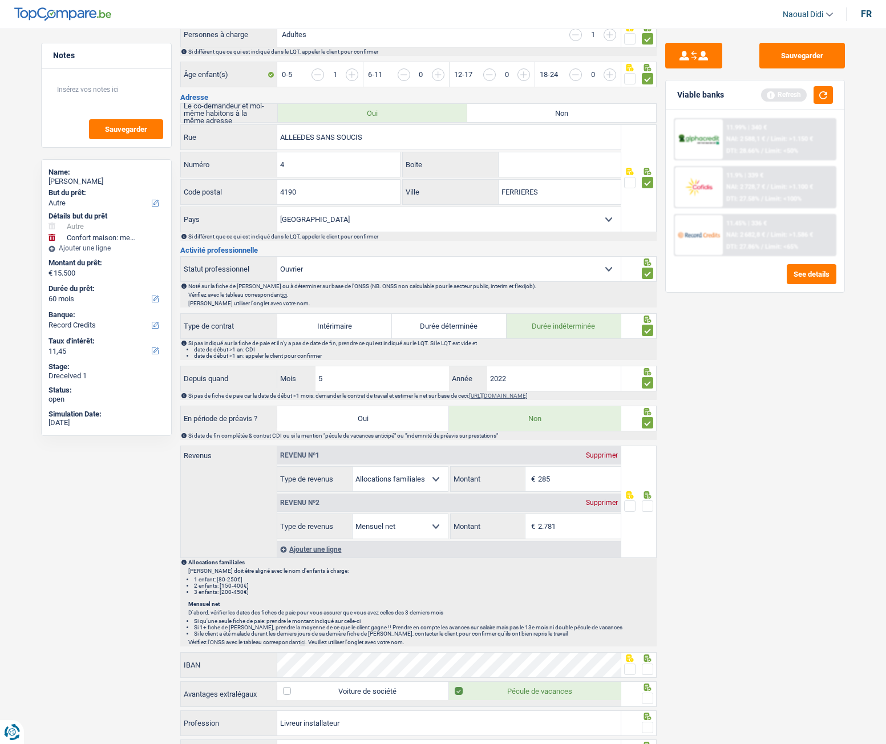
click at [647, 416] on span at bounding box center [647, 505] width 11 height 11
click at [0, 0] on input "radio" at bounding box center [0, 0] width 0 height 0
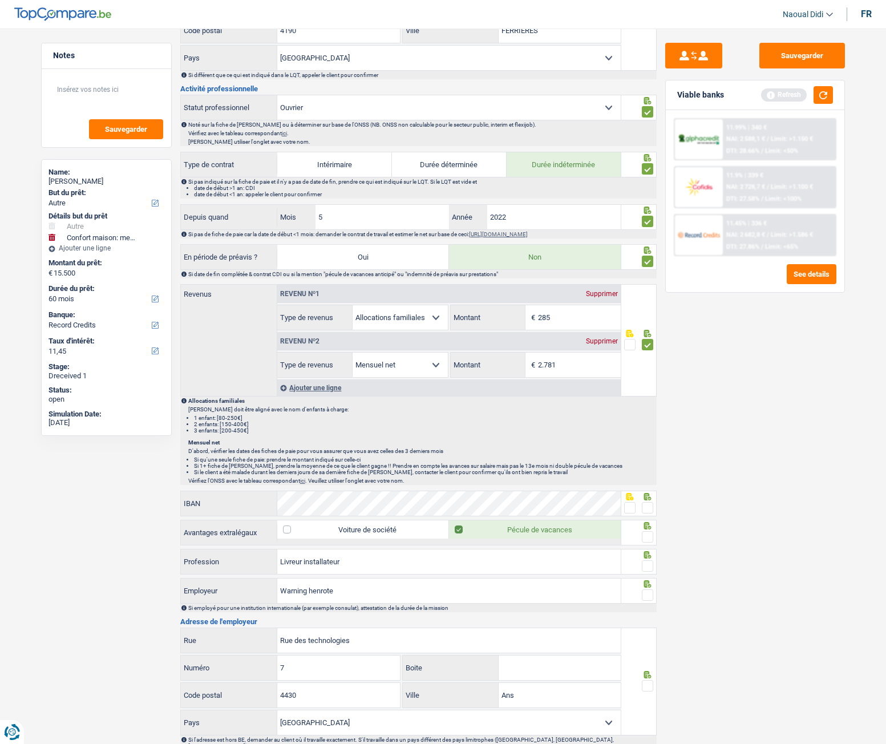
scroll to position [456, 0]
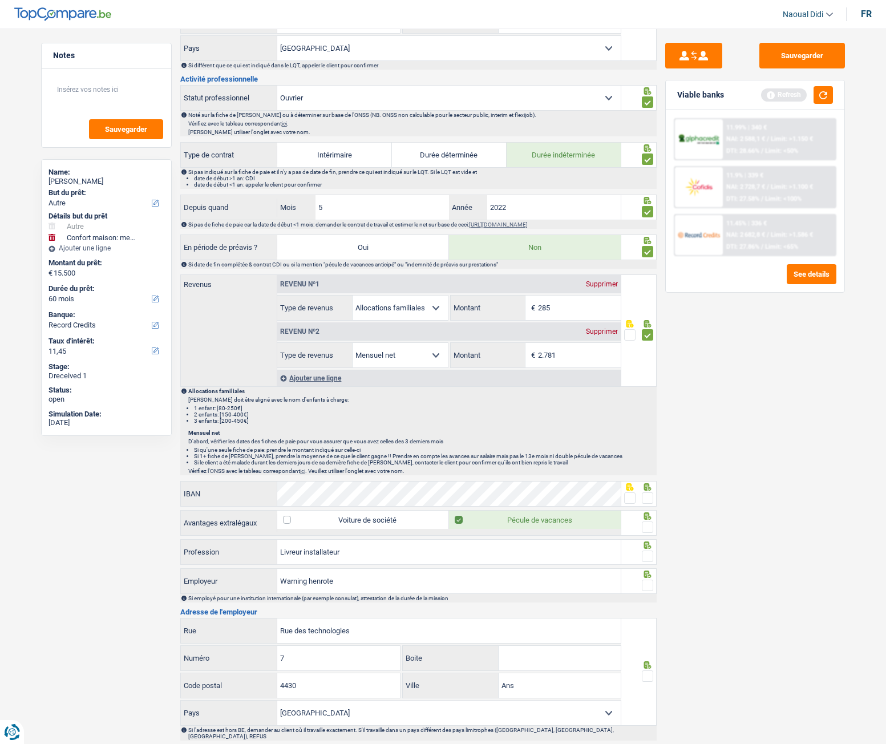
click at [646, 416] on span at bounding box center [647, 497] width 11 height 11
click at [0, 0] on input "radio" at bounding box center [0, 0] width 0 height 0
click at [650, 416] on span at bounding box center [647, 526] width 11 height 11
click at [0, 0] on input "radio" at bounding box center [0, 0] width 0 height 0
click at [645, 416] on span at bounding box center [647, 555] width 11 height 11
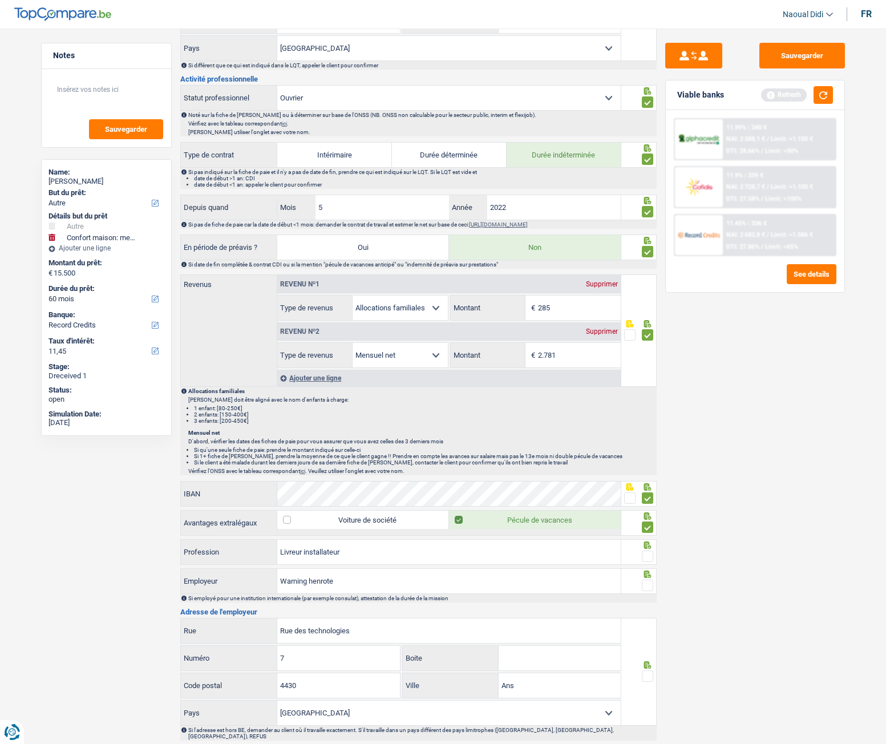
click at [0, 0] on input "radio" at bounding box center [0, 0] width 0 height 0
click at [647, 416] on span at bounding box center [647, 584] width 11 height 11
click at [0, 0] on input "radio" at bounding box center [0, 0] width 0 height 0
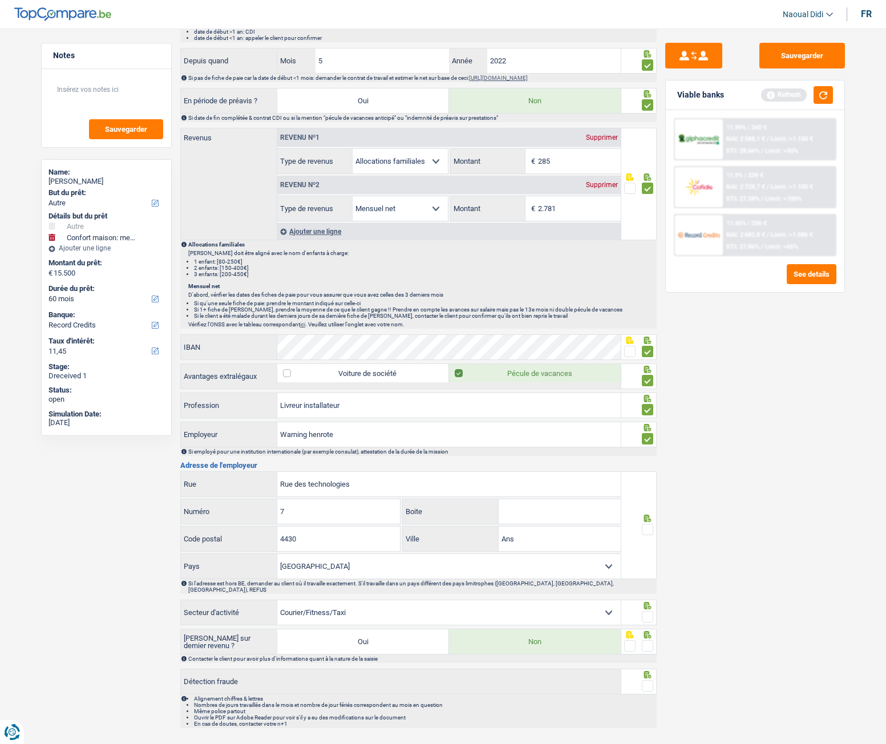
scroll to position [621, 0]
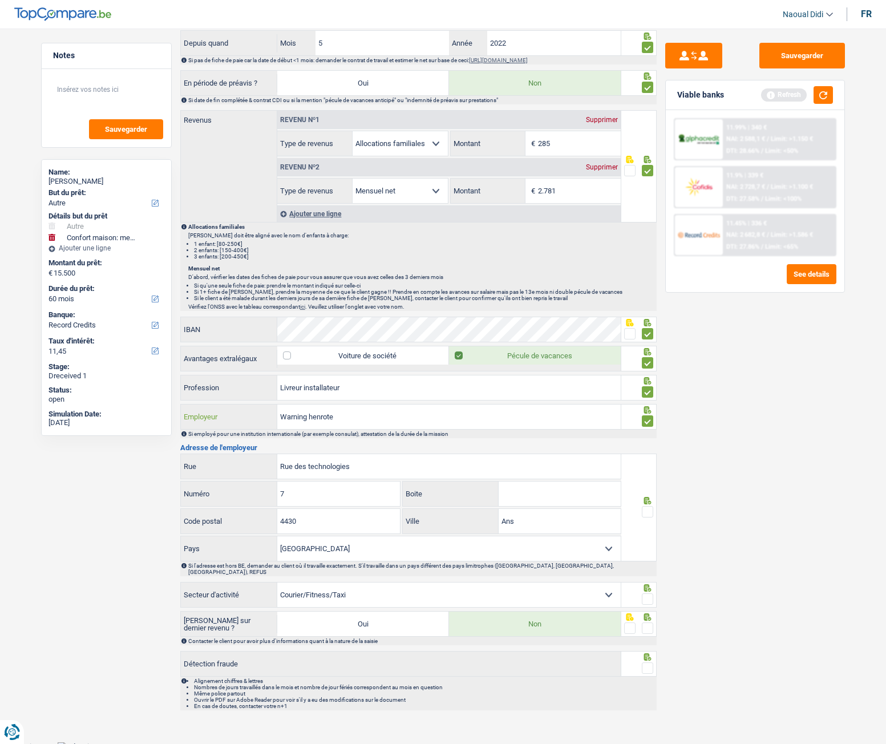
click at [336, 413] on input "Warning henrote" at bounding box center [448, 416] width 343 height 25
drag, startPoint x: 354, startPoint y: 421, endPoint x: 165, endPoint y: 402, distance: 189.2
click at [165, 402] on div "Notes Sauvegarder Name: Julien Havard But du prêt: Confort maison: meubles, tex…" at bounding box center [443, 69] width 821 height 1294
paste input "HENROTTE"
type input "HENROTTE"
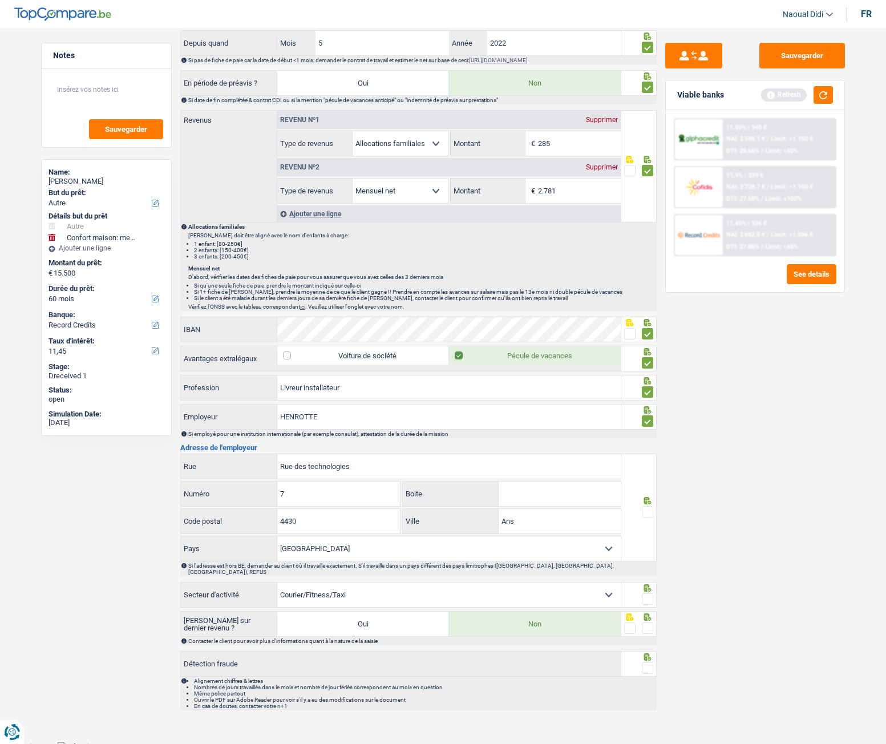
click at [648, 416] on span at bounding box center [647, 511] width 11 height 11
click at [0, 0] on input "radio" at bounding box center [0, 0] width 0 height 0
click at [648, 416] on span at bounding box center [647, 598] width 11 height 11
click at [0, 0] on input "radio" at bounding box center [0, 0] width 0 height 0
drag, startPoint x: 362, startPoint y: 471, endPoint x: 231, endPoint y: 460, distance: 131.1
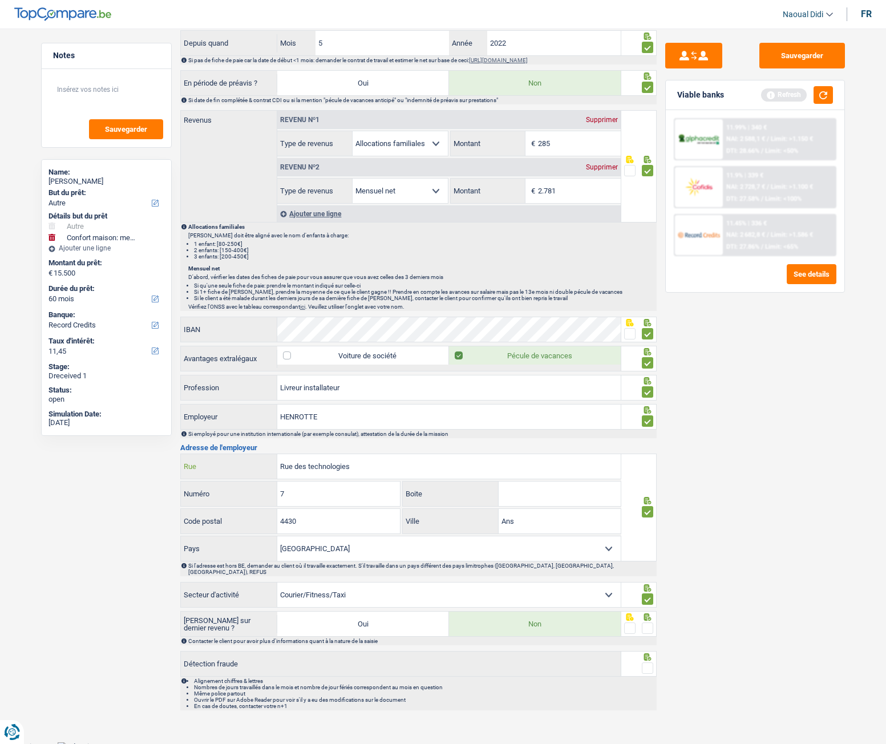
click at [231, 416] on div "Rue des technologies Rue" at bounding box center [401, 466] width 440 height 25
paste input "UE DES TECHNOLOGIES 7 4432 ALLFUR"
type input "RUE DES TECHNOLOGIES 7 4432 ALLFUR"
drag, startPoint x: 319, startPoint y: 522, endPoint x: 252, endPoint y: 521, distance: 66.7
click at [252, 416] on div "4430 Code postal" at bounding box center [291, 521] width 220 height 25
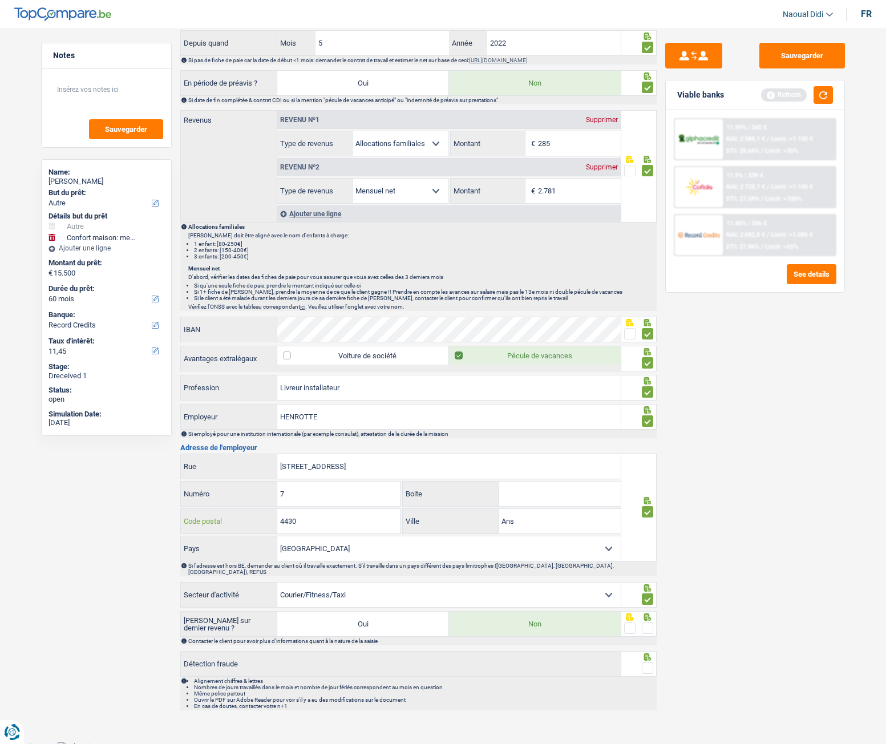
click at [328, 416] on input "4430" at bounding box center [338, 521] width 123 height 25
type input "4432"
drag, startPoint x: 421, startPoint y: 464, endPoint x: 391, endPoint y: 464, distance: 29.7
click at [391, 416] on input "RUE DES TECHNOLOGIES 7 4432 ALLFUR" at bounding box center [448, 466] width 343 height 25
type input "RUE DES TECHNOLOGIES 7 4432"
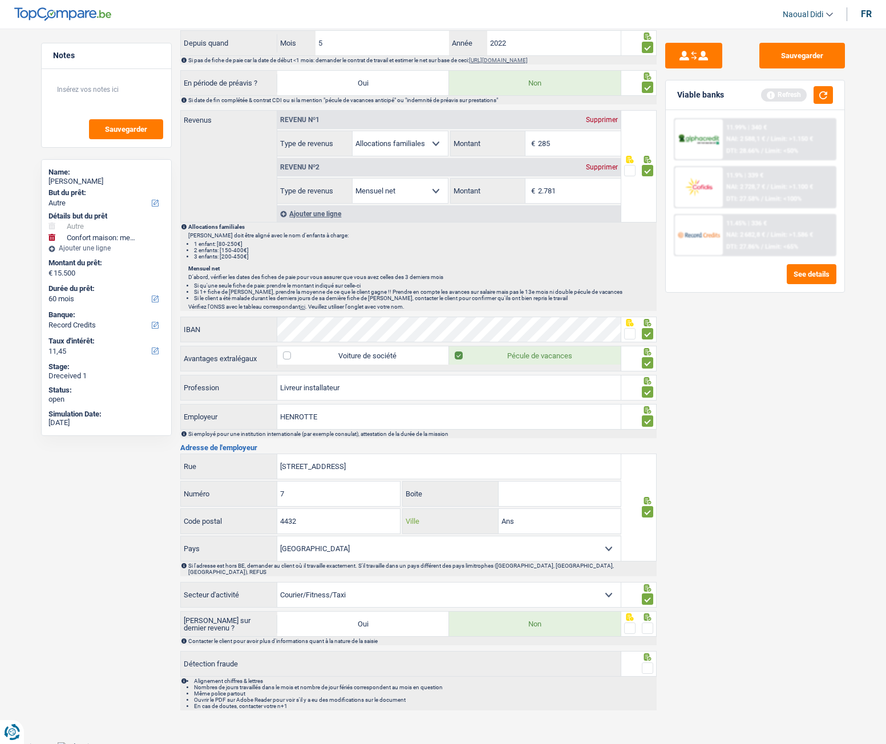
drag, startPoint x: 522, startPoint y: 517, endPoint x: 445, endPoint y: 516, distance: 77.0
click at [445, 416] on div "Ans Ville" at bounding box center [512, 521] width 218 height 25
paste input "LLFUR"
type input "ALLFUR"
drag, startPoint x: 394, startPoint y: 469, endPoint x: 367, endPoint y: 468, distance: 27.4
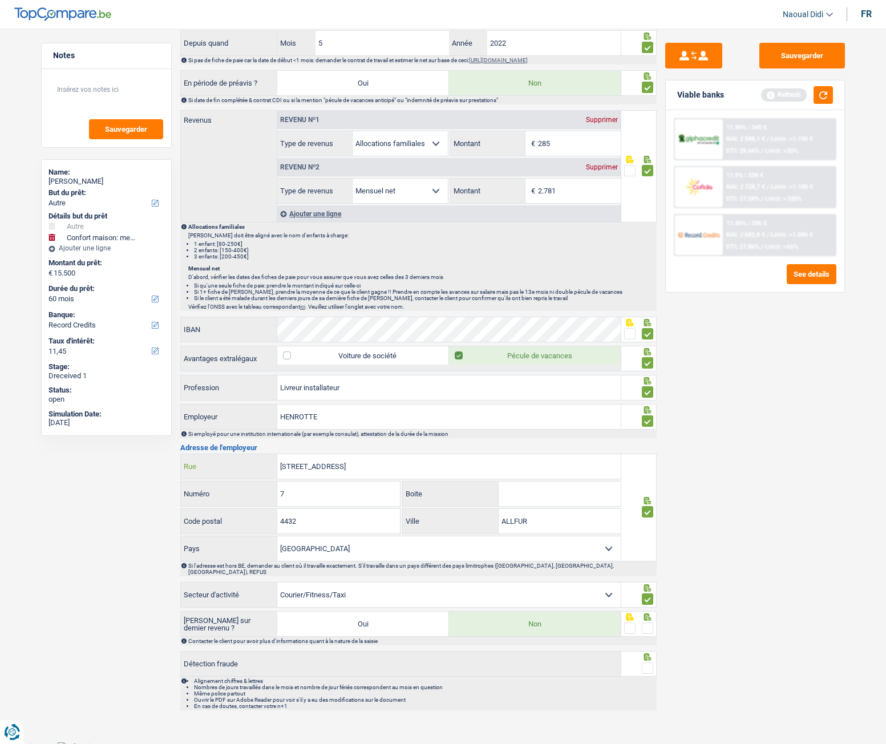
click at [367, 416] on input "RUE DES TECHNOLOGIES 7 4432" at bounding box center [448, 466] width 343 height 25
type input "RUE DES TECHNOLOGIES"
click at [652, 416] on span at bounding box center [647, 627] width 11 height 11
click at [0, 0] on input "radio" at bounding box center [0, 0] width 0 height 0
click at [651, 416] on span at bounding box center [647, 667] width 11 height 11
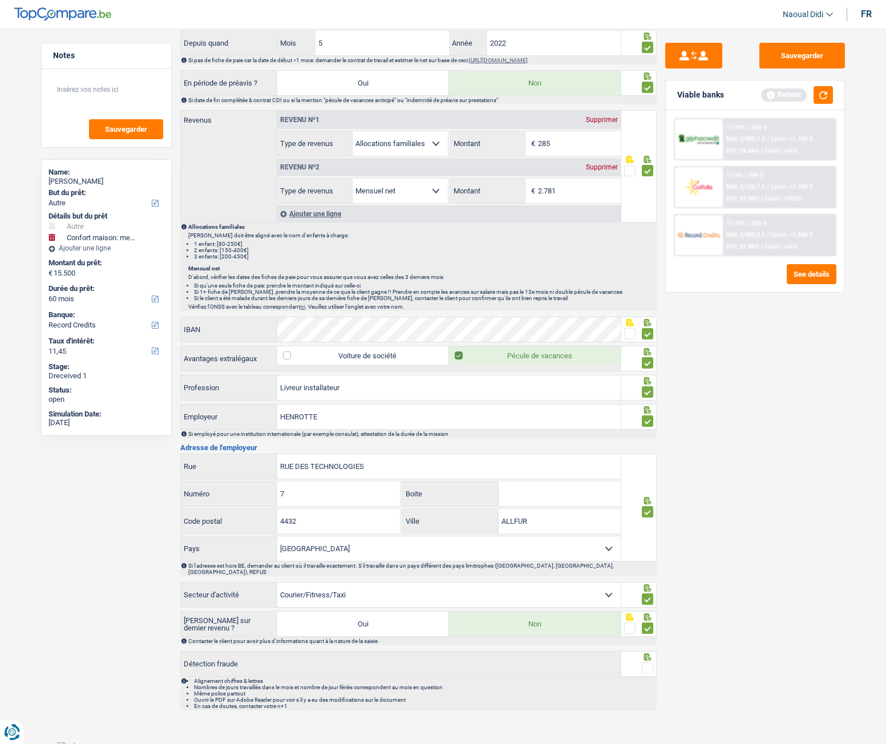
click at [0, 0] on input "radio" at bounding box center [0, 0] width 0 height 0
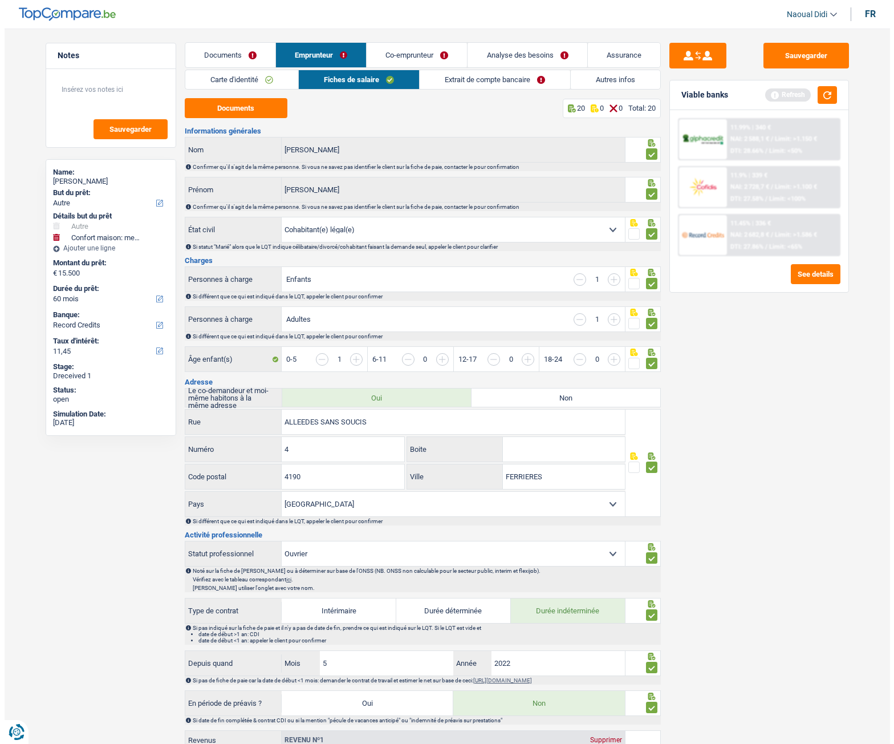
scroll to position [0, 0]
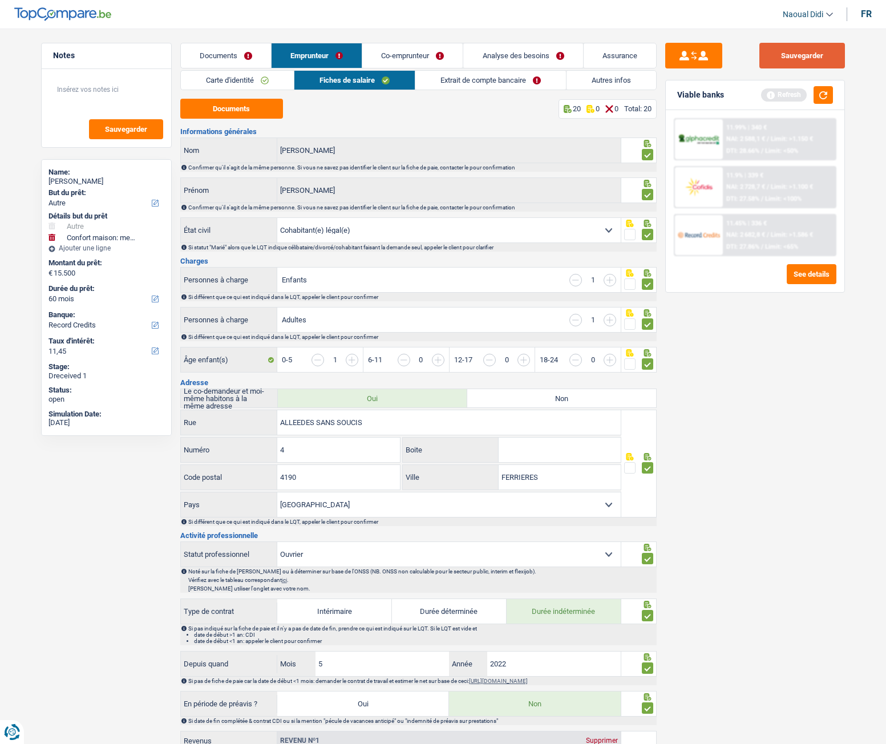
click at [784, 60] on button "Sauvegarder" at bounding box center [802, 56] width 86 height 26
click at [397, 56] on link "Co-emprunteur" at bounding box center [412, 55] width 100 height 25
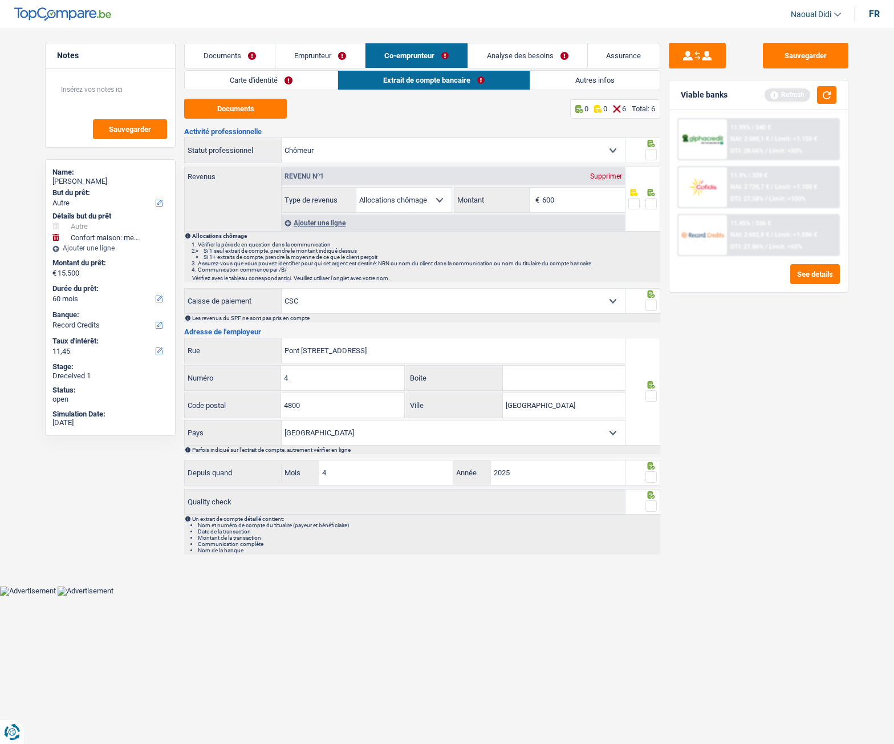
click at [657, 157] on span at bounding box center [651, 154] width 11 height 11
click at [0, 0] on input "radio" at bounding box center [0, 0] width 0 height 0
click at [654, 205] on span at bounding box center [651, 203] width 11 height 11
click at [0, 0] on input "radio" at bounding box center [0, 0] width 0 height 0
click at [232, 114] on button "Documents" at bounding box center [235, 109] width 103 height 20
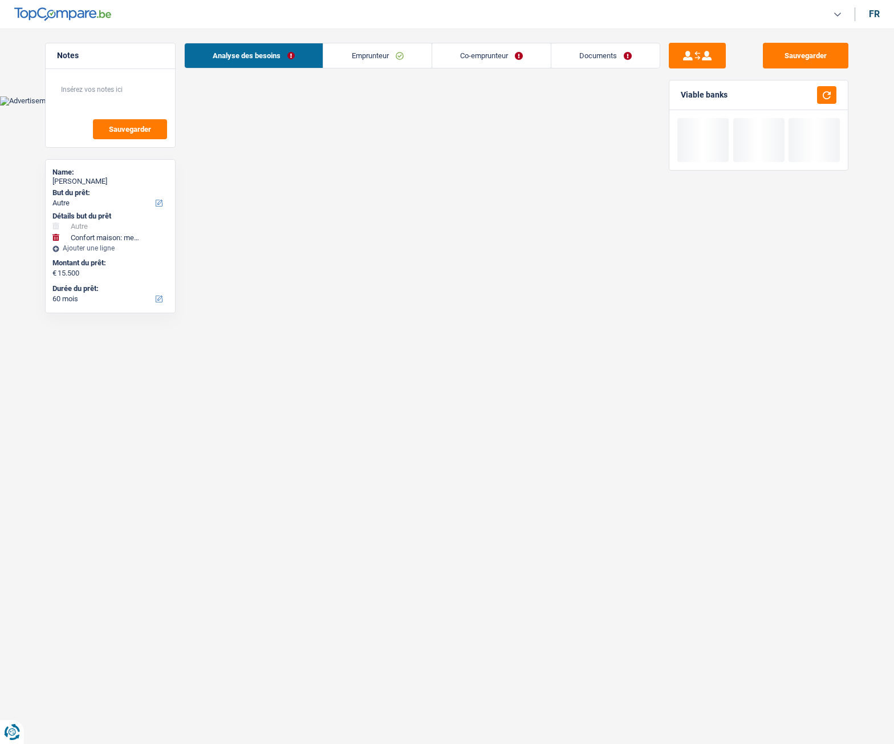
select select "other"
select select "household"
select select "60"
select select "record credits"
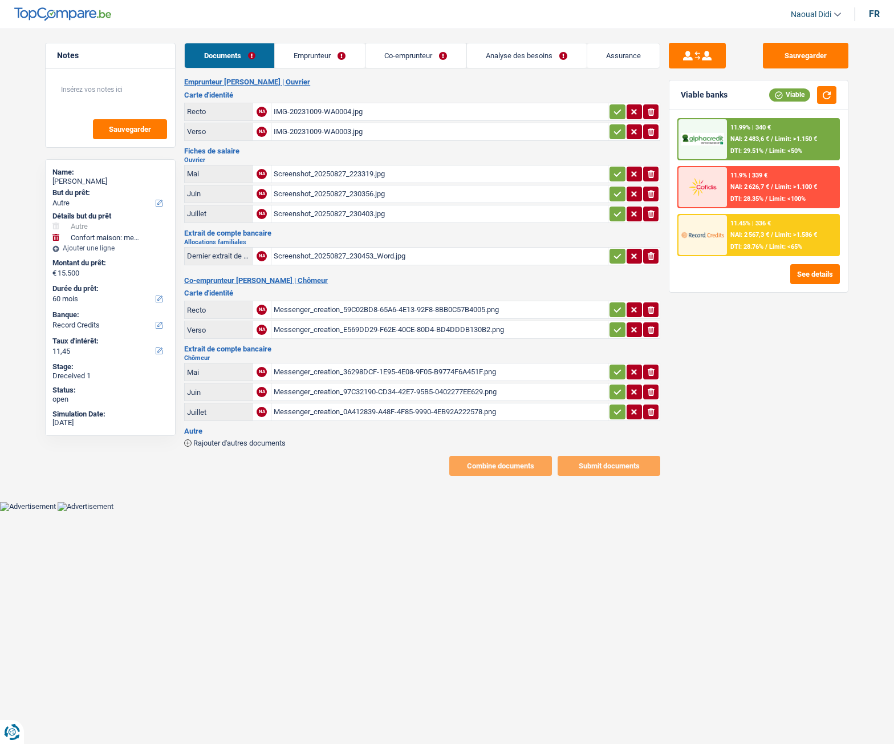
click at [306, 53] on link "Emprunteur" at bounding box center [320, 55] width 90 height 25
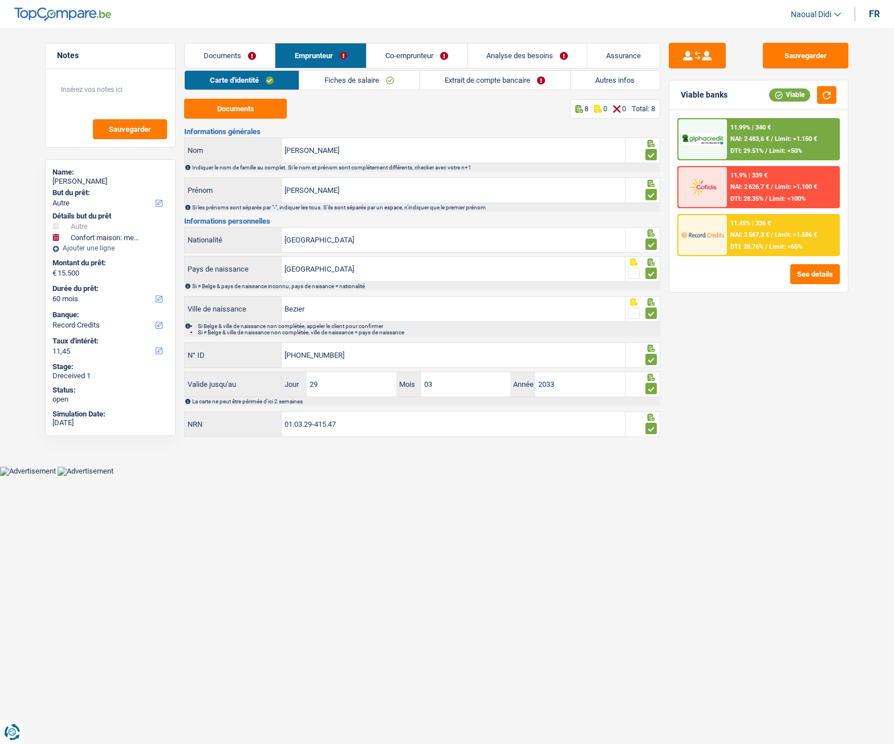
click at [411, 55] on link "Co-emprunteur" at bounding box center [417, 55] width 100 height 25
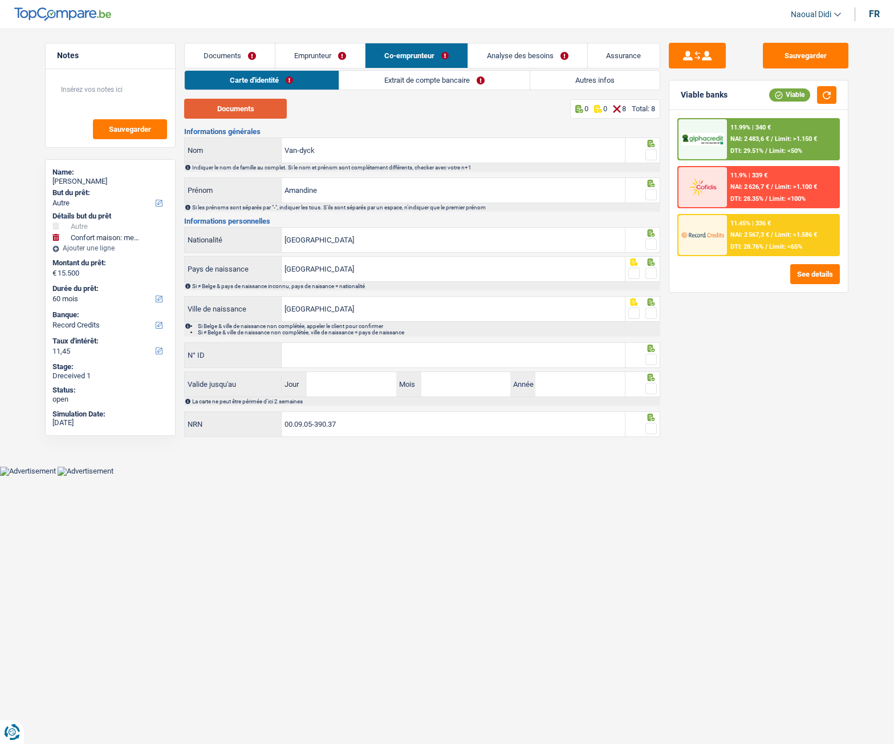
click at [238, 107] on button "Documents" at bounding box center [235, 109] width 103 height 20
click at [347, 148] on input "Van-dyck" at bounding box center [453, 150] width 343 height 25
click at [647, 155] on span at bounding box center [651, 154] width 11 height 11
click at [0, 0] on input "radio" at bounding box center [0, 0] width 0 height 0
click at [650, 193] on span at bounding box center [651, 194] width 11 height 11
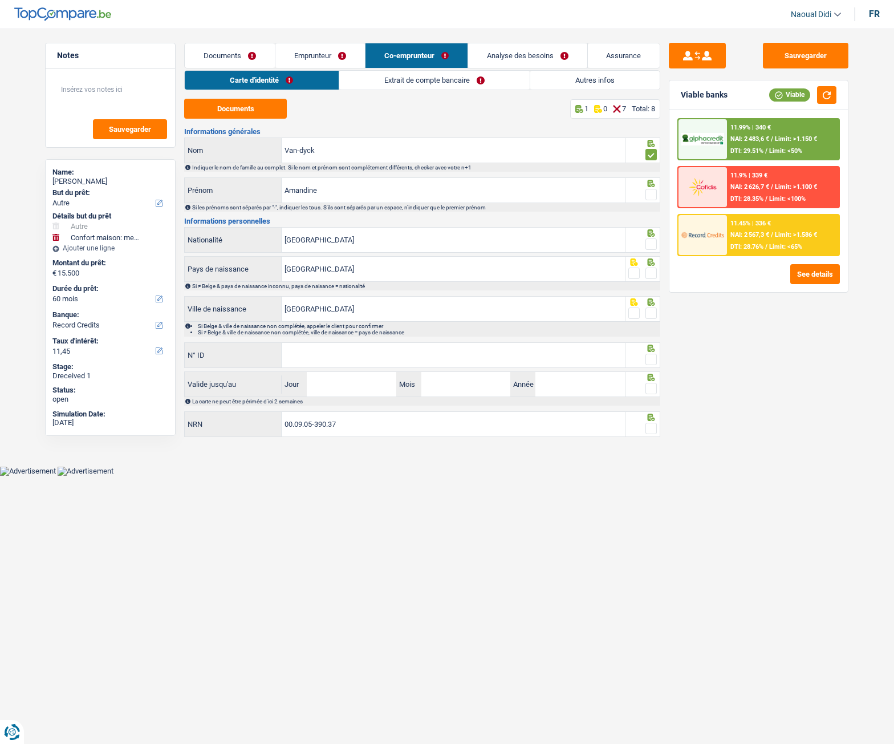
click at [0, 0] on input "radio" at bounding box center [0, 0] width 0 height 0
click at [650, 244] on span at bounding box center [651, 243] width 11 height 11
click at [0, 0] on input "radio" at bounding box center [0, 0] width 0 height 0
click at [649, 273] on span at bounding box center [651, 272] width 11 height 11
click at [0, 0] on input "radio" at bounding box center [0, 0] width 0 height 0
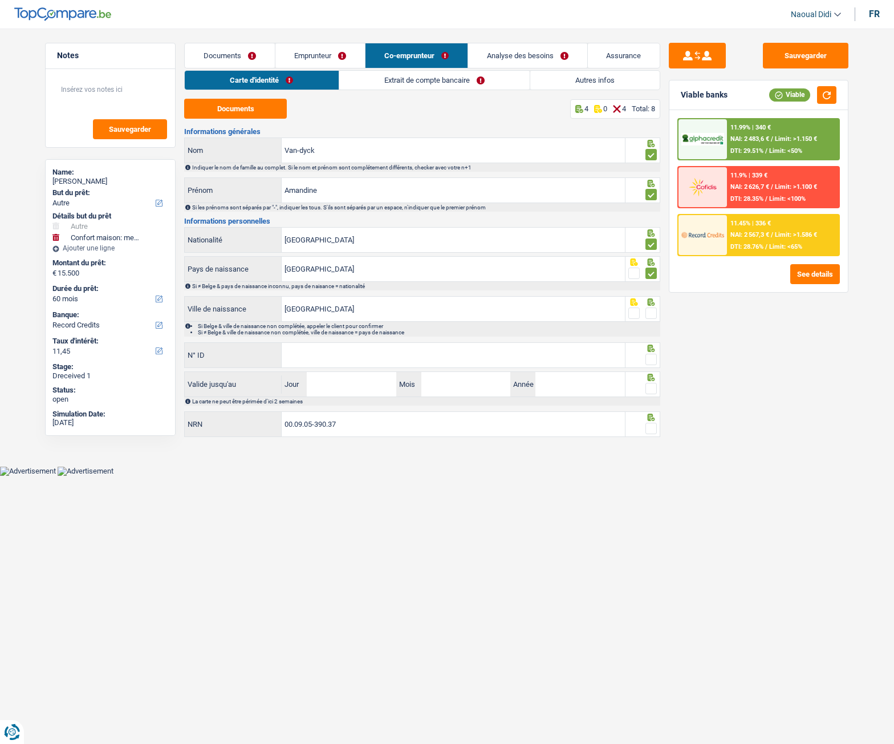
drag, startPoint x: 654, startPoint y: 314, endPoint x: 512, endPoint y: 330, distance: 142.8
click at [652, 314] on span at bounding box center [651, 312] width 11 height 11
click at [0, 0] on input "radio" at bounding box center [0, 0] width 0 height 0
click at [395, 354] on input "N° ID" at bounding box center [453, 355] width 343 height 25
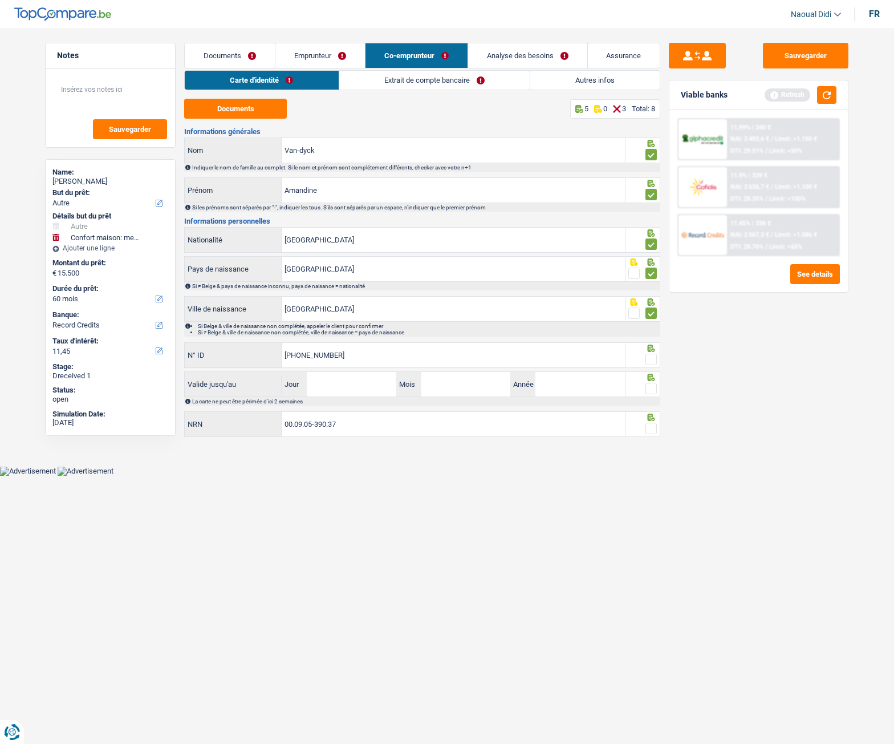
type input "[PHONE_NUMBER]"
click at [651, 362] on span at bounding box center [651, 359] width 11 height 11
click at [0, 0] on input "radio" at bounding box center [0, 0] width 0 height 0
click at [350, 381] on input "Jour" at bounding box center [351, 384] width 89 height 25
type input "30"
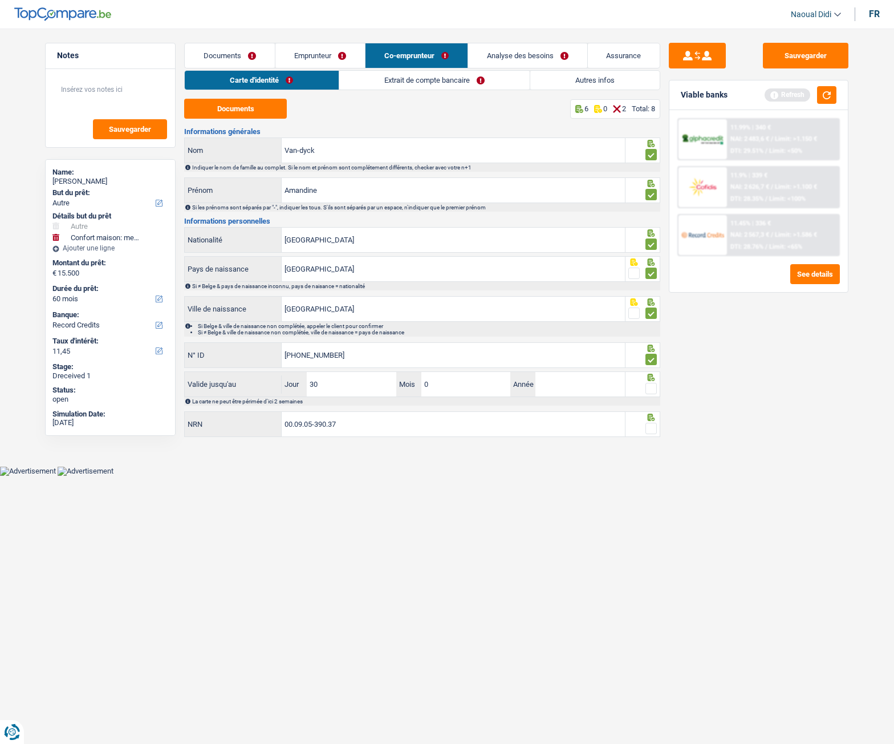
type input "07"
type input "2030"
click at [651, 391] on span at bounding box center [651, 388] width 11 height 11
click at [0, 0] on input "radio" at bounding box center [0, 0] width 0 height 0
click at [398, 424] on input "00.09.05-390.37" at bounding box center [453, 424] width 343 height 25
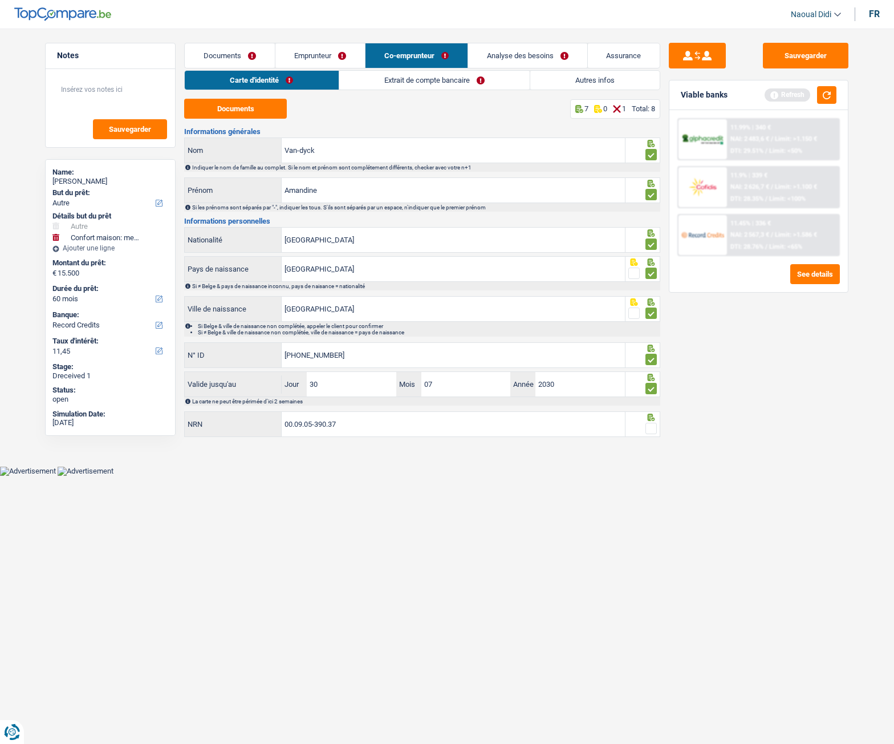
click at [650, 429] on span at bounding box center [651, 428] width 11 height 11
click at [0, 0] on input "radio" at bounding box center [0, 0] width 0 height 0
click at [384, 81] on link "Extrait de compte bancaire" at bounding box center [434, 80] width 190 height 19
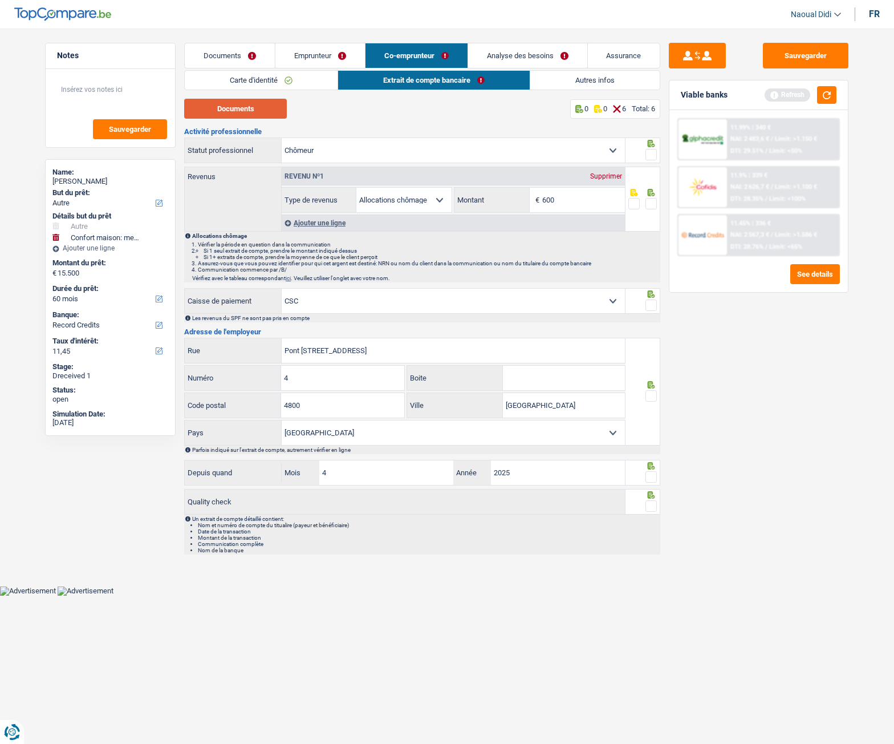
click at [214, 110] on button "Documents" at bounding box center [235, 109] width 103 height 20
click at [582, 192] on input "600" at bounding box center [583, 200] width 83 height 25
type input "634"
click at [651, 209] on div at bounding box center [651, 204] width 11 height 14
click at [653, 156] on span at bounding box center [651, 154] width 11 height 11
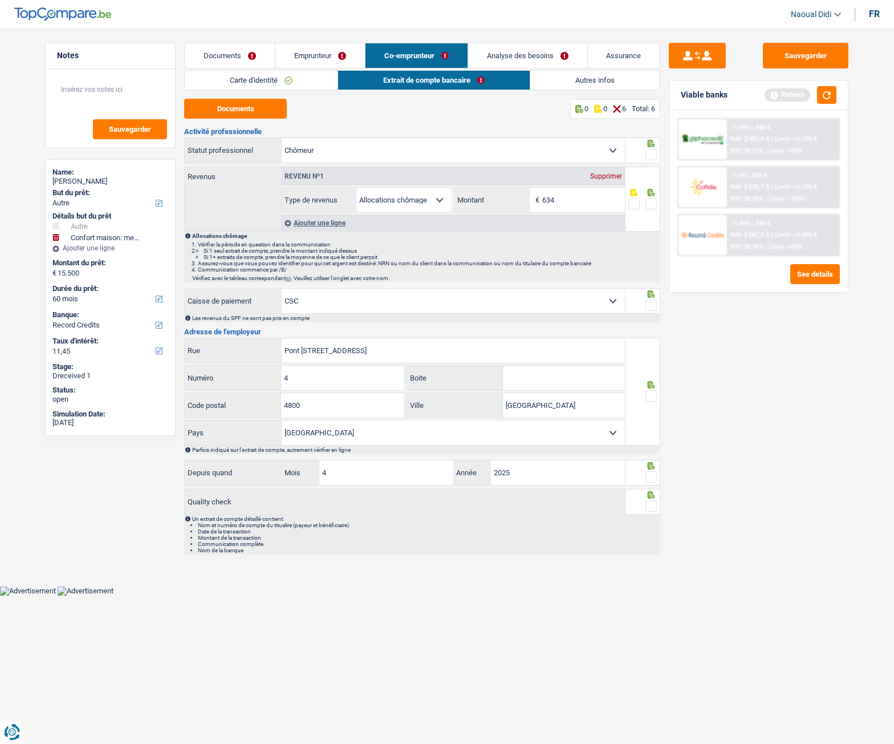
click at [0, 0] on input "radio" at bounding box center [0, 0] width 0 height 0
click at [654, 203] on span at bounding box center [651, 203] width 11 height 11
click at [0, 0] on input "radio" at bounding box center [0, 0] width 0 height 0
click at [649, 303] on span at bounding box center [651, 304] width 11 height 11
click at [0, 0] on input "radio" at bounding box center [0, 0] width 0 height 0
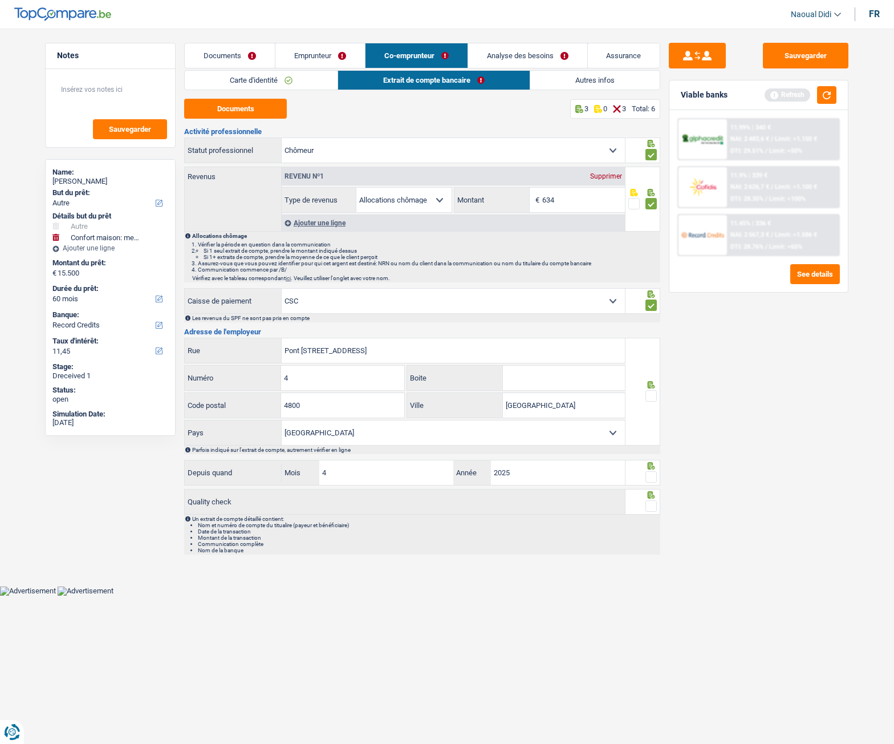
click at [654, 395] on span at bounding box center [651, 395] width 11 height 11
click at [0, 0] on input "radio" at bounding box center [0, 0] width 0 height 0
click at [654, 479] on span at bounding box center [651, 476] width 11 height 11
click at [0, 0] on input "radio" at bounding box center [0, 0] width 0 height 0
click at [653, 505] on span at bounding box center [651, 505] width 11 height 11
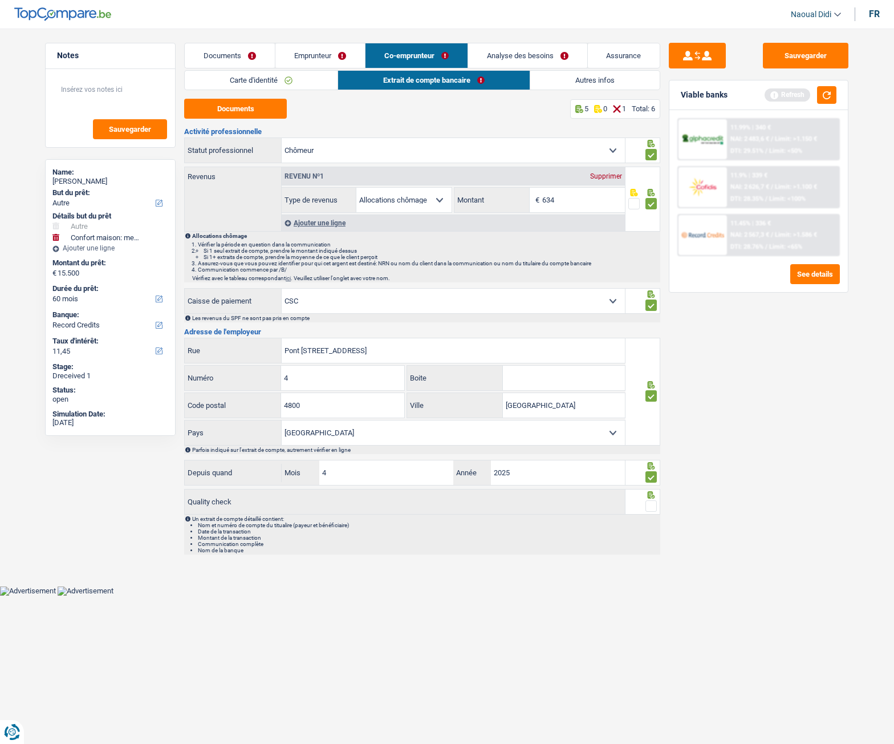
click at [0, 0] on input "radio" at bounding box center [0, 0] width 0 height 0
click at [781, 57] on button "Sauvegarder" at bounding box center [806, 56] width 86 height 26
click at [319, 48] on link "Emprunteur" at bounding box center [320, 55] width 90 height 25
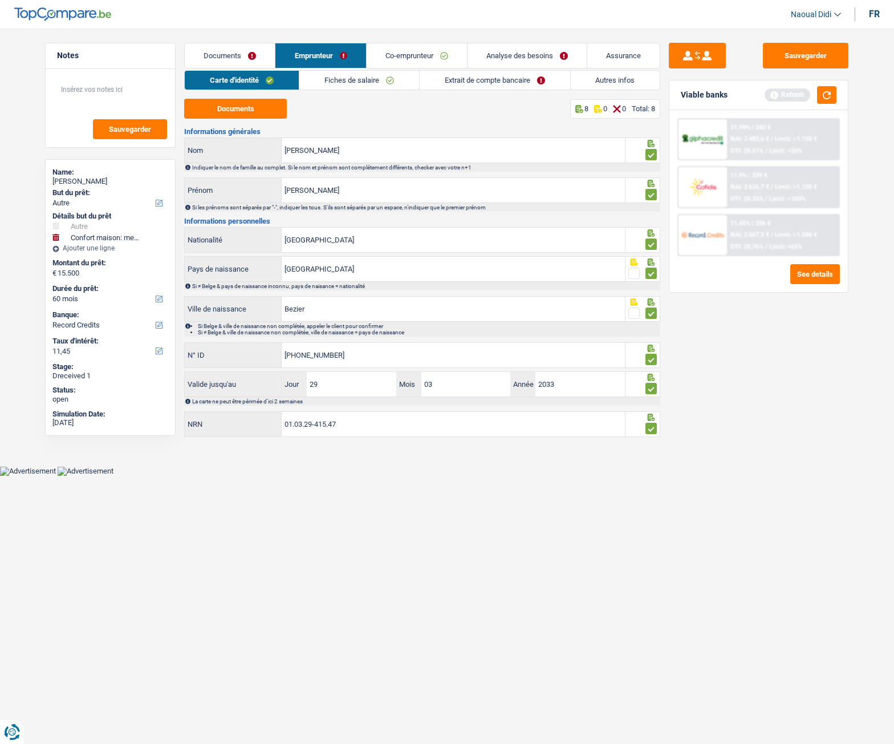
click at [490, 79] on link "Extrait de compte bancaire" at bounding box center [495, 80] width 151 height 19
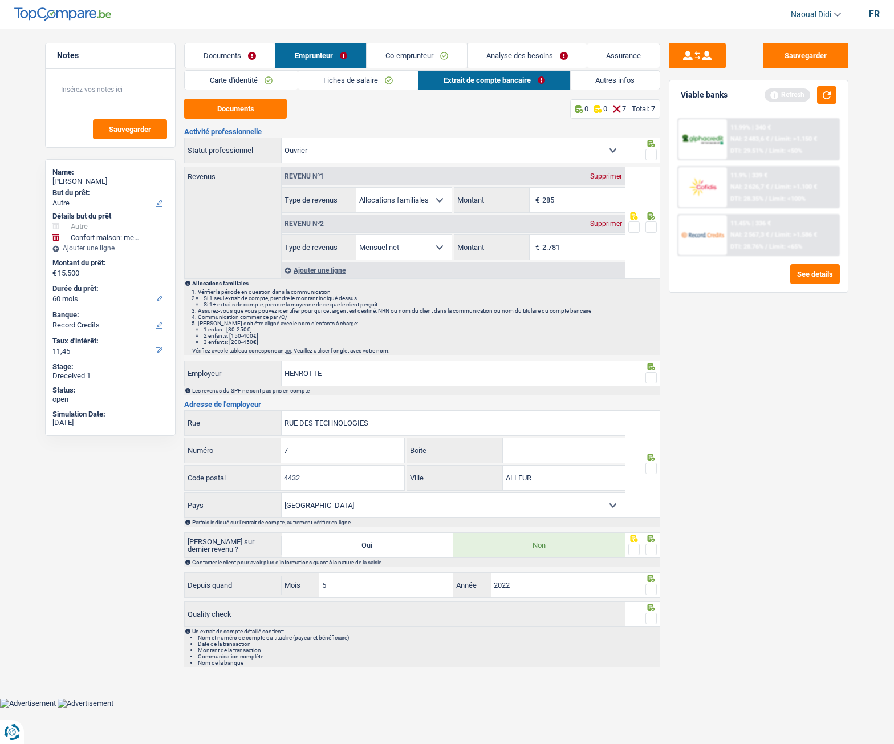
click at [654, 152] on span at bounding box center [651, 154] width 11 height 11
click at [0, 0] on input "radio" at bounding box center [0, 0] width 0 height 0
click at [654, 226] on span at bounding box center [651, 226] width 11 height 11
click at [0, 0] on input "radio" at bounding box center [0, 0] width 0 height 0
click at [655, 378] on span at bounding box center [651, 377] width 11 height 11
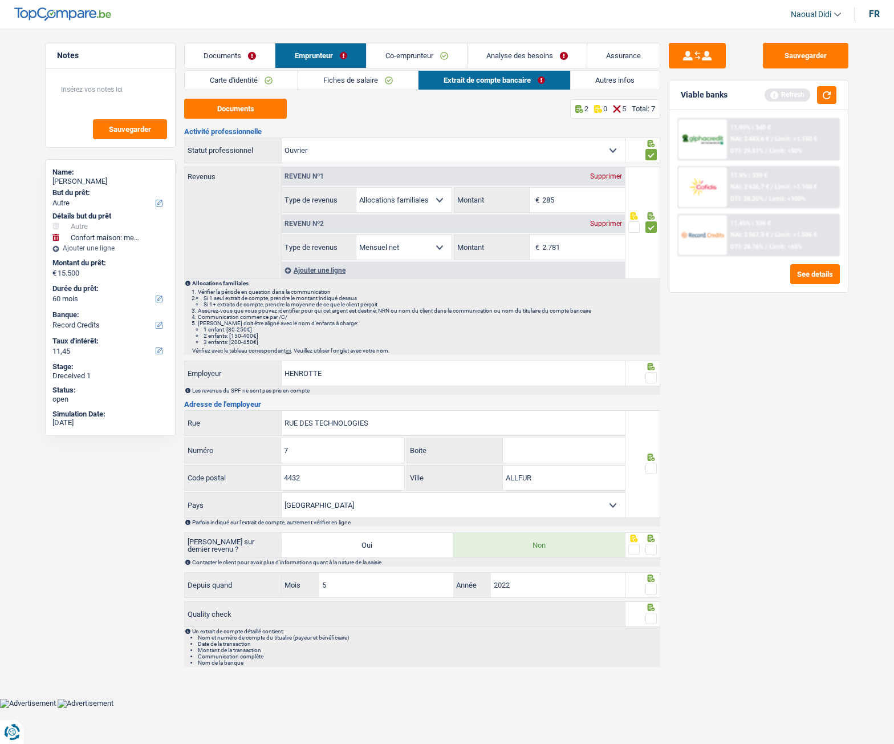
click at [0, 0] on input "radio" at bounding box center [0, 0] width 0 height 0
drag, startPoint x: 652, startPoint y: 472, endPoint x: 651, endPoint y: 513, distance: 40.5
click at [652, 472] on span at bounding box center [651, 468] width 11 height 11
click at [0, 0] on input "radio" at bounding box center [0, 0] width 0 height 0
click at [653, 549] on span at bounding box center [651, 549] width 11 height 11
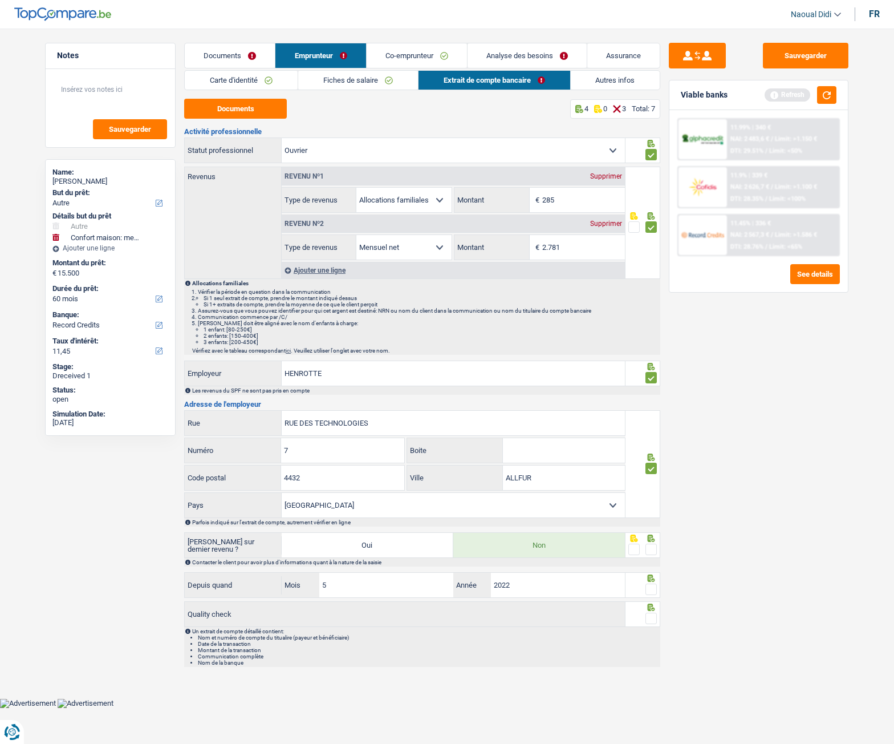
click at [0, 0] on input "radio" at bounding box center [0, 0] width 0 height 0
click at [653, 589] on span at bounding box center [651, 588] width 11 height 11
click at [0, 0] on input "radio" at bounding box center [0, 0] width 0 height 0
click at [651, 621] on span at bounding box center [651, 618] width 11 height 11
click at [0, 0] on input "radio" at bounding box center [0, 0] width 0 height 0
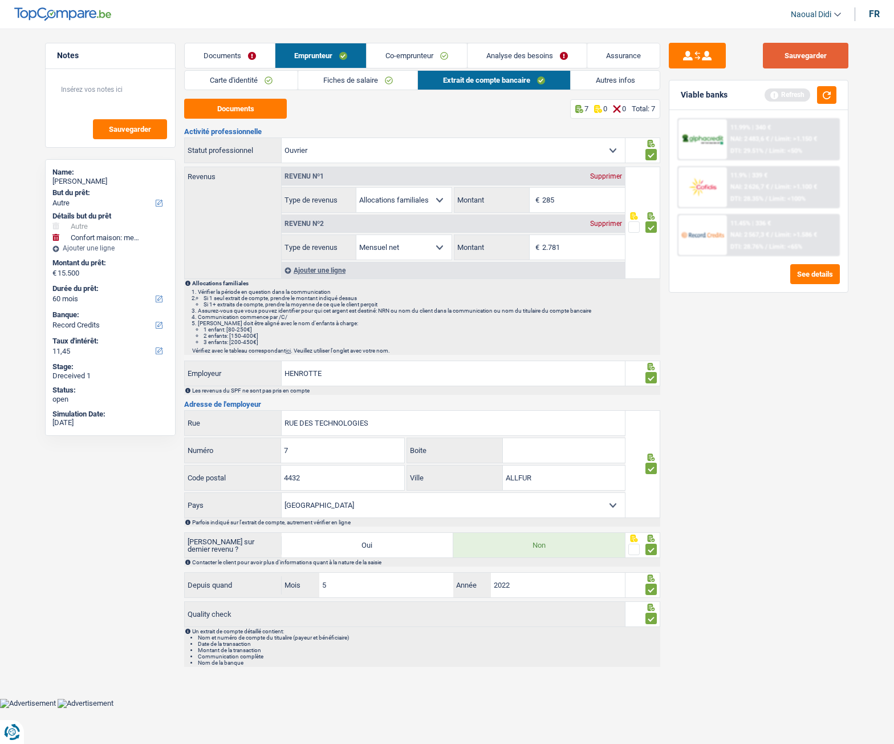
click at [799, 61] on button "Sauvegarder" at bounding box center [806, 56] width 86 height 26
click at [621, 78] on link "Autres infos" at bounding box center [616, 80] width 90 height 19
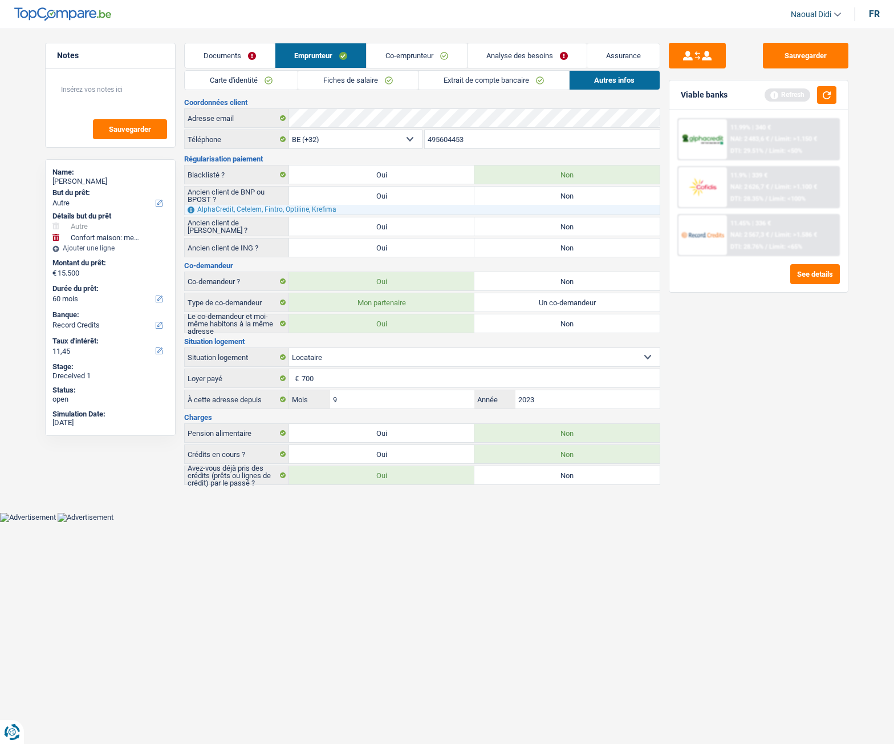
click at [505, 53] on link "Analyse des besoins" at bounding box center [527, 55] width 119 height 25
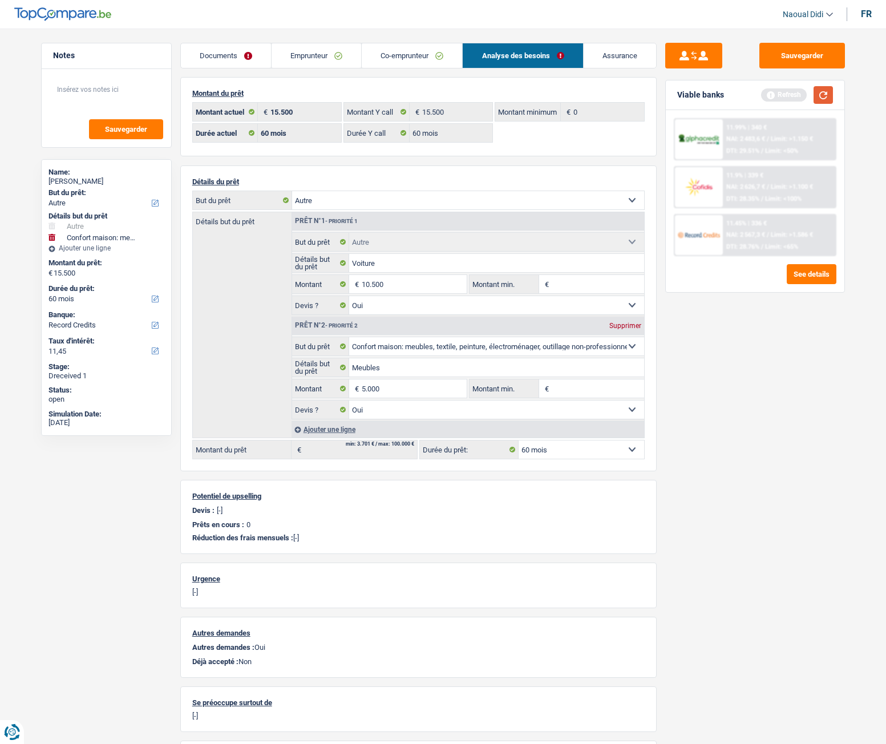
click at [819, 92] on button "button" at bounding box center [822, 95] width 19 height 18
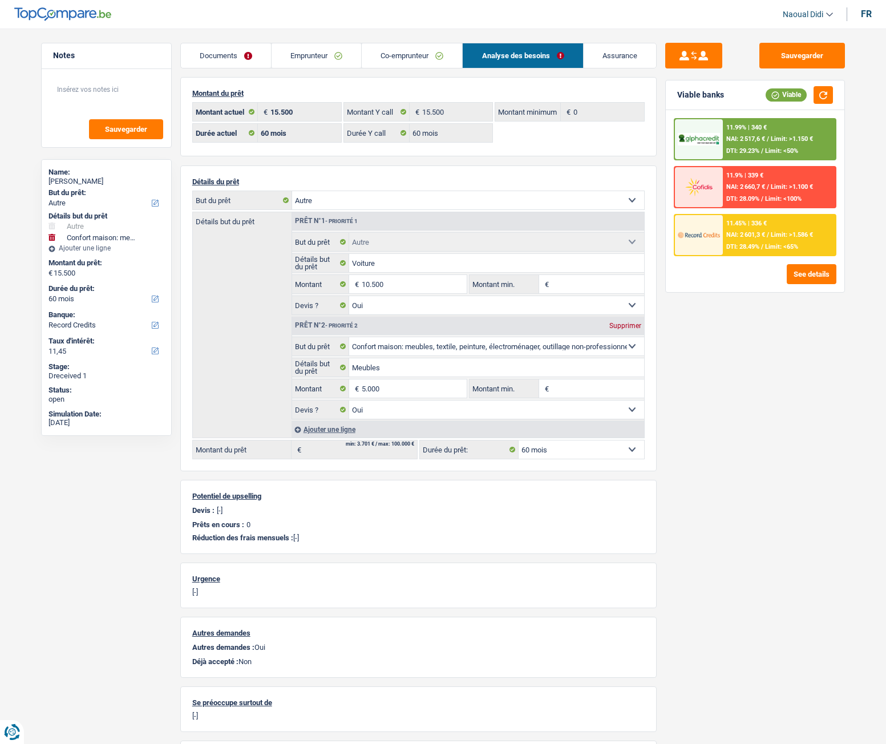
click at [752, 141] on span "NAI: 2 517,6 €" at bounding box center [745, 138] width 39 height 7
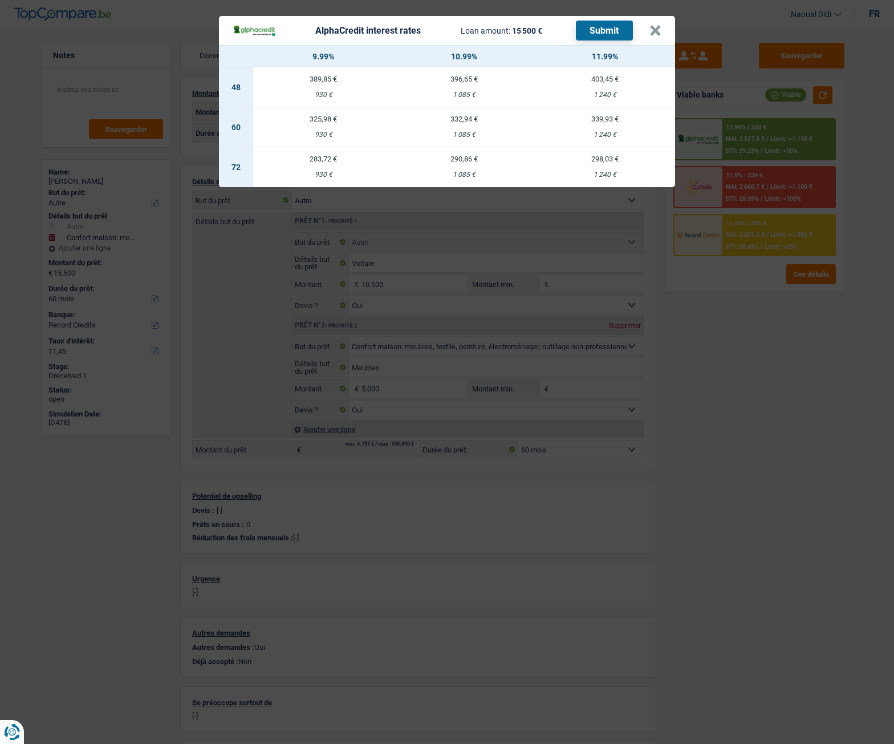
click at [461, 127] on td "332,94 € 1 085 €" at bounding box center [464, 127] width 141 height 40
select select "alphacredit"
type input "10,99"
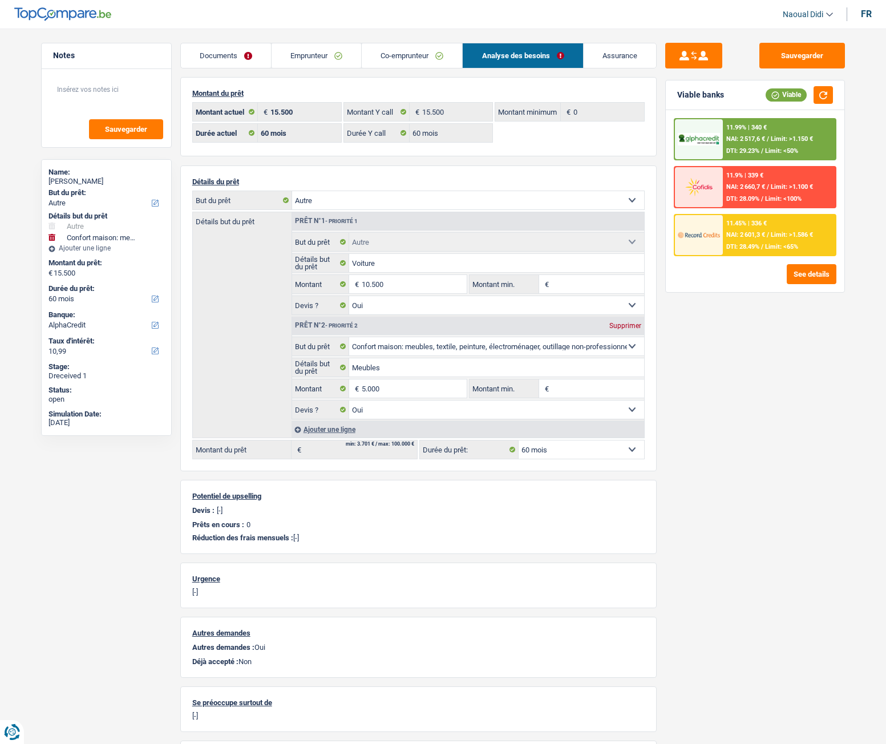
click at [739, 147] on div "11.99% | 340 € NAI: 2 517,6 € / Limit: >1.150 € DTI: 29.23% / Limit: <50%" at bounding box center [779, 139] width 112 height 40
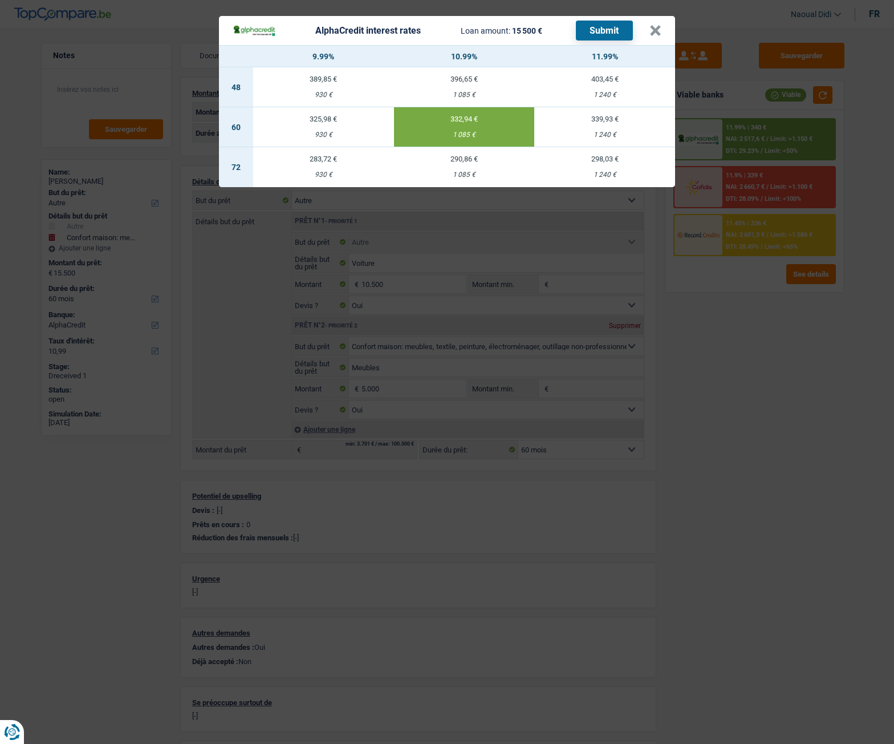
click at [605, 29] on button "Submit" at bounding box center [604, 31] width 57 height 20
drag, startPoint x: 652, startPoint y: 32, endPoint x: 664, endPoint y: 65, distance: 35.0
click at [652, 32] on button "×" at bounding box center [656, 30] width 12 height 11
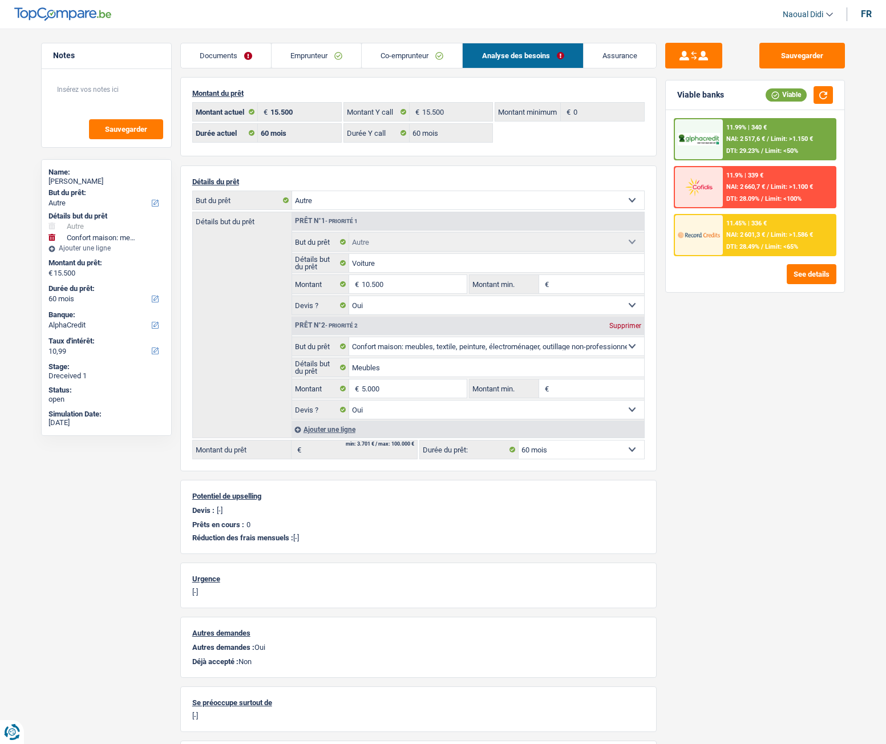
click at [737, 234] on span "NAI: 2 601,3 €" at bounding box center [745, 234] width 39 height 7
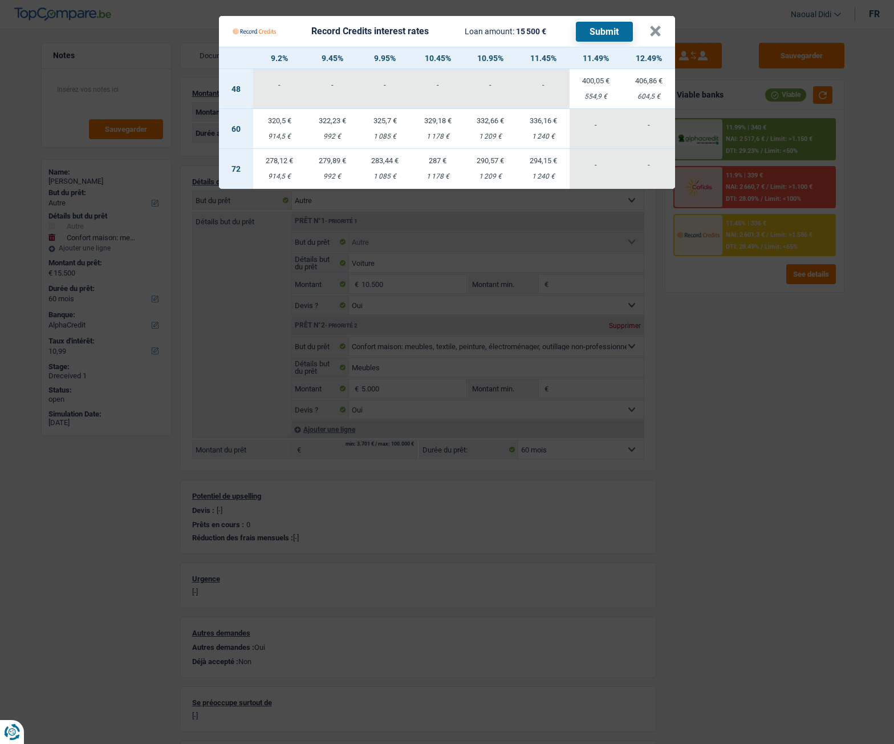
click at [333, 136] on div "992 €" at bounding box center [332, 136] width 53 height 7
select select "record credits"
type input "9,45"
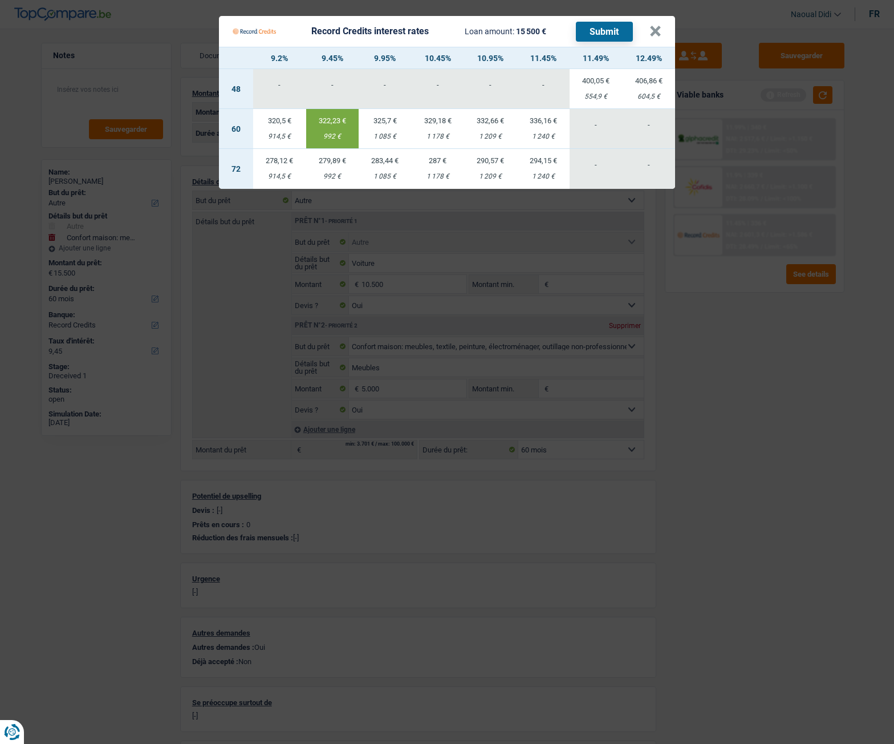
click at [594, 30] on button "Submit" at bounding box center [604, 32] width 57 height 20
click at [650, 37] on button "×" at bounding box center [656, 31] width 12 height 11
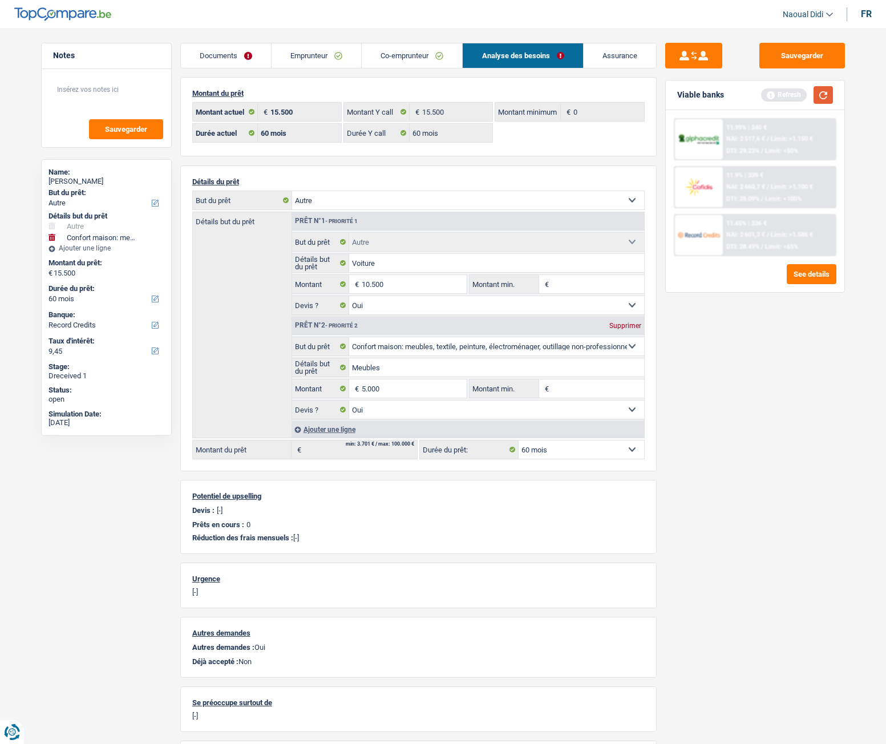
click at [821, 100] on button "button" at bounding box center [822, 95] width 19 height 18
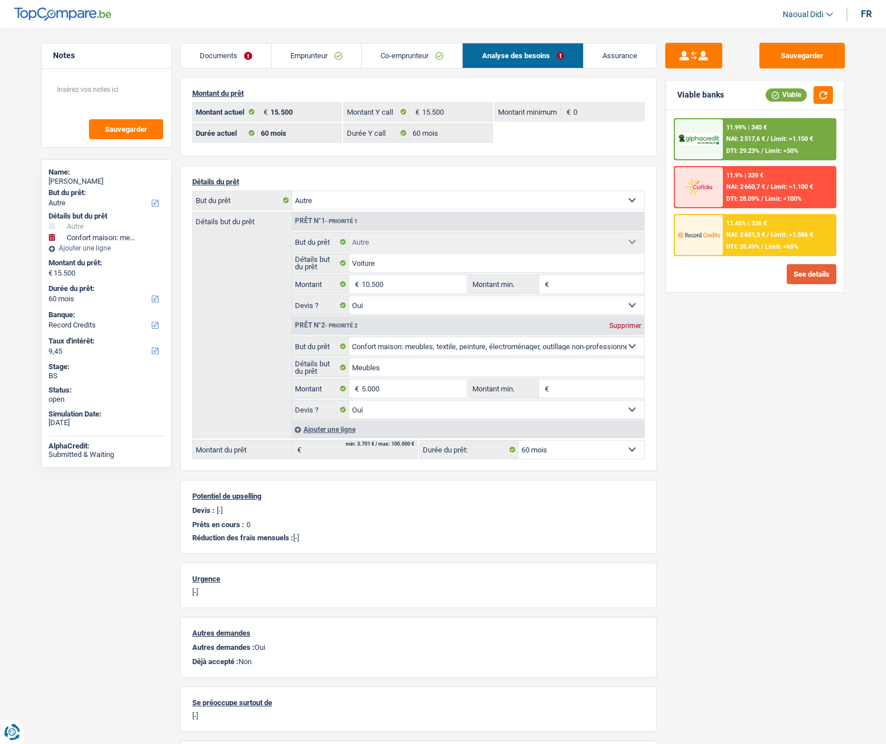
click at [801, 275] on button "See details" at bounding box center [811, 274] width 50 height 20
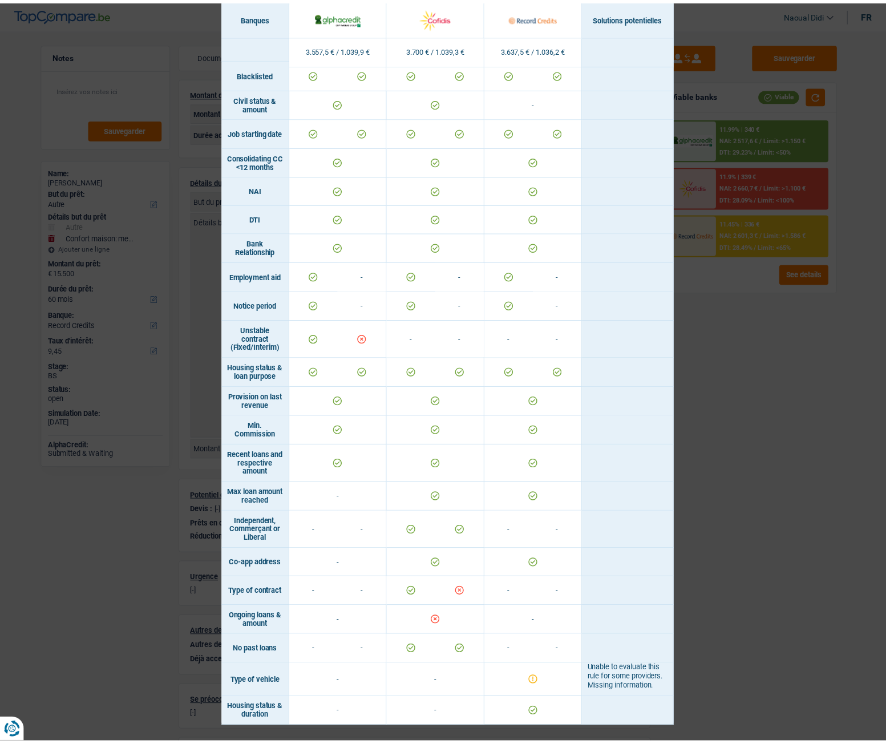
scroll to position [406, 0]
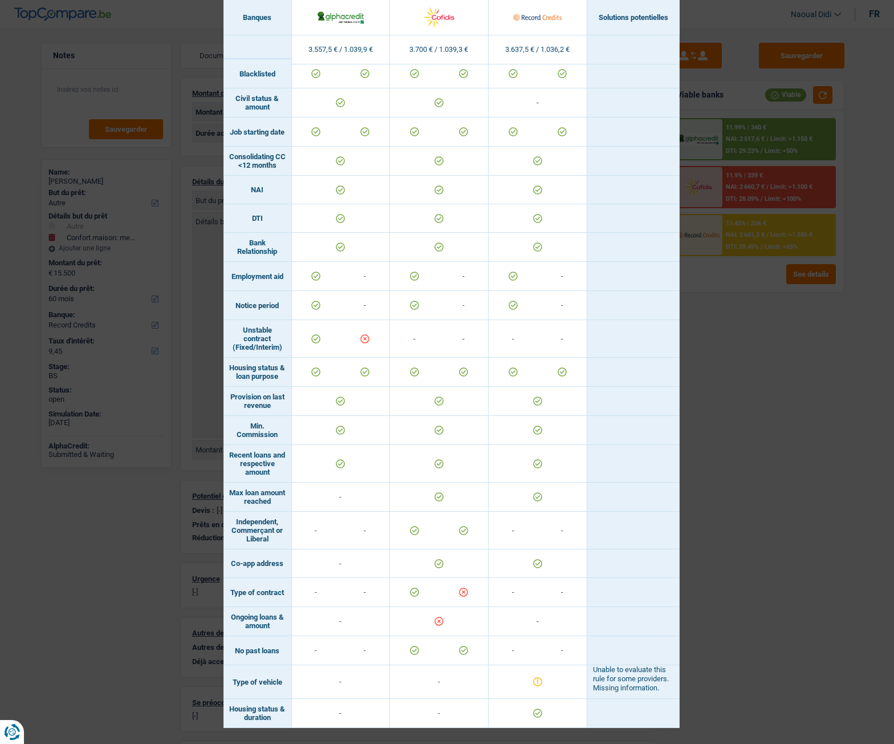
click at [746, 384] on div "Banks conditions × Banques Solutions potentielles Revenus / Charges 3.557,5 € /…" at bounding box center [447, 372] width 894 height 744
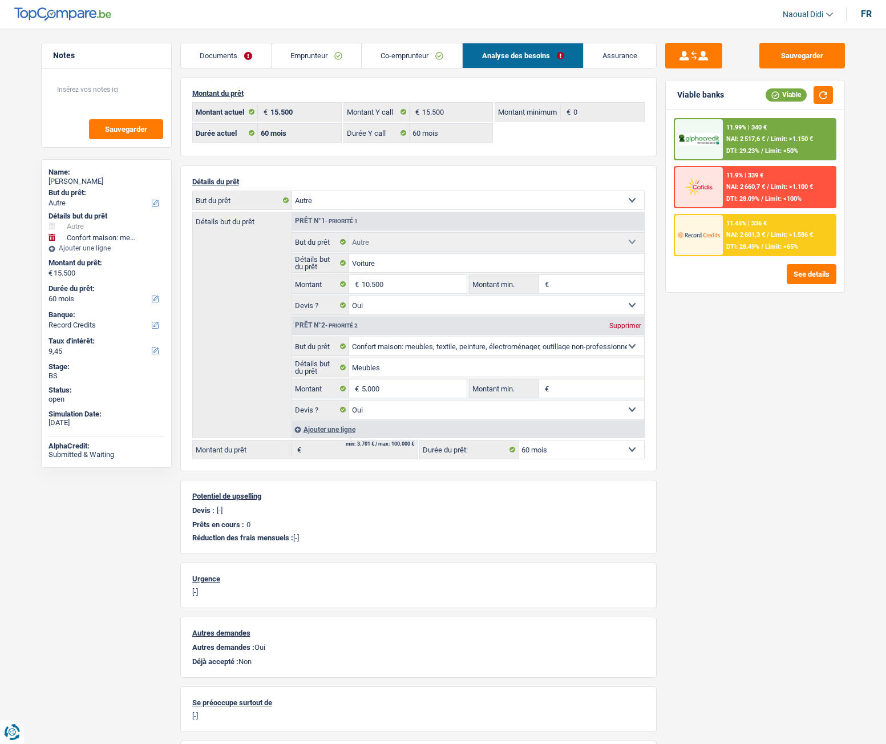
click at [753, 186] on span "NAI: 2 660,7 €" at bounding box center [745, 186] width 39 height 7
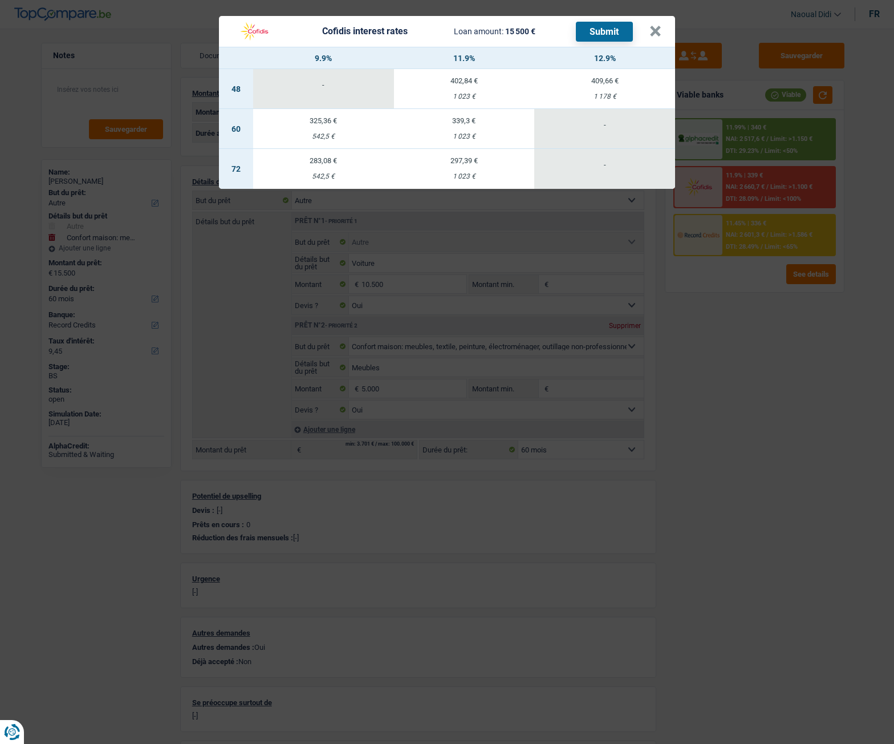
click at [319, 133] on div "542,5 €" at bounding box center [323, 136] width 141 height 7
select select "cofidis"
type input "9,90"
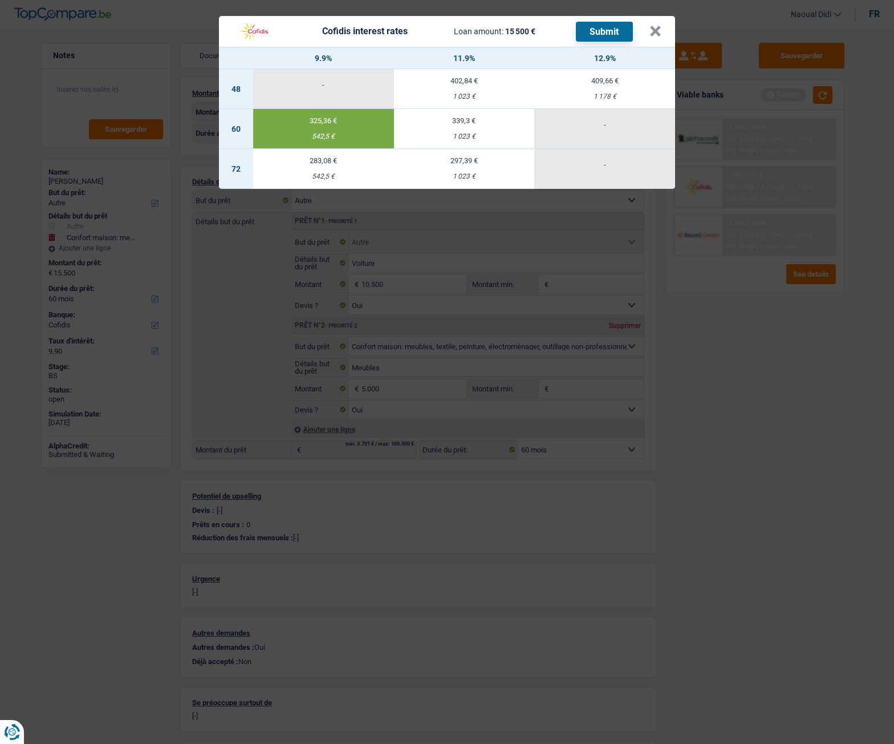
click at [609, 33] on button "Submit" at bounding box center [604, 32] width 57 height 20
click at [655, 37] on button "×" at bounding box center [656, 31] width 12 height 11
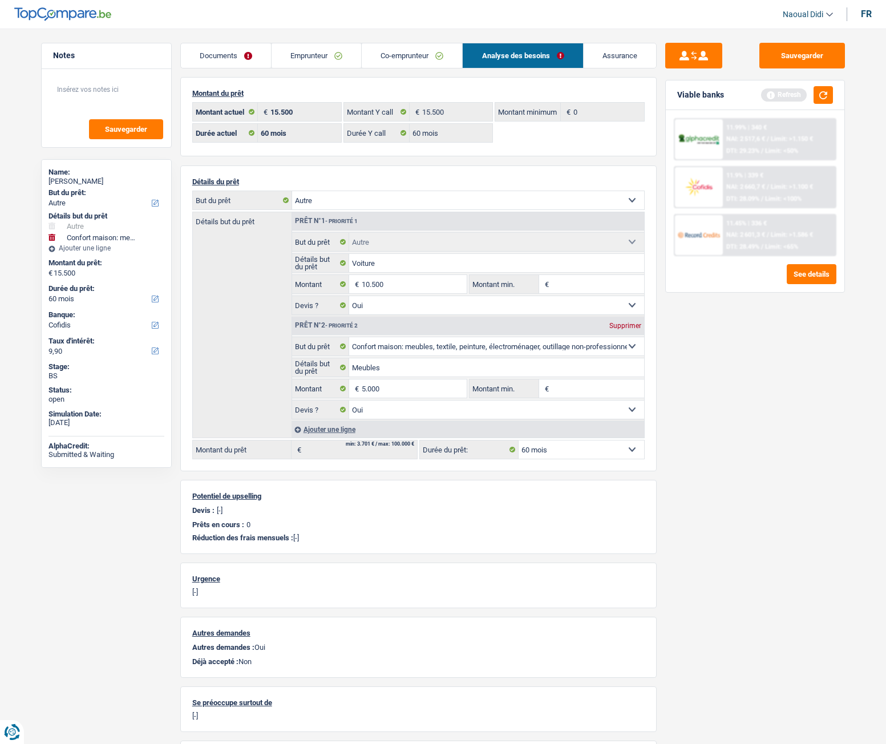
click at [306, 56] on link "Emprunteur" at bounding box center [316, 55] width 90 height 25
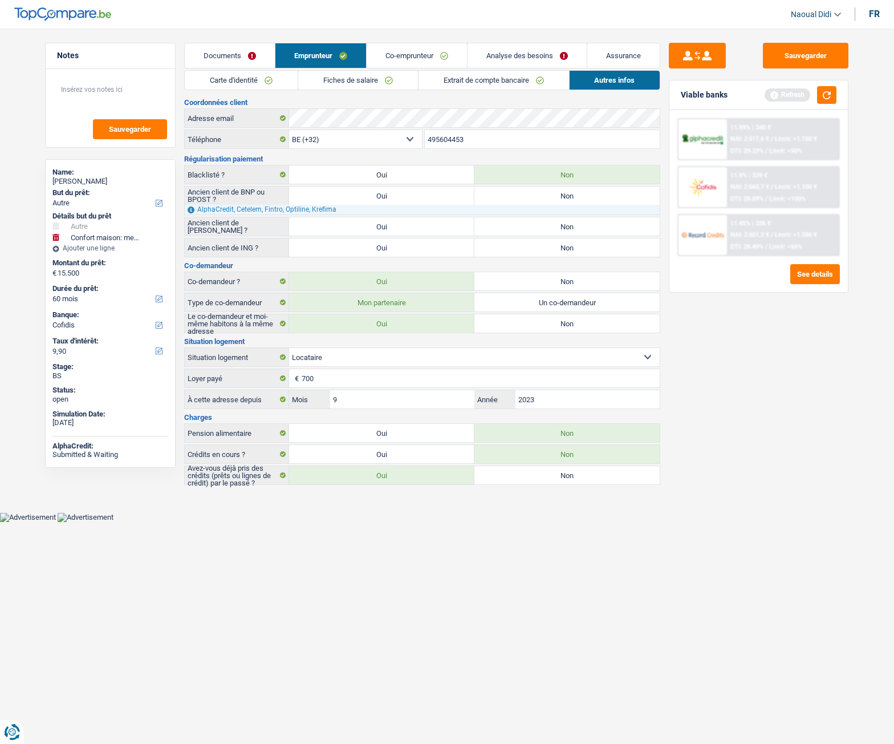
click at [352, 84] on link "Fiches de salaire" at bounding box center [358, 80] width 120 height 19
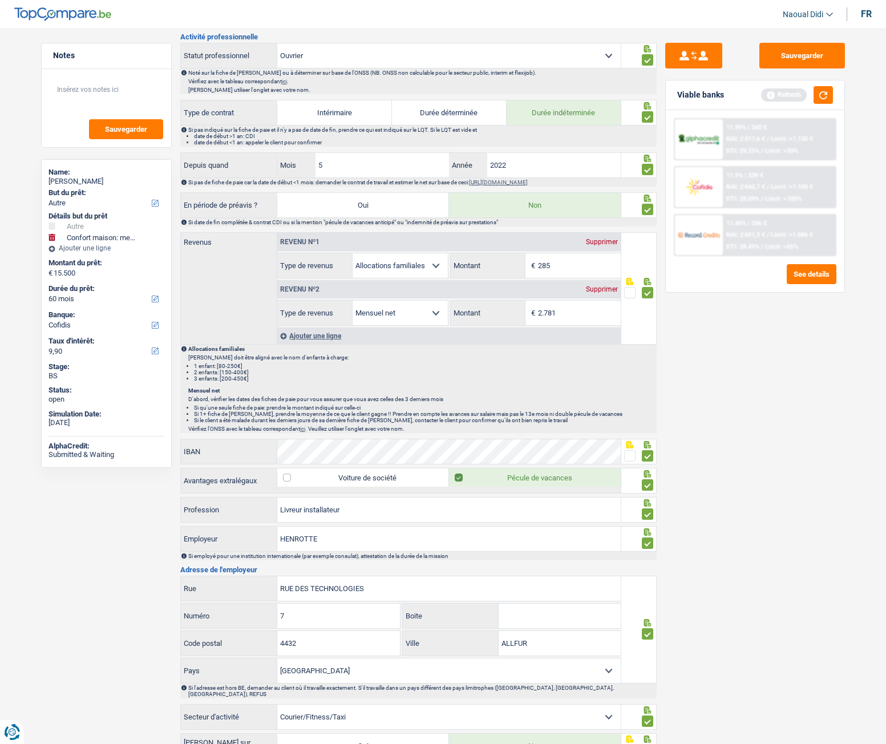
scroll to position [570, 0]
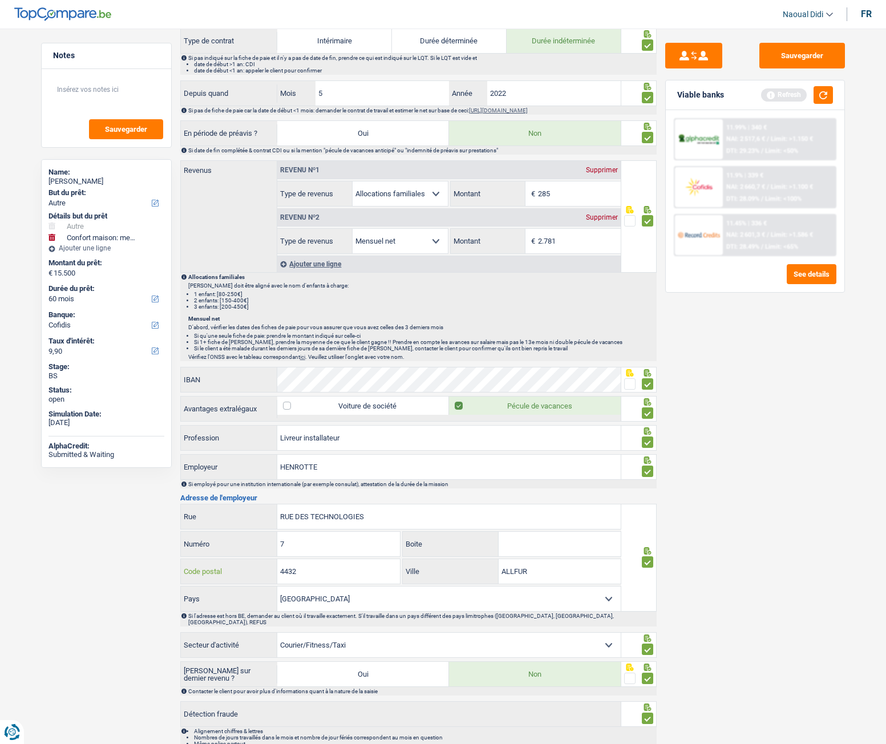
drag, startPoint x: 317, startPoint y: 573, endPoint x: 262, endPoint y: 566, distance: 55.1
click at [262, 566] on div "4432 Code postal" at bounding box center [291, 571] width 220 height 25
drag, startPoint x: 392, startPoint y: 513, endPoint x: 221, endPoint y: 504, distance: 171.3
click at [221, 504] on div "[GEOGRAPHIC_DATA]" at bounding box center [401, 516] width 440 height 25
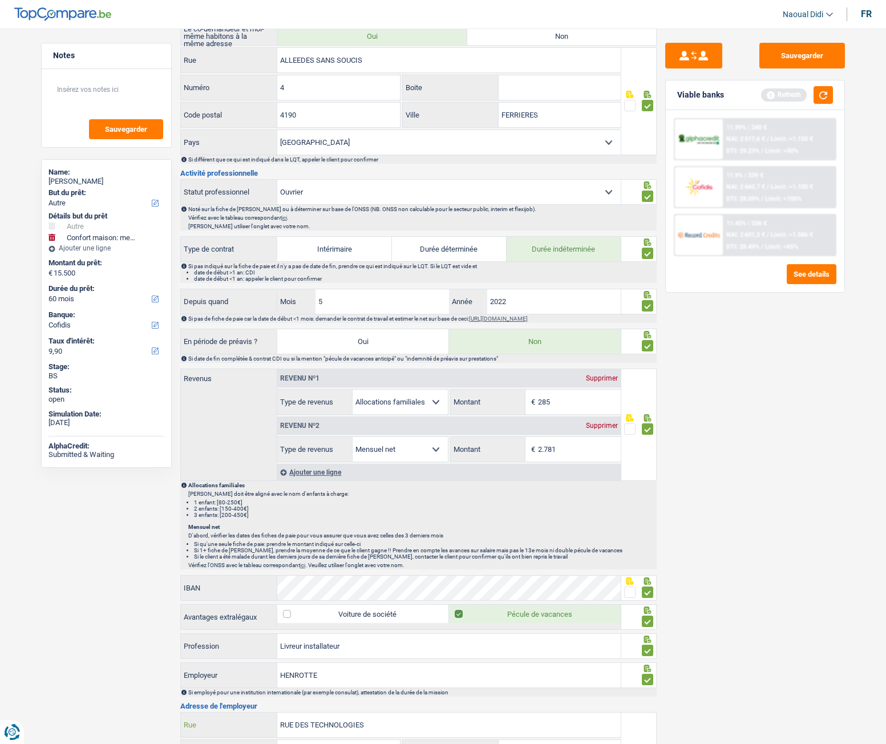
scroll to position [285, 0]
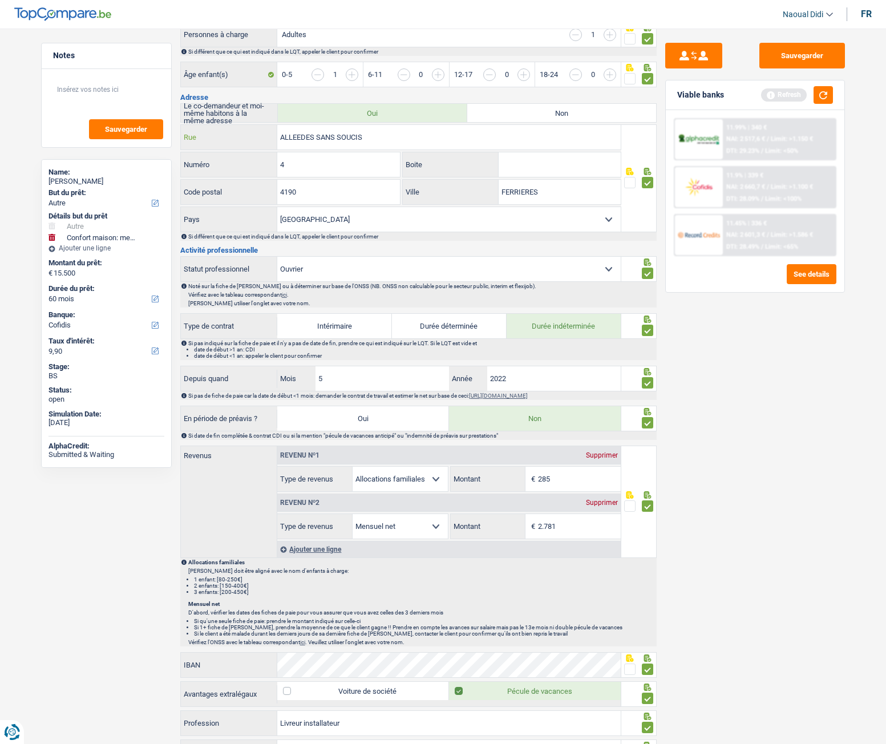
drag, startPoint x: 374, startPoint y: 140, endPoint x: 256, endPoint y: 137, distance: 118.7
click at [256, 137] on div "ALLEEDES SANS SOUCIS Rue" at bounding box center [401, 137] width 440 height 25
drag, startPoint x: 293, startPoint y: 168, endPoint x: 258, endPoint y: 163, distance: 35.7
click at [258, 163] on div "4 Numéro" at bounding box center [291, 164] width 220 height 25
click at [261, 186] on div "4190 Code postal" at bounding box center [291, 192] width 220 height 25
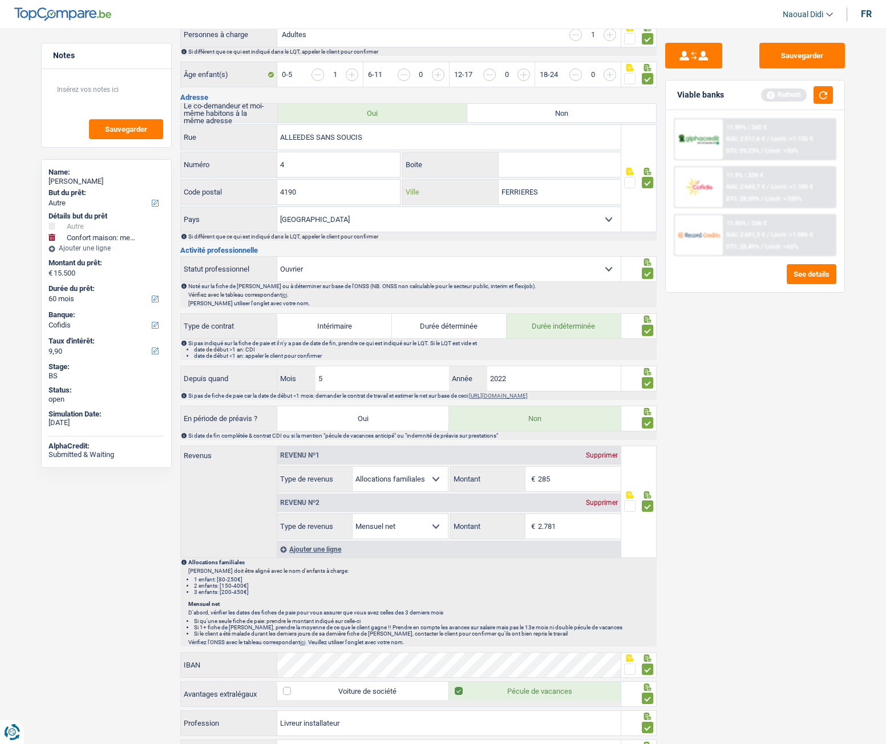
drag, startPoint x: 561, startPoint y: 200, endPoint x: 486, endPoint y: 191, distance: 75.3
click at [486, 191] on div "FERRIERES Ville" at bounding box center [512, 192] width 218 height 25
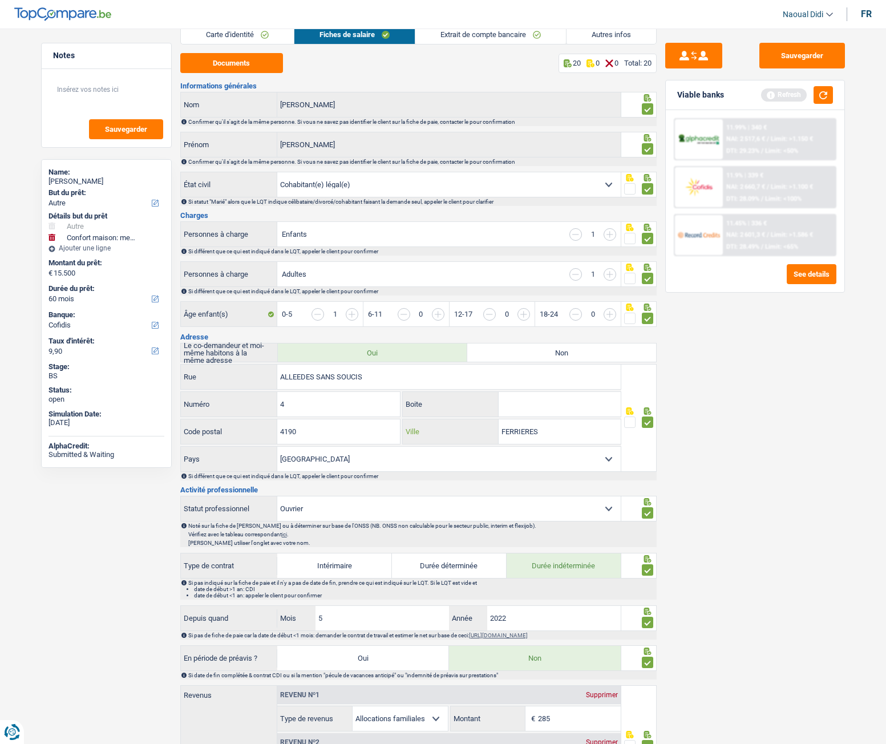
scroll to position [0, 0]
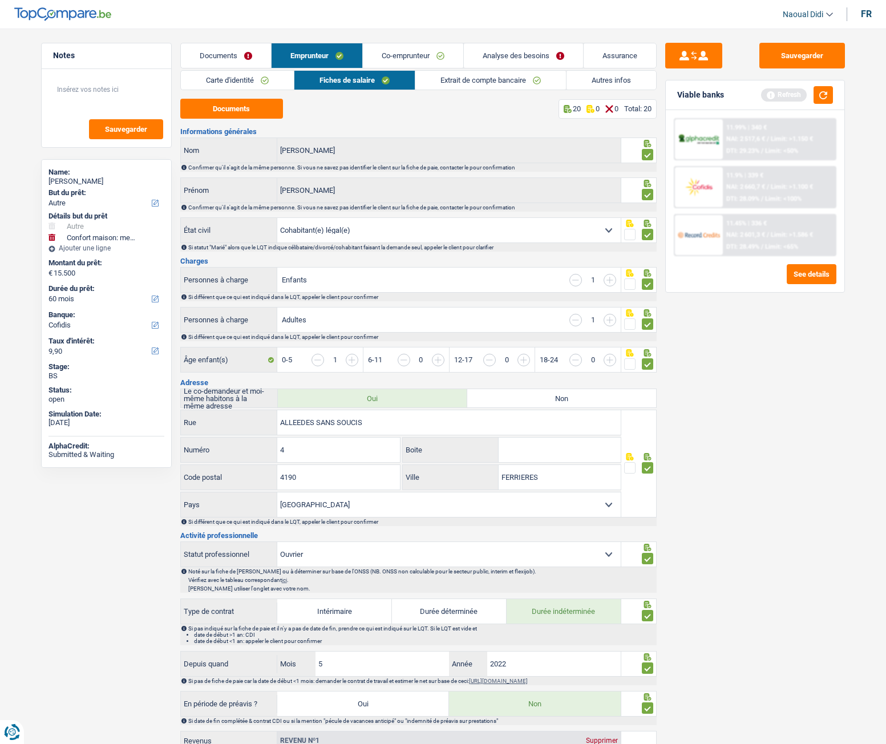
click at [417, 56] on link "Co-emprunteur" at bounding box center [413, 55] width 100 height 25
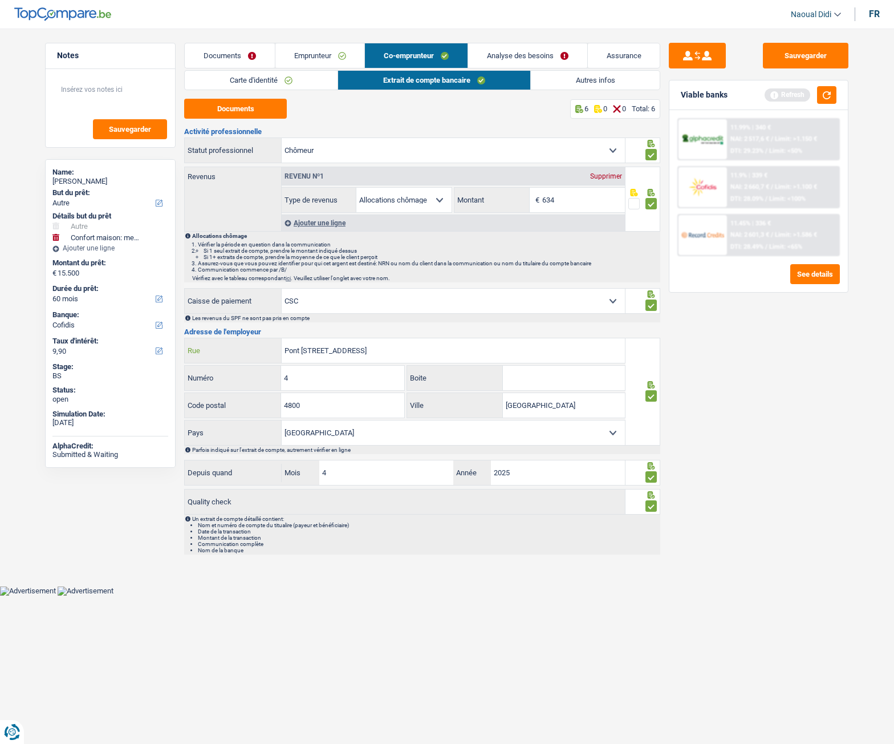
drag, startPoint x: 399, startPoint y: 350, endPoint x: 266, endPoint y: 344, distance: 133.6
click at [266, 344] on div "Pont Léopold [STREET_ADDRESS]" at bounding box center [405, 350] width 440 height 25
drag, startPoint x: 305, startPoint y: 380, endPoint x: 229, endPoint y: 376, distance: 76.0
click at [229, 376] on div "4 Numéro" at bounding box center [295, 378] width 220 height 25
drag, startPoint x: 347, startPoint y: 402, endPoint x: 229, endPoint y: 387, distance: 118.5
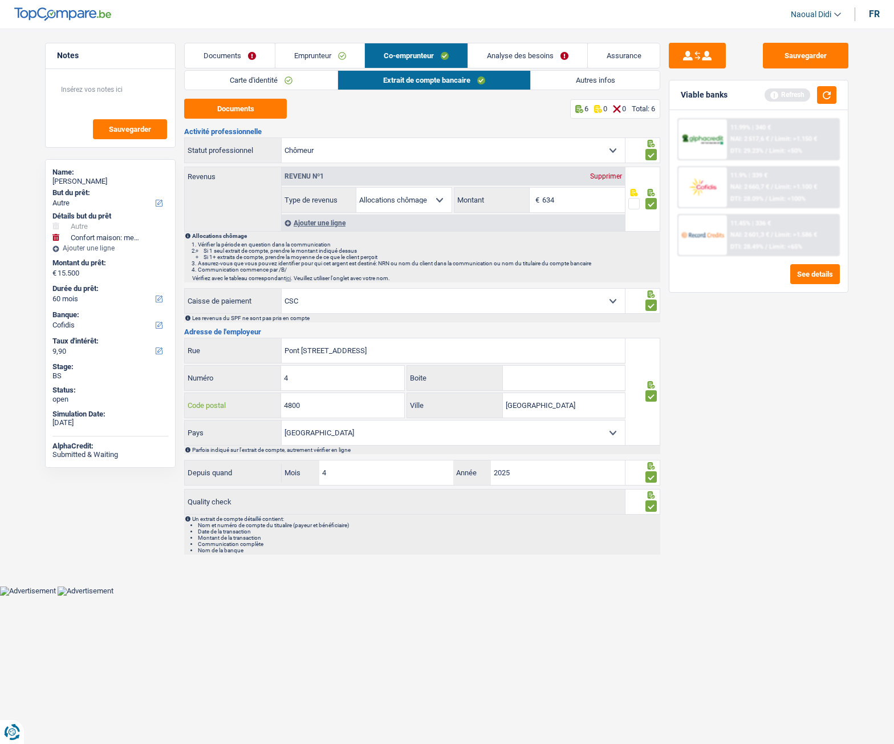
click at [229, 387] on div "Pont Léopold [STREET_ADDRESS] Numéro Boite 4800 Code postal [GEOGRAPHIC_DATA] V…" at bounding box center [404, 392] width 441 height 108
drag, startPoint x: 396, startPoint y: 346, endPoint x: 220, endPoint y: 327, distance: 177.3
click at [220, 327] on div "Activité professionnelle Ouvrier Employé privé Employé public Invalide Indépend…" at bounding box center [422, 341] width 476 height 427
click at [419, 353] on input "Pont [STREET_ADDRESS]" at bounding box center [453, 350] width 343 height 25
type input "Pont Léopold 4/6,"
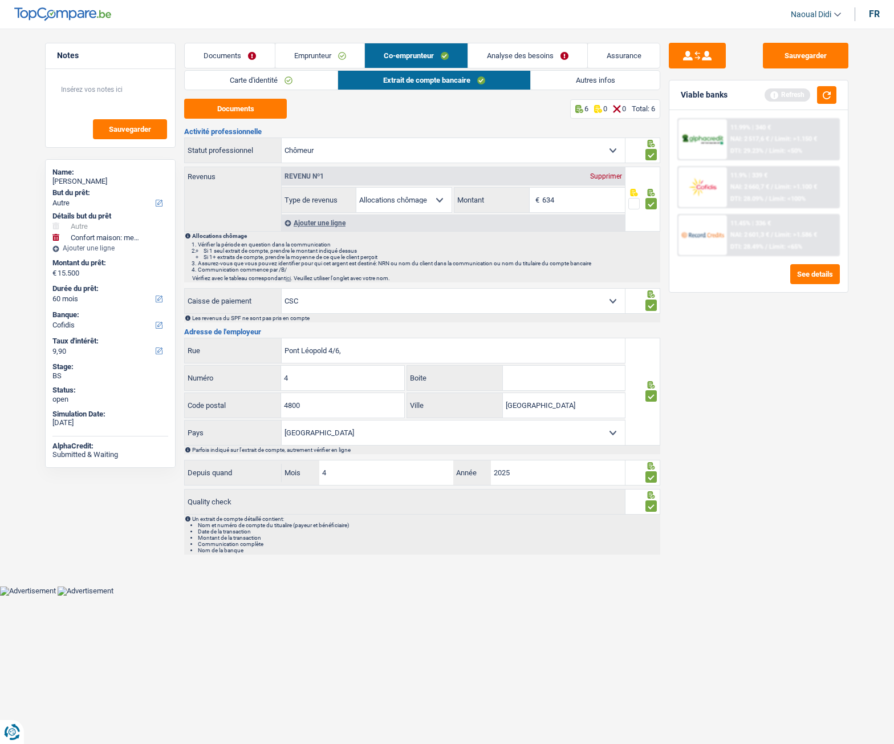
click at [561, 387] on input "Boite" at bounding box center [564, 378] width 122 height 25
type input "6"
click at [359, 348] on input "Pont Léopold 4/6," at bounding box center [453, 350] width 343 height 25
type input "Pont Léopold 4"
click at [532, 382] on input "6" at bounding box center [564, 378] width 122 height 25
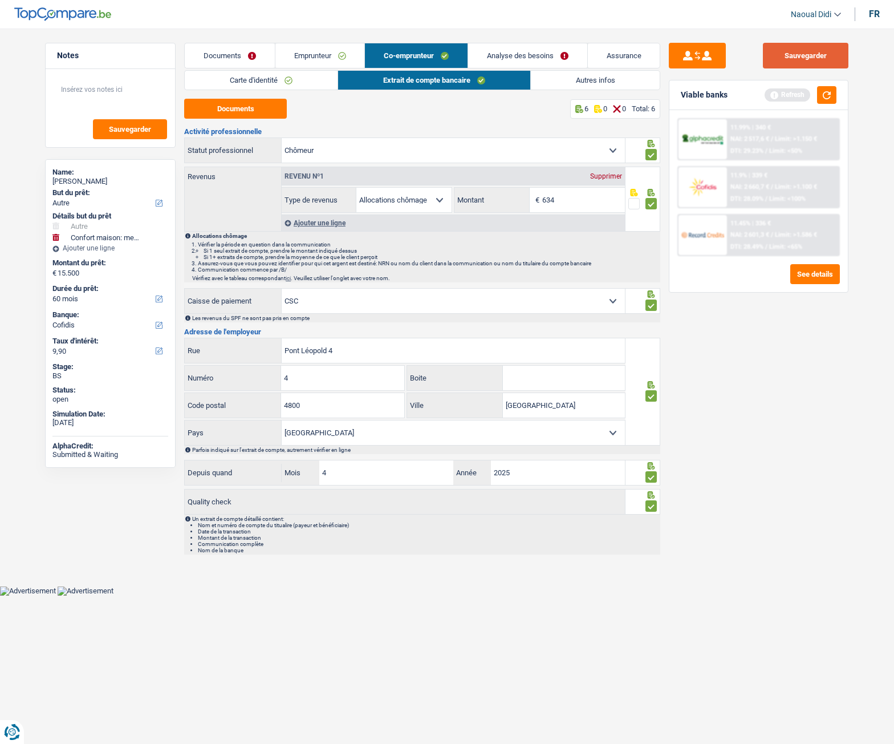
click at [800, 54] on button "Sauvegarder" at bounding box center [806, 56] width 86 height 26
click at [824, 94] on button "button" at bounding box center [826, 95] width 19 height 18
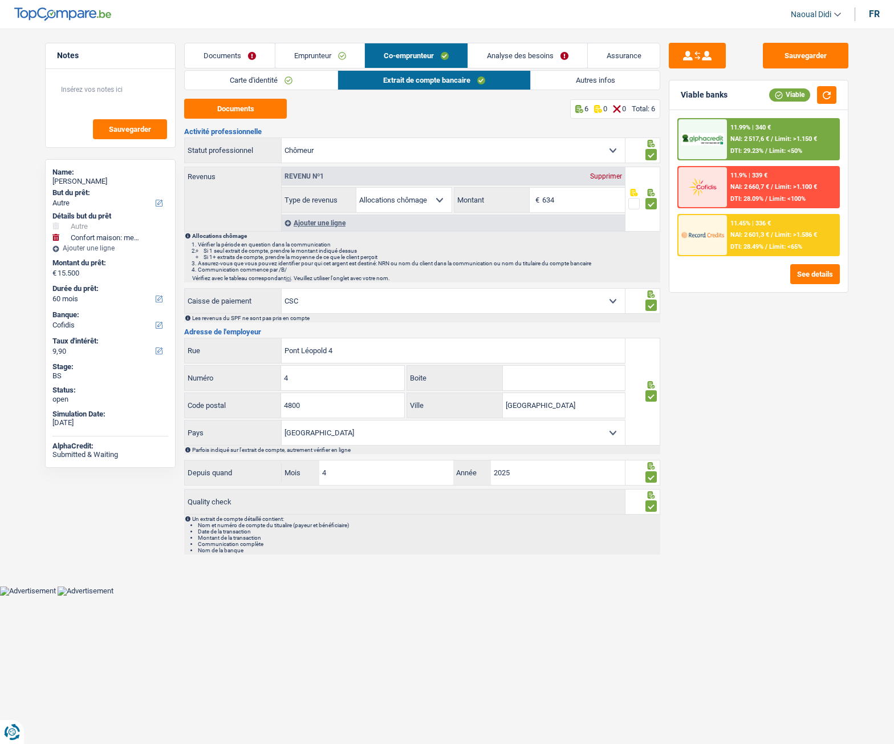
click at [753, 183] on div "11.9% | 339 € NAI: 2 660,7 € / Limit: >1.100 € DTI: 28.09% / Limit: <100%" at bounding box center [783, 187] width 112 height 40
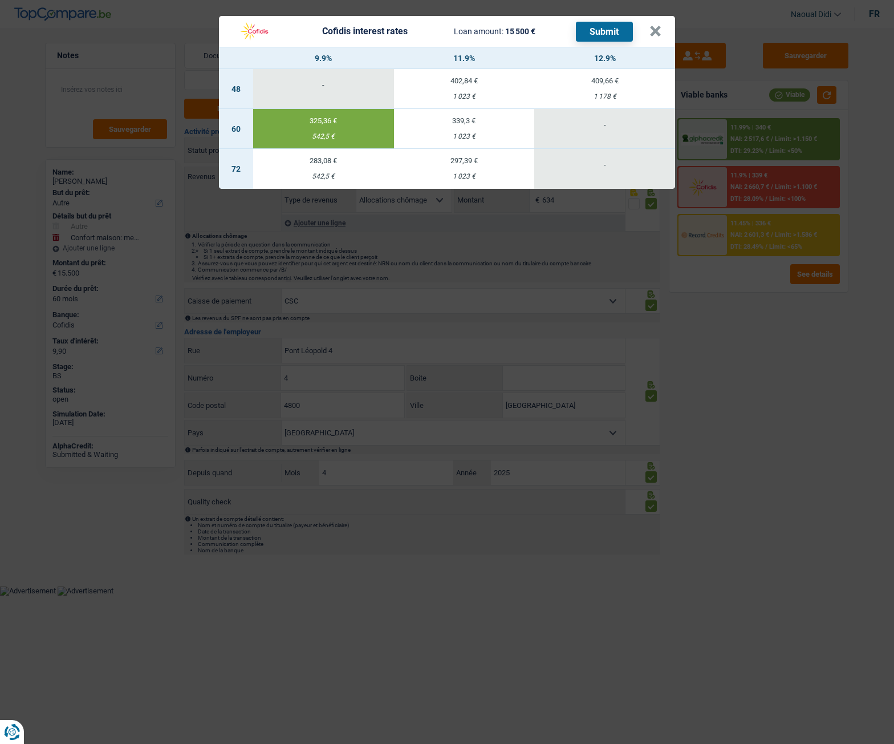
click at [595, 40] on button "Submit" at bounding box center [604, 32] width 57 height 20
click at [652, 30] on button "×" at bounding box center [656, 31] width 12 height 11
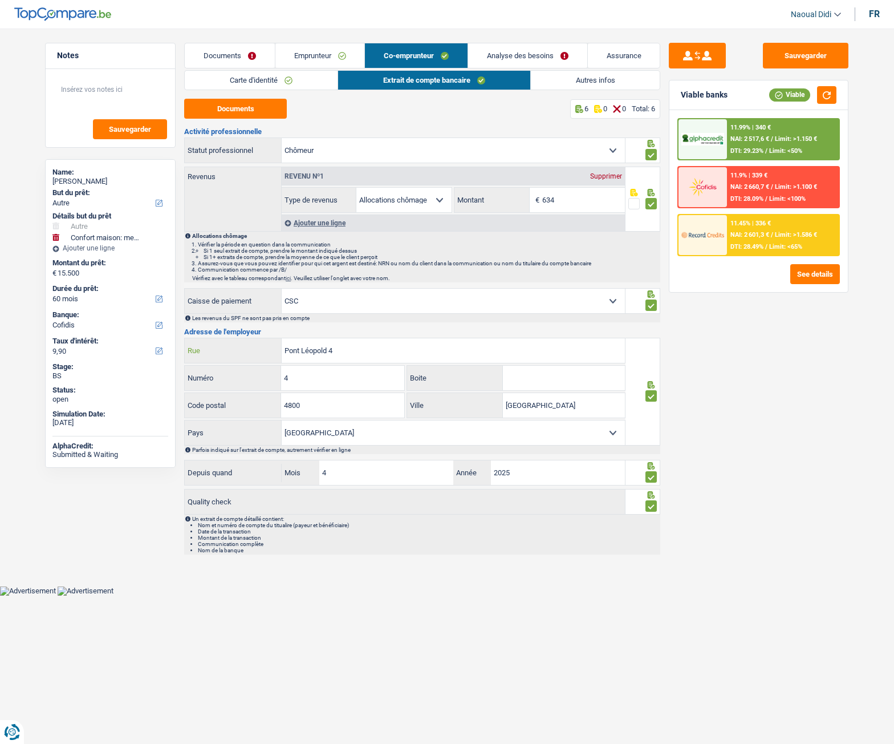
drag, startPoint x: 358, startPoint y: 351, endPoint x: 244, endPoint y: 346, distance: 114.2
click at [244, 346] on div "Pont Léopold [STREET_ADDRESS]" at bounding box center [405, 350] width 440 height 25
click at [370, 351] on input "Pont Léopold 4" at bounding box center [453, 350] width 343 height 25
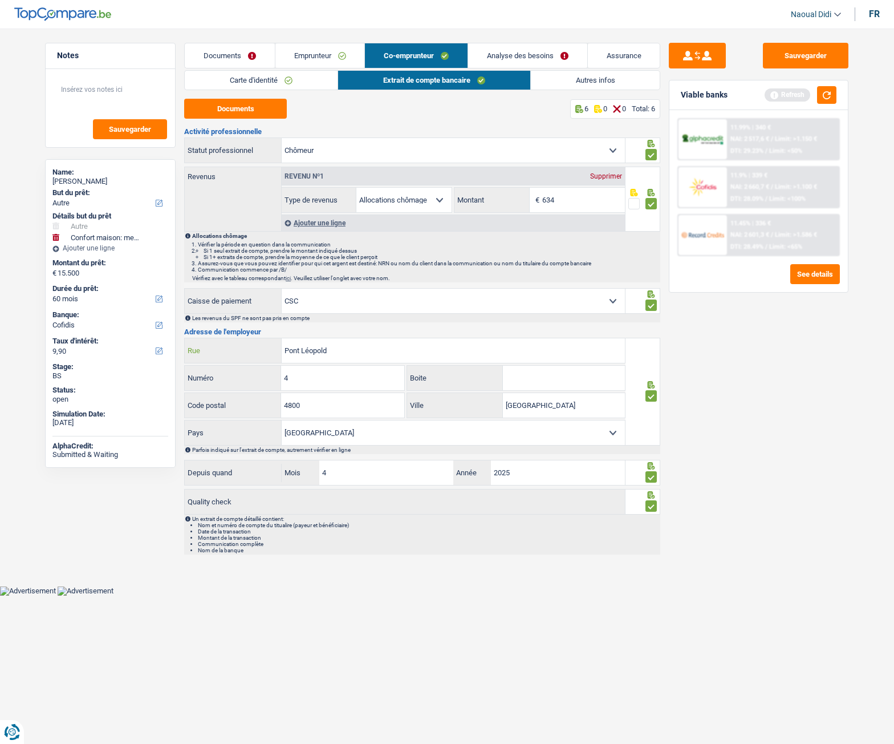
type input "Pont Léopold"
drag, startPoint x: 686, startPoint y: 471, endPoint x: 738, endPoint y: 323, distance: 157.3
click at [686, 471] on div "Sauvegarder Viable banks Refresh 11.99% | 340 € NAI: 2 517,6 € / Limit: >1.150 …" at bounding box center [758, 383] width 197 height 680
click at [816, 51] on button "Sauvegarder" at bounding box center [806, 56] width 86 height 26
click at [232, 53] on link "Documents" at bounding box center [230, 55] width 90 height 25
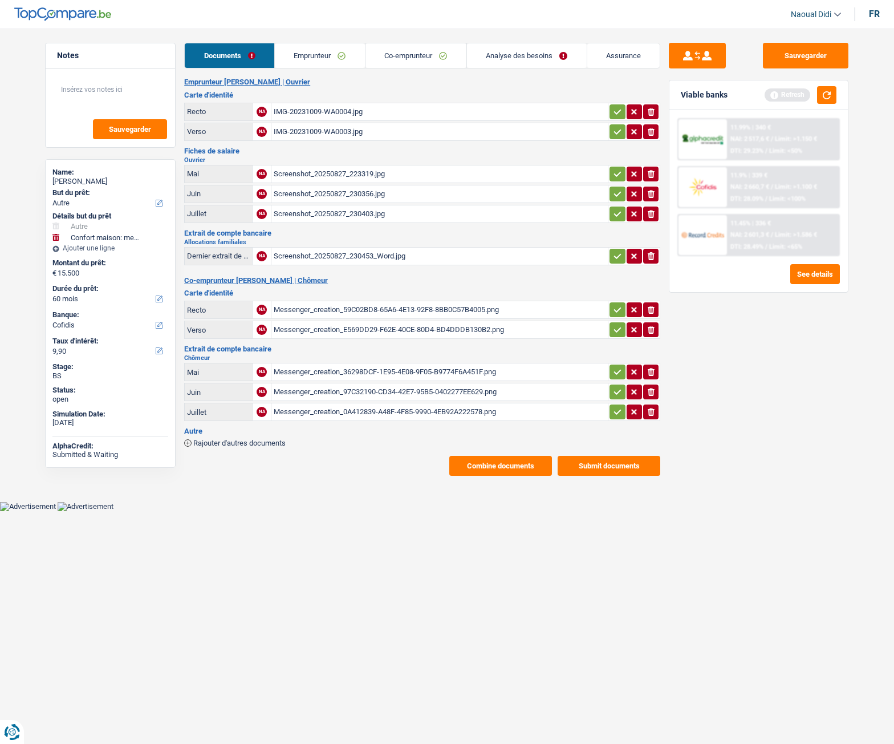
click at [615, 113] on icon "button" at bounding box center [617, 111] width 9 height 11
click at [616, 131] on icon "button" at bounding box center [617, 131] width 9 height 11
click at [613, 168] on icon "button" at bounding box center [617, 173] width 9 height 11
click at [616, 205] on td "ionicons-v5-e" at bounding box center [634, 214] width 52 height 18
click at [616, 196] on icon "button" at bounding box center [617, 193] width 7 height 5
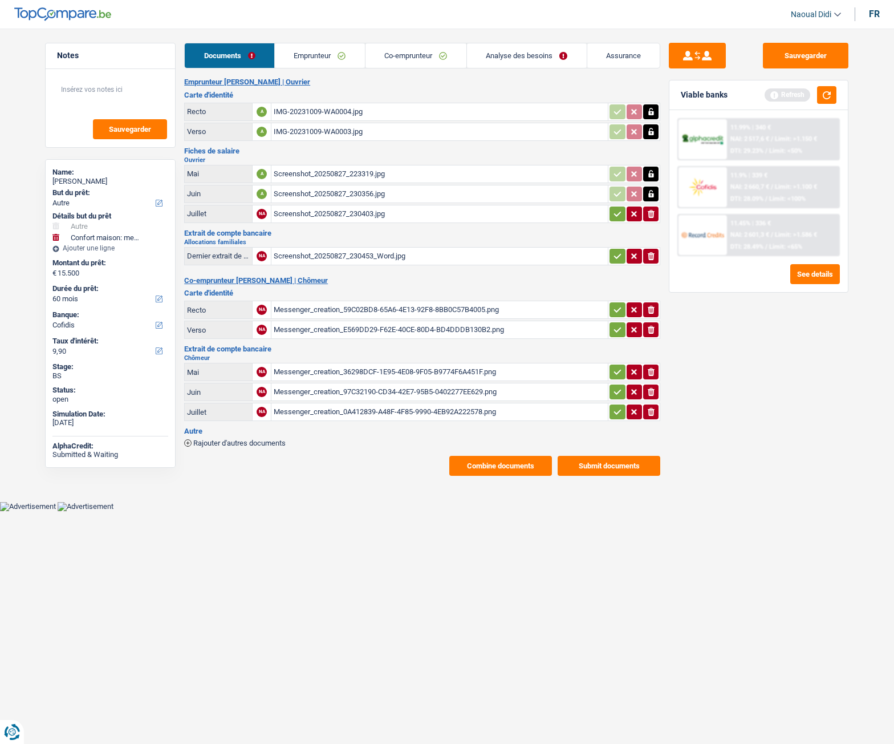
click at [615, 214] on icon "button" at bounding box center [617, 213] width 7 height 5
click at [618, 254] on icon "button" at bounding box center [617, 255] width 9 height 11
drag, startPoint x: 615, startPoint y: 305, endPoint x: 614, endPoint y: 336, distance: 30.8
click at [614, 306] on icon "button" at bounding box center [617, 309] width 9 height 11
click at [614, 329] on icon "button" at bounding box center [617, 329] width 9 height 11
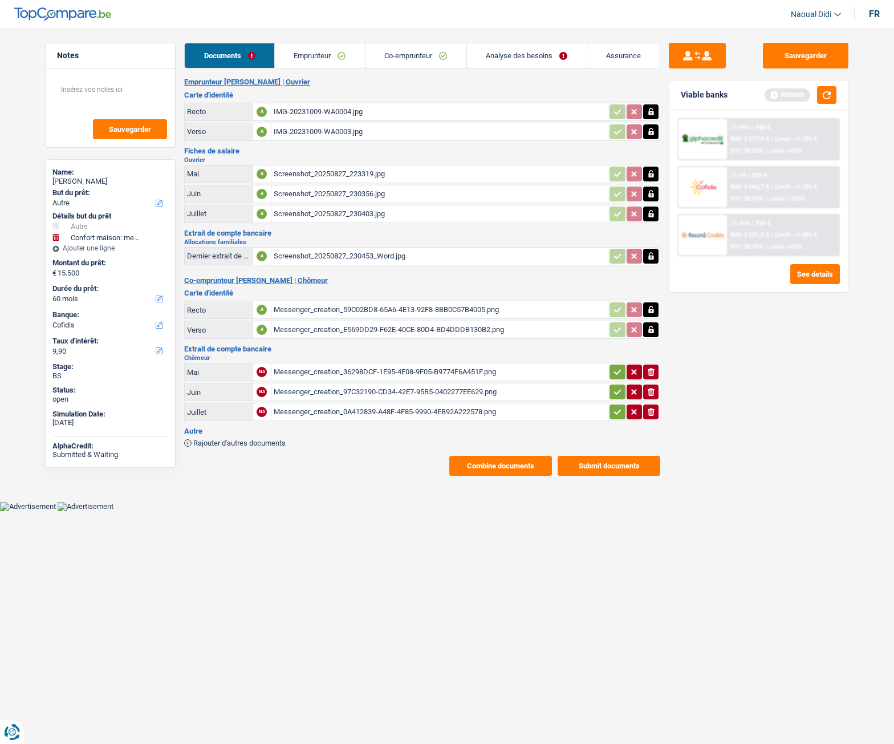
drag, startPoint x: 618, startPoint y: 364, endPoint x: 609, endPoint y: 371, distance: 11.3
click at [615, 364] on td "ionicons-v5-e" at bounding box center [634, 372] width 52 height 18
click at [615, 378] on icon "button" at bounding box center [617, 371] width 9 height 11
click at [619, 395] on icon "button" at bounding box center [617, 391] width 9 height 11
click at [621, 408] on icon "button" at bounding box center [617, 411] width 9 height 11
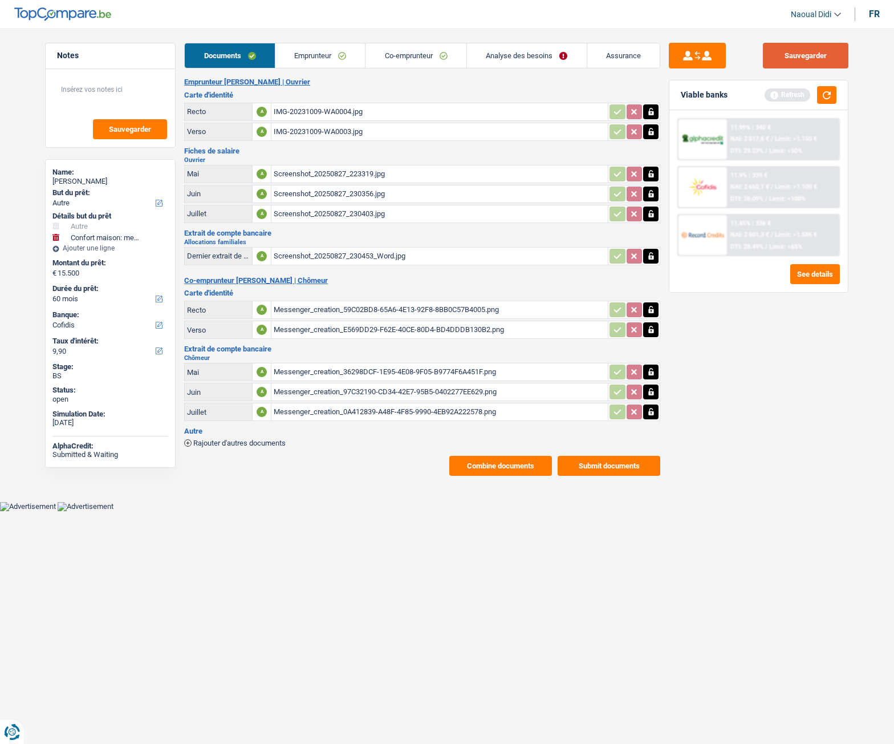
click at [796, 50] on button "Sauvegarder" at bounding box center [806, 56] width 86 height 26
click at [827, 99] on button "button" at bounding box center [826, 95] width 19 height 18
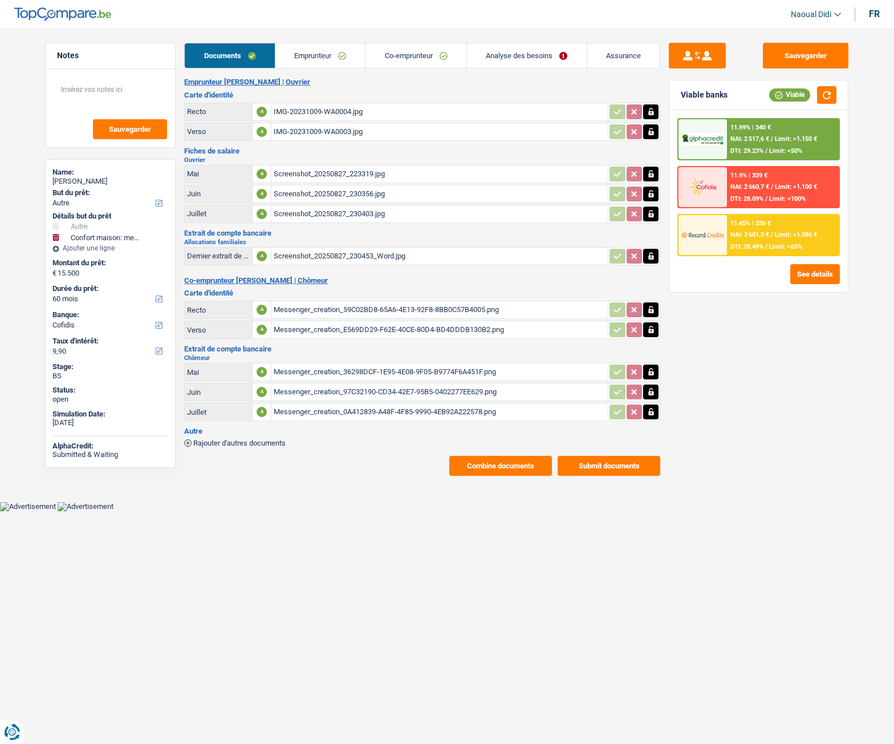
click at [755, 189] on span "NAI: 2 660,7 €" at bounding box center [750, 186] width 39 height 7
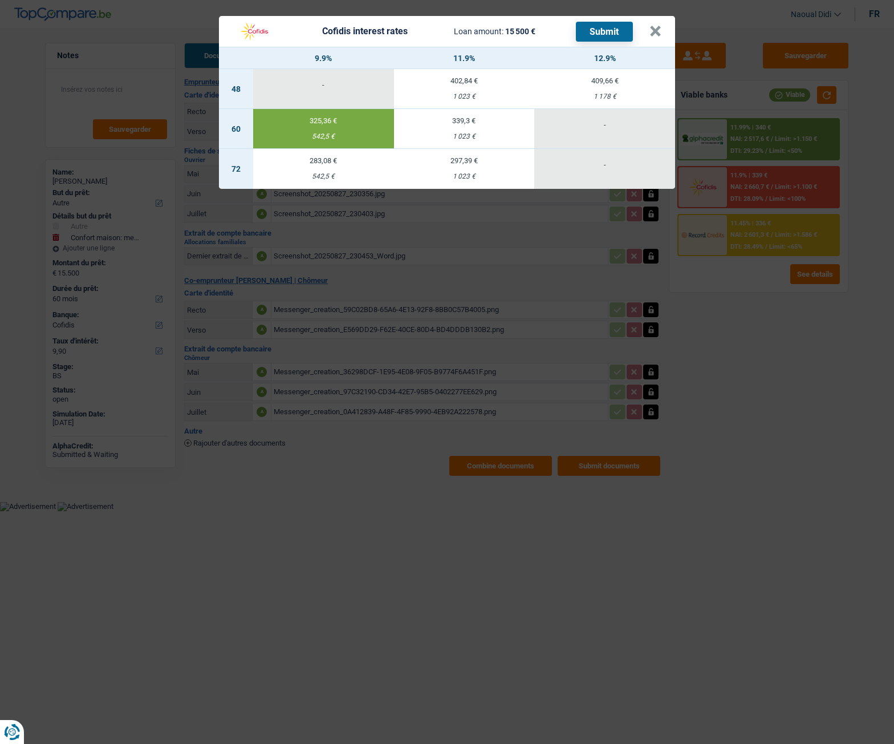
click at [609, 33] on button "Submit" at bounding box center [604, 32] width 57 height 20
click at [650, 31] on button "×" at bounding box center [656, 31] width 12 height 11
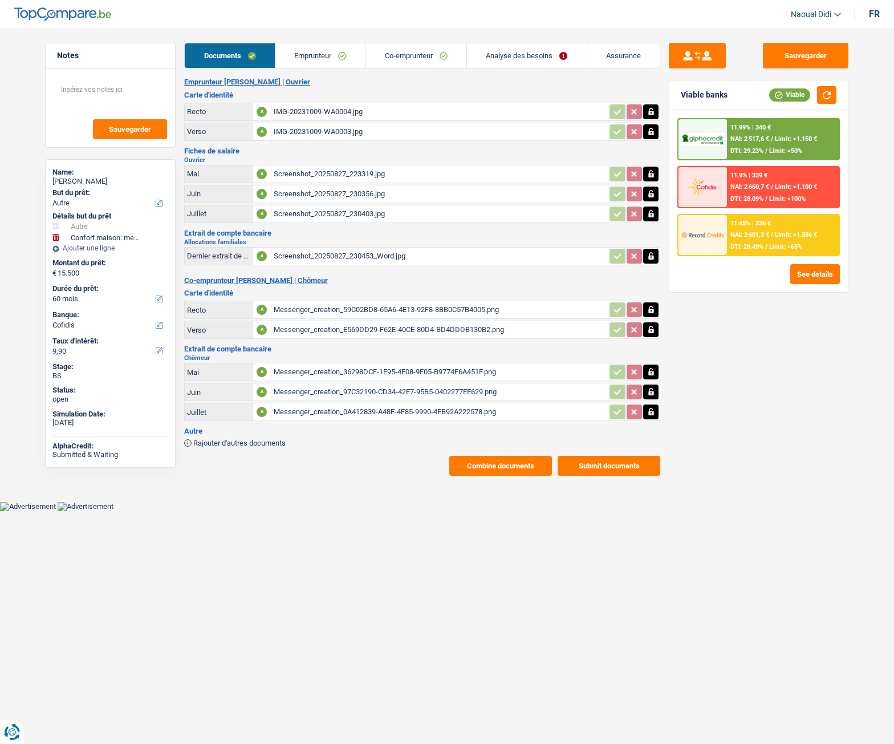
click at [319, 56] on link "Emprunteur" at bounding box center [320, 55] width 90 height 25
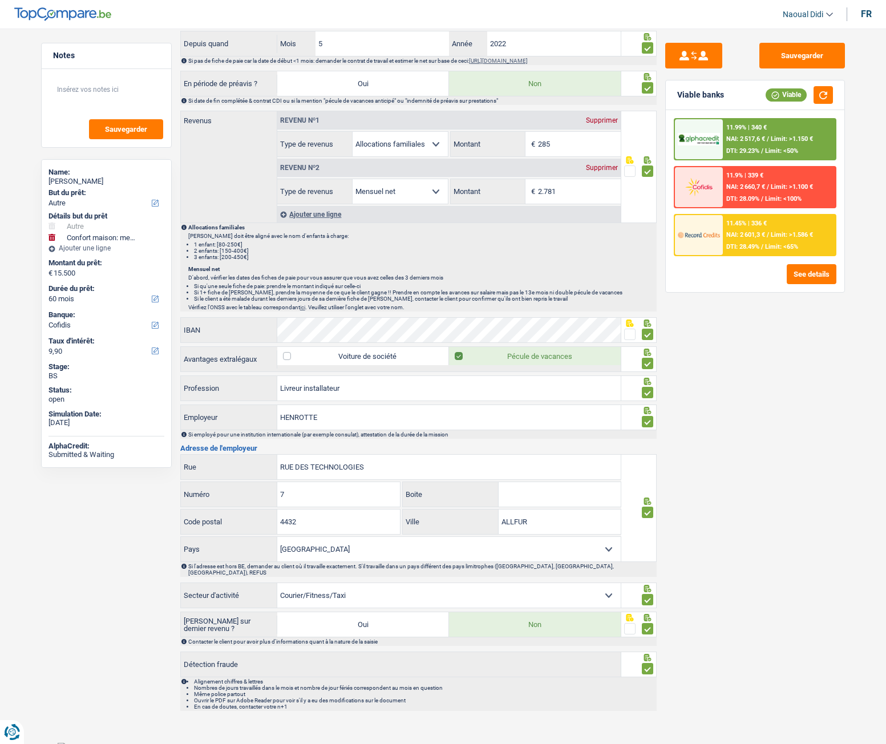
scroll to position [621, 0]
drag, startPoint x: 315, startPoint y: 520, endPoint x: 249, endPoint y: 516, distance: 66.2
click at [249, 516] on div "4432 Code postal" at bounding box center [291, 521] width 220 height 25
click at [518, 521] on input "ALLFUR" at bounding box center [559, 521] width 122 height 25
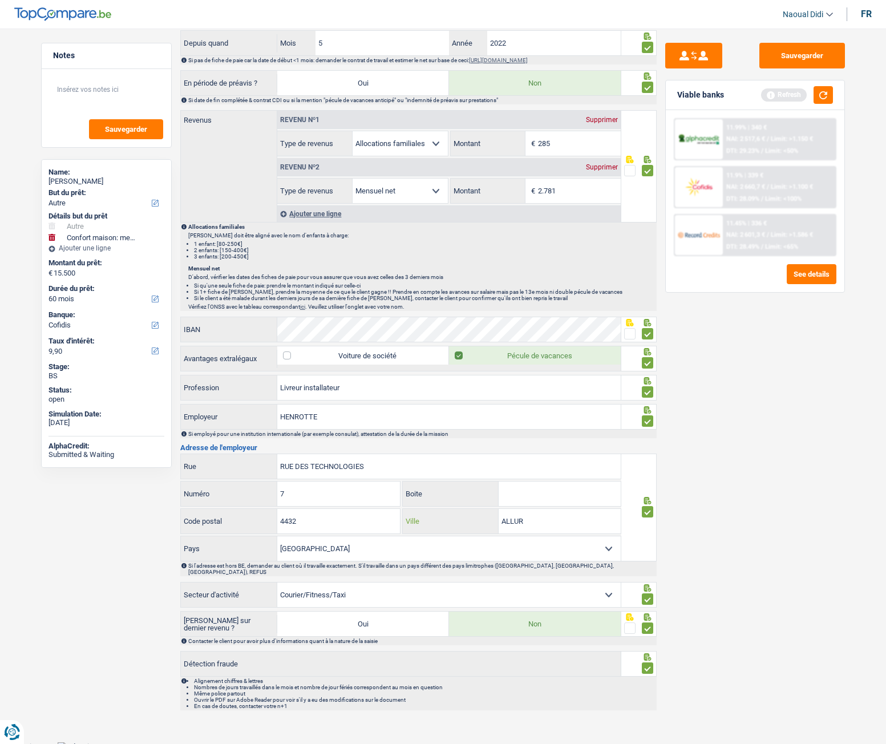
type input "ALLUR"
